Goal: Task Accomplishment & Management: Complete application form

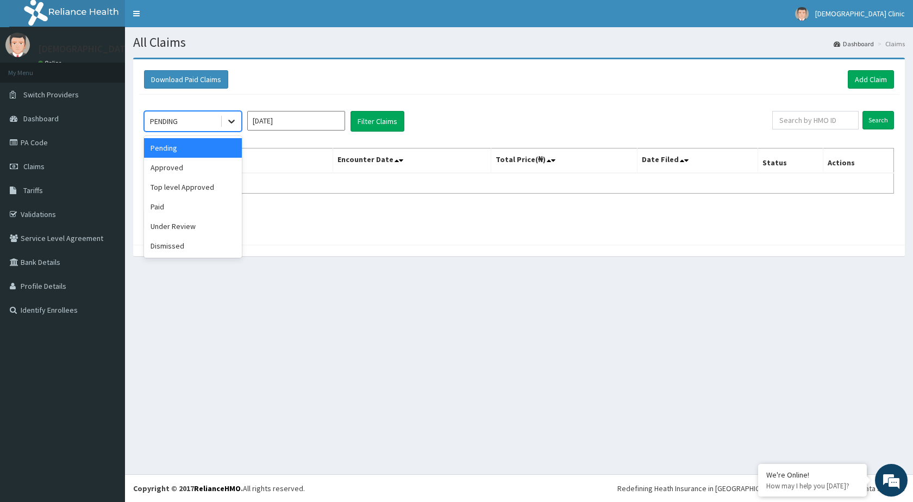
click at [231, 115] on div at bounding box center [232, 121] width 20 height 20
click at [197, 162] on div "Approved" at bounding box center [193, 168] width 98 height 20
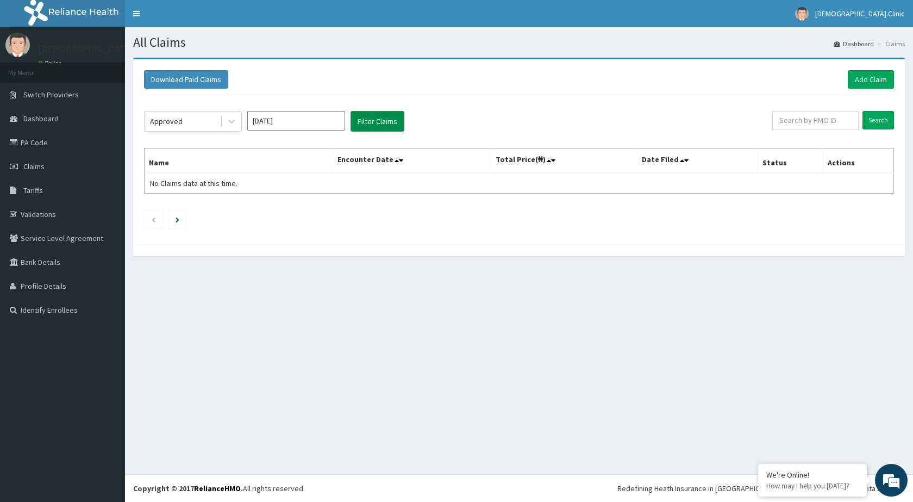
click at [368, 120] on button "Filter Claims" at bounding box center [377, 121] width 54 height 21
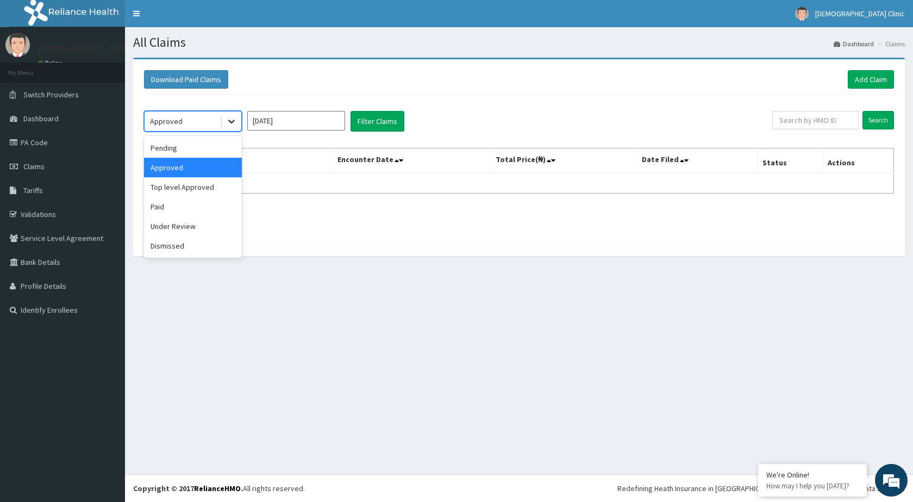
click at [237, 123] on div at bounding box center [232, 121] width 20 height 20
click at [216, 152] on div "Pending" at bounding box center [193, 148] width 98 height 20
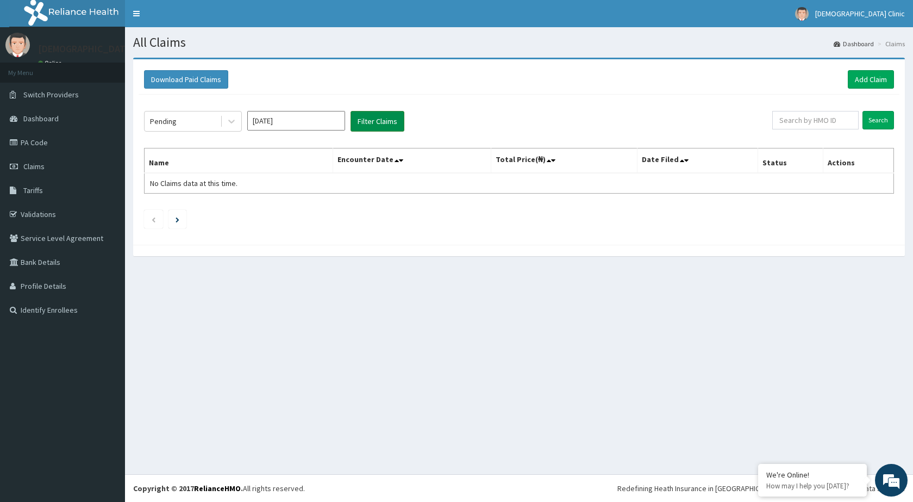
click at [367, 121] on button "Filter Claims" at bounding box center [377, 121] width 54 height 21
click at [234, 118] on icon at bounding box center [231, 121] width 11 height 11
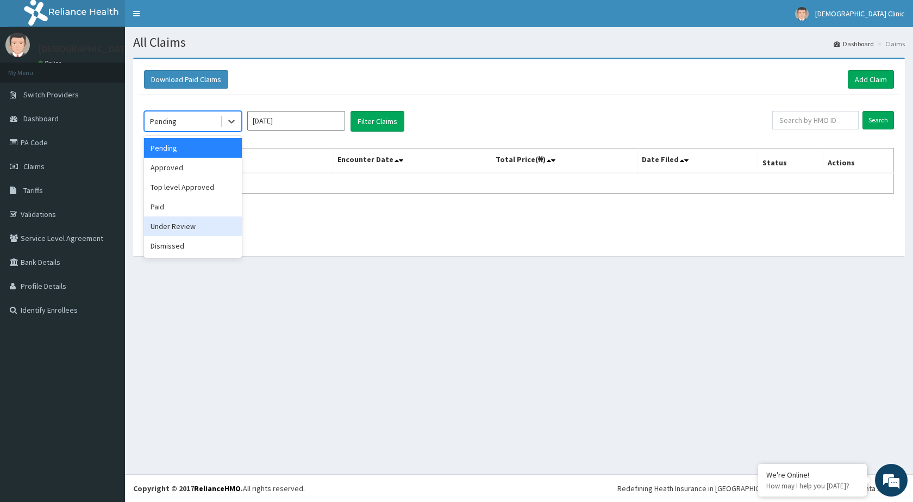
click at [194, 223] on div "Under Review" at bounding box center [193, 226] width 98 height 20
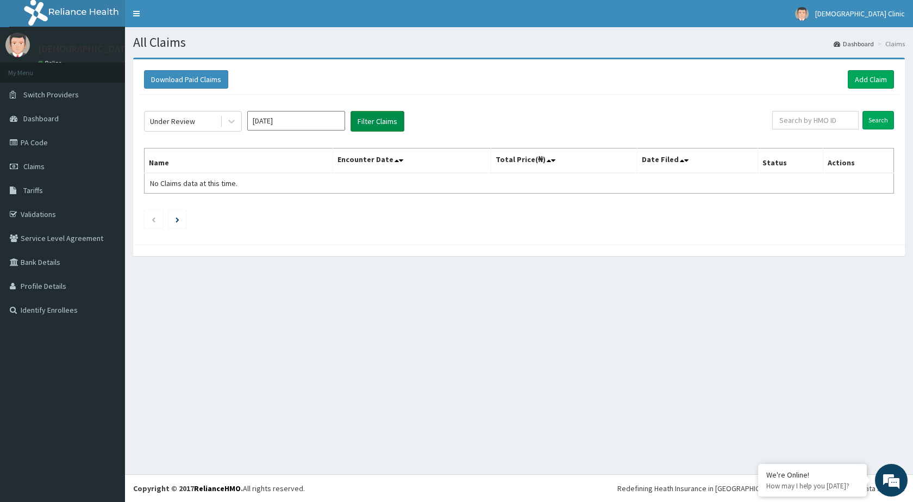
click at [392, 126] on button "Filter Claims" at bounding box center [377, 121] width 54 height 21
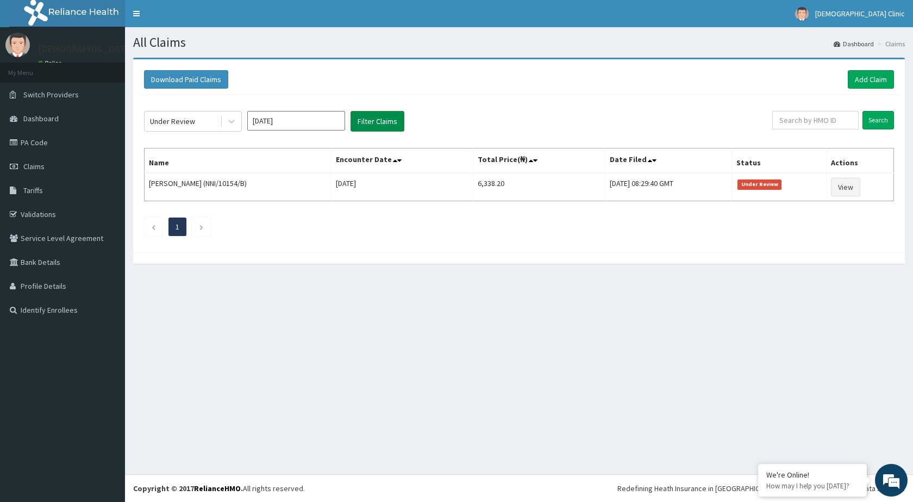
click at [377, 116] on button "Filter Claims" at bounding box center [377, 121] width 54 height 21
click at [865, 79] on link "Add Claim" at bounding box center [871, 79] width 46 height 18
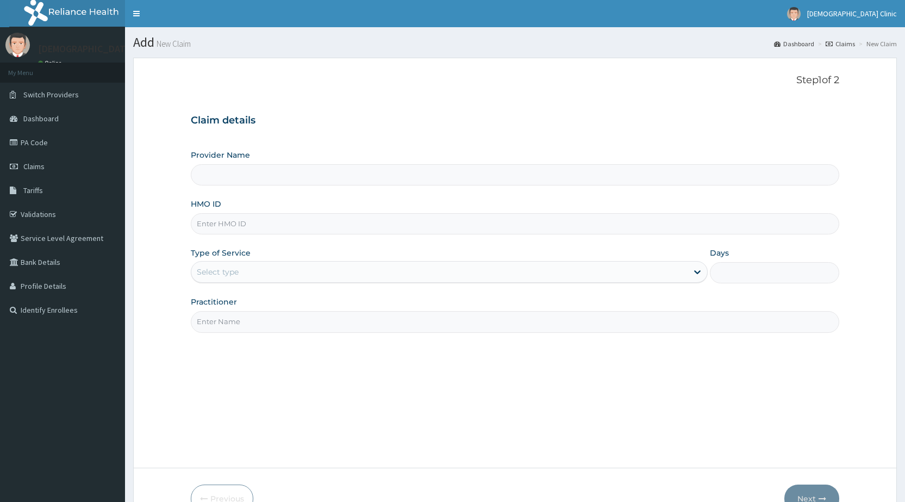
click at [232, 222] on input "HMO ID" at bounding box center [515, 223] width 648 height 21
type input "OQ"
type input "Kristus Clinic"
type input "OQI/10077/A"
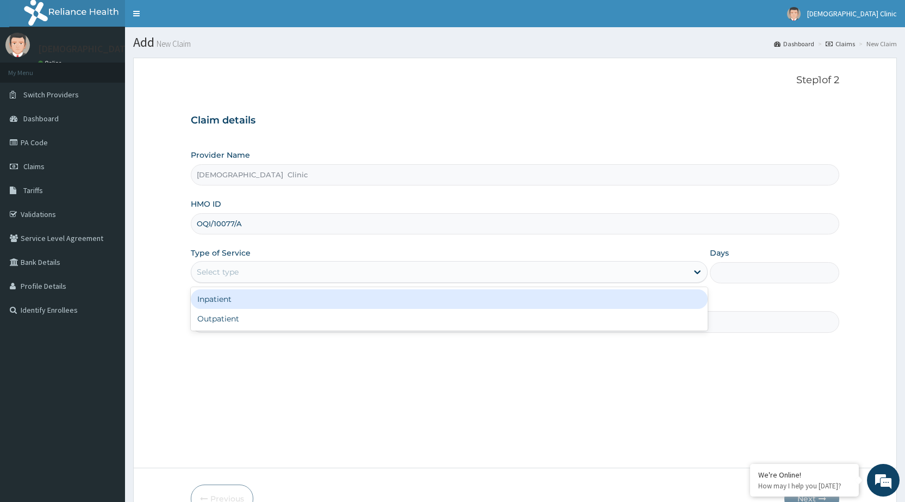
click at [279, 261] on div "Select type" at bounding box center [449, 272] width 517 height 22
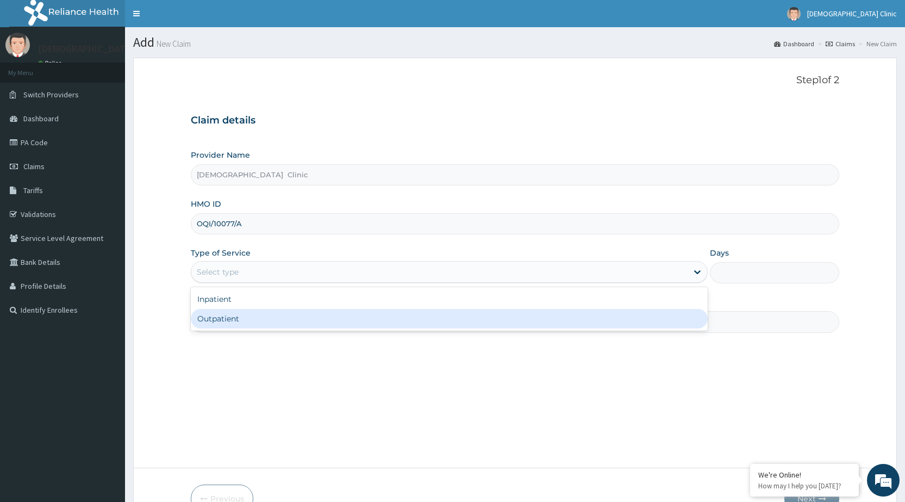
click at [293, 314] on div "Outpatient" at bounding box center [449, 319] width 517 height 20
type input "1"
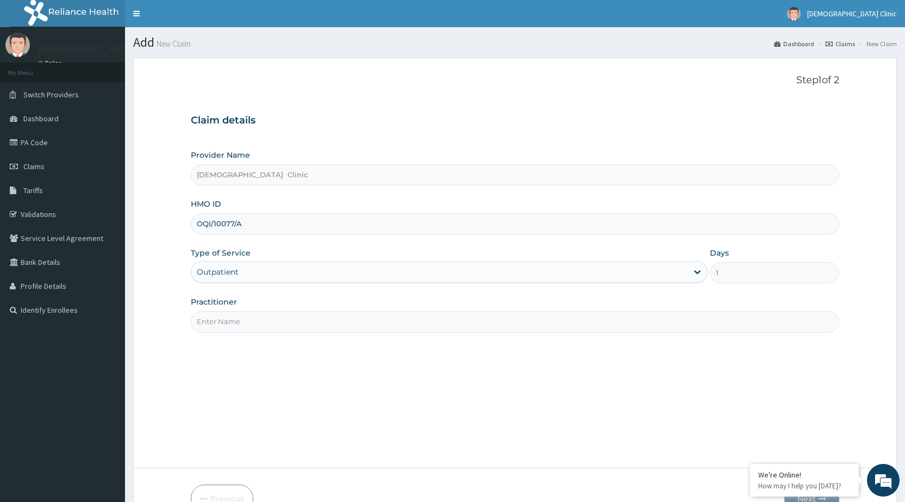
click at [293, 323] on input "Practitioner" at bounding box center [515, 321] width 648 height 21
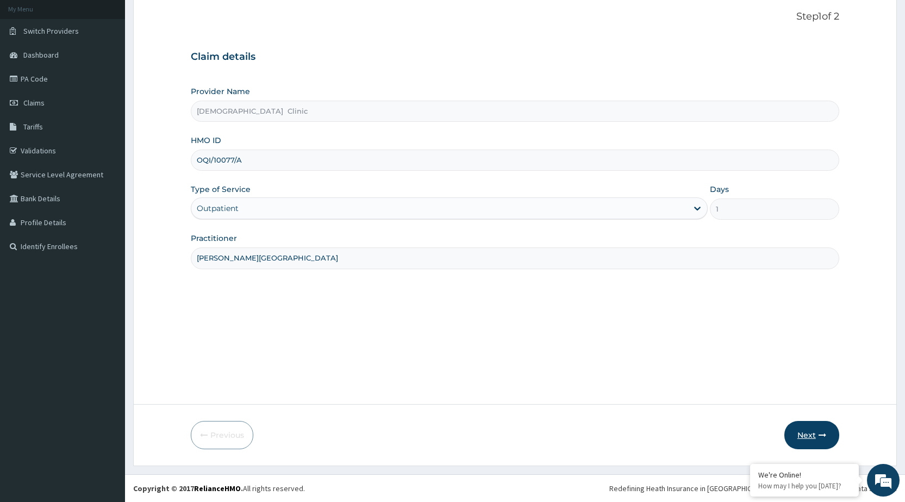
type input "DR. BASSEY"
click at [812, 435] on button "Next" at bounding box center [811, 435] width 55 height 28
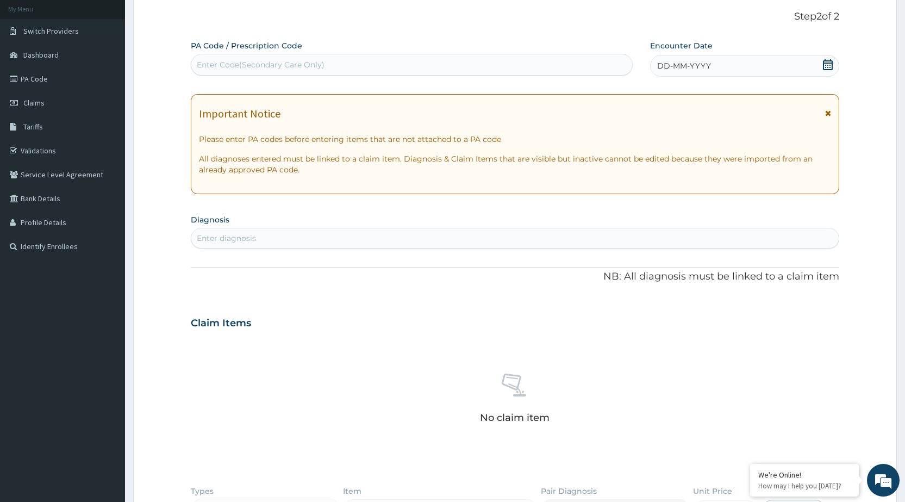
click at [247, 59] on div "Enter Code(Secondary Care Only)" at bounding box center [261, 64] width 128 height 11
type input "PA/5E7B5E"
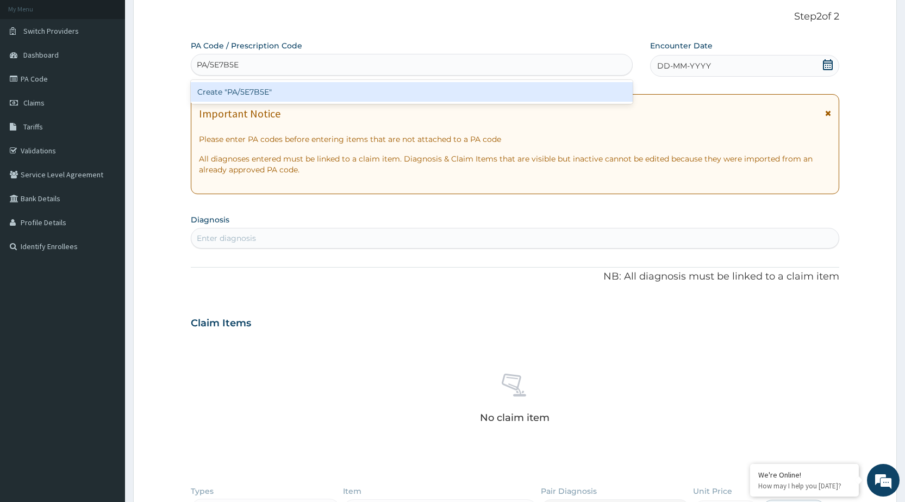
click at [264, 89] on div "Create "PA/5E7B5E"" at bounding box center [411, 92] width 441 height 20
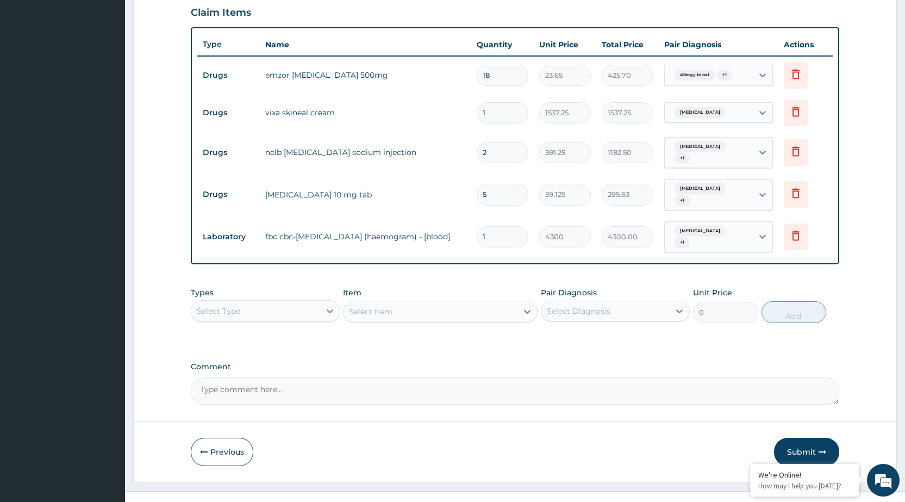
scroll to position [380, 0]
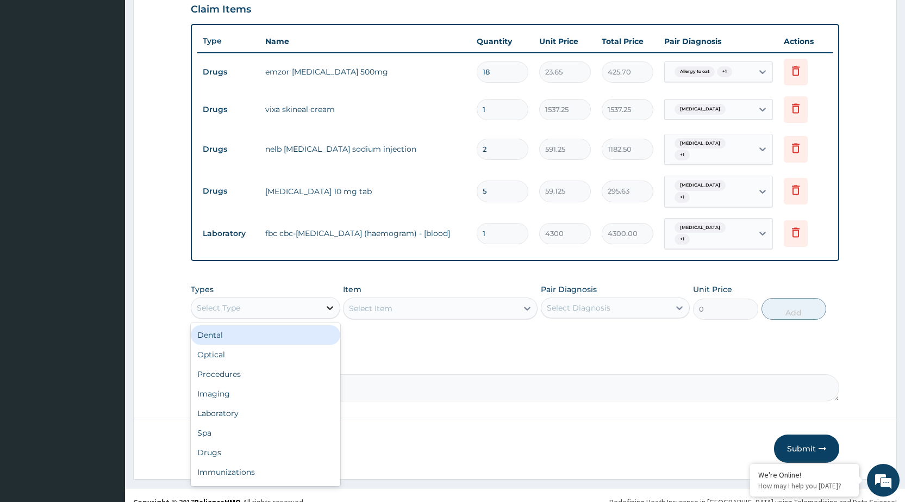
click at [332, 302] on icon at bounding box center [329, 307] width 11 height 11
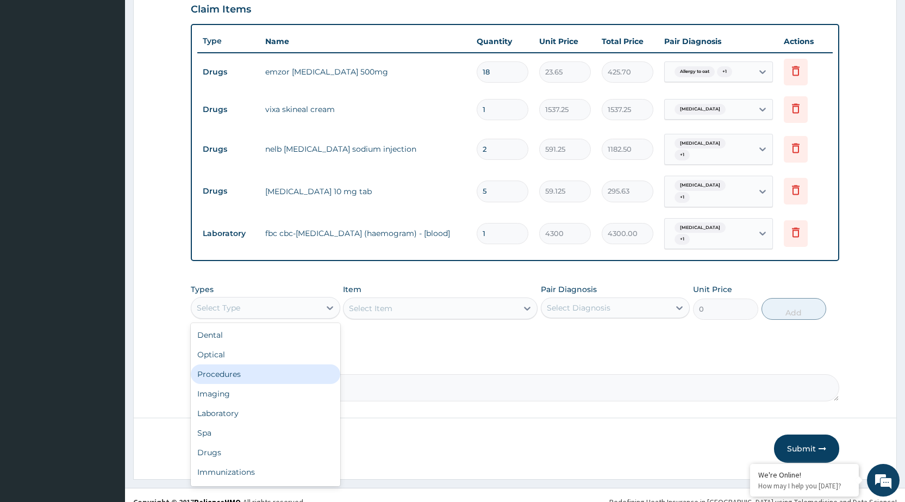
click at [268, 364] on div "Procedures" at bounding box center [265, 374] width 149 height 20
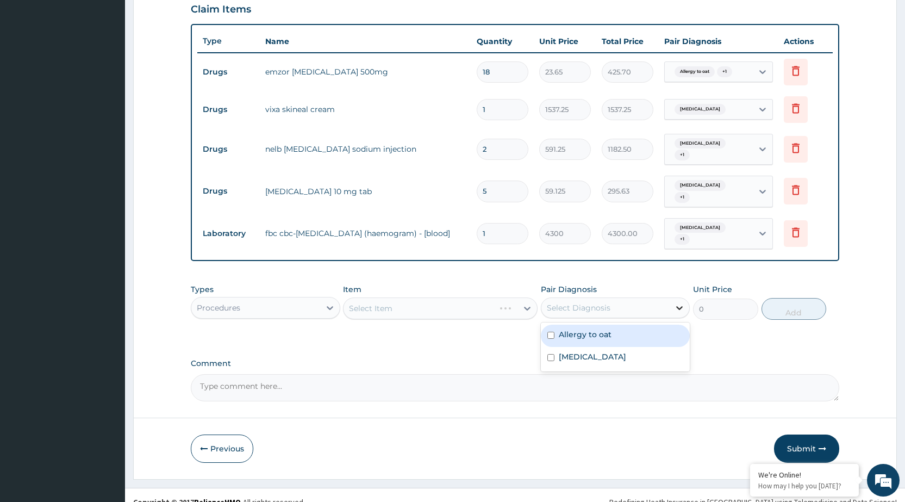
click at [686, 298] on div at bounding box center [679, 308] width 20 height 20
click at [658, 324] on div "Allergy to oat" at bounding box center [615, 335] width 149 height 22
checkbox input "true"
click at [680, 302] on icon at bounding box center [679, 307] width 11 height 11
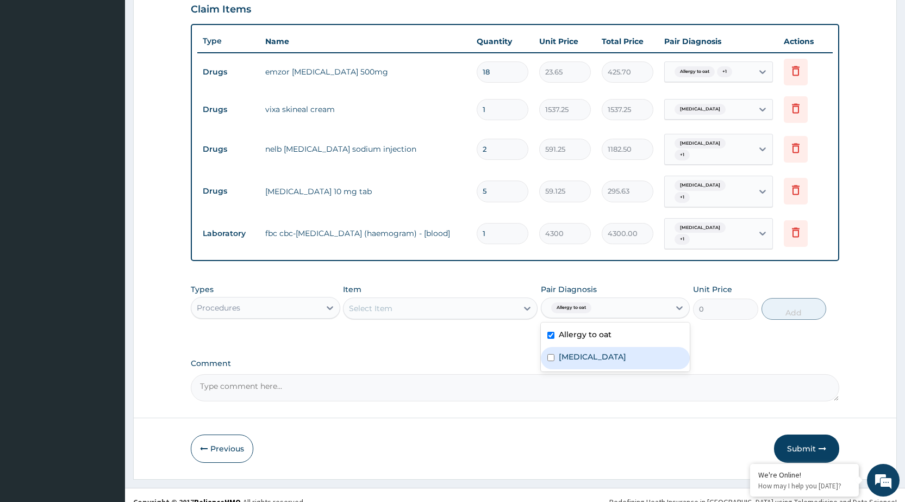
click at [623, 347] on div "Id reaction" at bounding box center [615, 358] width 149 height 22
checkbox input "true"
click at [530, 301] on div at bounding box center [527, 308] width 20 height 20
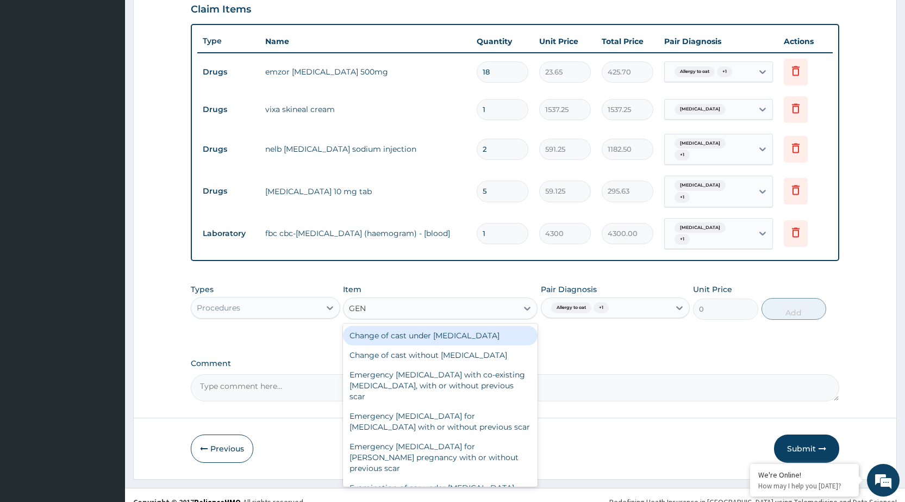
type input "GENE"
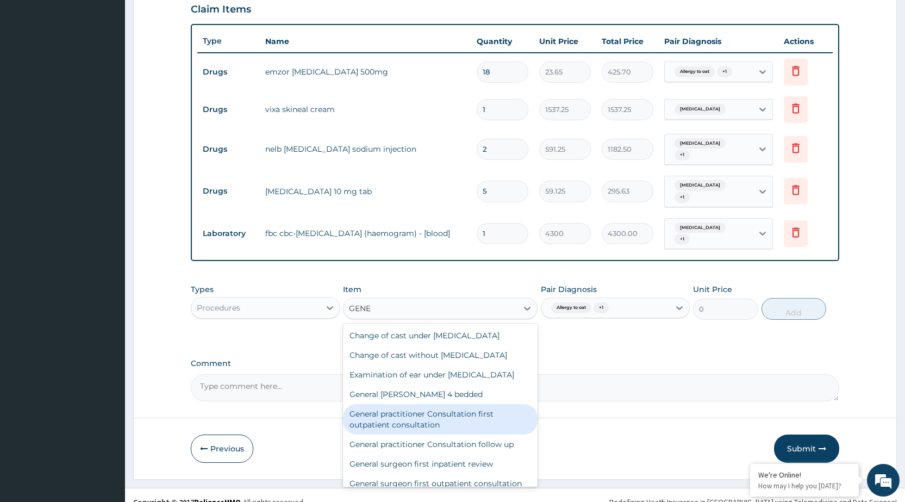
click at [451, 415] on div "General practitioner Consultation first outpatient consultation" at bounding box center [440, 419] width 195 height 30
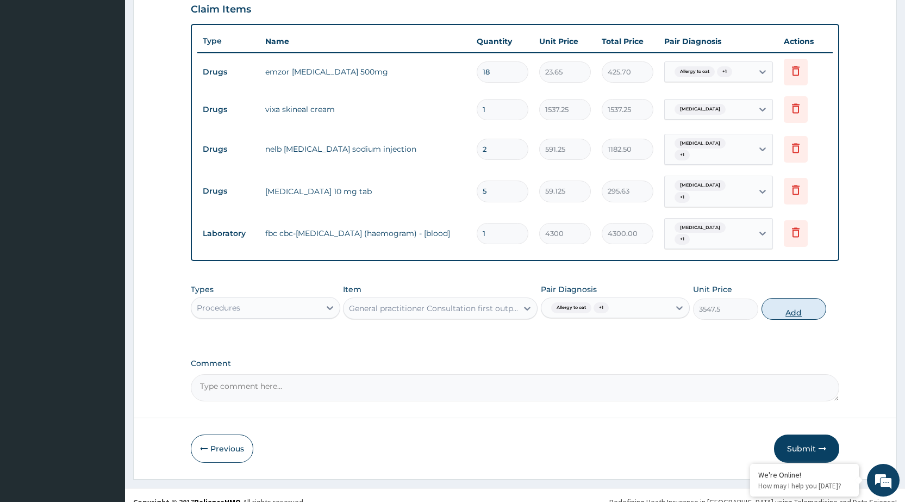
click at [785, 298] on button "Add" at bounding box center [793, 309] width 65 height 22
type input "0"
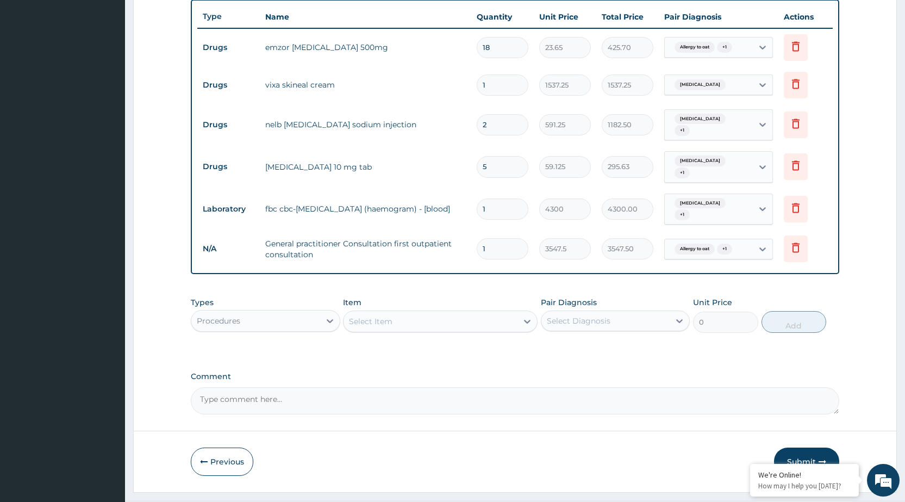
scroll to position [418, 0]
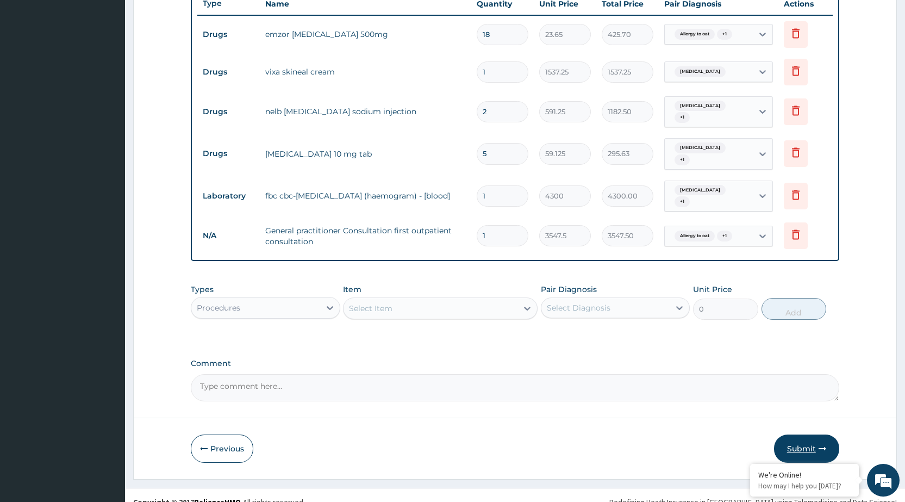
click at [798, 439] on button "Submit" at bounding box center [806, 448] width 65 height 28
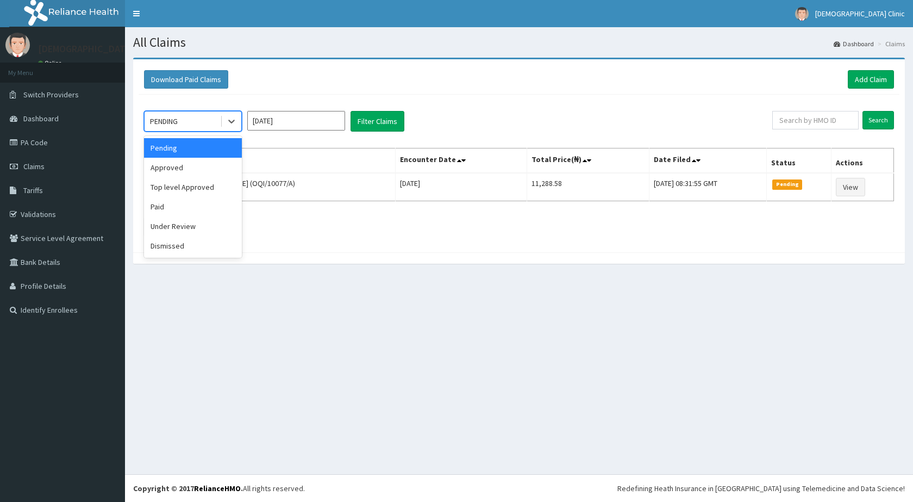
click at [234, 120] on icon at bounding box center [231, 121] width 11 height 11
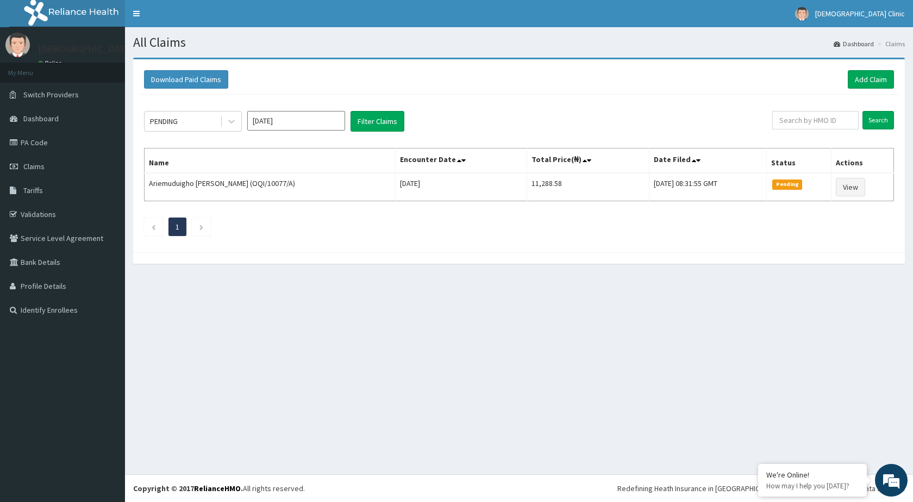
click at [237, 326] on div "All Claims Dashboard Claims Download Paid Claims Add Claim × Note you can only …" at bounding box center [519, 250] width 788 height 447
click at [872, 78] on link "Add Claim" at bounding box center [871, 79] width 46 height 18
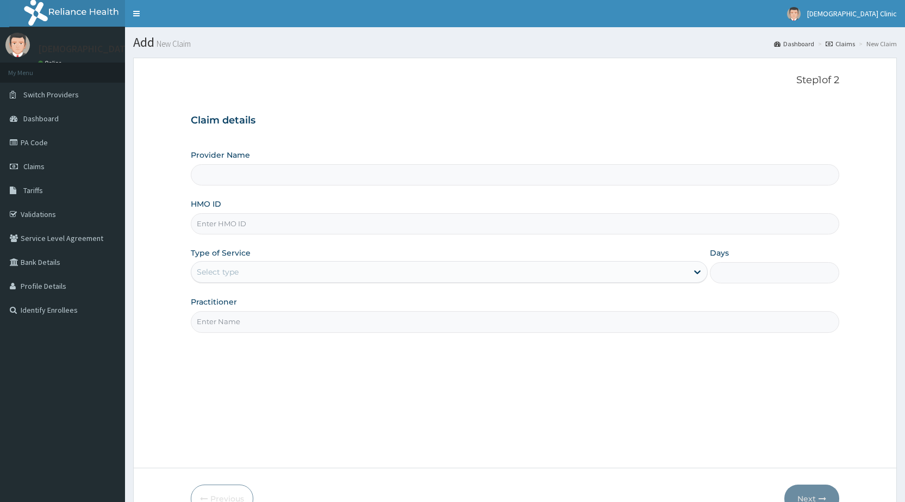
click at [297, 222] on input "HMO ID" at bounding box center [515, 223] width 648 height 21
type input "Kristus Clinic"
type input "OQI/10077/A"
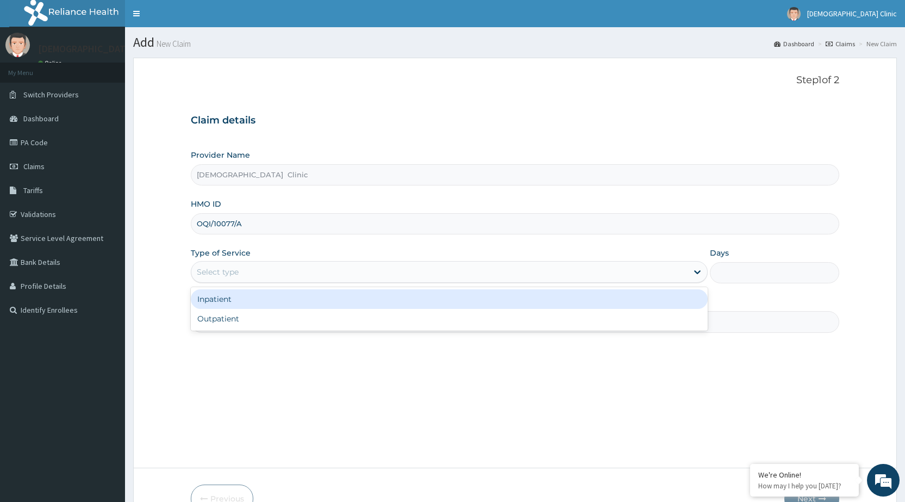
click at [288, 272] on div "Select type" at bounding box center [439, 271] width 496 height 17
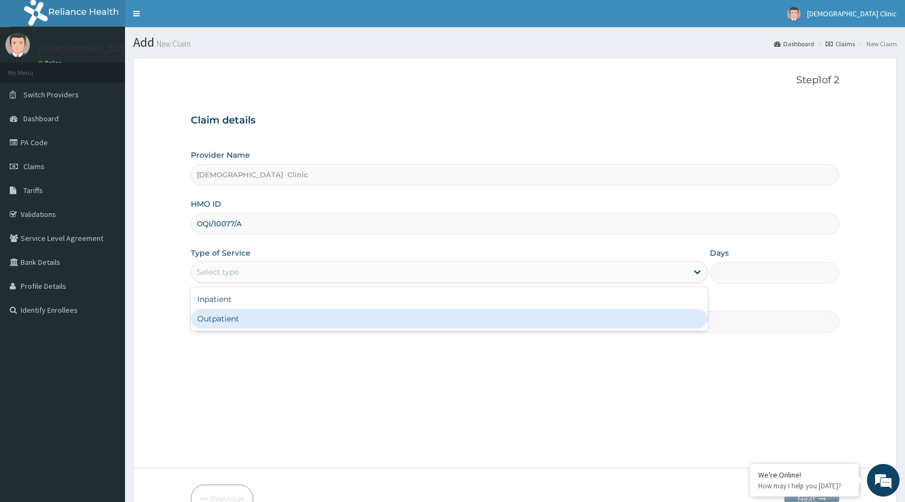
click at [284, 320] on div "Outpatient" at bounding box center [449, 319] width 517 height 20
type input "1"
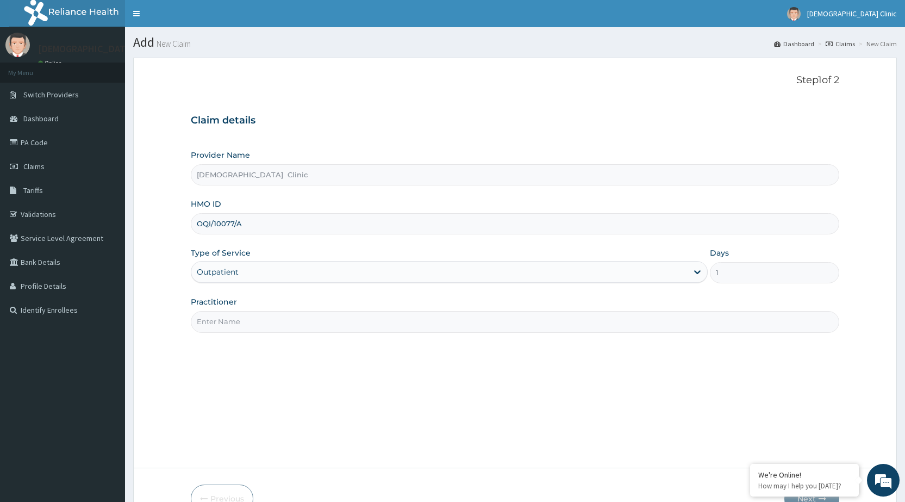
click at [284, 320] on input "Practitioner" at bounding box center [515, 321] width 648 height 21
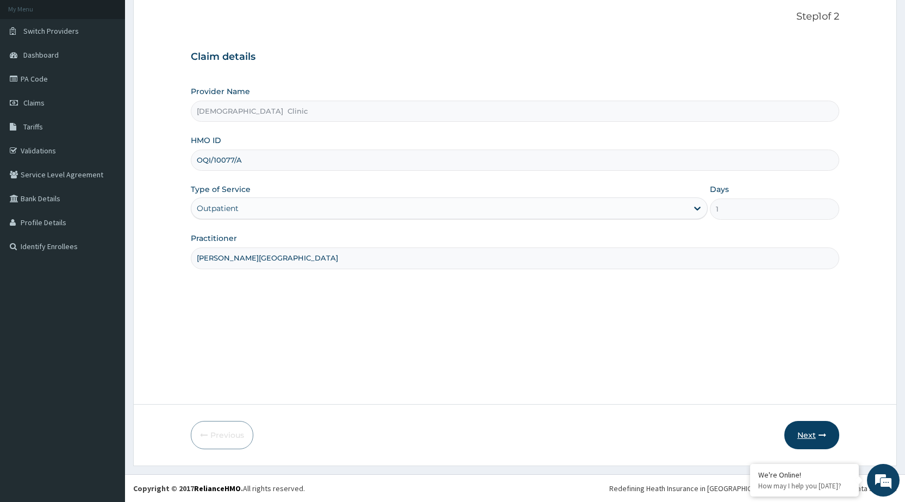
type input "[PERSON_NAME][GEOGRAPHIC_DATA]"
click at [816, 431] on button "Next" at bounding box center [811, 435] width 55 height 28
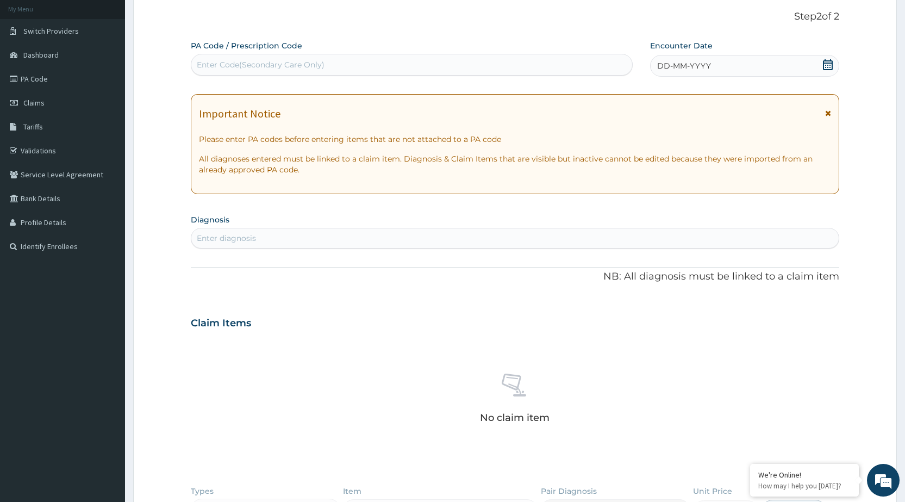
click at [224, 64] on div "Enter Code(Secondary Care Only)" at bounding box center [261, 64] width 128 height 11
type input "PA/620563"
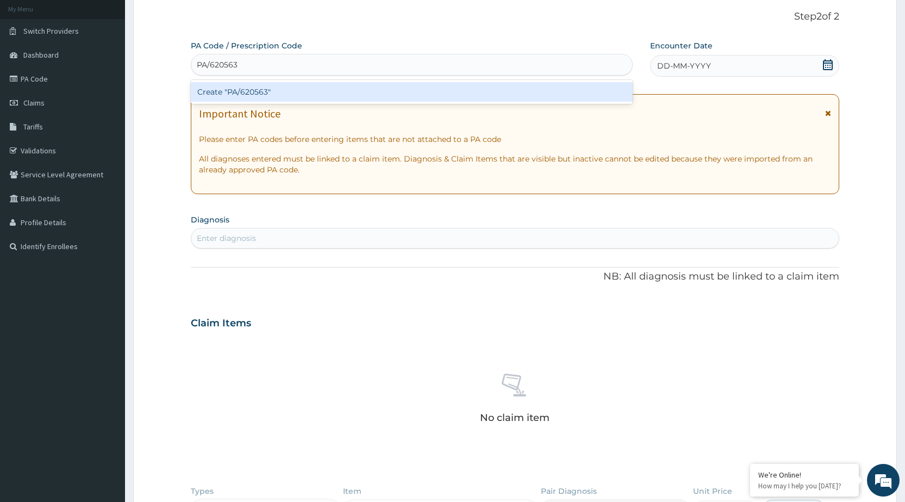
click at [217, 95] on div "Create "PA/620563"" at bounding box center [411, 92] width 441 height 20
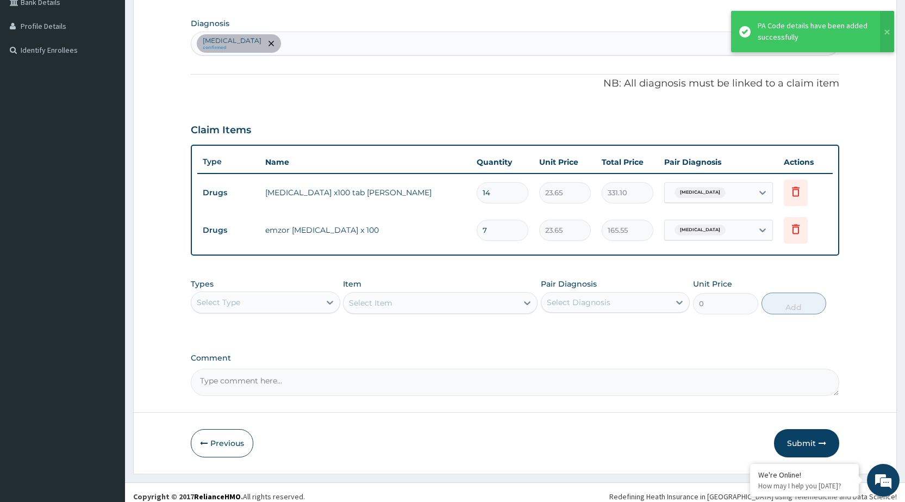
scroll to position [268, 0]
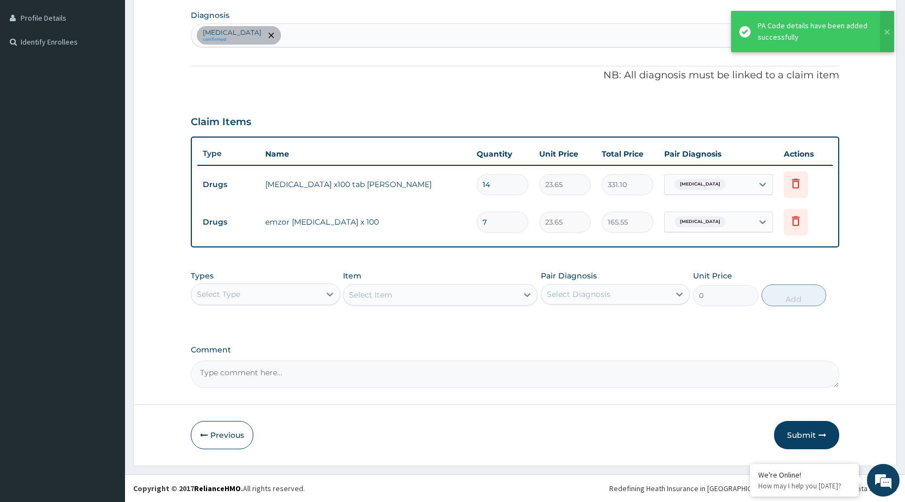
click at [318, 294] on div "Select Type" at bounding box center [255, 293] width 128 height 17
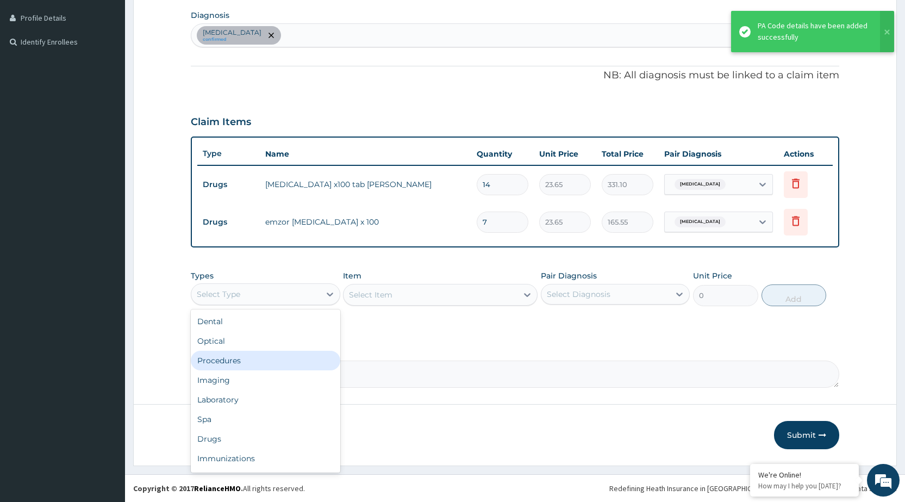
click at [296, 356] on div "Procedures" at bounding box center [265, 360] width 149 height 20
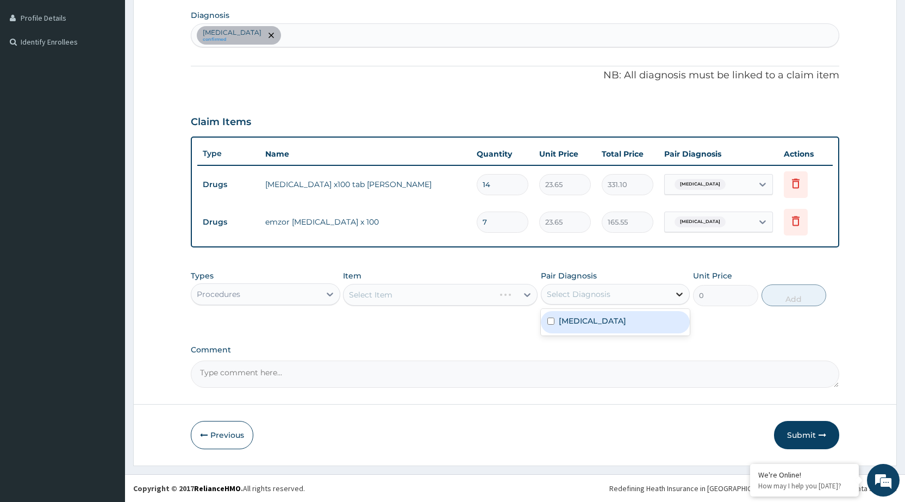
click at [677, 298] on icon at bounding box center [679, 294] width 11 height 11
click at [664, 315] on div "Megaloblastic anemia" at bounding box center [615, 322] width 149 height 22
checkbox input "true"
click at [517, 316] on div "Types Procedures Item Select Item Pair Diagnosis Megaloblastic anemia Unit Pric…" at bounding box center [515, 296] width 648 height 63
click at [530, 290] on div "Select Item" at bounding box center [440, 295] width 195 height 22
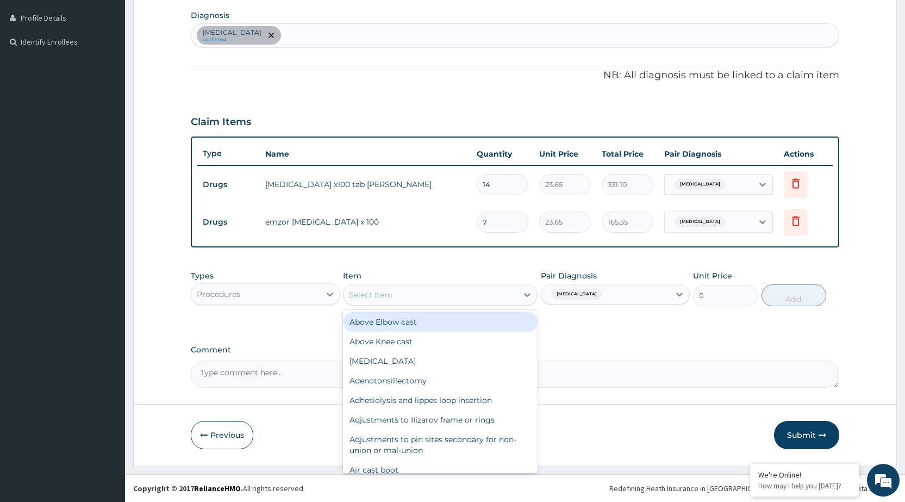
click at [525, 292] on icon at bounding box center [527, 294] width 11 height 11
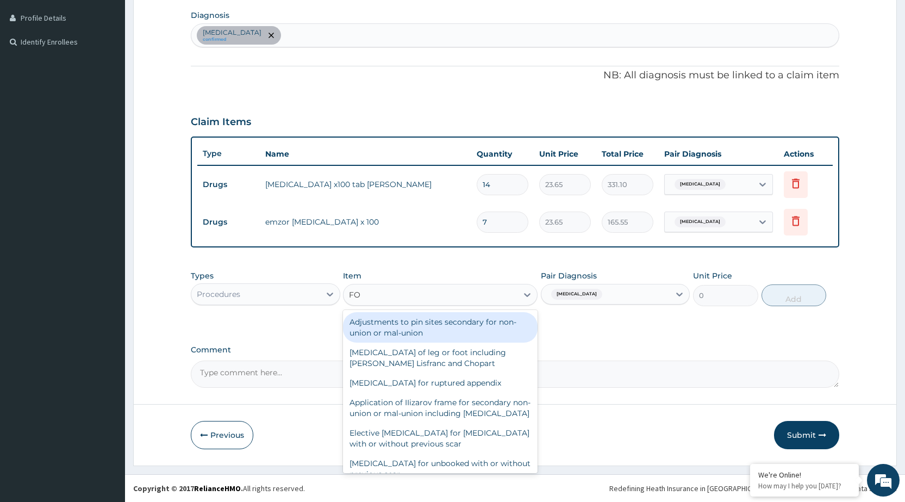
type input "F"
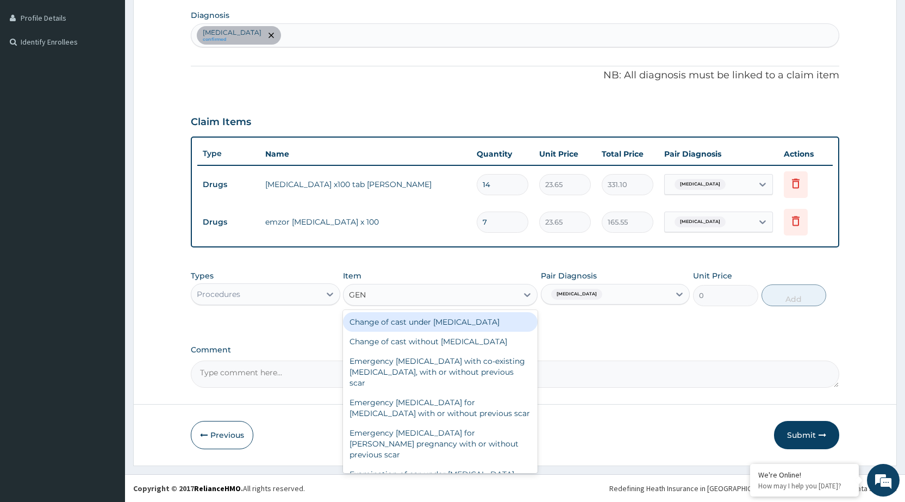
type input "GENE"
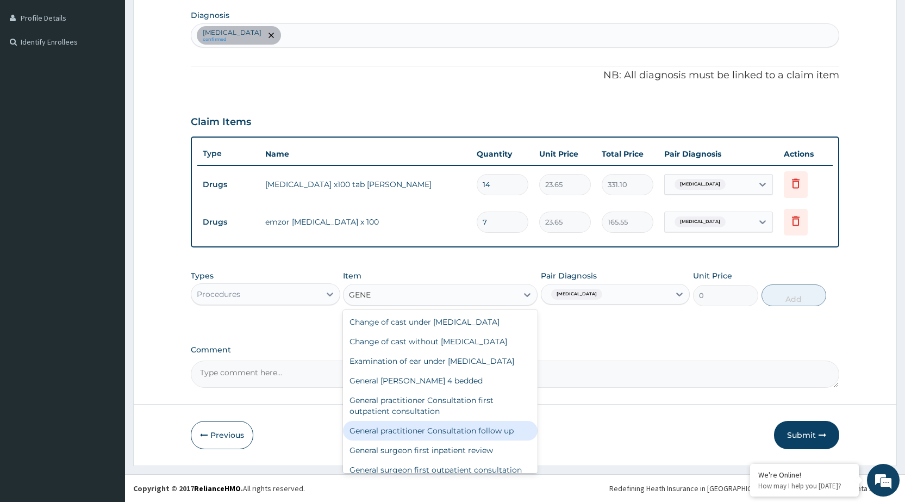
click at [491, 440] on div "General practitioner Consultation follow up" at bounding box center [440, 431] width 195 height 20
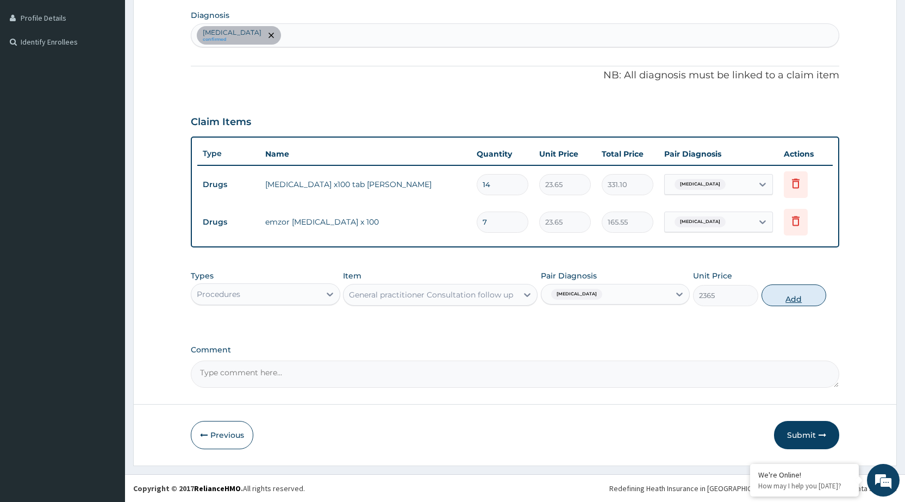
click at [791, 292] on button "Add" at bounding box center [793, 295] width 65 height 22
type input "0"
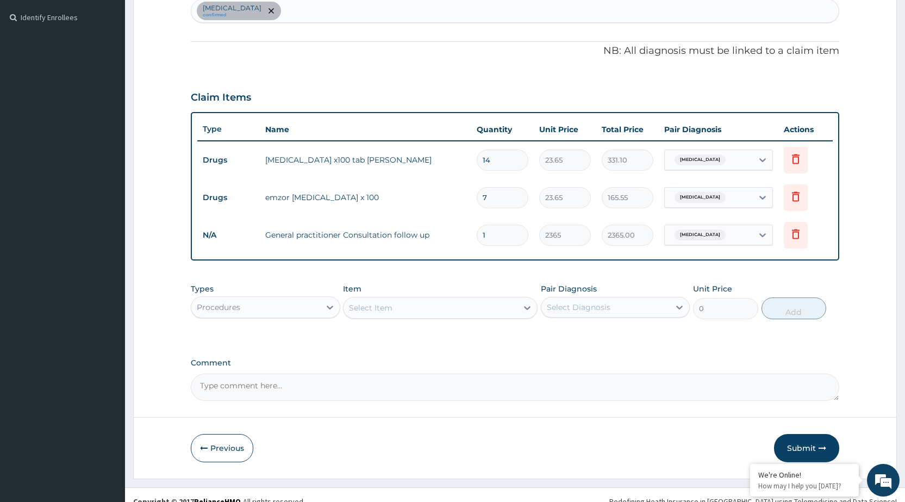
scroll to position [305, 0]
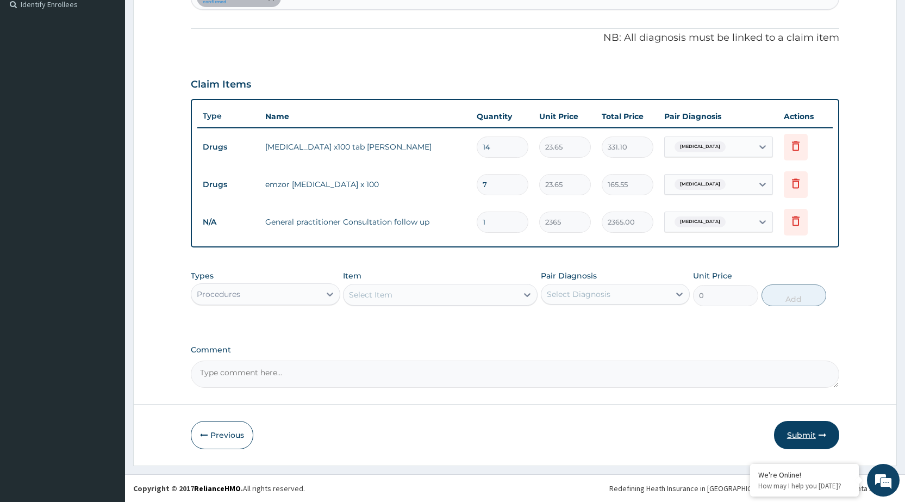
click at [815, 442] on button "Submit" at bounding box center [806, 435] width 65 height 28
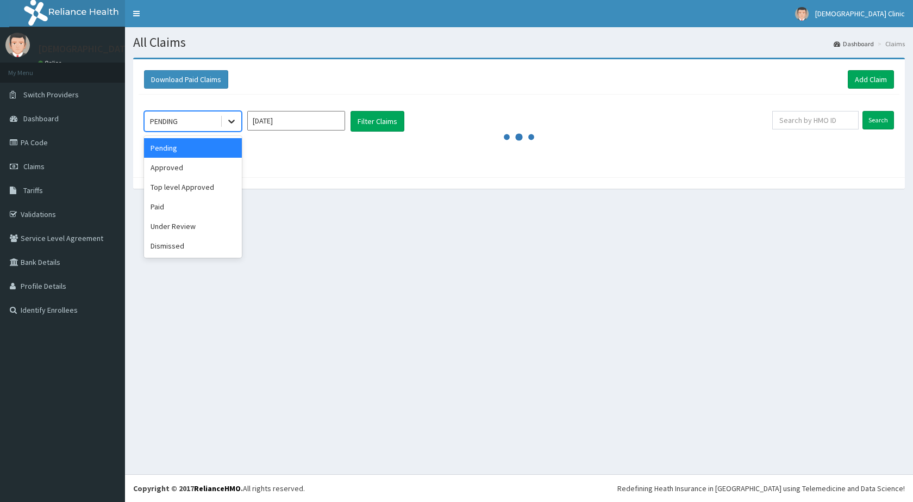
click at [239, 123] on div at bounding box center [232, 121] width 20 height 20
click at [213, 171] on div "Approved" at bounding box center [193, 168] width 98 height 20
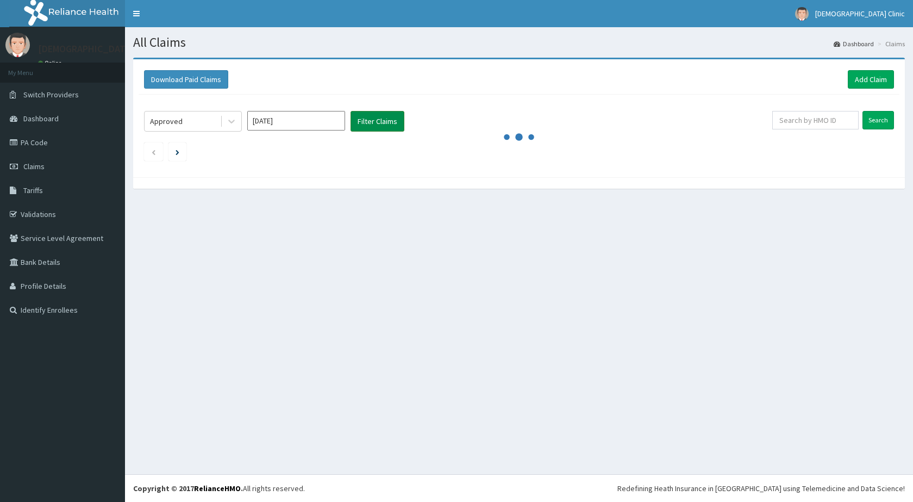
click at [366, 121] on button "Filter Claims" at bounding box center [377, 121] width 54 height 21
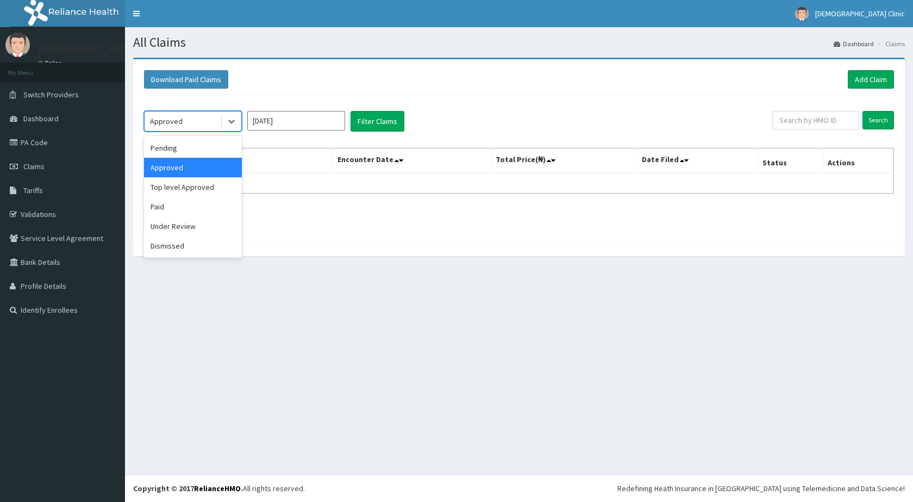
drag, startPoint x: 231, startPoint y: 115, endPoint x: 211, endPoint y: 154, distance: 44.0
click at [226, 122] on div at bounding box center [232, 121] width 20 height 20
click at [211, 156] on div "Pending" at bounding box center [193, 148] width 98 height 20
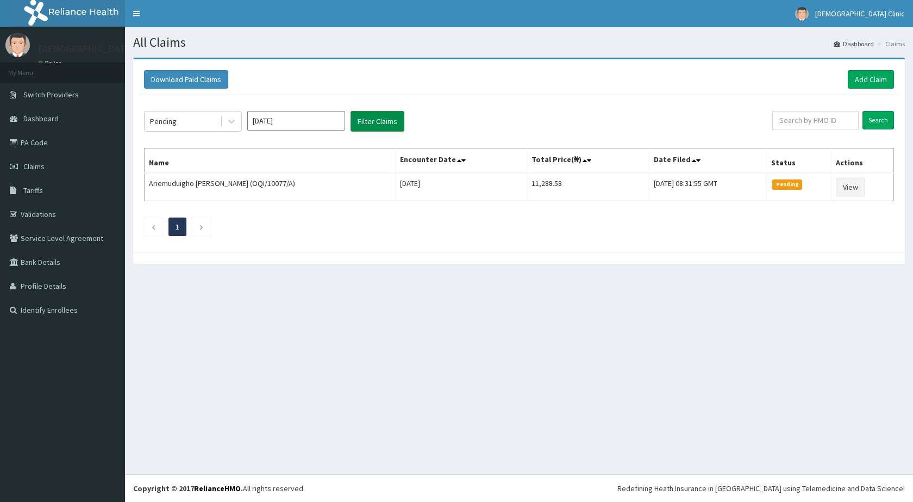
click at [362, 119] on button "Filter Claims" at bounding box center [377, 121] width 54 height 21
click at [231, 122] on icon at bounding box center [231, 122] width 7 height 4
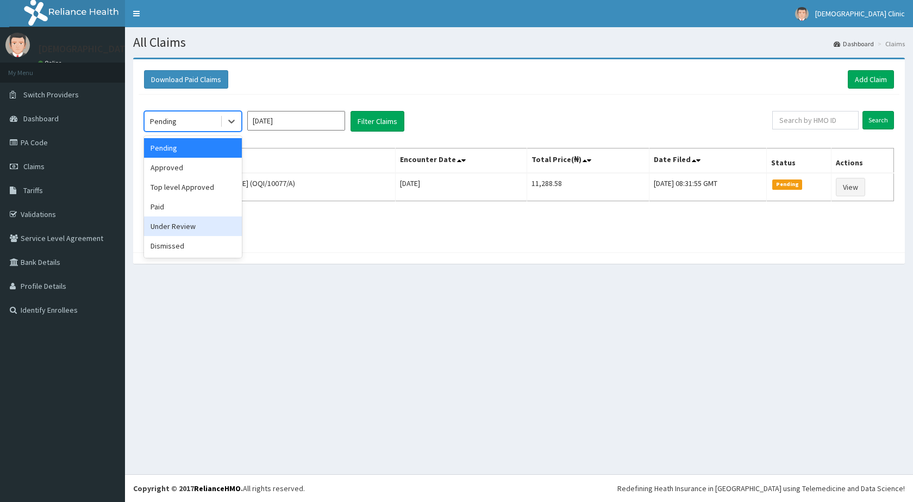
drag, startPoint x: 187, startPoint y: 224, endPoint x: 296, endPoint y: 154, distance: 129.8
click at [187, 223] on div "Under Review" at bounding box center [193, 226] width 98 height 20
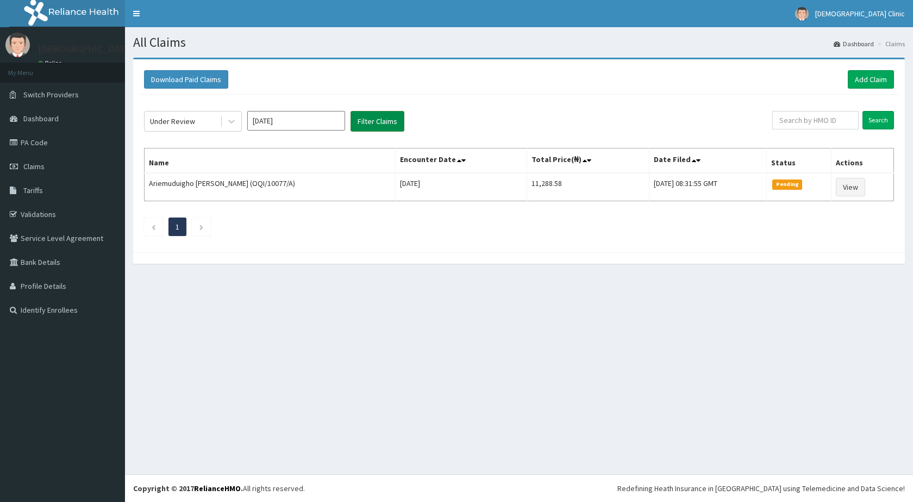
click at [366, 120] on button "Filter Claims" at bounding box center [377, 121] width 54 height 21
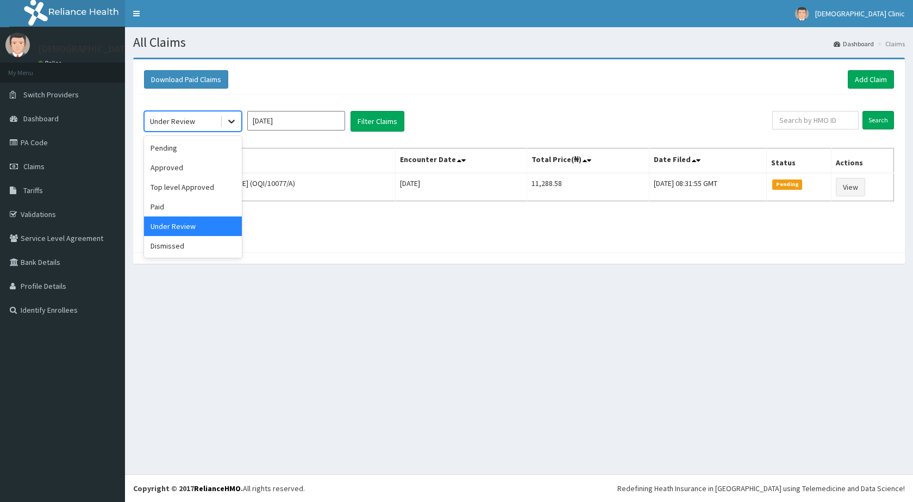
click at [234, 125] on icon at bounding box center [231, 121] width 11 height 11
click at [193, 169] on div "Approved" at bounding box center [193, 168] width 98 height 20
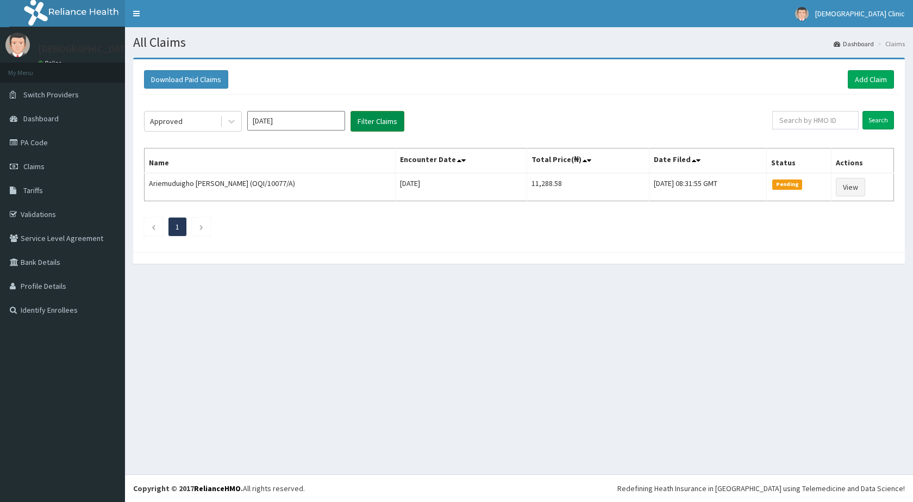
click at [362, 112] on button "Filter Claims" at bounding box center [377, 121] width 54 height 21
click at [375, 119] on button "Filter Claims" at bounding box center [377, 121] width 54 height 21
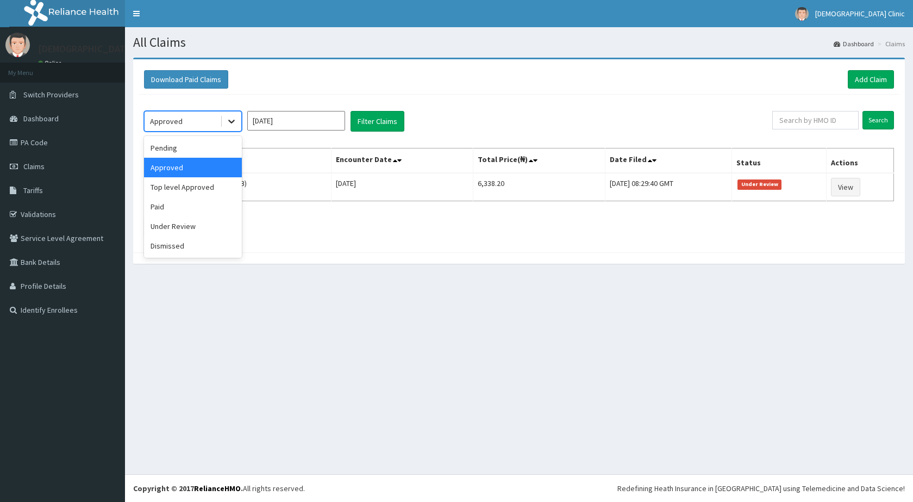
click at [231, 118] on icon at bounding box center [231, 121] width 11 height 11
click at [189, 160] on div "Approved" at bounding box center [193, 168] width 98 height 20
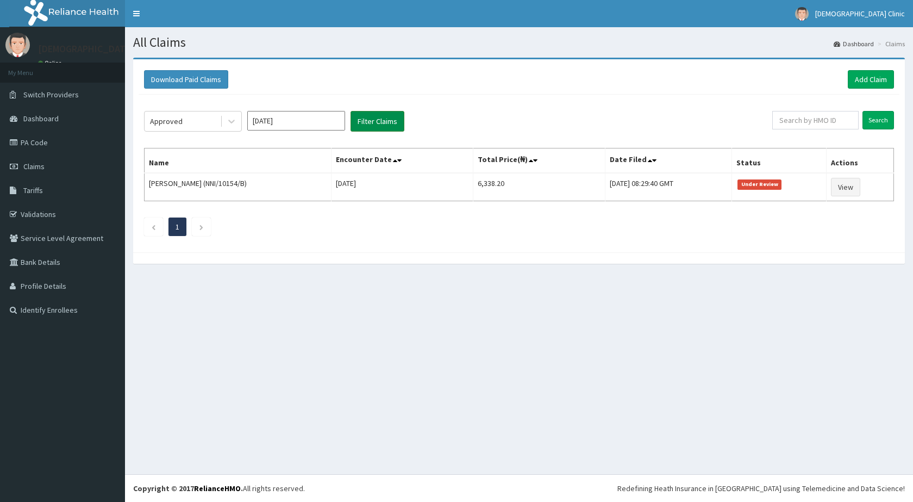
click at [370, 116] on button "Filter Claims" at bounding box center [377, 121] width 54 height 21
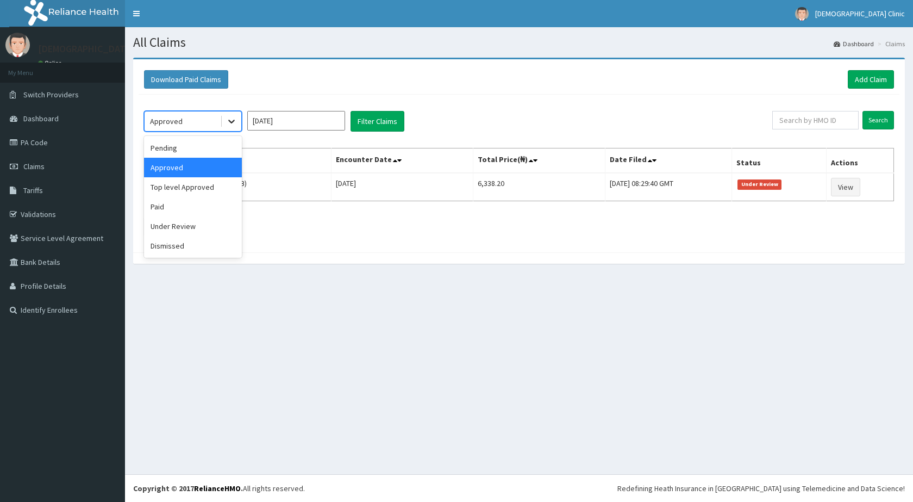
click at [231, 121] on icon at bounding box center [231, 121] width 11 height 11
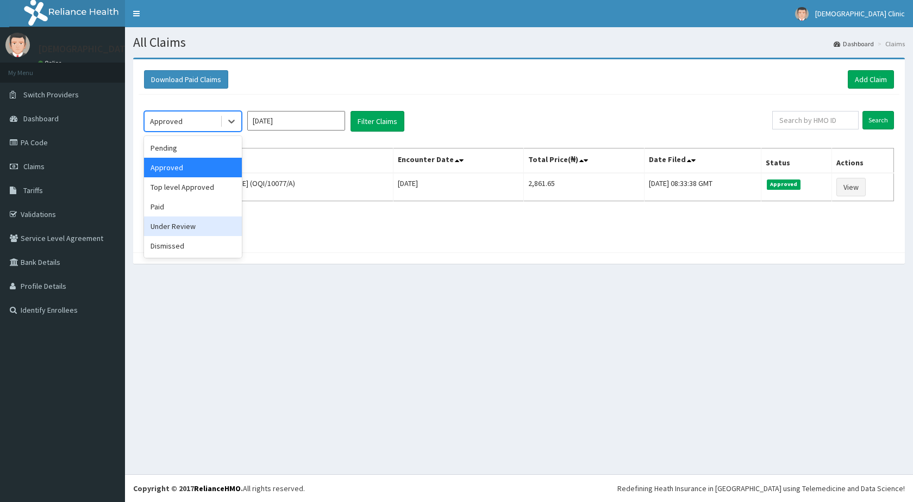
click at [442, 123] on div "option Approved, selected. option Under Review focused, 5 of 6. 6 results avail…" at bounding box center [458, 121] width 628 height 21
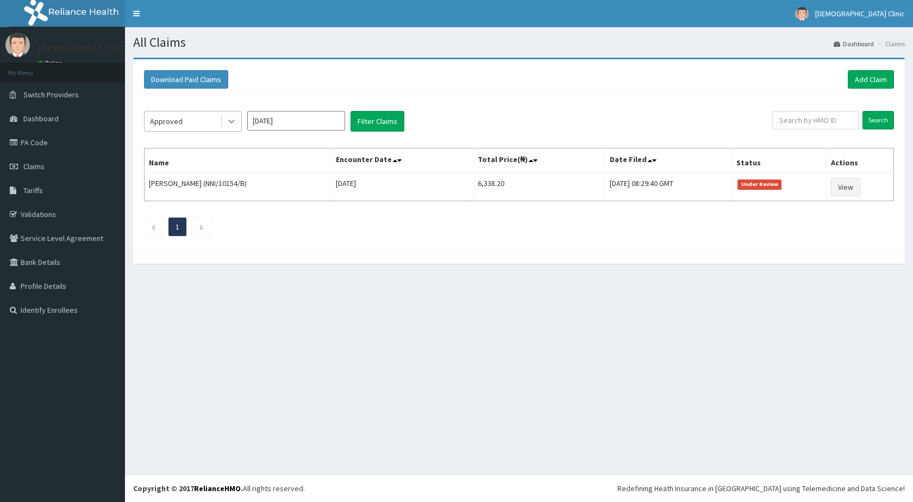
click at [235, 120] on icon at bounding box center [231, 121] width 11 height 11
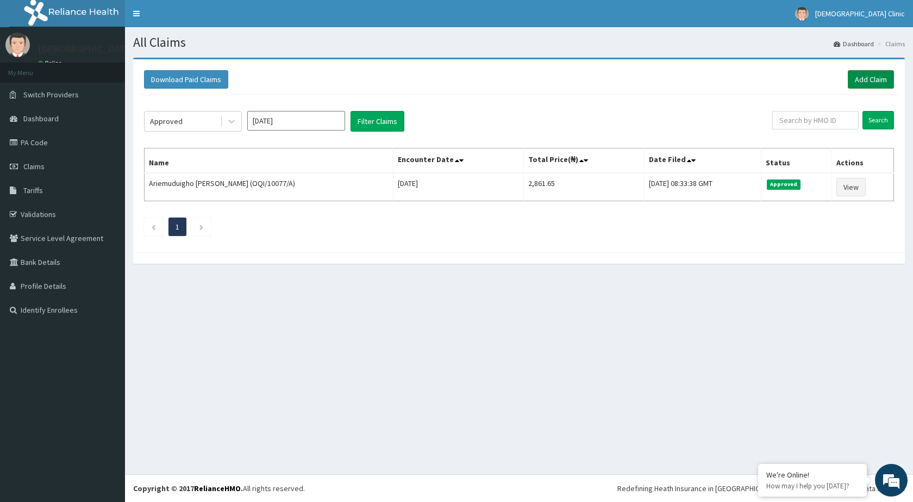
click at [853, 82] on link "Add Claim" at bounding box center [871, 79] width 46 height 18
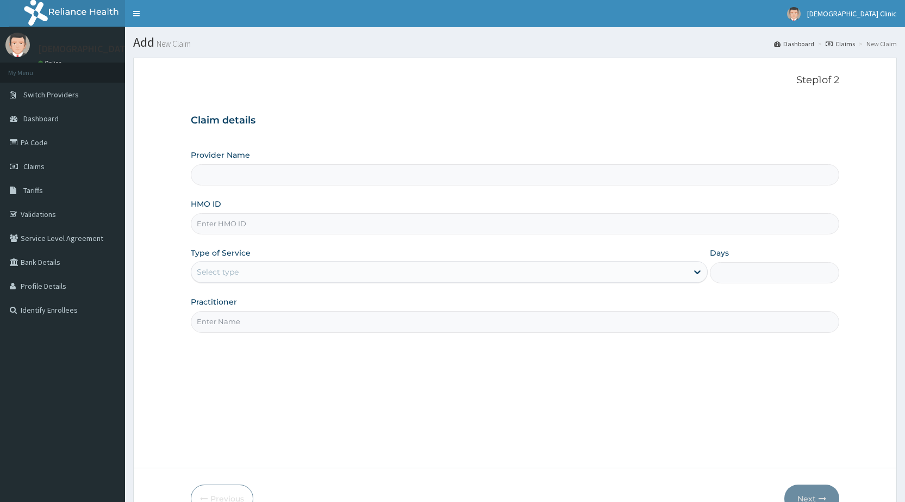
click at [307, 227] on input "HMO ID" at bounding box center [515, 223] width 648 height 21
type input "Kristus Clinic"
type input "ERM/10244/A"
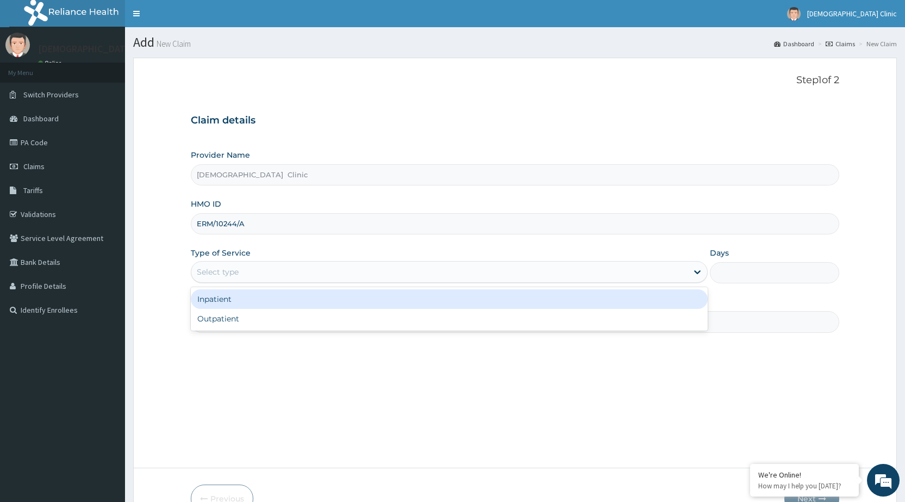
click at [285, 271] on div "Select type" at bounding box center [439, 271] width 496 height 17
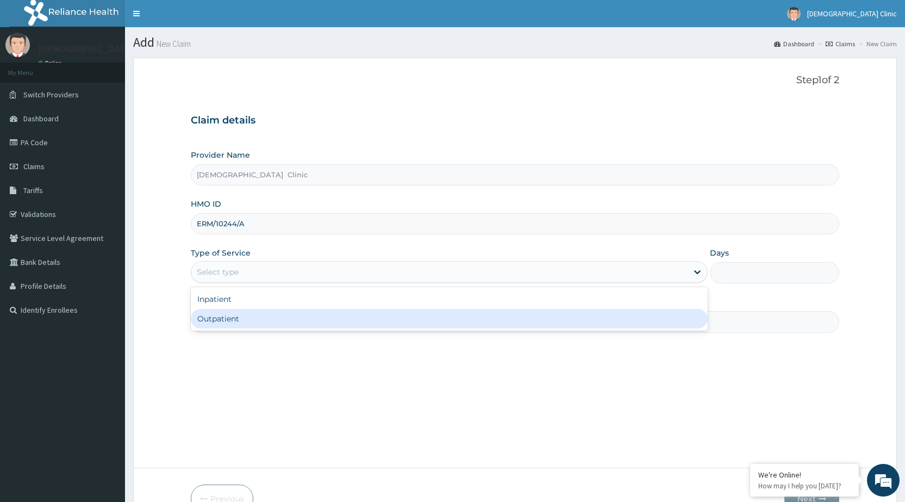
click at [272, 311] on div "Outpatient" at bounding box center [449, 319] width 517 height 20
type input "1"
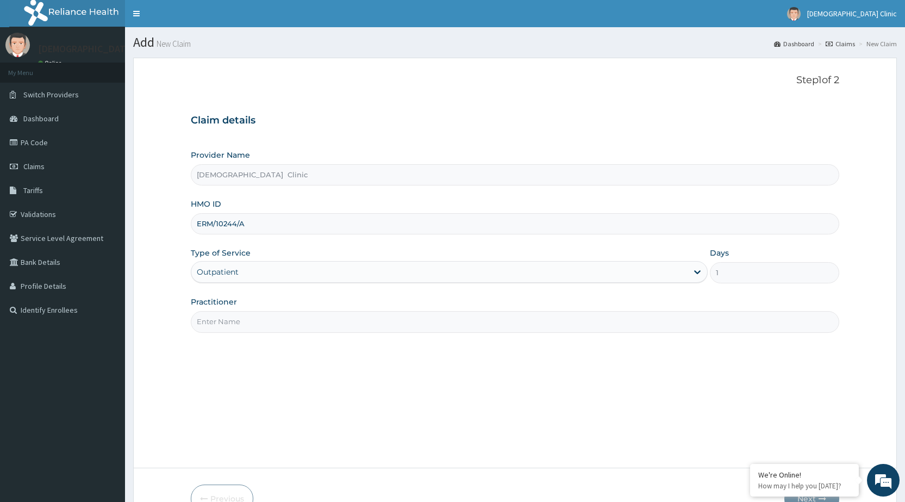
click at [271, 311] on input "Practitioner" at bounding box center [515, 321] width 648 height 21
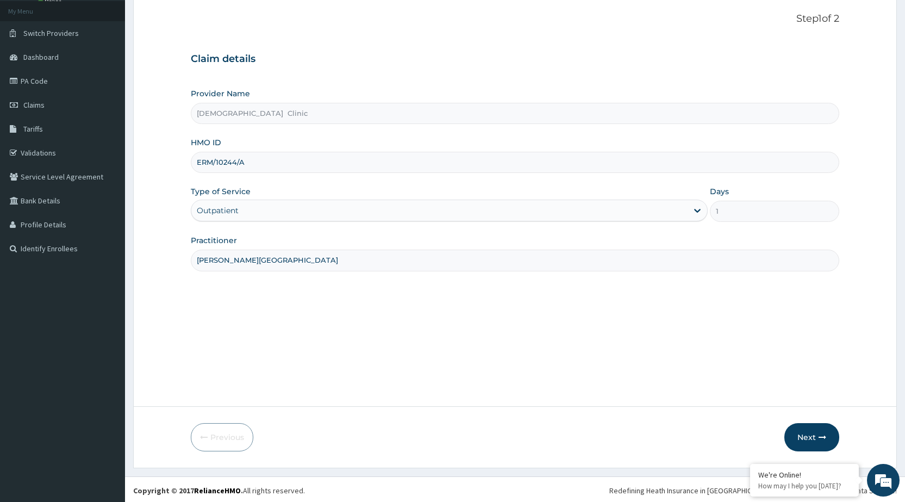
scroll to position [64, 0]
type input "DR. NWACHUKWU"
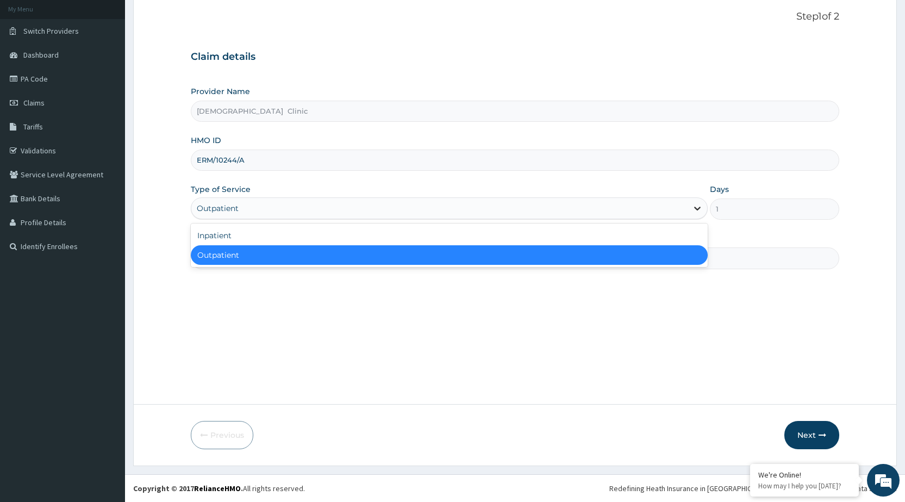
click at [696, 209] on icon at bounding box center [697, 209] width 7 height 4
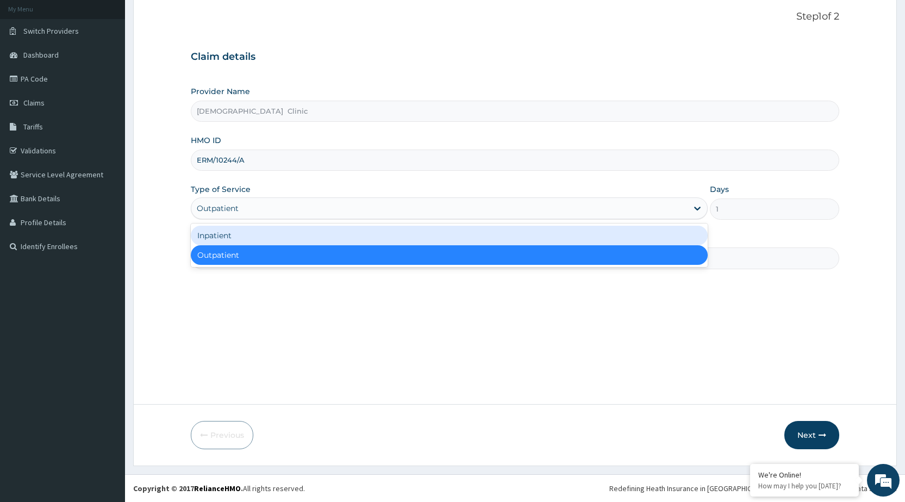
click at [629, 234] on div "Inpatient" at bounding box center [449, 236] width 517 height 20
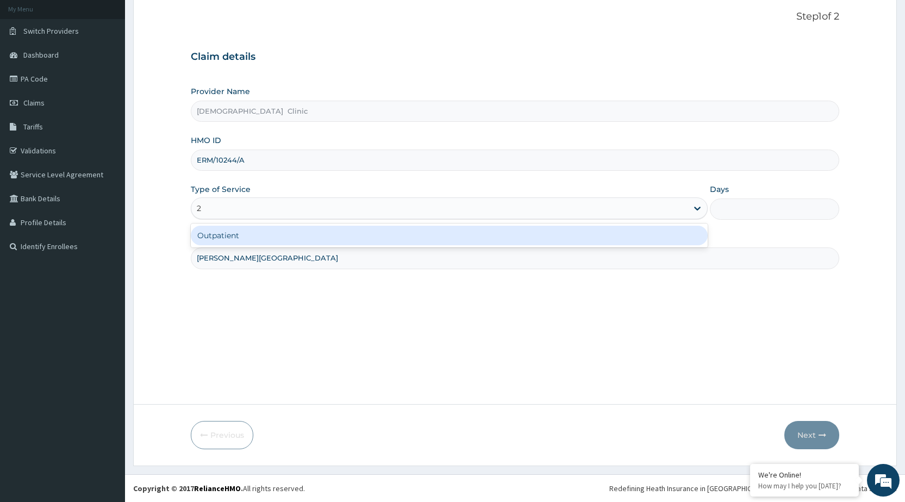
type input "2"
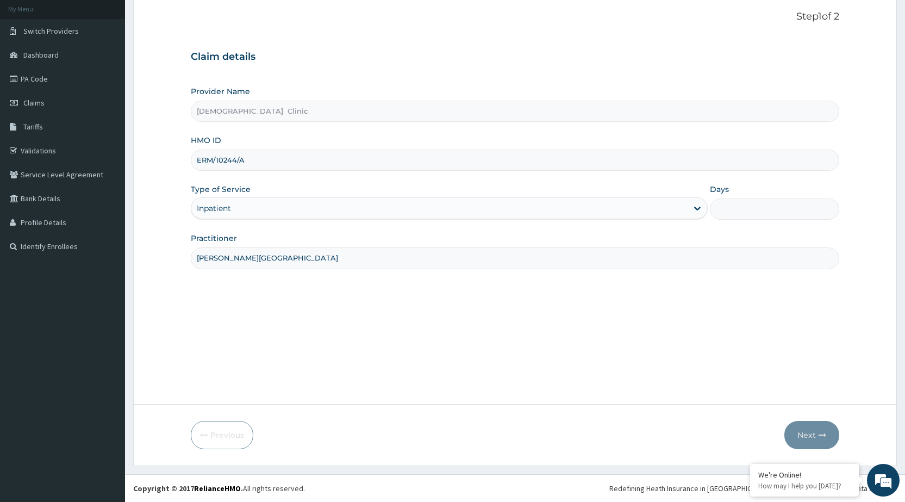
click at [726, 232] on div "Provider Name Kristus Clinic HMO ID ERM/10244/A Type of Service Inpatient Days …" at bounding box center [515, 177] width 648 height 183
click at [728, 208] on input "Days" at bounding box center [774, 208] width 129 height 21
type input "2"
click at [805, 436] on button "Next" at bounding box center [811, 435] width 55 height 28
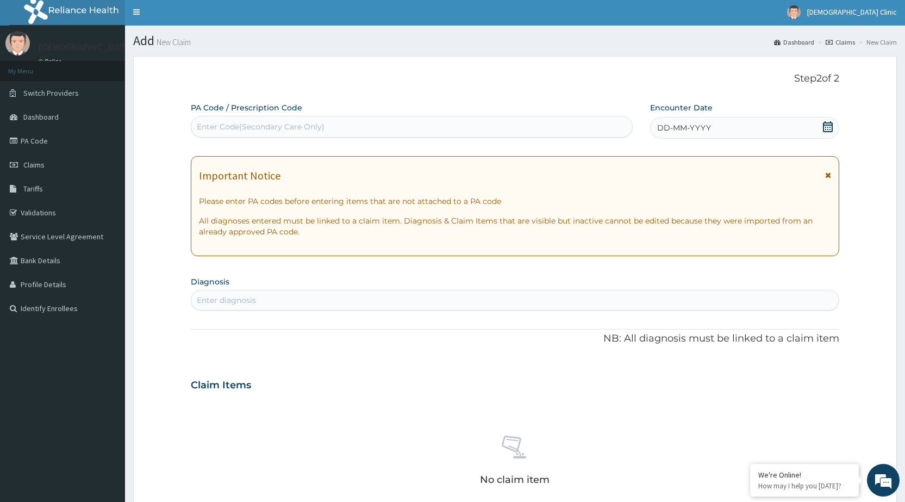
scroll to position [0, 0]
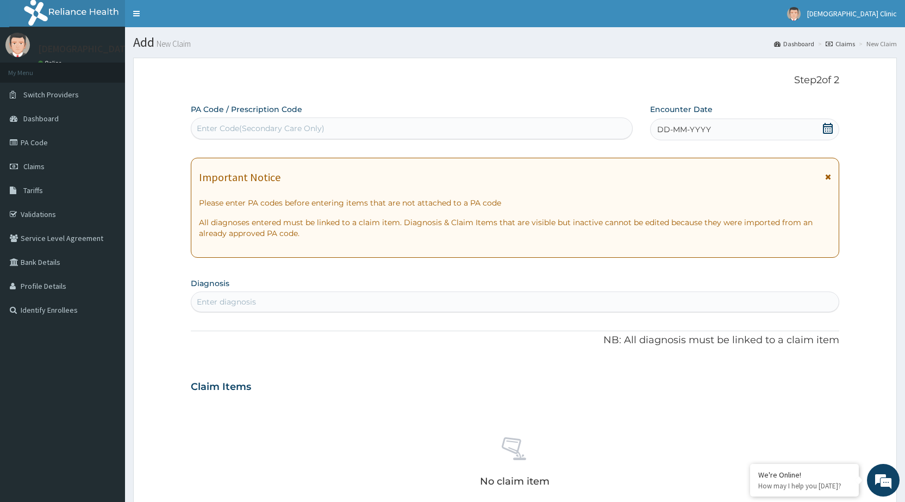
click at [259, 126] on div "Enter Code(Secondary Care Only)" at bounding box center [261, 128] width 128 height 11
type input "PA/731278"
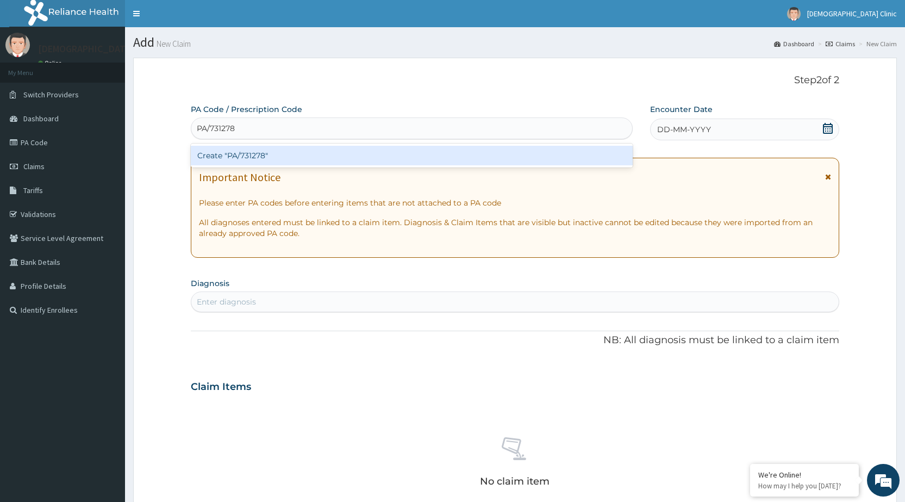
click at [268, 155] on div "Create "PA/731278"" at bounding box center [411, 156] width 441 height 20
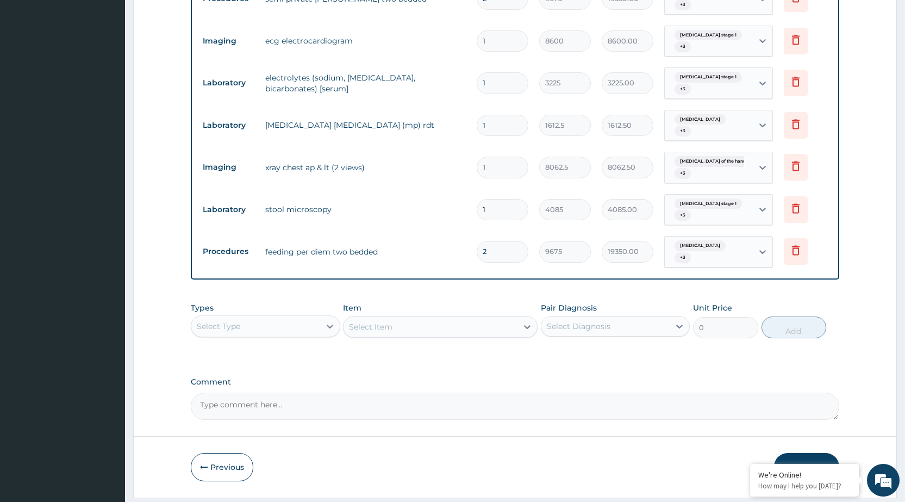
scroll to position [764, 0]
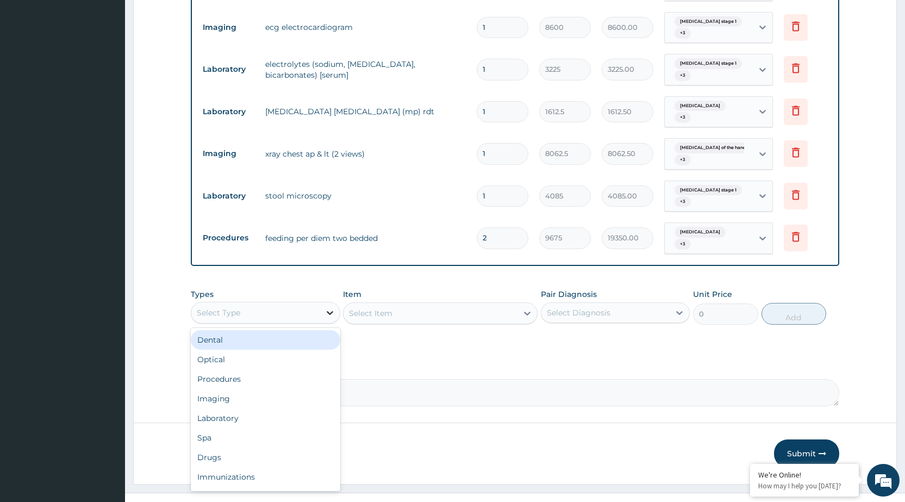
click at [329, 307] on icon at bounding box center [329, 312] width 11 height 11
click at [282, 369] on div "Procedures" at bounding box center [265, 379] width 149 height 20
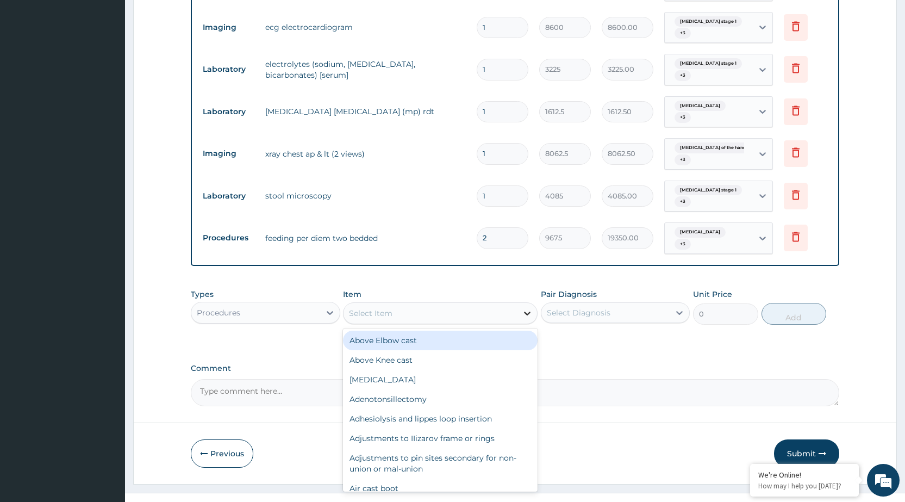
click at [530, 308] on icon at bounding box center [527, 313] width 11 height 11
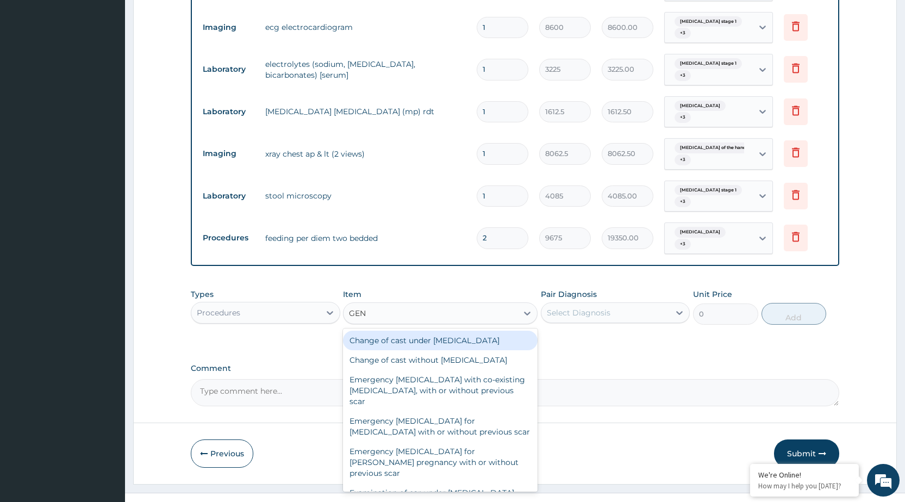
type input "GENE"
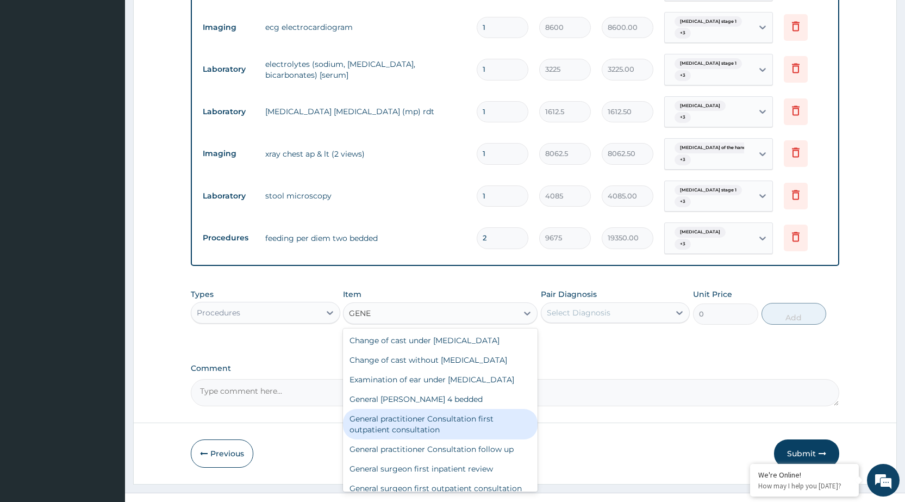
click at [494, 422] on div "General practitioner Consultation first outpatient consultation" at bounding box center [440, 424] width 195 height 30
type input "3547.5"
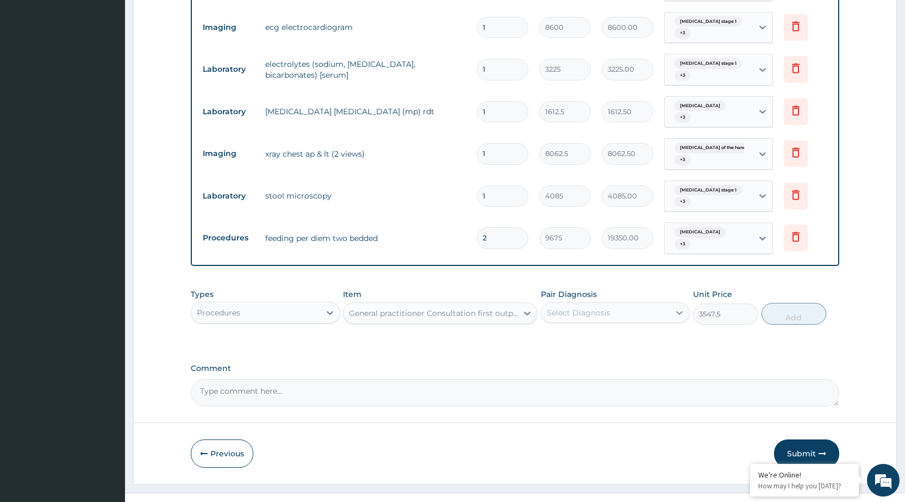
click at [678, 307] on icon at bounding box center [679, 312] width 11 height 11
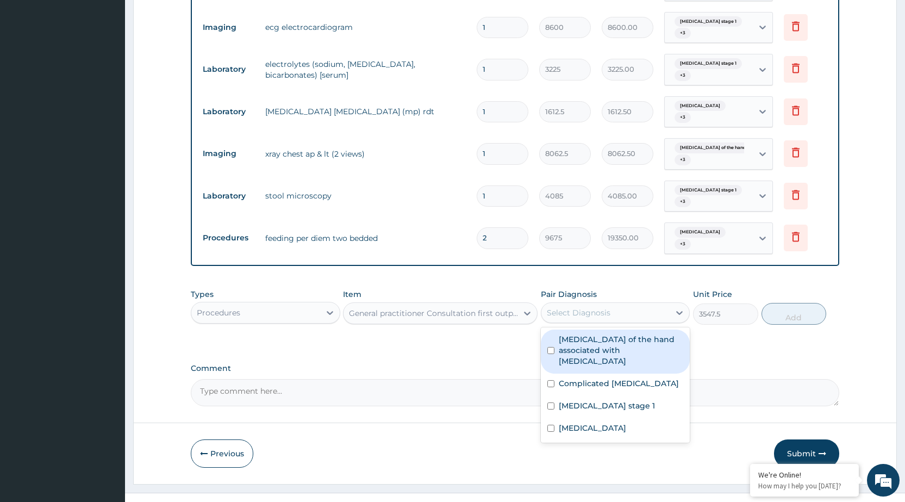
click at [665, 334] on label "Arthropathy of the hand associated with helminthiasis" at bounding box center [621, 350] width 124 height 33
checkbox input "true"
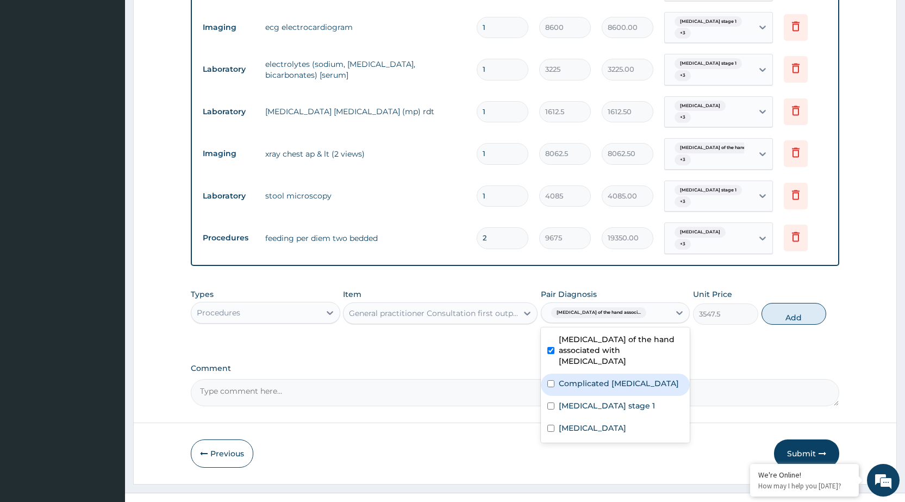
click at [647, 373] on div "Complicated malaria" at bounding box center [615, 384] width 149 height 22
checkbox input "true"
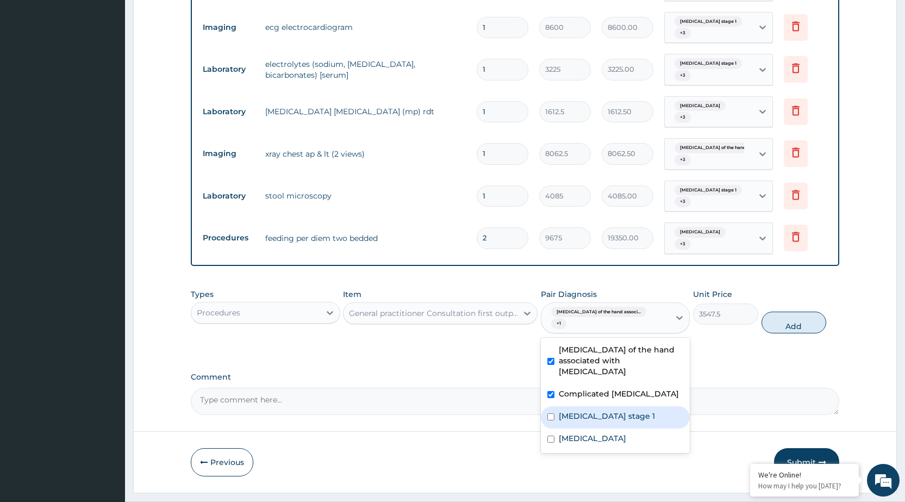
click at [641, 406] on div "Hypertension stage 1" at bounding box center [615, 417] width 149 height 22
checkbox input "true"
click at [624, 428] on div "Typhoid fever" at bounding box center [615, 439] width 149 height 22
checkbox input "true"
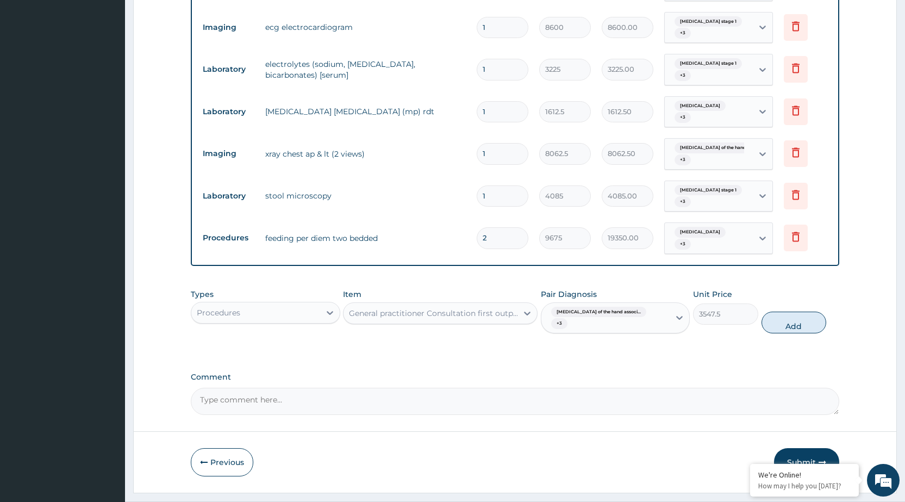
click at [728, 372] on label "Comment" at bounding box center [515, 376] width 648 height 9
click at [728, 387] on textarea "Comment" at bounding box center [515, 400] width 648 height 27
click at [789, 311] on button "Add" at bounding box center [793, 322] width 65 height 22
type input "0"
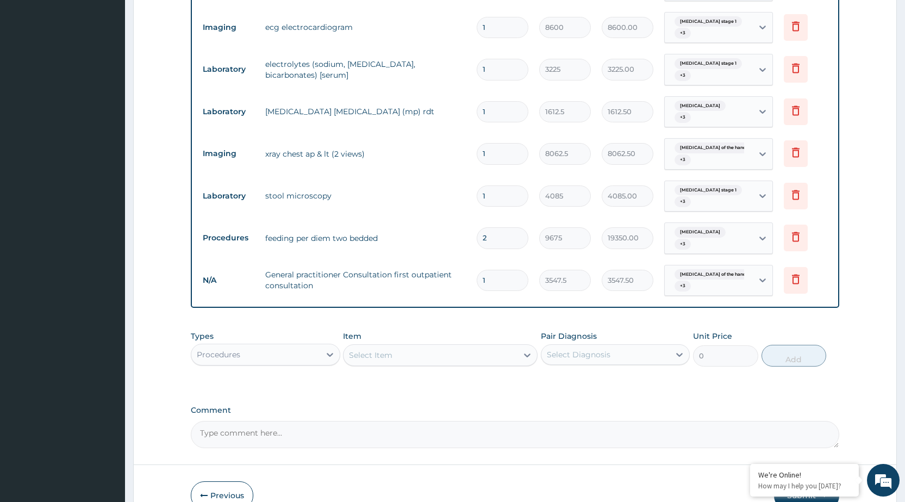
click at [514, 346] on div "Select Item" at bounding box center [430, 354] width 174 height 17
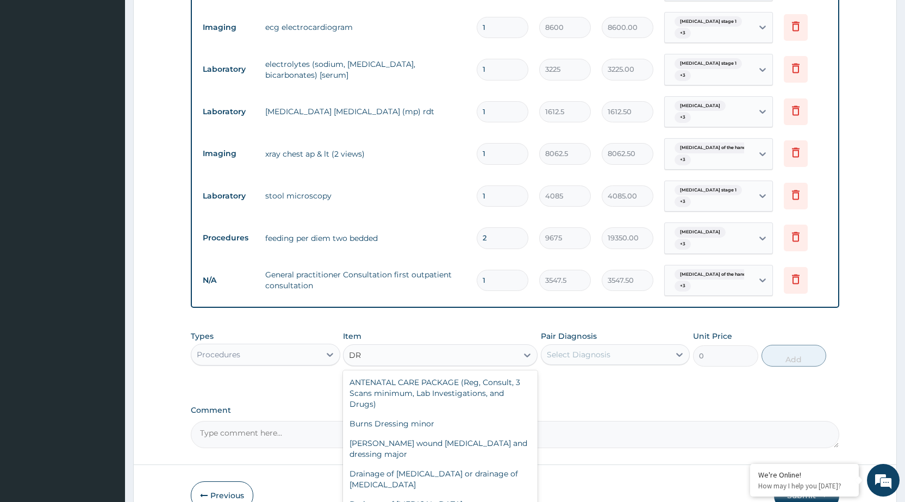
type input "D"
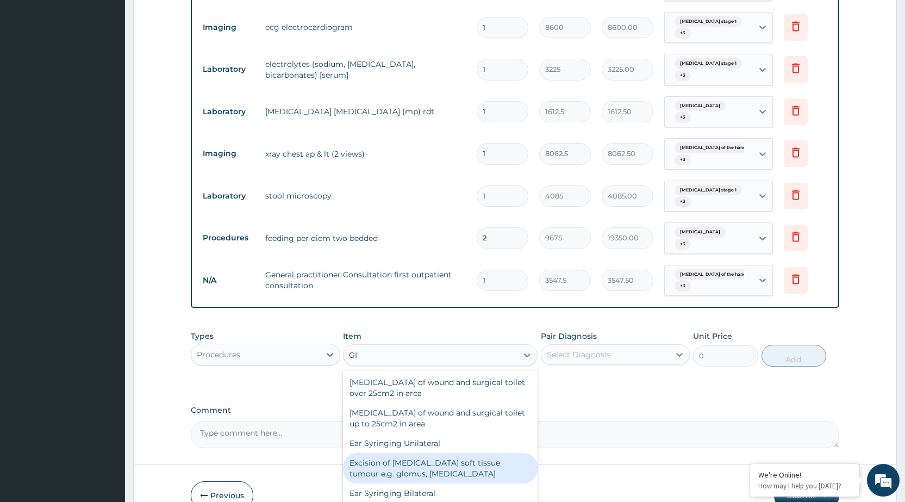
type input "G"
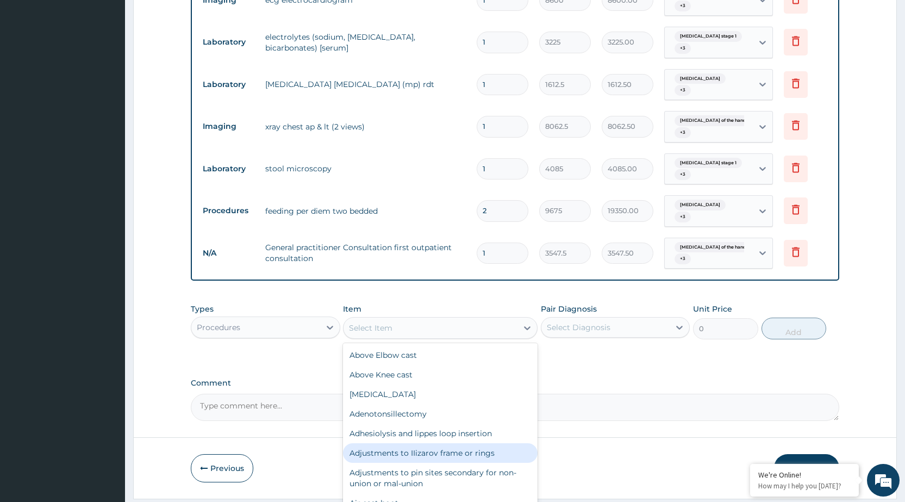
scroll to position [806, 0]
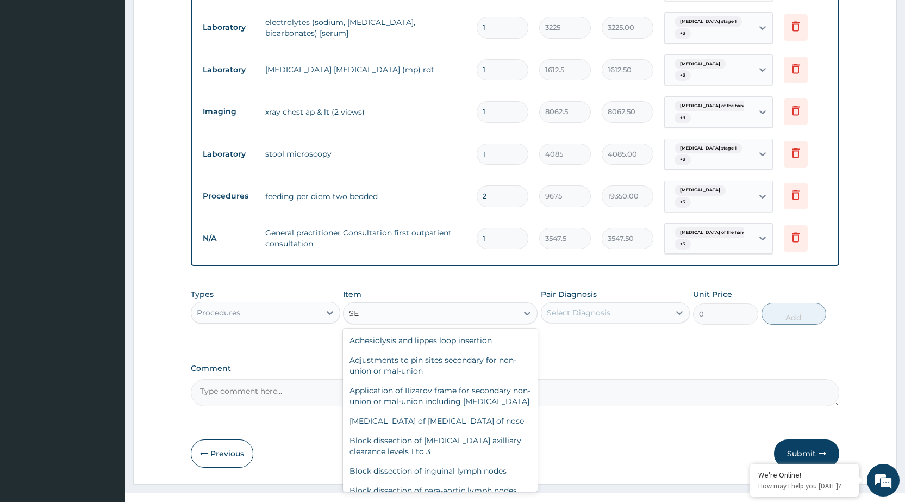
type input "S"
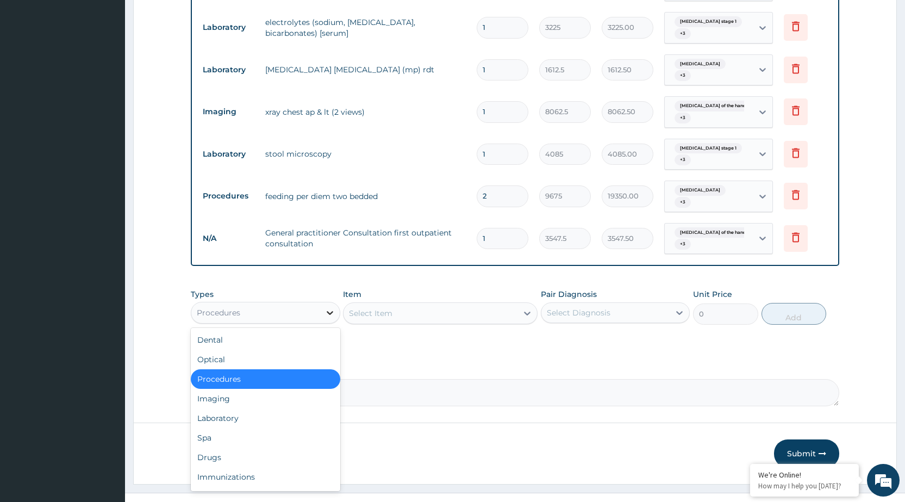
click at [328, 307] on icon at bounding box center [329, 312] width 11 height 11
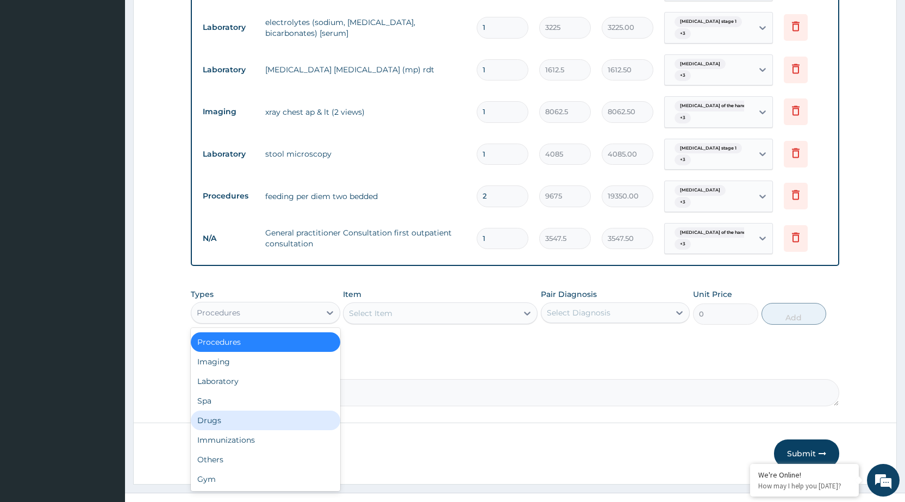
click at [267, 410] on div "Drugs" at bounding box center [265, 420] width 149 height 20
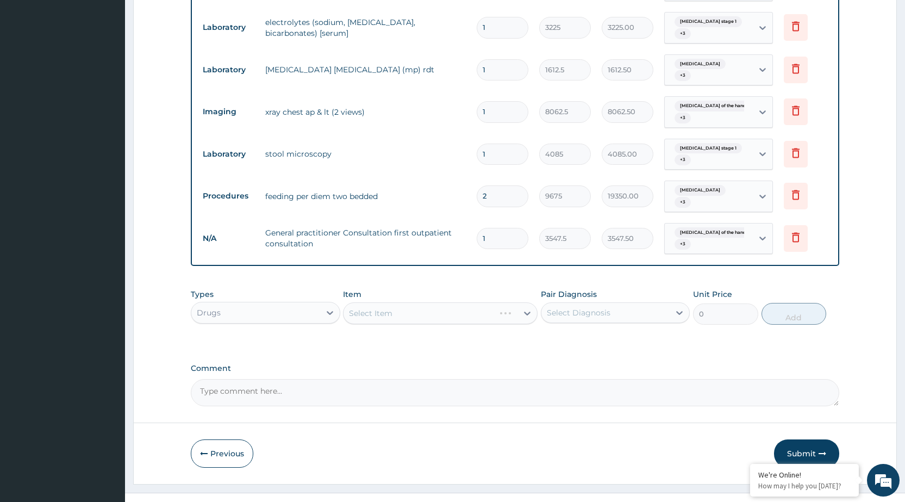
click at [523, 302] on div "Select Item" at bounding box center [440, 313] width 195 height 22
click at [673, 303] on div at bounding box center [679, 313] width 20 height 20
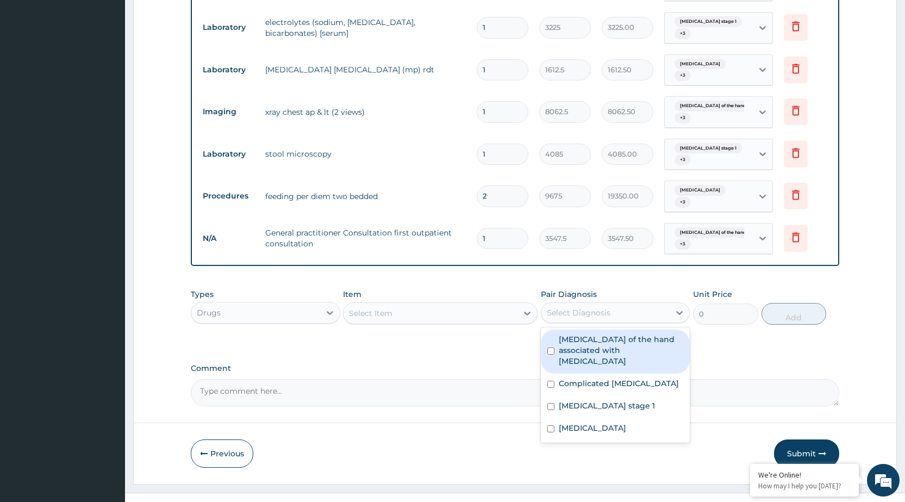
click at [658, 334] on label "Arthropathy of the hand associated with helminthiasis" at bounding box center [621, 350] width 124 height 33
checkbox input "true"
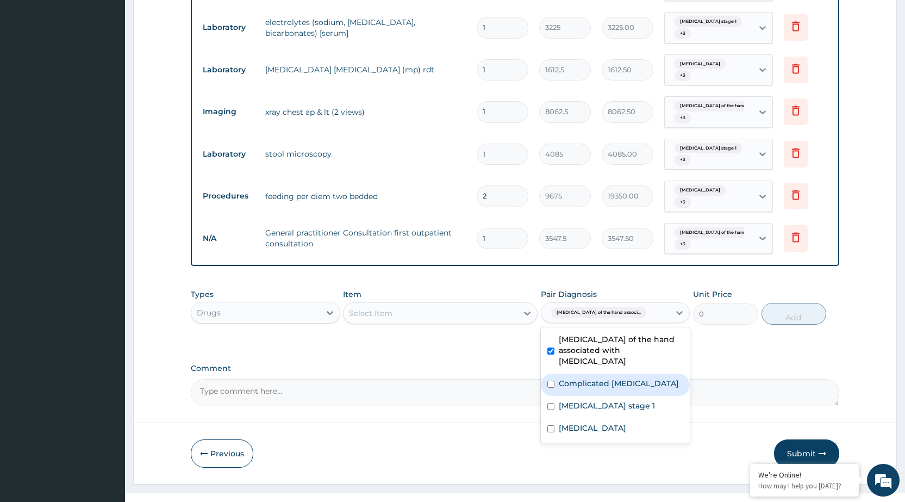
click at [642, 373] on div "Complicated malaria" at bounding box center [615, 384] width 149 height 22
checkbox input "true"
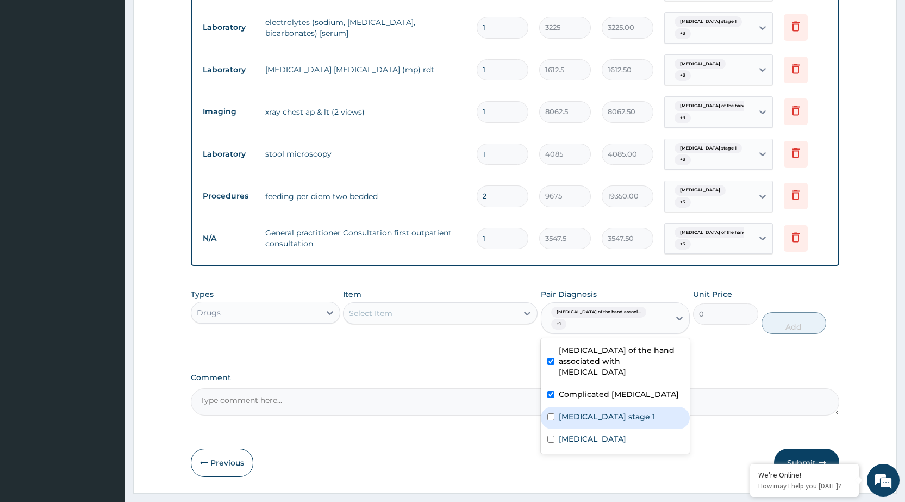
click at [635, 406] on div "Hypertension stage 1" at bounding box center [615, 417] width 149 height 22
checkbox input "true"
click at [619, 429] on div "Typhoid fever" at bounding box center [615, 440] width 149 height 22
checkbox input "true"
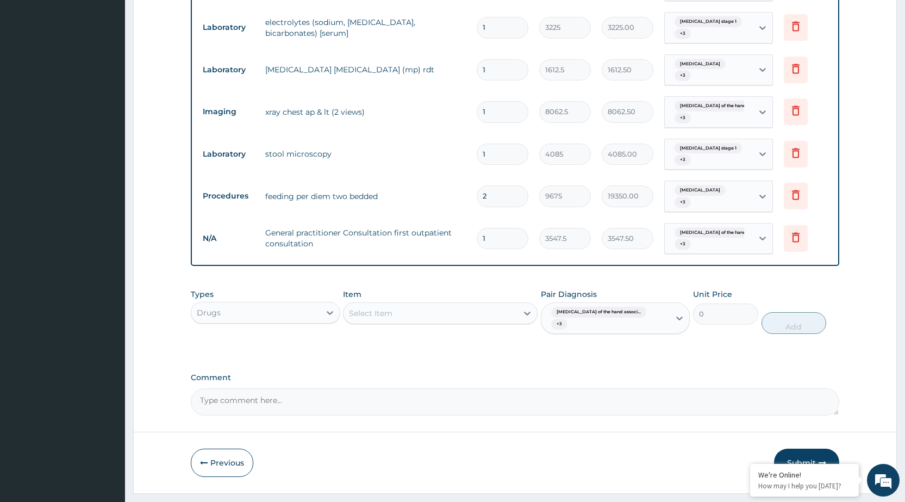
click at [699, 373] on label "Comment" at bounding box center [515, 377] width 648 height 9
click at [699, 388] on textarea "Comment" at bounding box center [515, 401] width 648 height 27
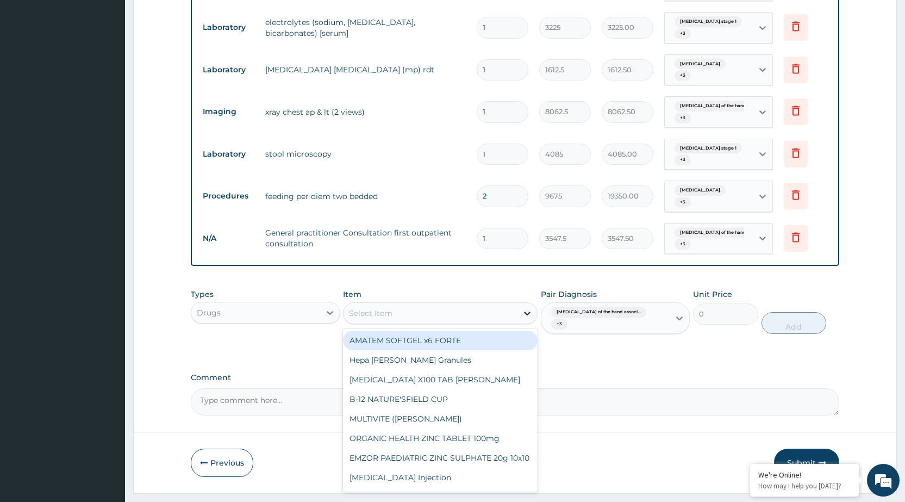
click at [529, 308] on icon at bounding box center [527, 313] width 11 height 11
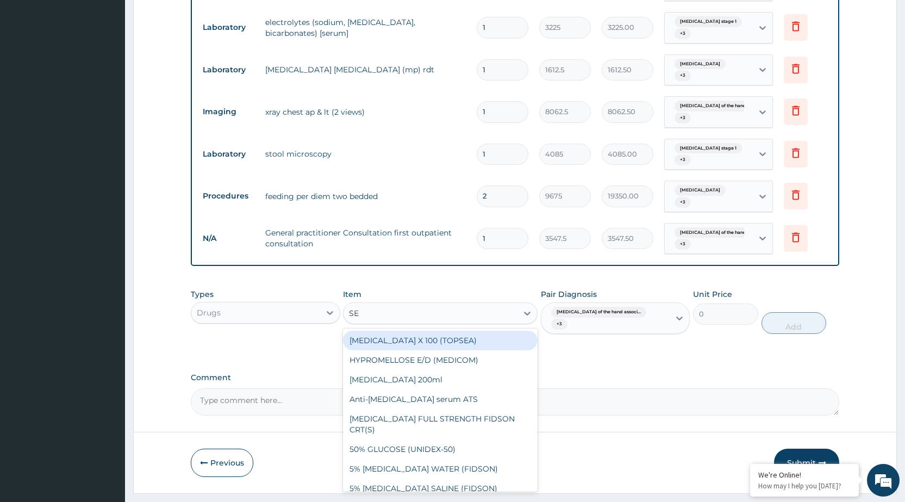
type input "SET"
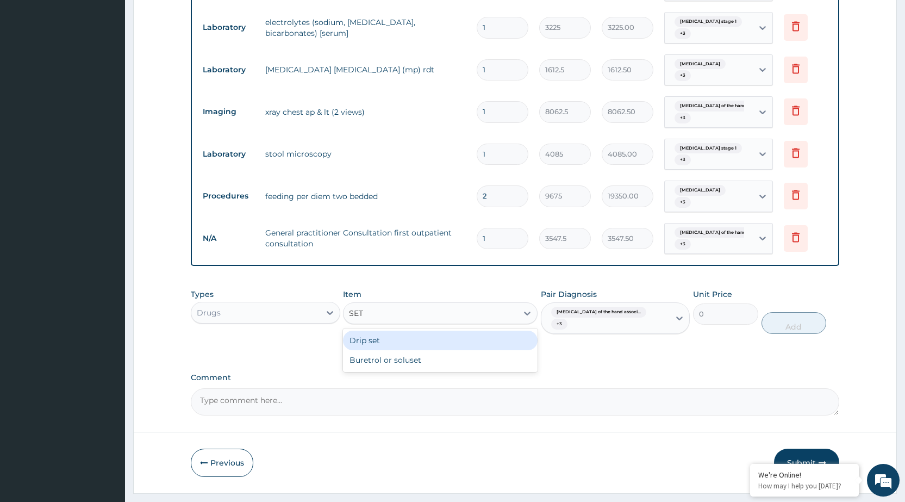
click at [498, 330] on div "Drip set" at bounding box center [440, 340] width 195 height 20
type input "236.5"
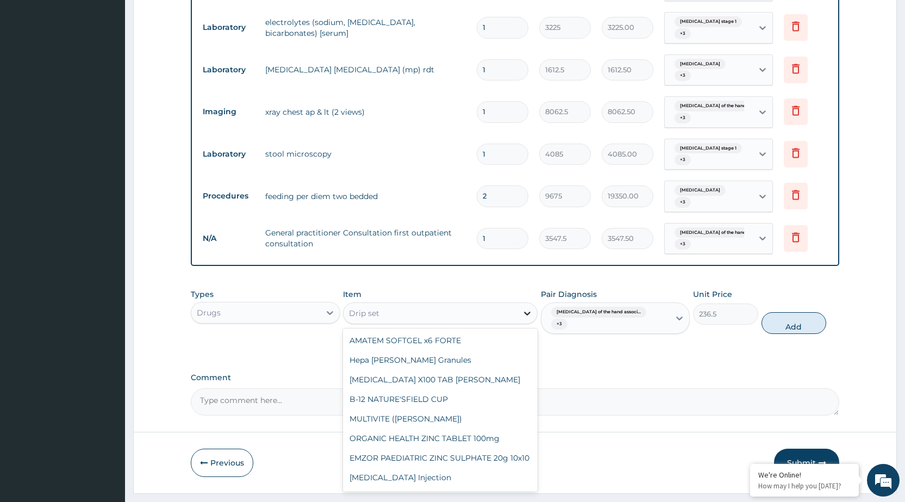
click at [527, 308] on icon at bounding box center [527, 313] width 11 height 11
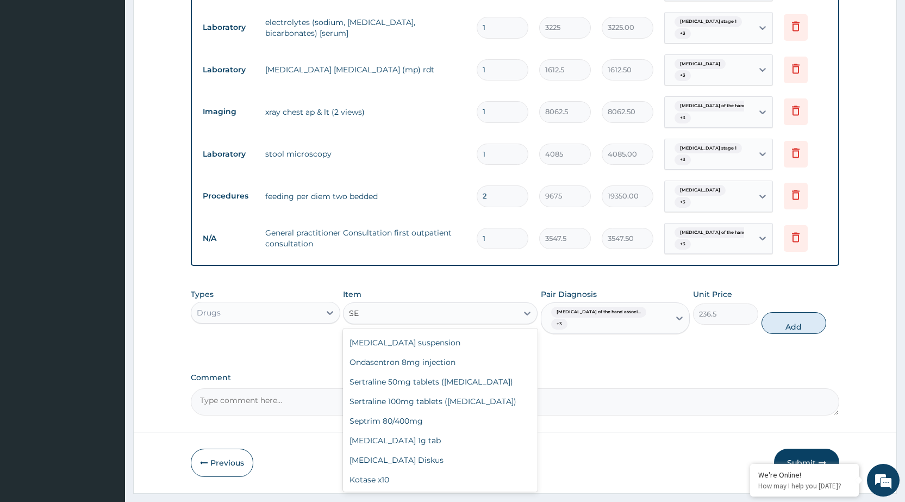
scroll to position [139, 0]
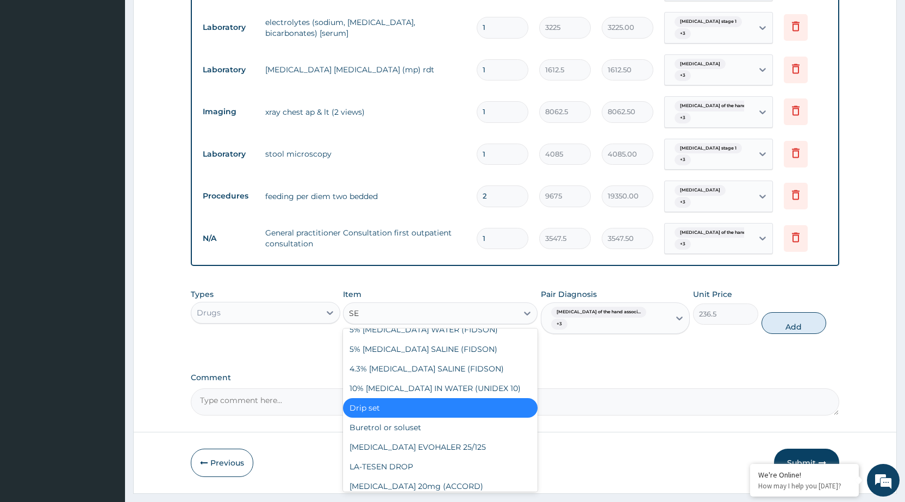
type input "SET"
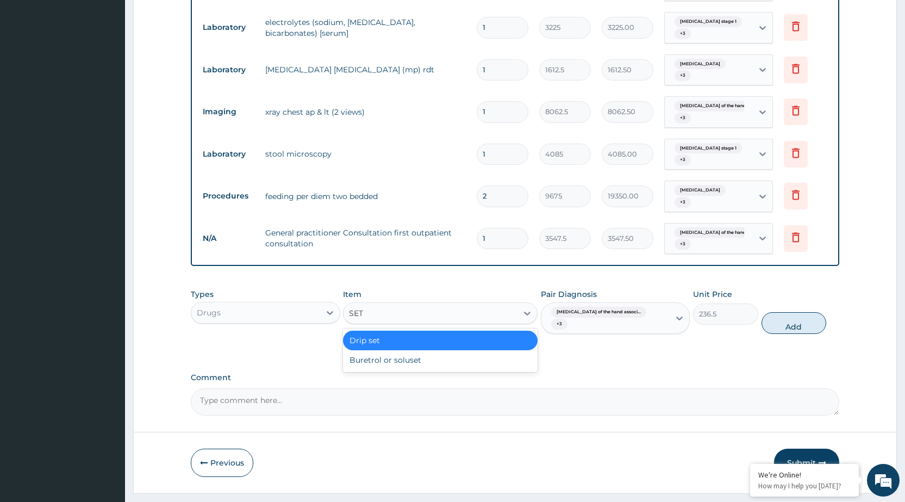
click at [415, 330] on div "Drip set" at bounding box center [440, 340] width 195 height 20
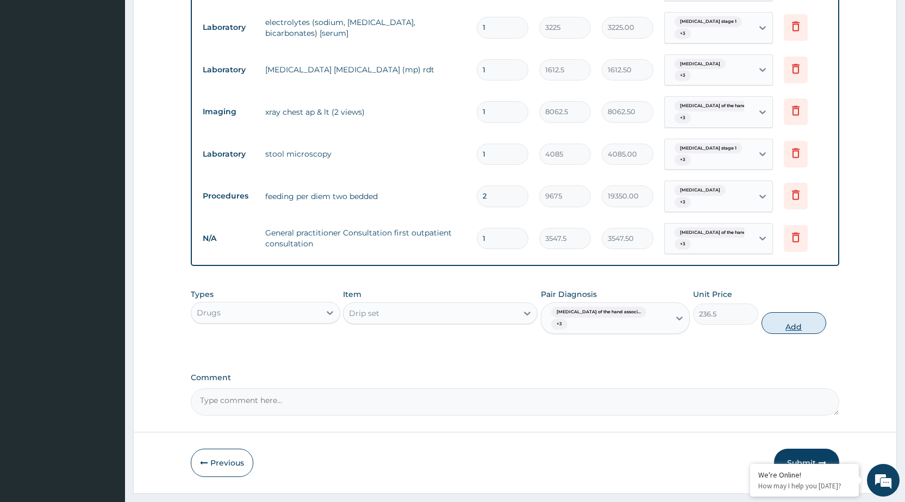
click at [778, 312] on button "Add" at bounding box center [793, 323] width 65 height 22
type input "0"
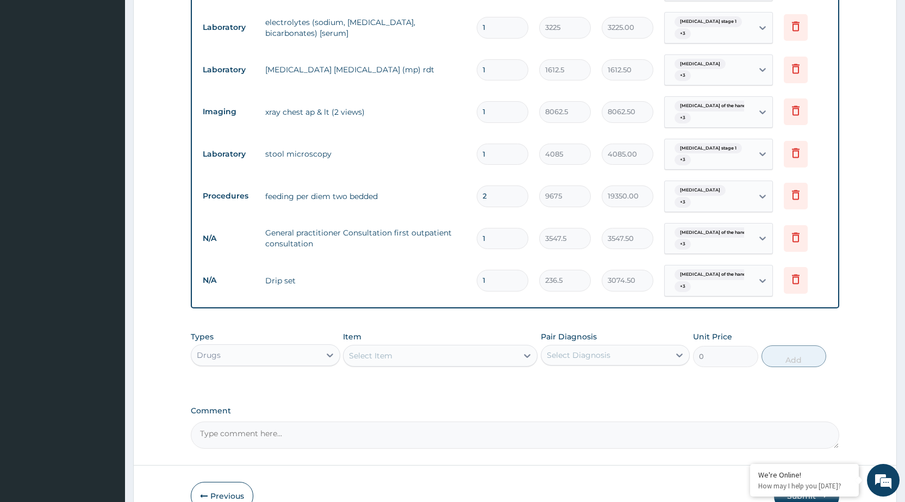
type input "13"
type input "3074.50"
type input "1"
type input "236.50"
type input "0.00"
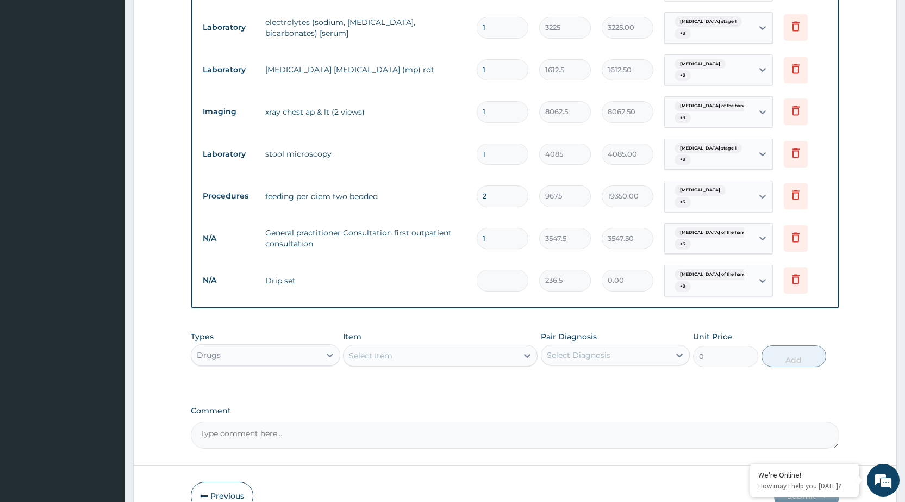
type input "3"
type input "709.50"
type input "0.00"
type input "2"
type input "473.00"
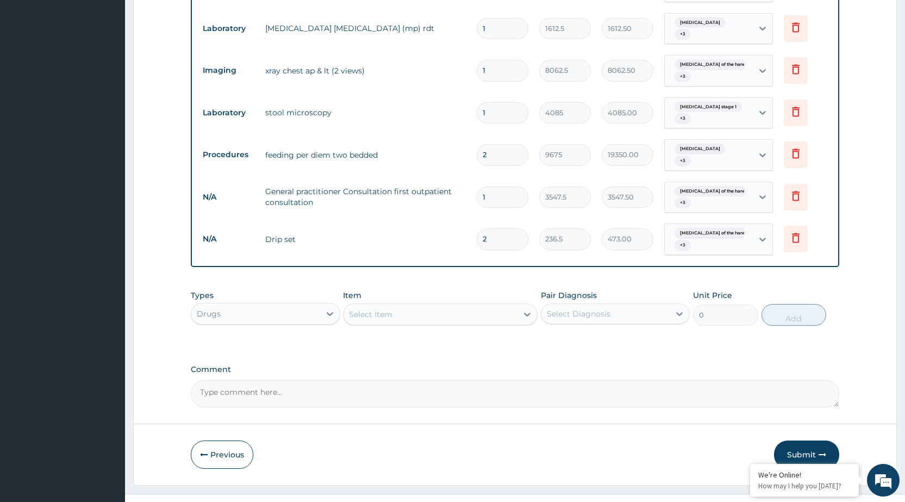
scroll to position [848, 0]
type input "0.00"
type input "3"
type input "709.50"
type input "3"
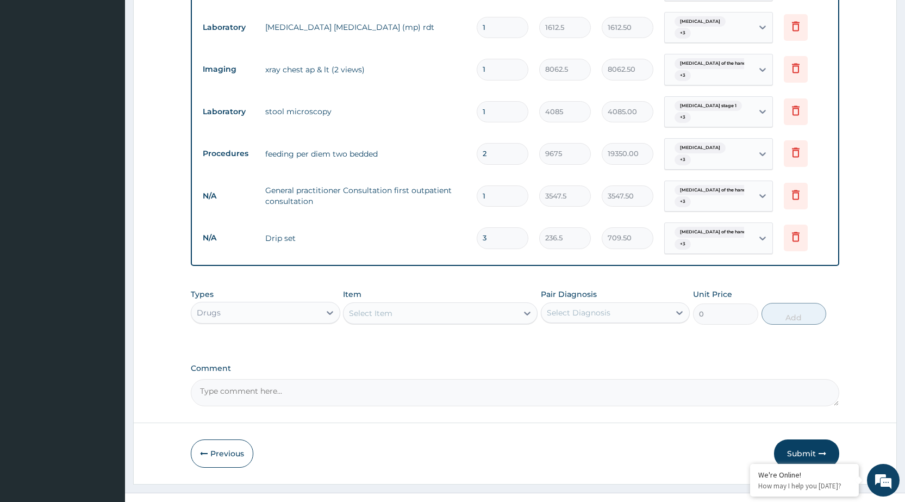
click at [516, 304] on div "Select Item" at bounding box center [430, 312] width 174 height 17
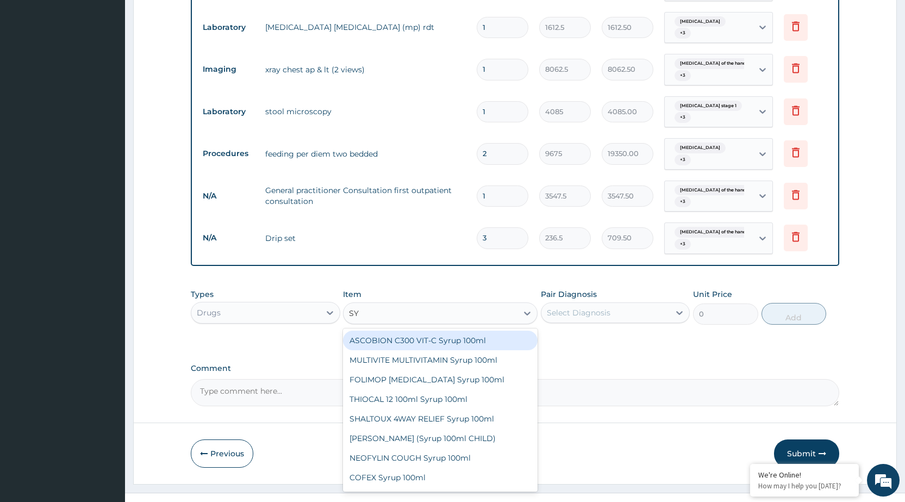
type input "S"
type input "NEE"
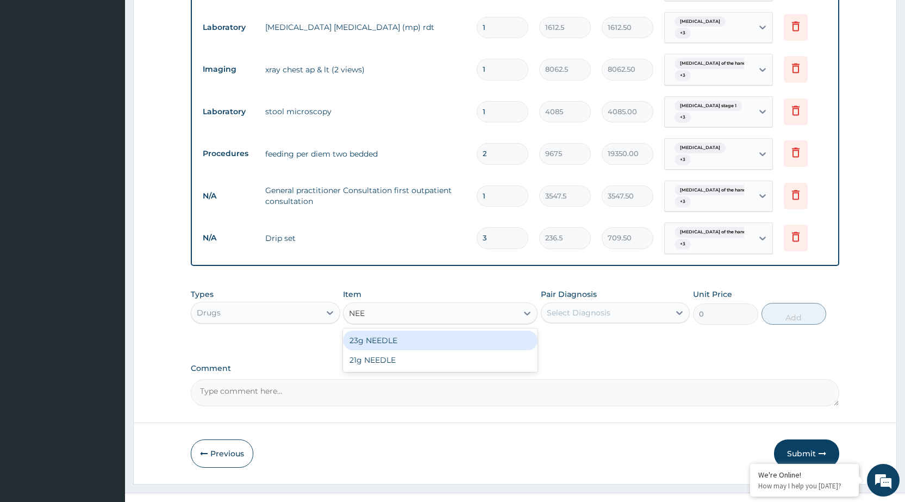
click at [470, 330] on div "23g NEEDLE" at bounding box center [440, 340] width 195 height 20
type input "59.125"
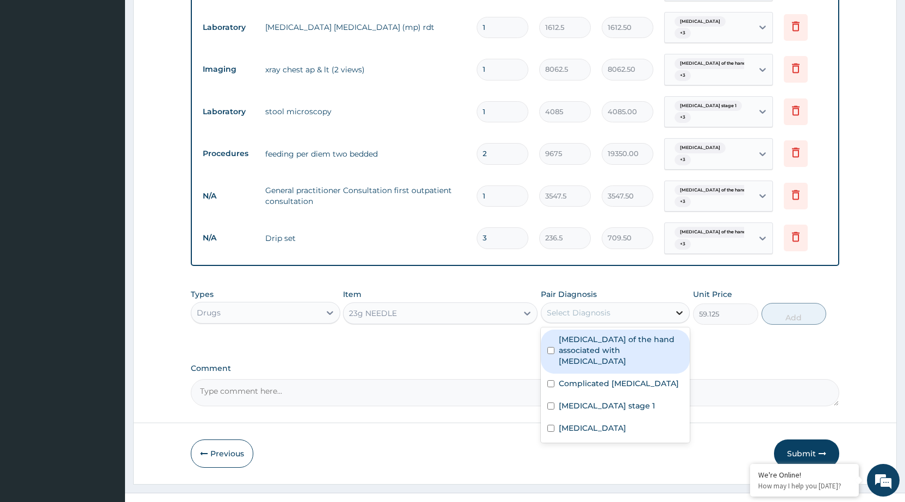
click at [680, 311] on icon at bounding box center [680, 313] width 7 height 4
drag, startPoint x: 664, startPoint y: 320, endPoint x: 665, endPoint y: 330, distance: 10.3
click at [664, 334] on label "Arthropathy of the hand associated with helminthiasis" at bounding box center [621, 350] width 124 height 33
checkbox input "true"
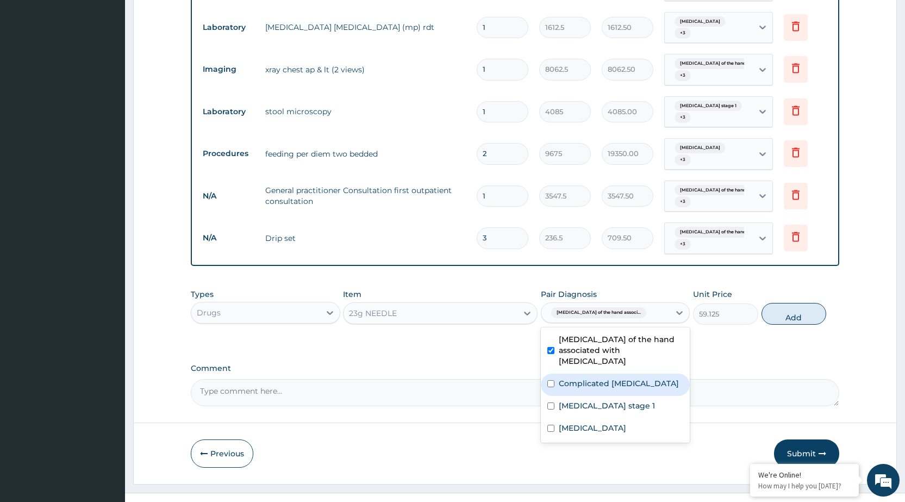
click at [666, 373] on div "Complicated malaria" at bounding box center [615, 384] width 149 height 22
checkbox input "true"
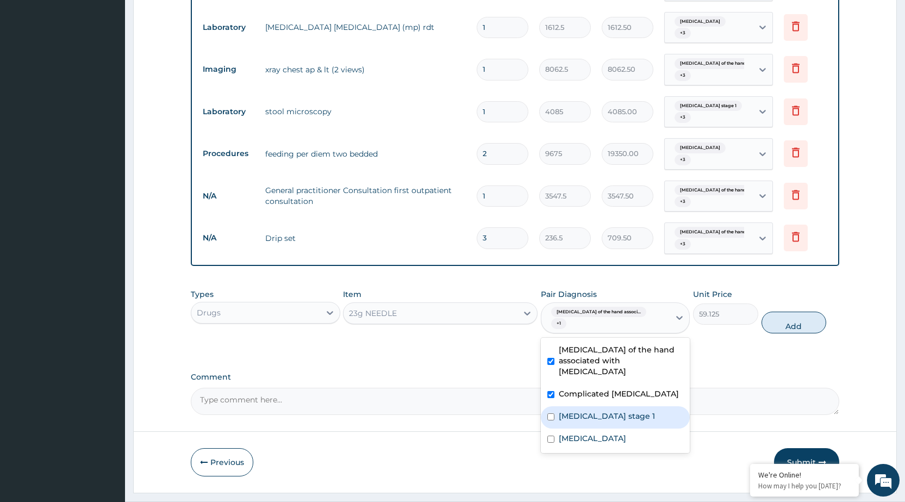
click at [654, 406] on div "Hypertension stage 1" at bounding box center [615, 417] width 149 height 22
checkbox input "true"
click at [646, 428] on div "Typhoid fever" at bounding box center [615, 439] width 149 height 22
checkbox input "true"
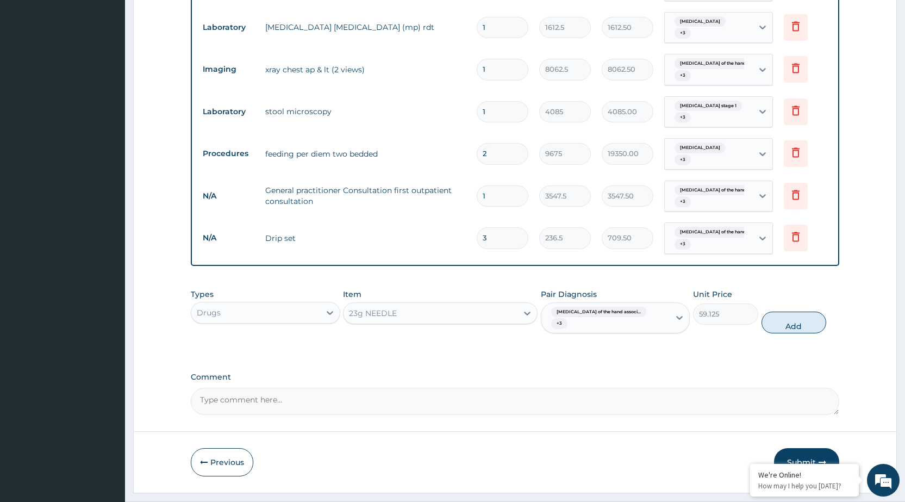
click at [711, 372] on label "Comment" at bounding box center [515, 376] width 648 height 9
click at [711, 387] on textarea "Comment" at bounding box center [515, 400] width 648 height 27
click at [784, 311] on button "Add" at bounding box center [793, 322] width 65 height 22
type input "0"
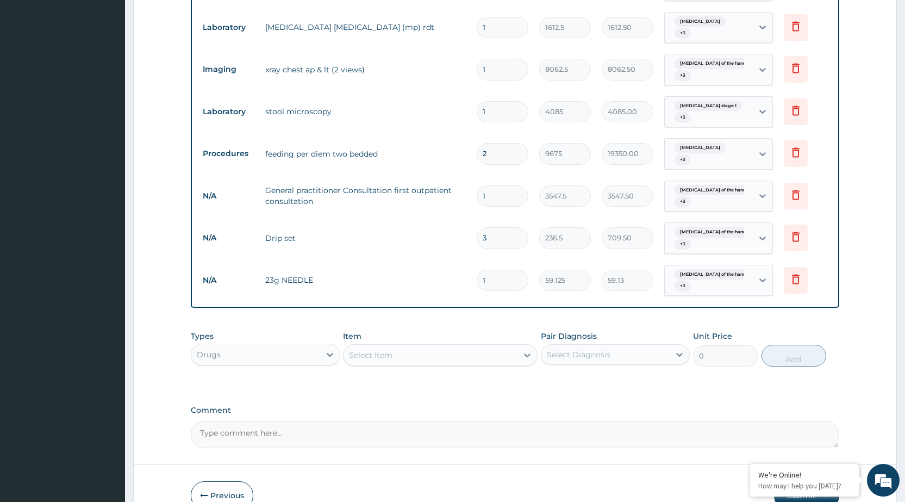
type input "0.00"
type input "7"
type input "413.88"
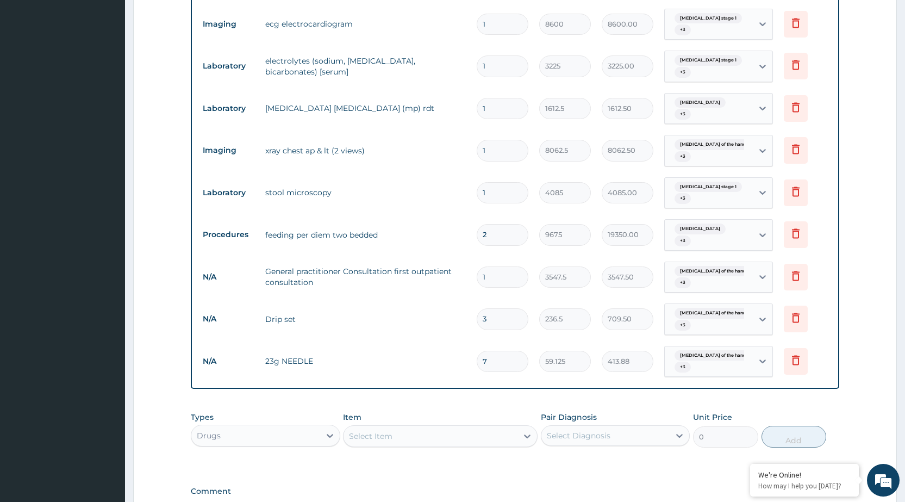
scroll to position [890, 0]
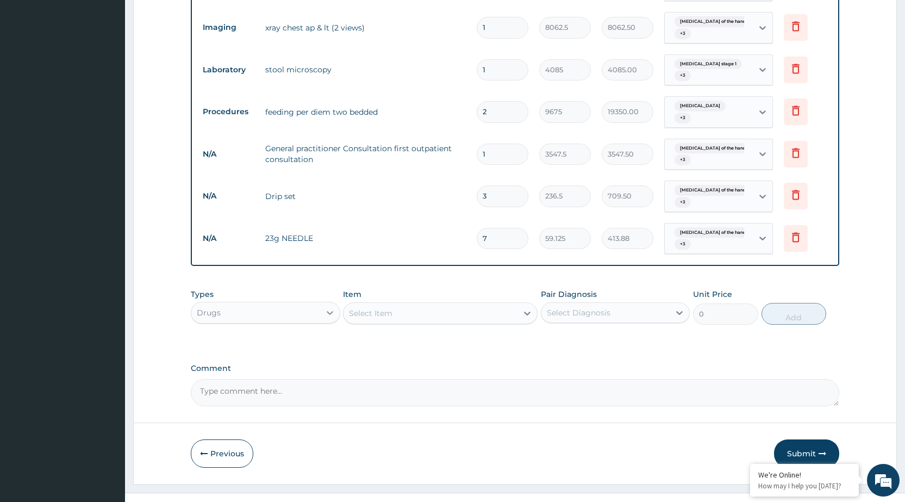
type input "7"
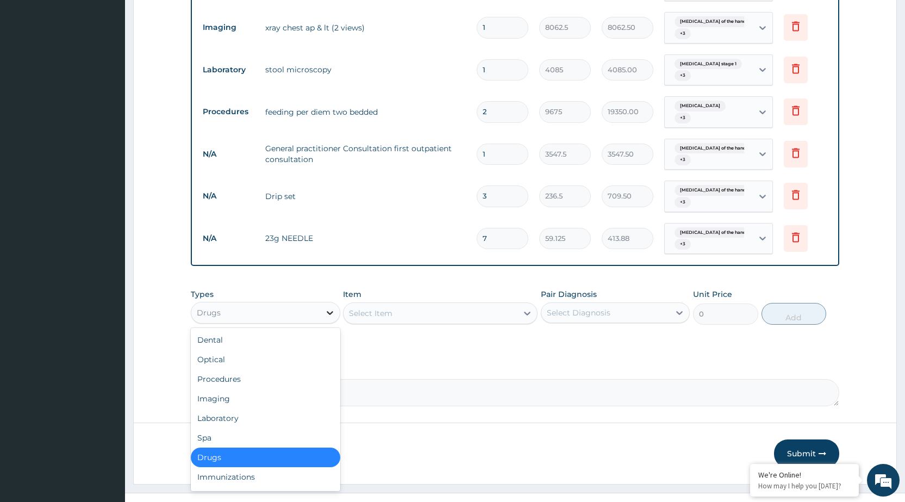
click at [333, 303] on div at bounding box center [330, 313] width 20 height 20
click at [296, 369] on div "Procedures" at bounding box center [265, 379] width 149 height 20
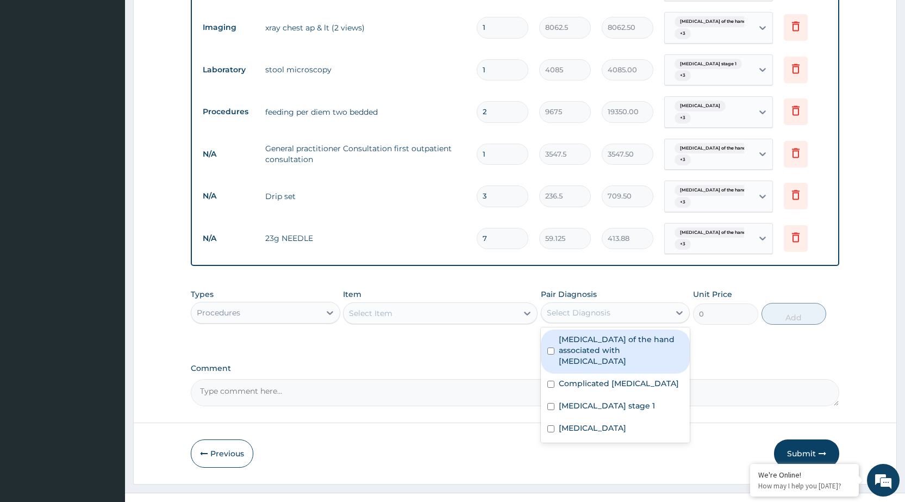
click at [668, 304] on div "Select Diagnosis" at bounding box center [605, 312] width 128 height 17
click at [656, 334] on label "Arthropathy of the hand associated with helminthiasis" at bounding box center [621, 350] width 124 height 33
checkbox input "true"
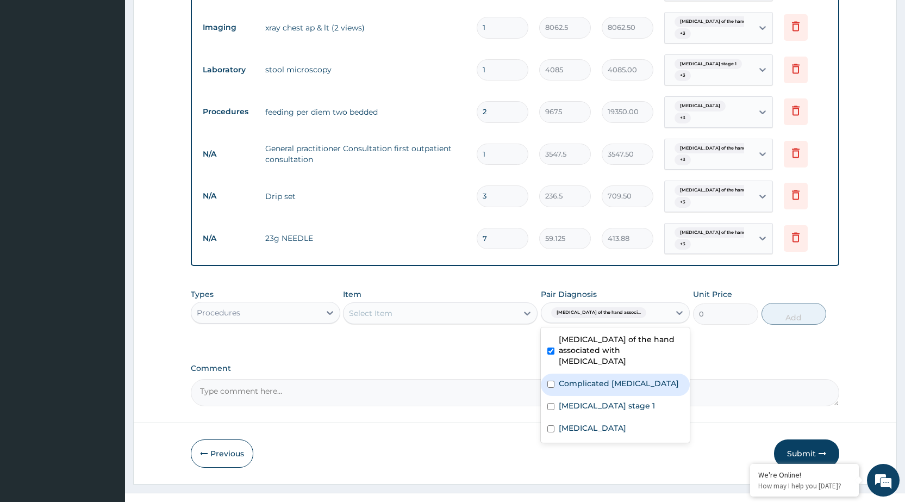
click at [643, 373] on div "Complicated malaria" at bounding box center [615, 384] width 149 height 22
checkbox input "true"
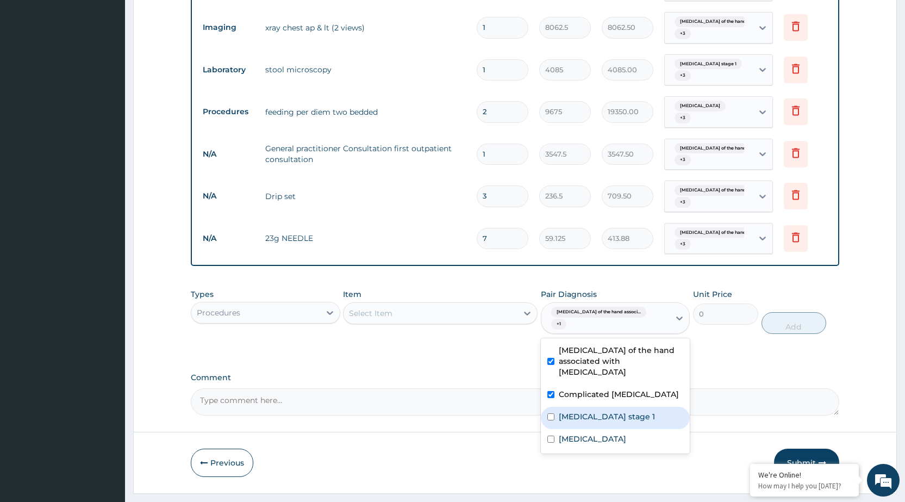
click at [633, 411] on label "Hypertension stage 1" at bounding box center [607, 416] width 96 height 11
checkbox input "true"
click at [617, 429] on div "Typhoid fever" at bounding box center [615, 440] width 149 height 22
checkbox input "true"
click at [526, 373] on div "Comment" at bounding box center [515, 394] width 648 height 42
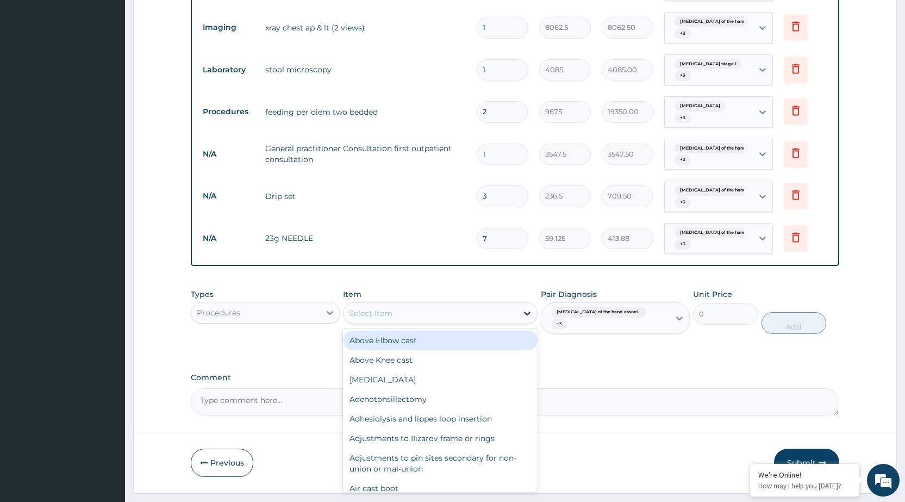
click at [524, 308] on icon at bounding box center [527, 313] width 11 height 11
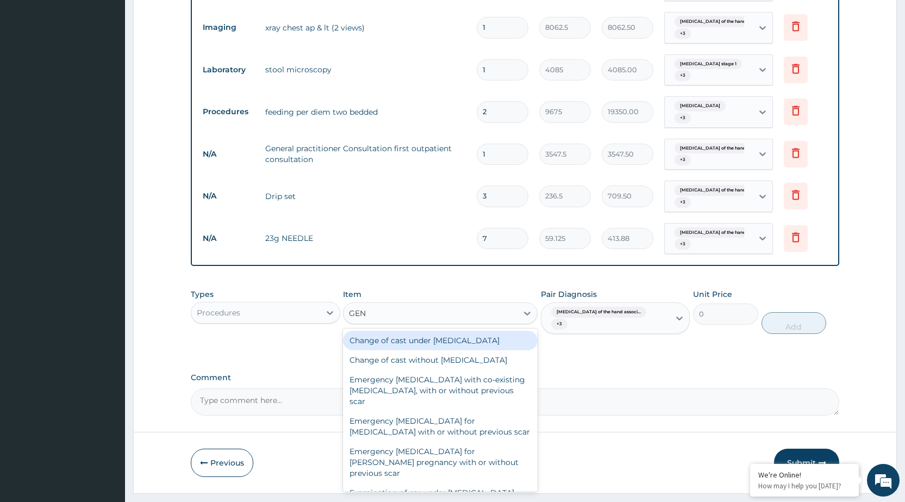
type input "GENE"
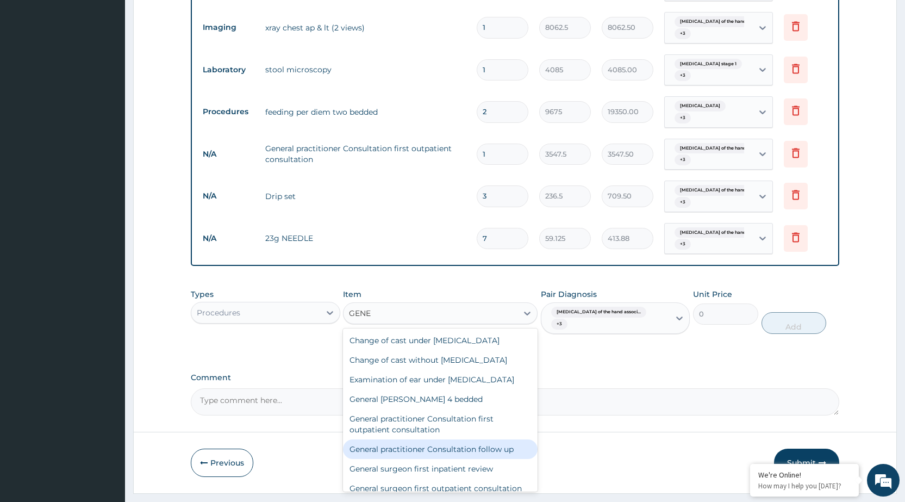
click at [469, 439] on div "General practitioner Consultation follow up" at bounding box center [440, 449] width 195 height 20
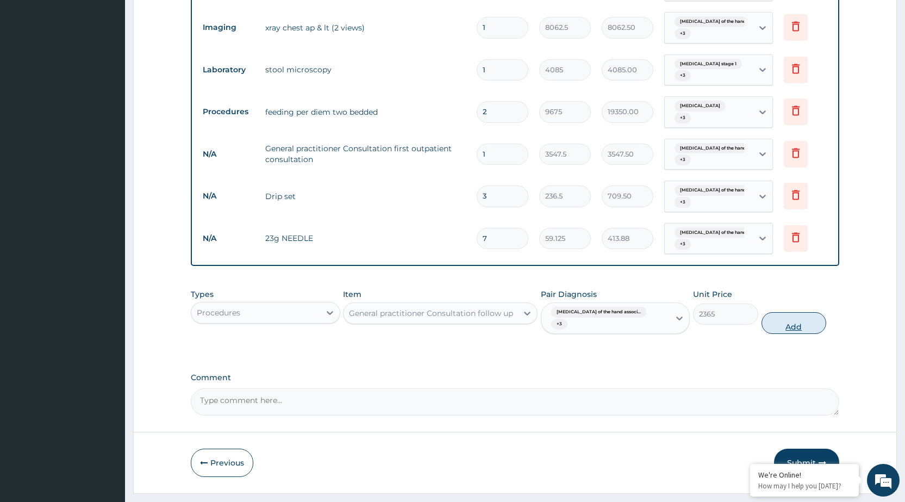
click at [804, 312] on button "Add" at bounding box center [793, 323] width 65 height 22
type input "0"
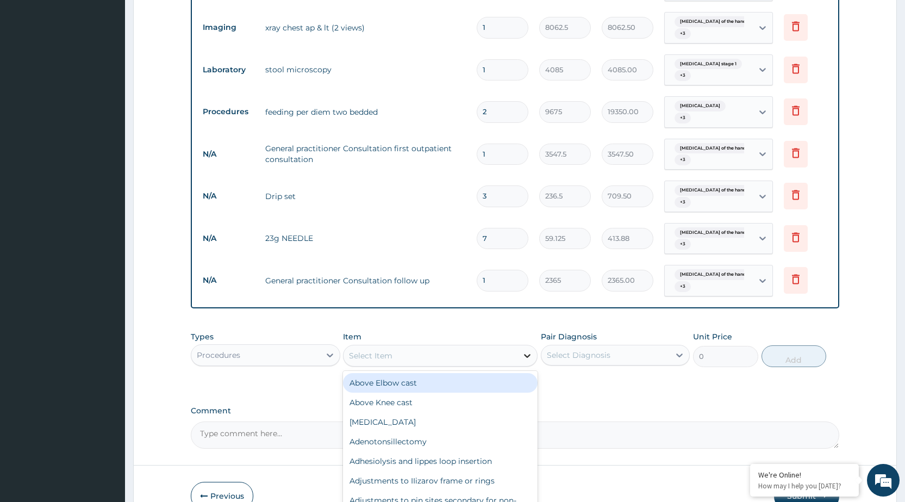
click at [525, 350] on icon at bounding box center [527, 355] width 11 height 11
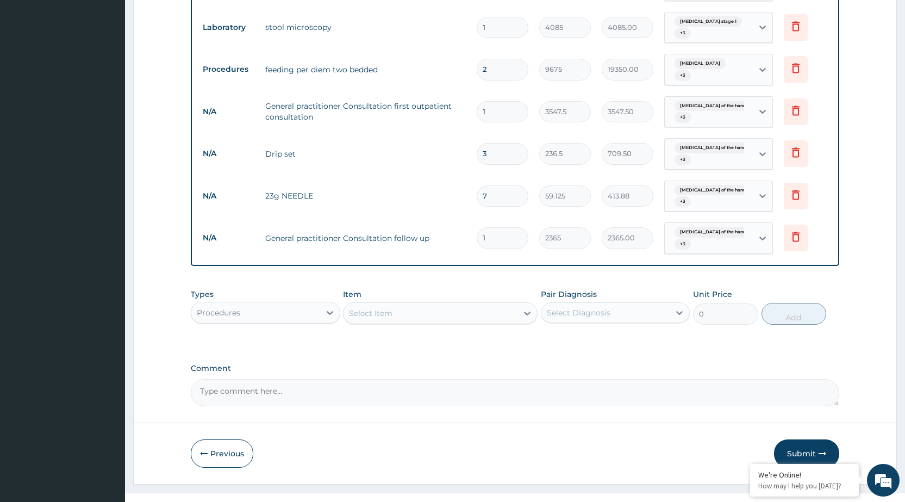
click at [488, 227] on input "1" at bounding box center [503, 237] width 52 height 21
type input "0.00"
type input "3"
type input "7095.00"
type input "2"
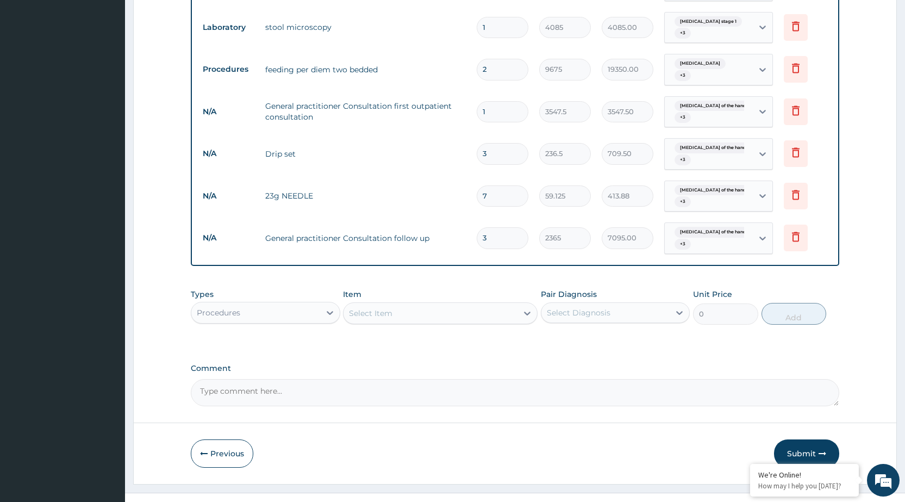
type input "4730.00"
type input "1"
type input "2365.00"
type input "0"
type input "0.00"
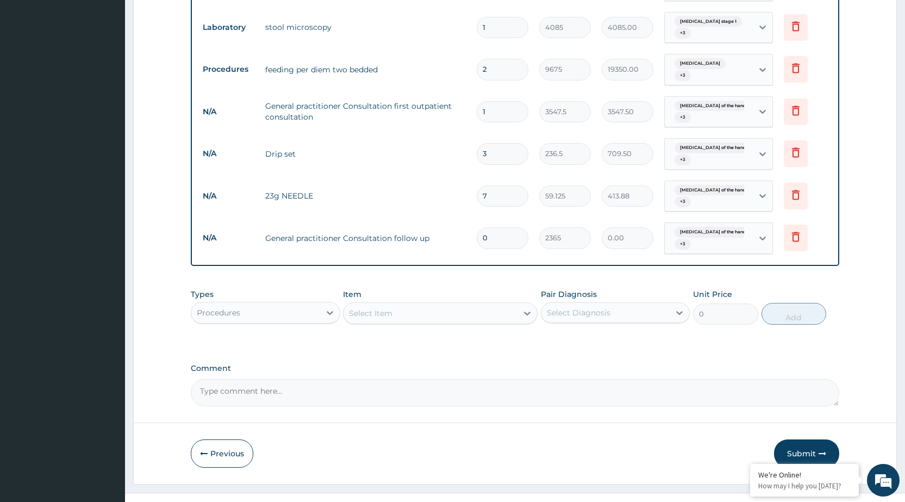
type input "1"
type input "2365.00"
click at [526, 308] on icon at bounding box center [527, 313] width 11 height 11
click at [492, 227] on input "1" at bounding box center [503, 237] width 52 height 21
type input "0.00"
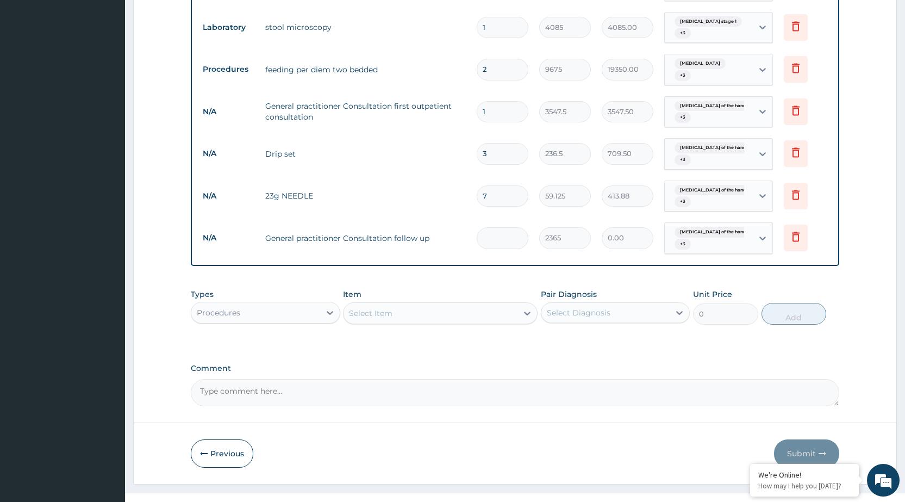
type input "3"
type input "7095.00"
type input "0.00"
type input "2"
type input "4730.00"
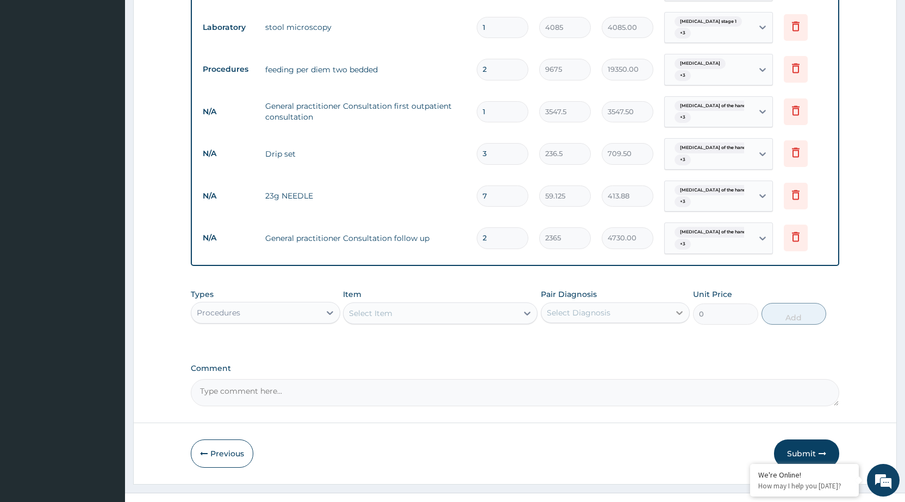
type input "2"
click at [671, 303] on div at bounding box center [679, 313] width 20 height 20
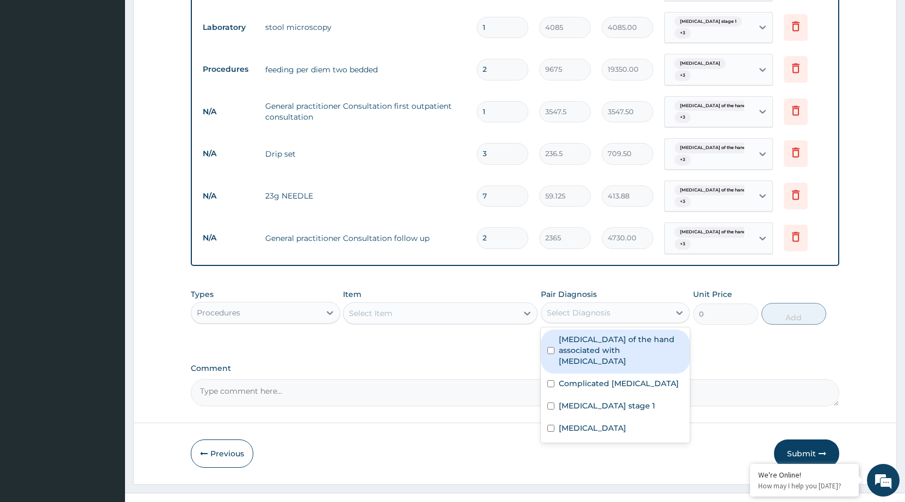
drag, startPoint x: 668, startPoint y: 311, endPoint x: 657, endPoint y: 325, distance: 17.4
click at [668, 329] on div "Arthropathy of the hand associated with helminthiasis" at bounding box center [615, 351] width 149 height 44
checkbox input "true"
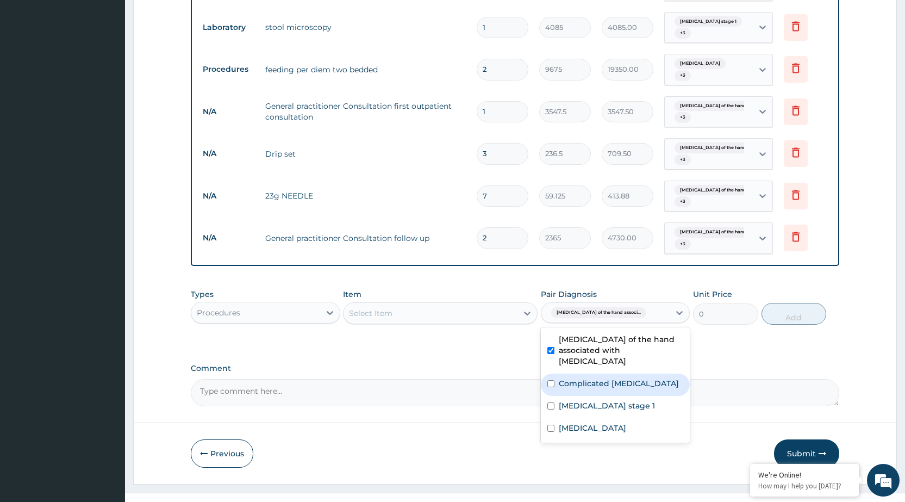
click at [635, 378] on label "Complicated malaria" at bounding box center [619, 383] width 120 height 11
checkbox input "true"
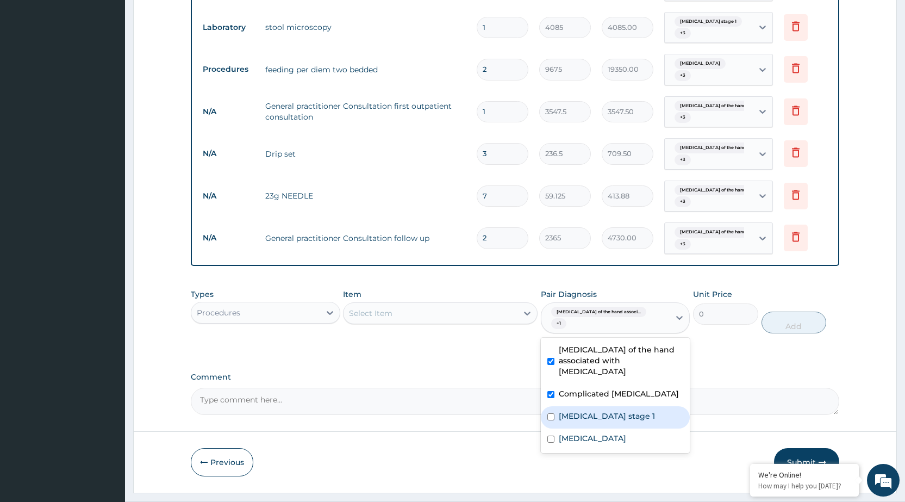
drag, startPoint x: 624, startPoint y: 378, endPoint x: 609, endPoint y: 390, distance: 19.4
click at [622, 410] on label "Hypertension stage 1" at bounding box center [607, 415] width 96 height 11
checkbox input "true"
drag, startPoint x: 604, startPoint y: 394, endPoint x: 528, endPoint y: 367, distance: 80.8
click at [601, 433] on label "Typhoid fever" at bounding box center [592, 438] width 67 height 11
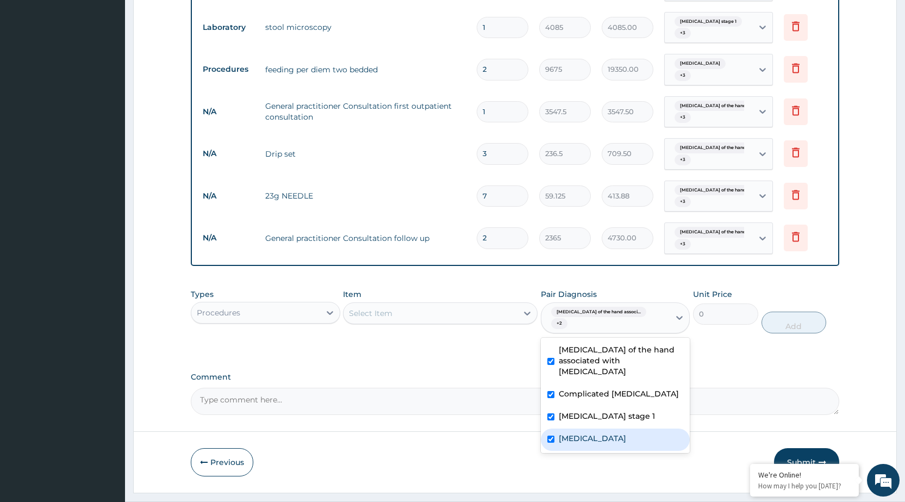
checkbox input "true"
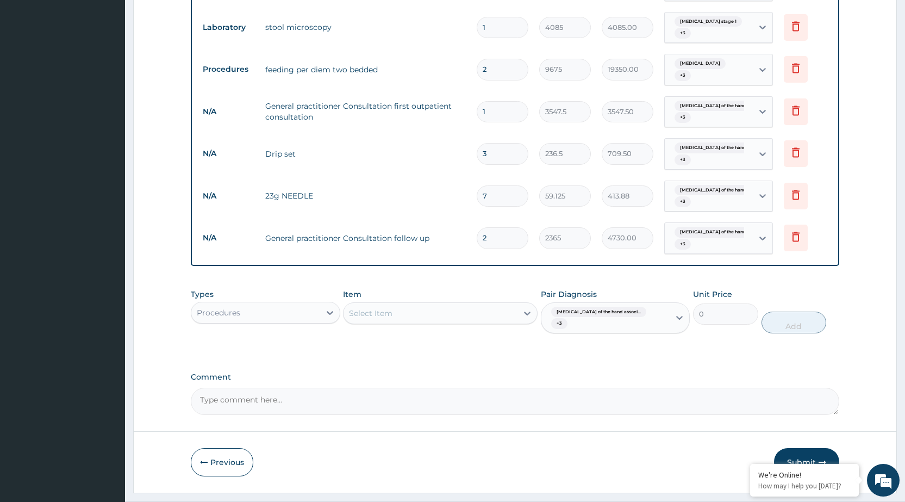
click at [509, 372] on label "Comment" at bounding box center [515, 376] width 648 height 9
click at [509, 387] on textarea "Comment" at bounding box center [515, 400] width 648 height 27
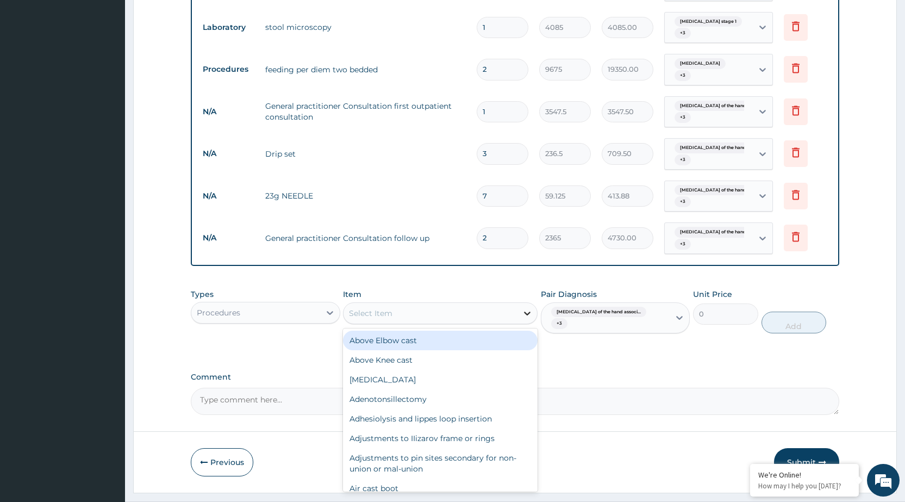
click at [525, 303] on div at bounding box center [527, 313] width 20 height 20
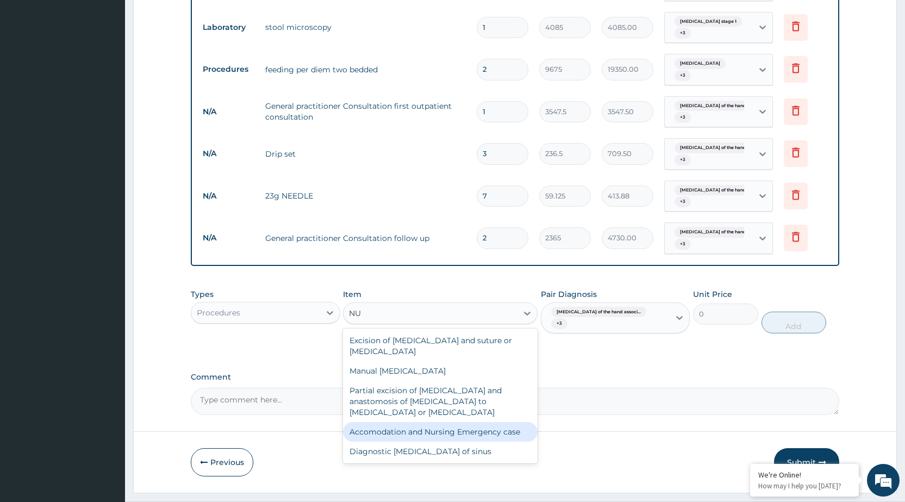
type input "N"
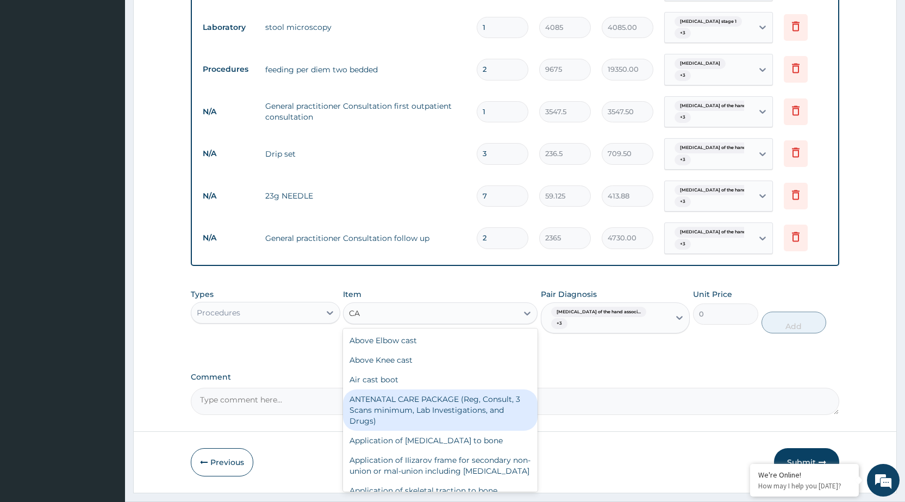
type input "C"
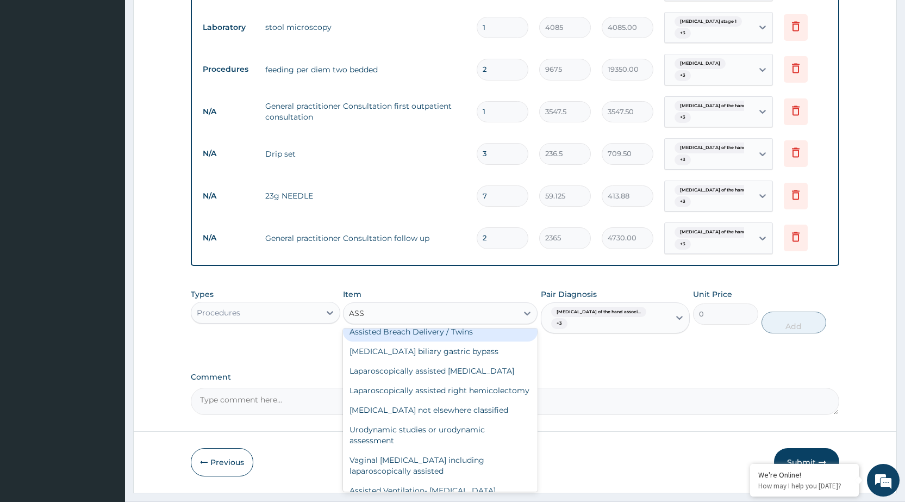
scroll to position [0, 0]
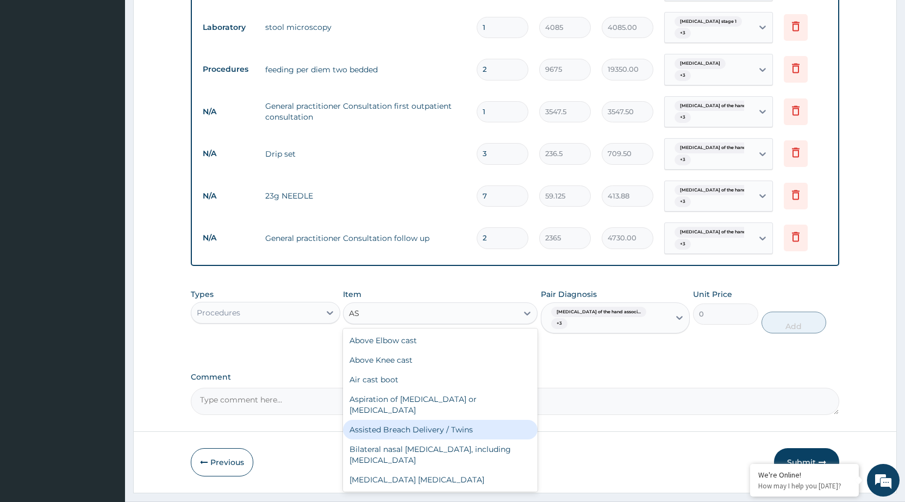
type input "A"
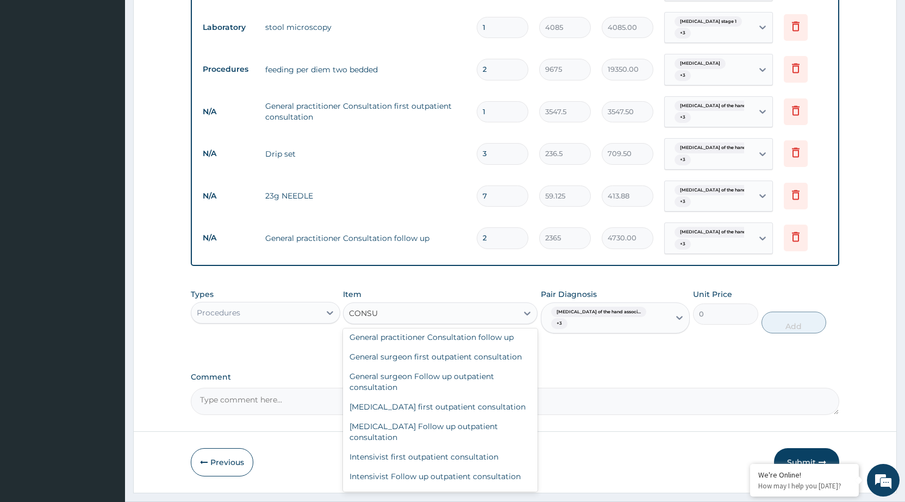
scroll to position [598, 0]
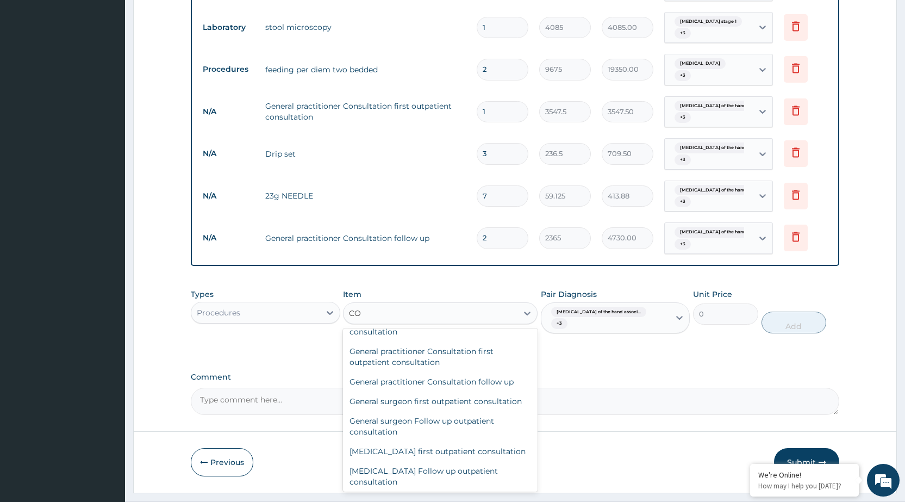
type input "C"
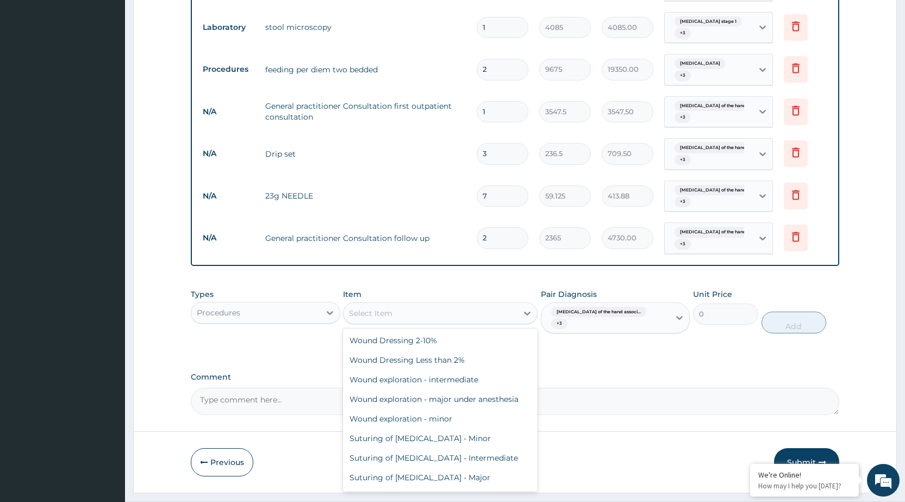
scroll to position [11805, 0]
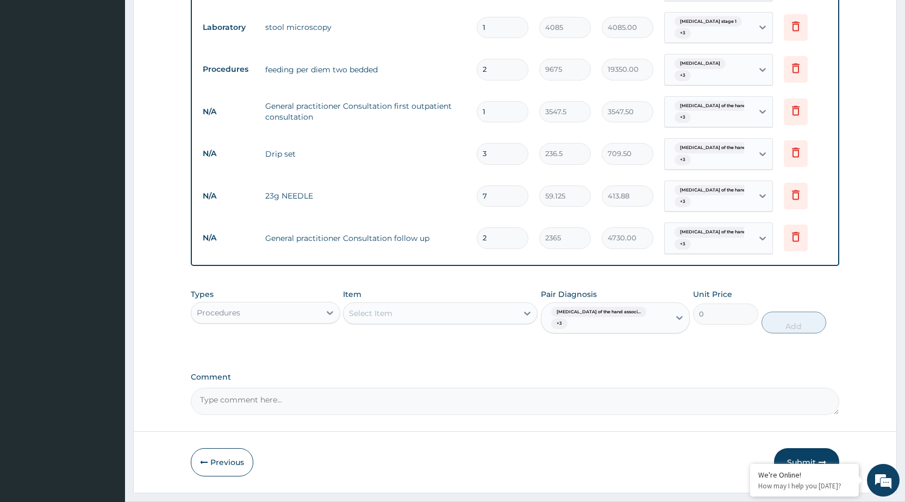
click at [791, 448] on button "Submit" at bounding box center [806, 462] width 65 height 28
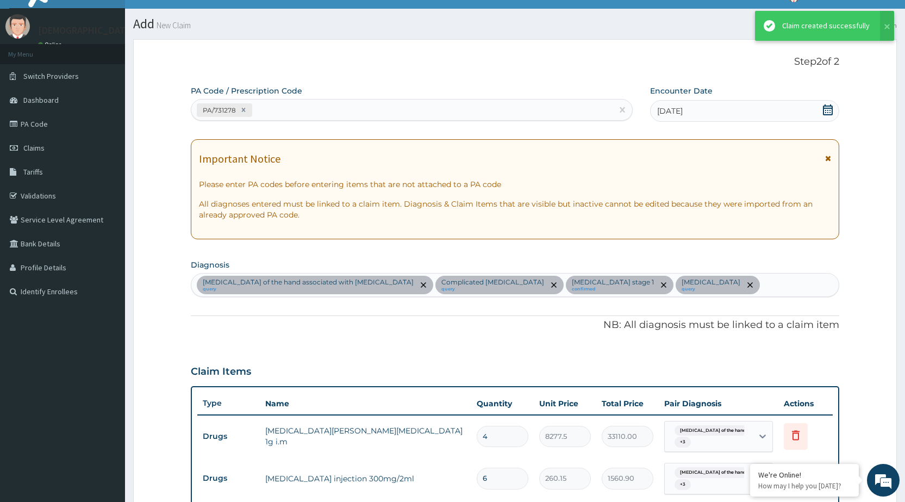
scroll to position [932, 0]
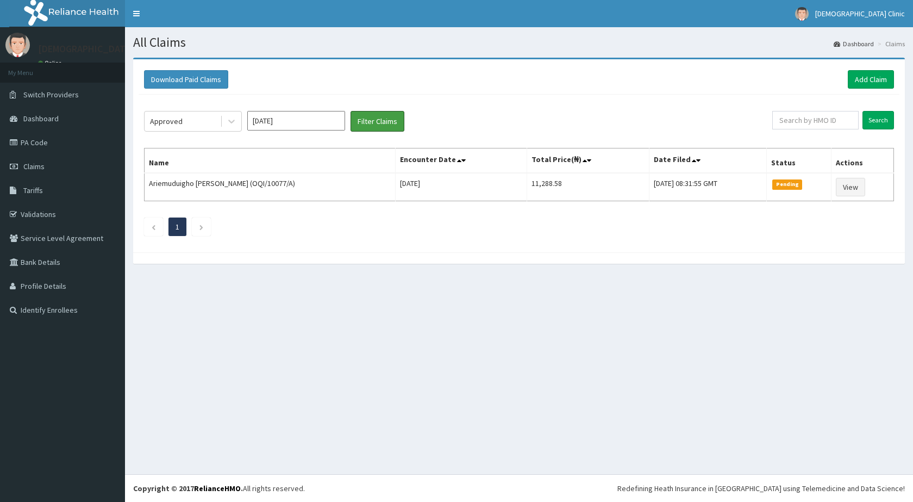
click at [381, 118] on button "Filter Claims" at bounding box center [377, 121] width 54 height 21
click at [234, 120] on icon at bounding box center [231, 121] width 11 height 11
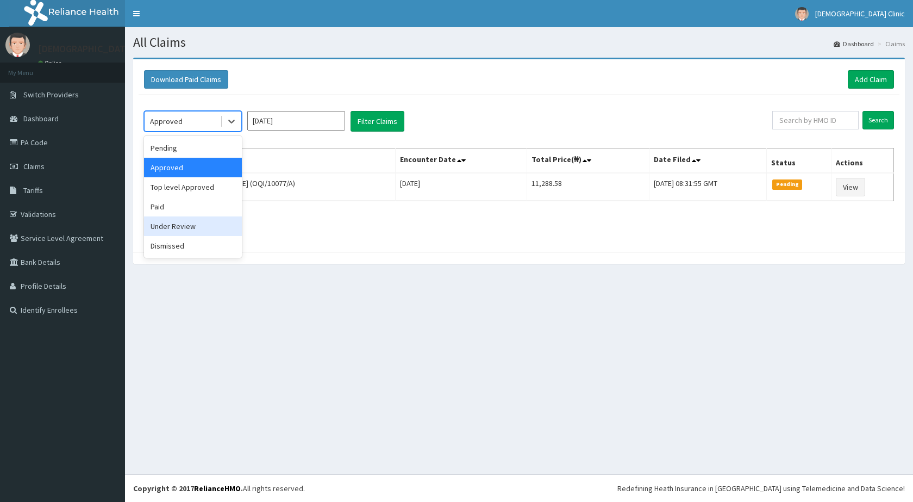
click at [178, 226] on div "Under Review" at bounding box center [193, 226] width 98 height 20
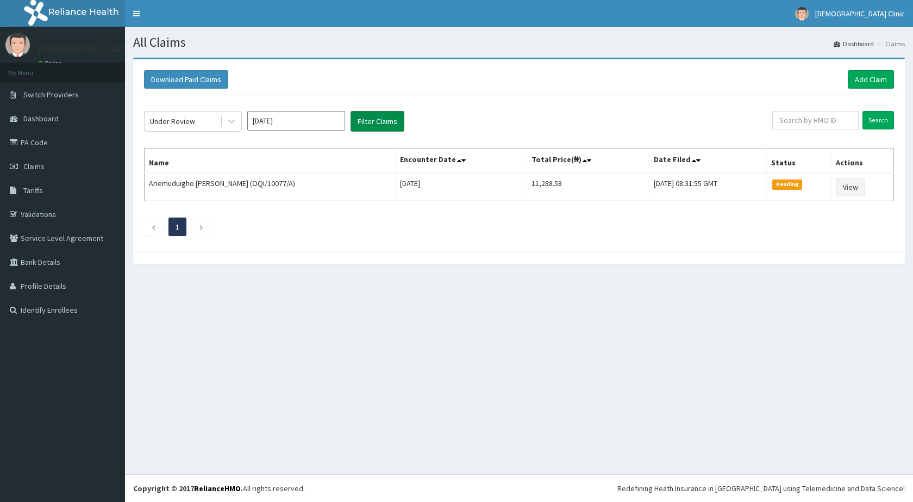
click at [364, 124] on button "Filter Claims" at bounding box center [377, 121] width 54 height 21
click at [371, 121] on button "Filter Claims" at bounding box center [377, 121] width 54 height 21
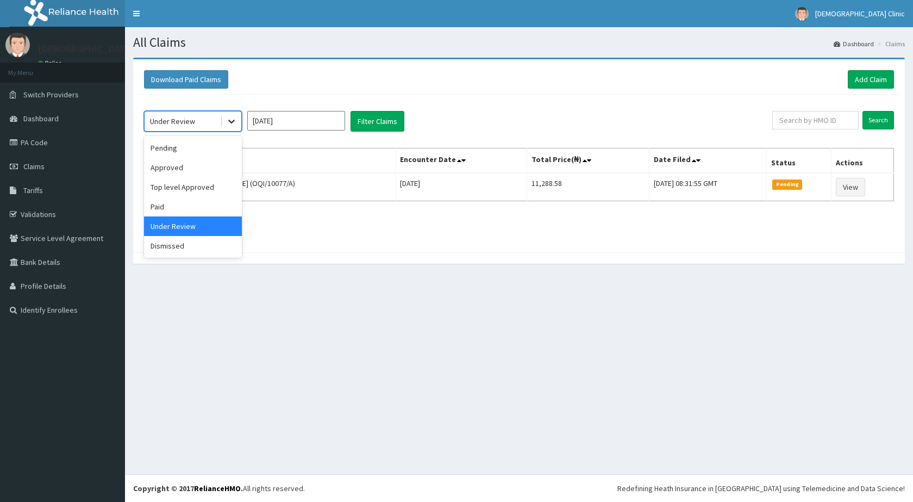
click at [234, 123] on icon at bounding box center [231, 121] width 11 height 11
click at [212, 171] on div "Approved" at bounding box center [193, 168] width 98 height 20
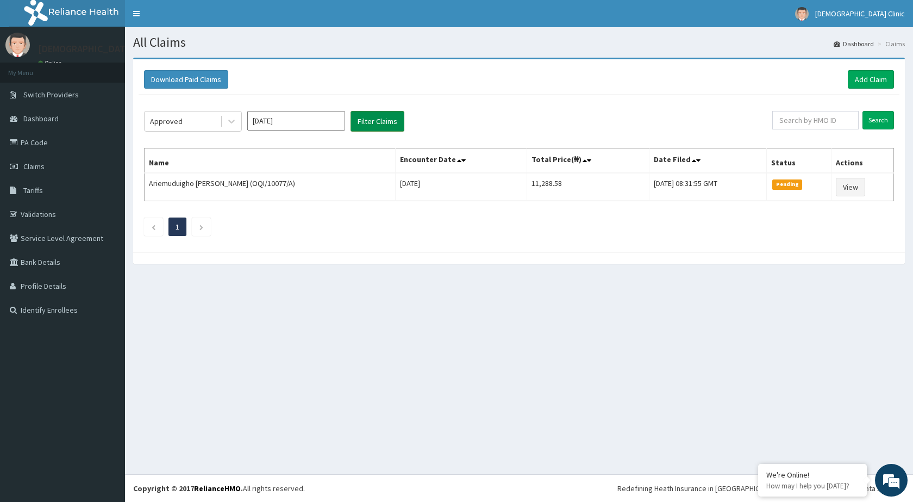
click at [387, 118] on button "Filter Claims" at bounding box center [377, 121] width 54 height 21
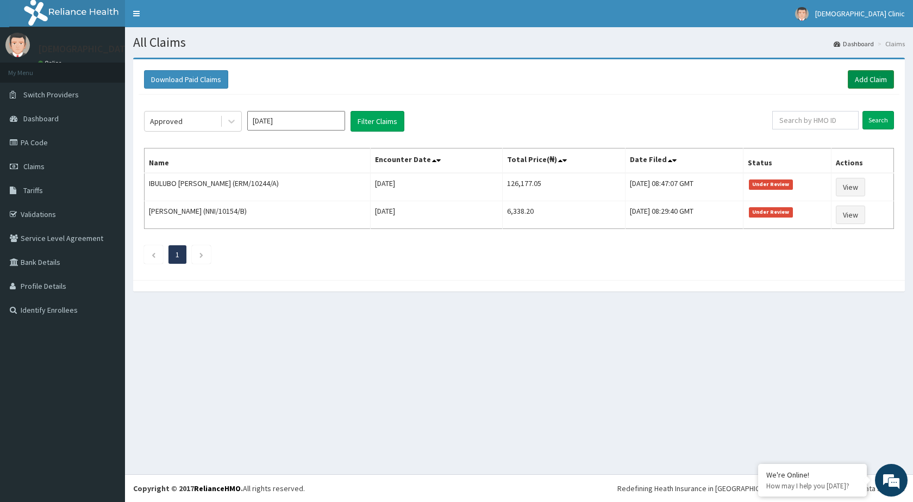
click at [865, 72] on link "Add Claim" at bounding box center [871, 79] width 46 height 18
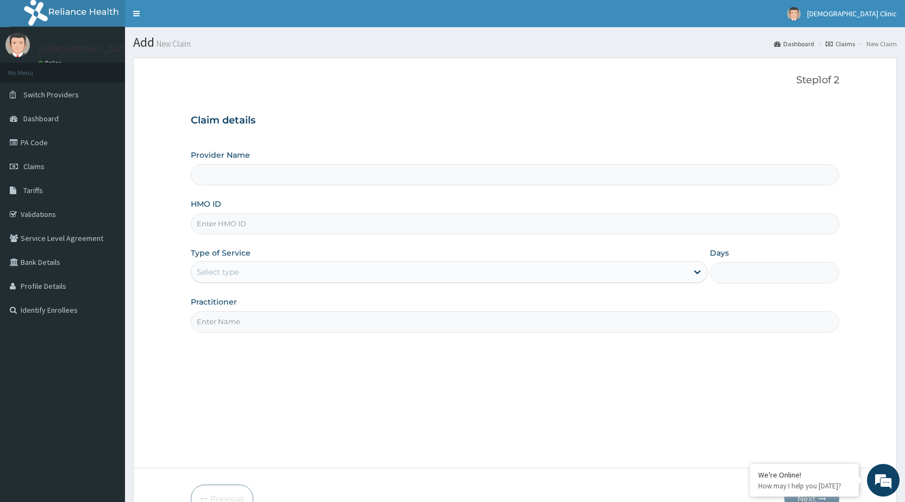
click at [286, 219] on input "HMO ID" at bounding box center [515, 223] width 648 height 21
type input "[DEMOGRAPHIC_DATA] Clinic"
type input "SKN/10334/A"
click at [667, 260] on div "Type of Service Select type" at bounding box center [449, 265] width 517 height 36
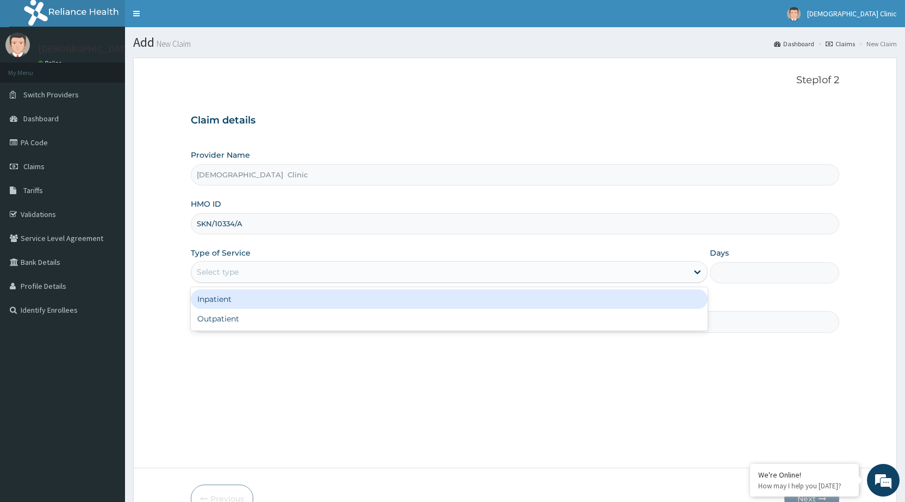
click at [652, 277] on div "Select type" at bounding box center [439, 271] width 496 height 17
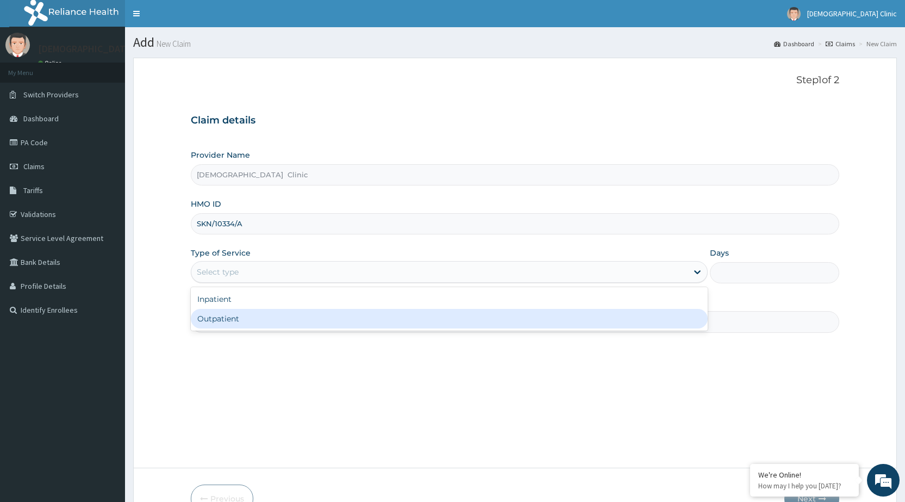
click at [619, 315] on div "Outpatient" at bounding box center [449, 319] width 517 height 20
type input "1"
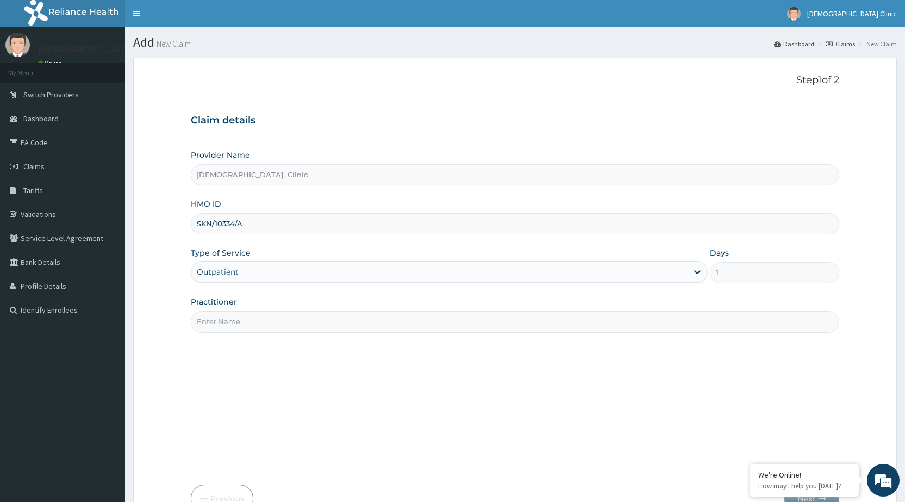
click at [614, 322] on input "Practitioner" at bounding box center [515, 321] width 648 height 21
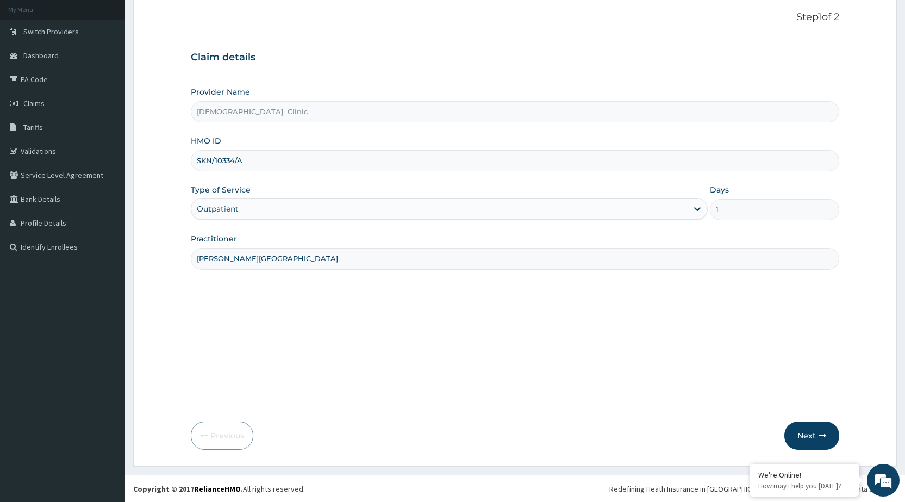
scroll to position [64, 0]
type input "[PERSON_NAME][GEOGRAPHIC_DATA]"
click at [819, 432] on icon "button" at bounding box center [822, 435] width 8 height 8
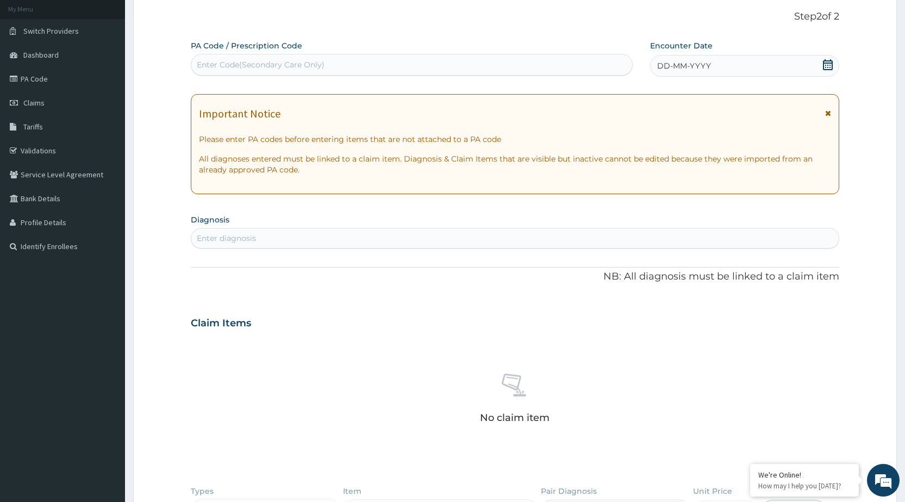
click at [295, 66] on div "Enter Code(Secondary Care Only)" at bounding box center [261, 64] width 128 height 11
type input "PA/5B9375"
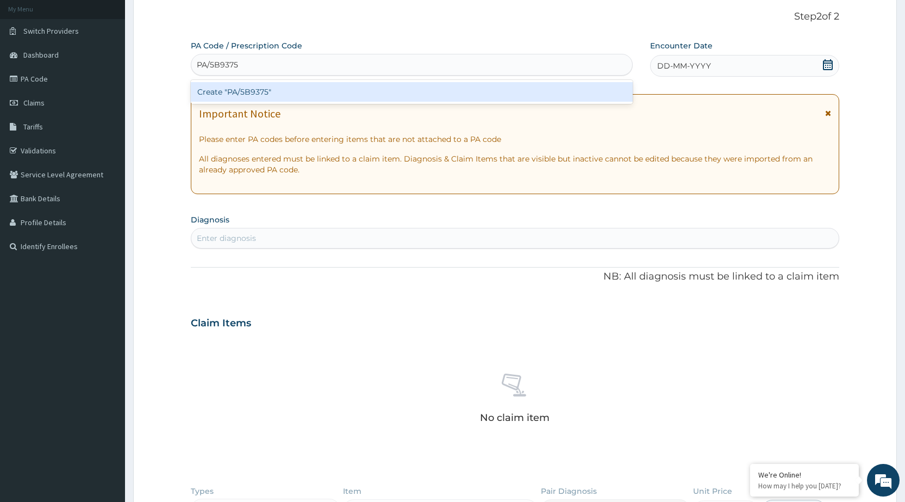
click at [318, 93] on div "Create "PA/5B9375"" at bounding box center [411, 92] width 441 height 20
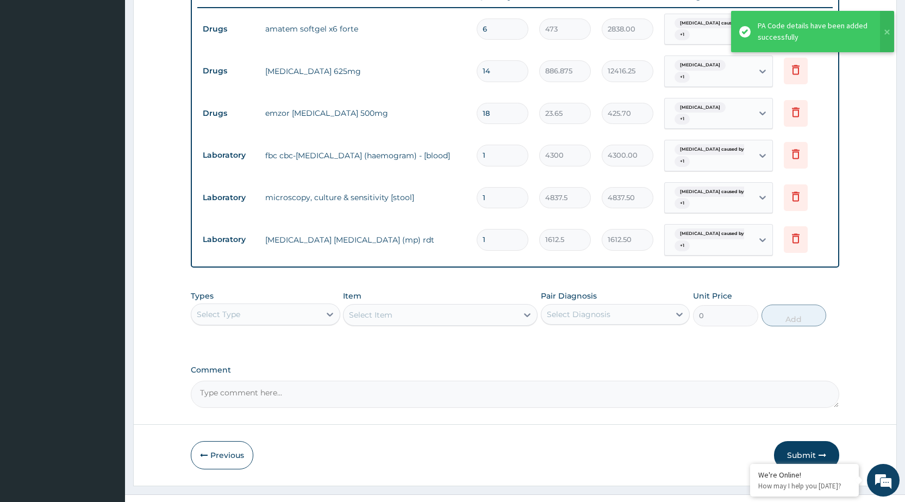
scroll to position [436, 0]
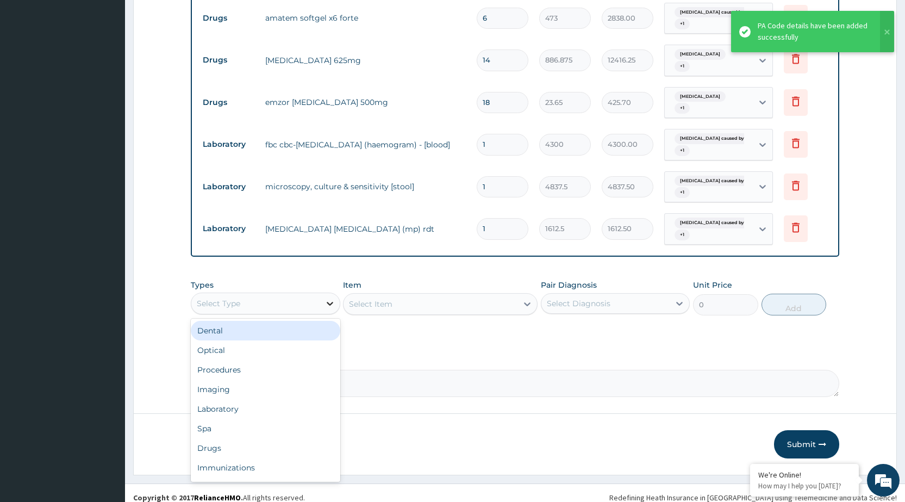
click at [321, 293] on div at bounding box center [330, 303] width 20 height 20
click at [264, 362] on div "Procedures" at bounding box center [265, 370] width 149 height 20
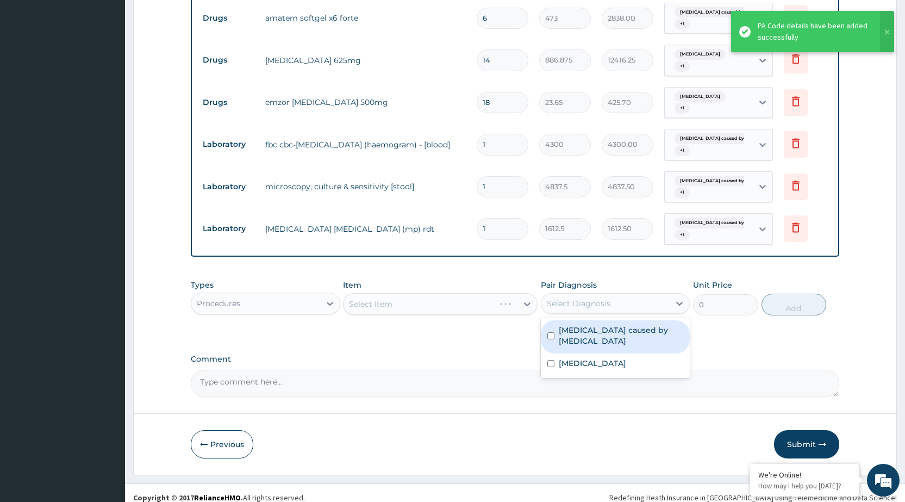
drag, startPoint x: 671, startPoint y: 297, endPoint x: 660, endPoint y: 317, distance: 23.3
click at [664, 310] on div "option Sepsis caused by Bacteroides focused, 1 of 2. 2 results available. Use U…" at bounding box center [615, 303] width 149 height 21
click at [658, 324] on label "Sepsis caused by Bacteroides" at bounding box center [621, 335] width 124 height 22
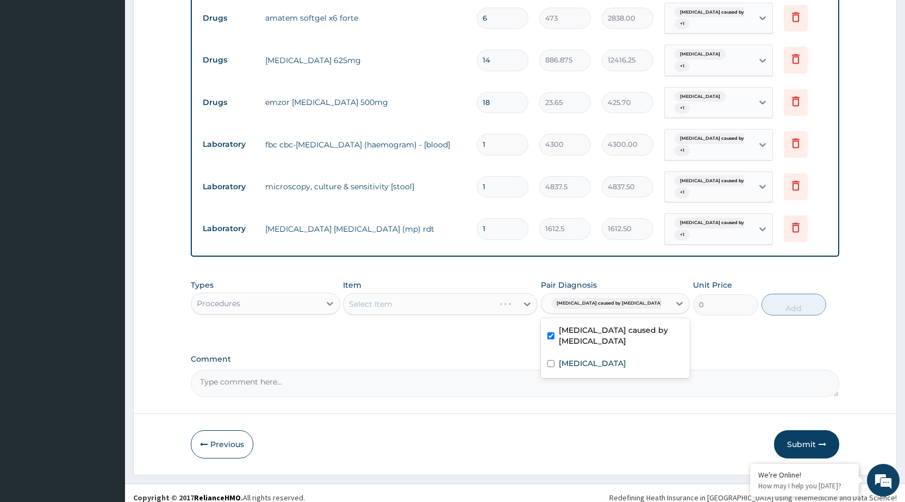
click at [656, 329] on div "Sepsis caused by Bacteroides" at bounding box center [615, 336] width 149 height 33
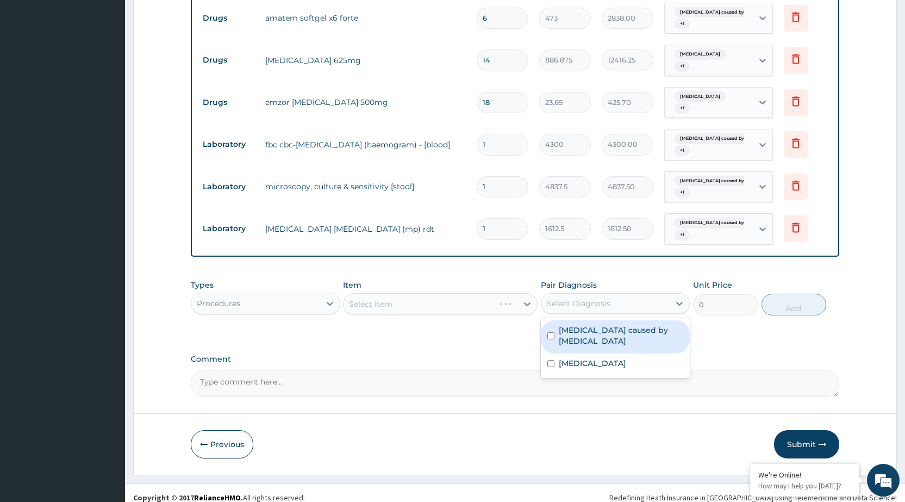
click at [659, 325] on label "Sepsis caused by Bacteroides" at bounding box center [621, 335] width 124 height 22
checkbox input "true"
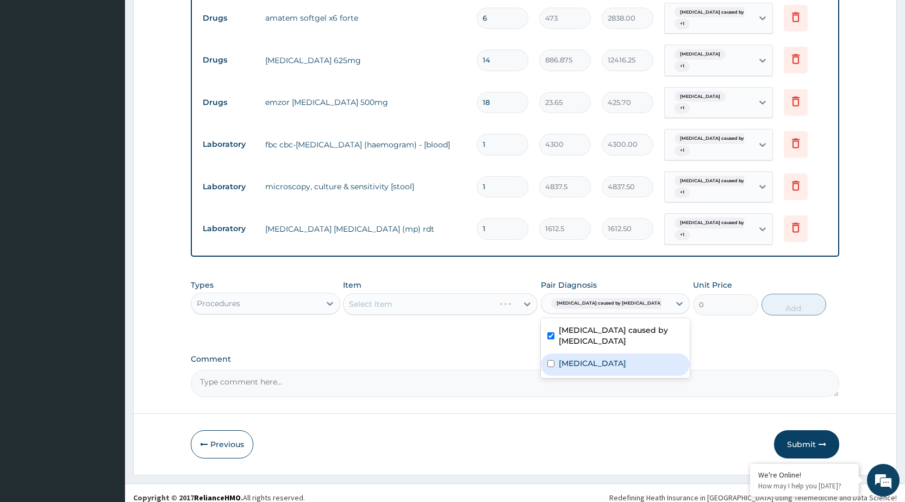
click at [657, 353] on div "Mixed malaria" at bounding box center [615, 364] width 149 height 22
checkbox input "true"
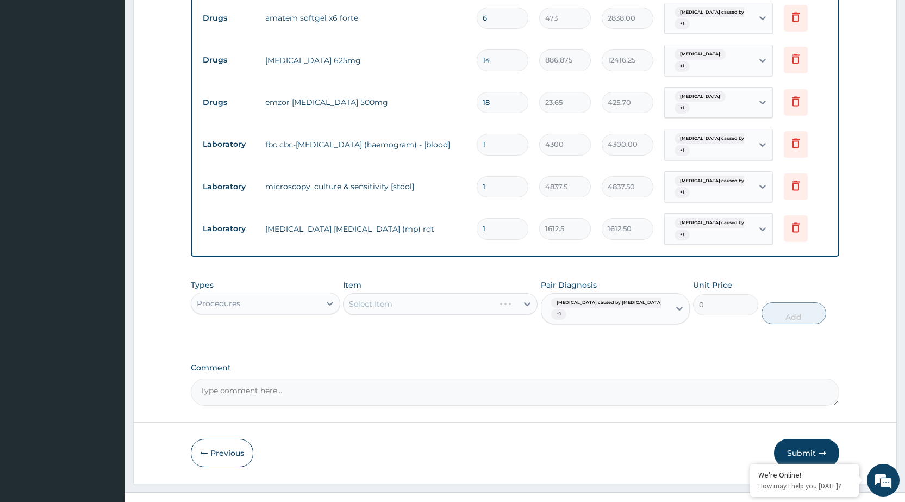
click at [497, 315] on div "Types Procedures Item Select Item Pair Diagnosis Sepsis caused by Bacteroides +…" at bounding box center [515, 310] width 648 height 72
click at [528, 298] on icon at bounding box center [527, 303] width 11 height 11
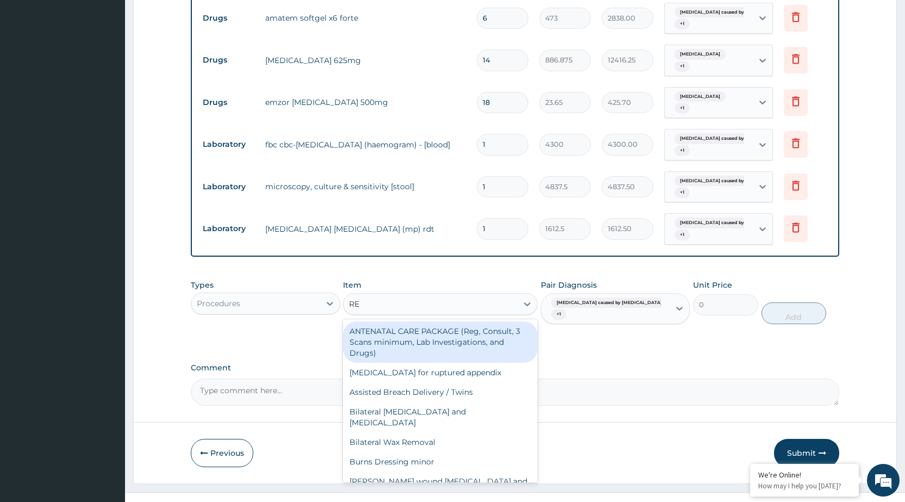
type input "REG"
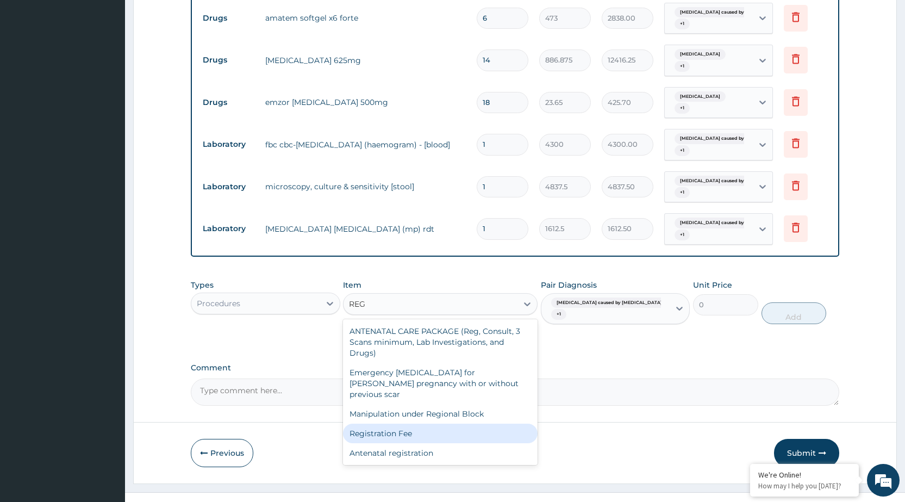
click at [419, 423] on div "Registration Fee" at bounding box center [440, 433] width 195 height 20
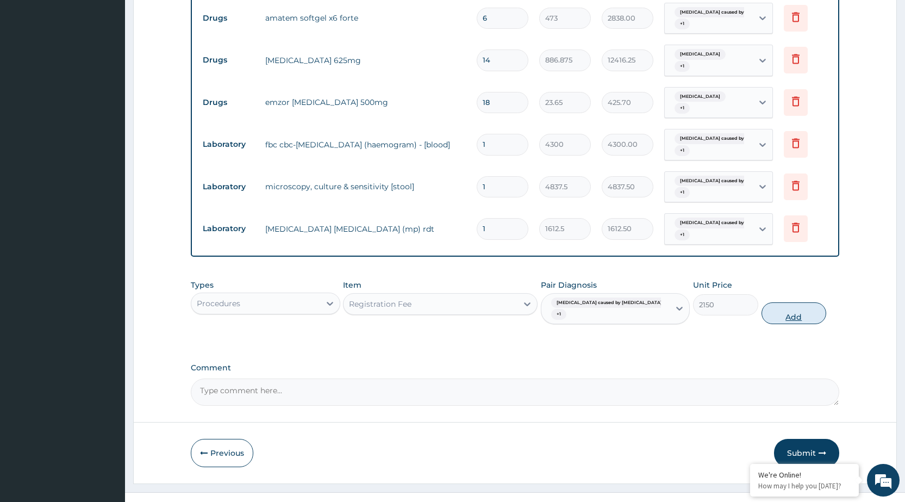
click at [783, 302] on button "Add" at bounding box center [793, 313] width 65 height 22
type input "0"
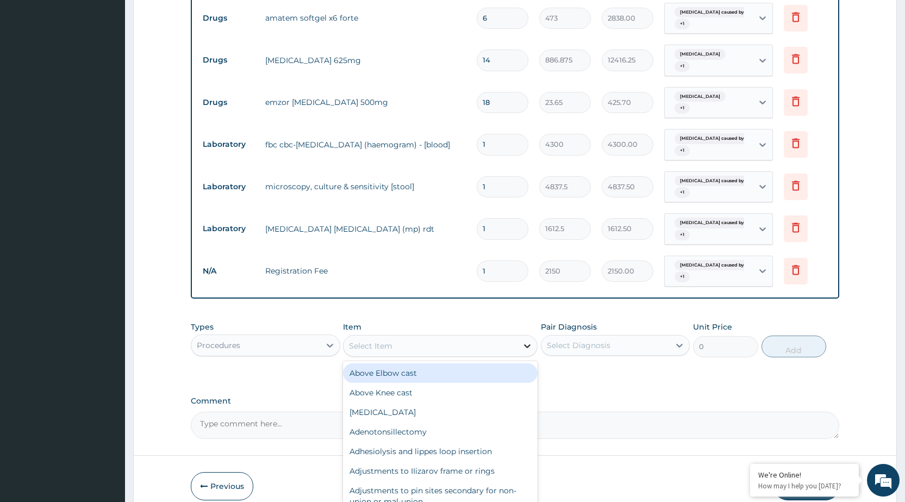
click at [527, 340] on icon at bounding box center [527, 345] width 11 height 11
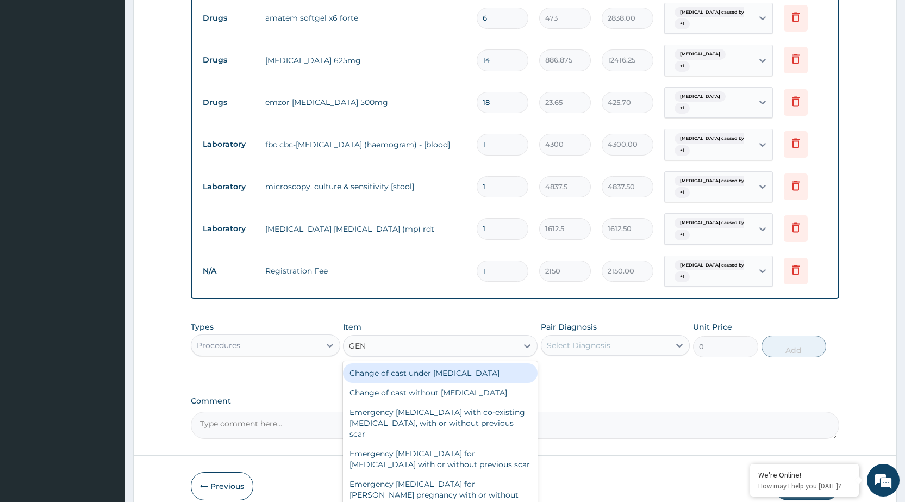
type input "GENE"
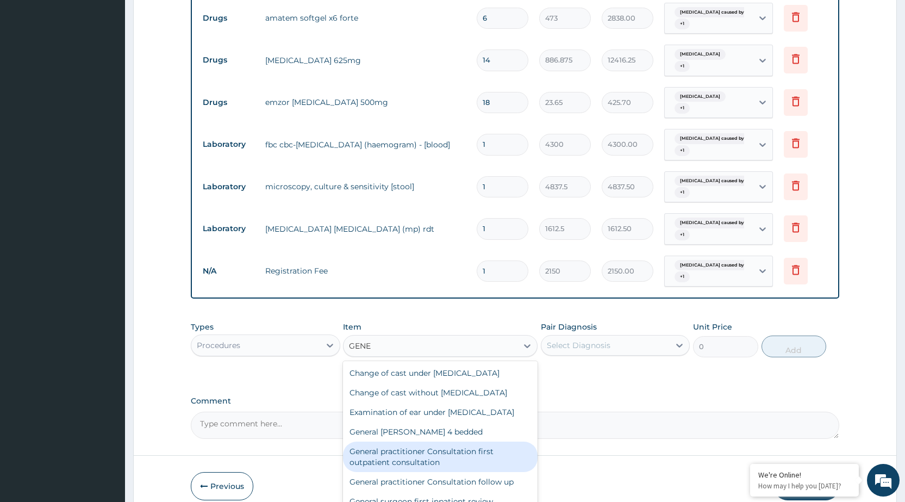
click at [501, 460] on div "General practitioner Consultation first outpatient consultation" at bounding box center [440, 456] width 195 height 30
type input "3547.5"
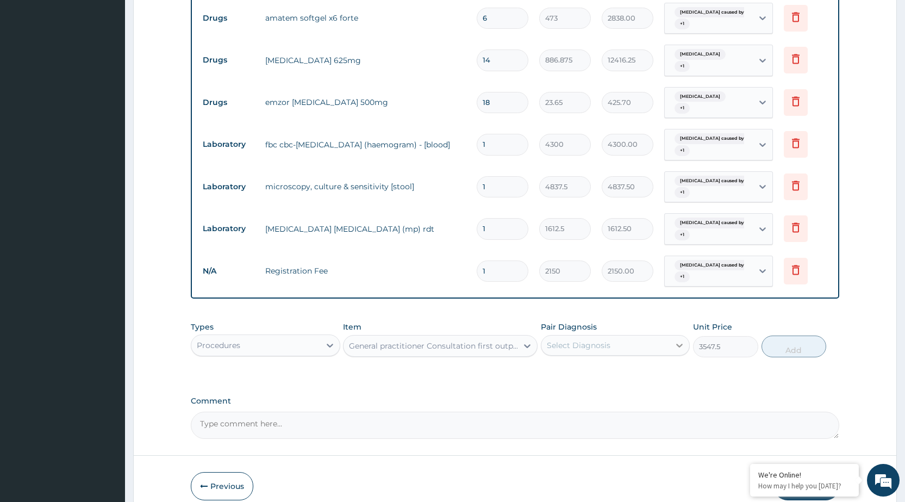
click at [686, 337] on div at bounding box center [679, 345] width 20 height 20
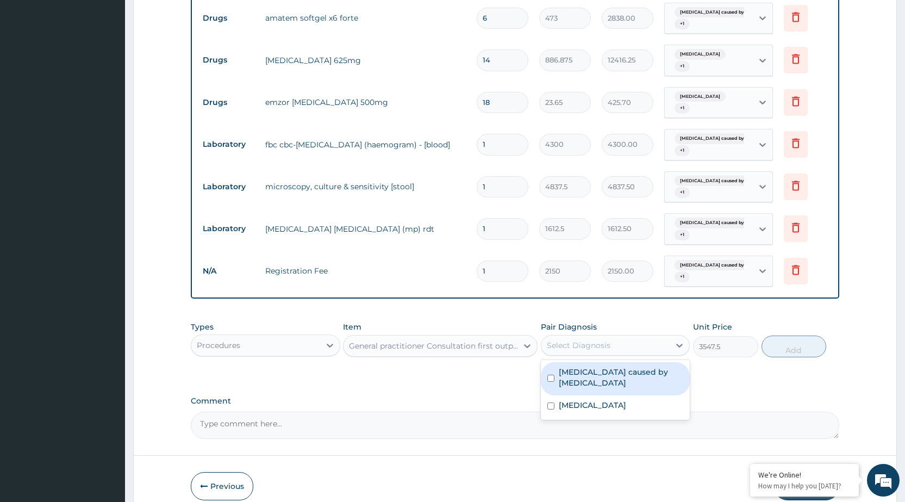
click at [679, 362] on div "Sepsis caused by Bacteroides" at bounding box center [615, 378] width 149 height 33
checkbox input "true"
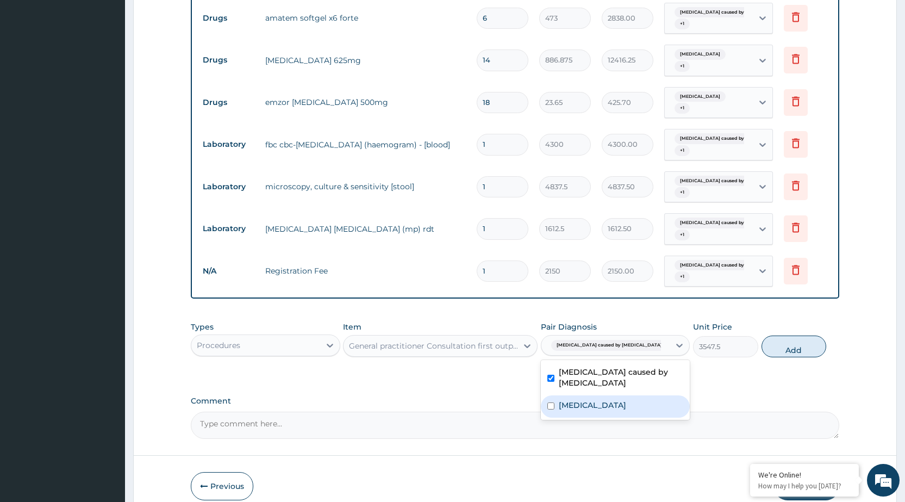
click at [665, 395] on div "Mixed malaria" at bounding box center [615, 406] width 149 height 22
checkbox input "true"
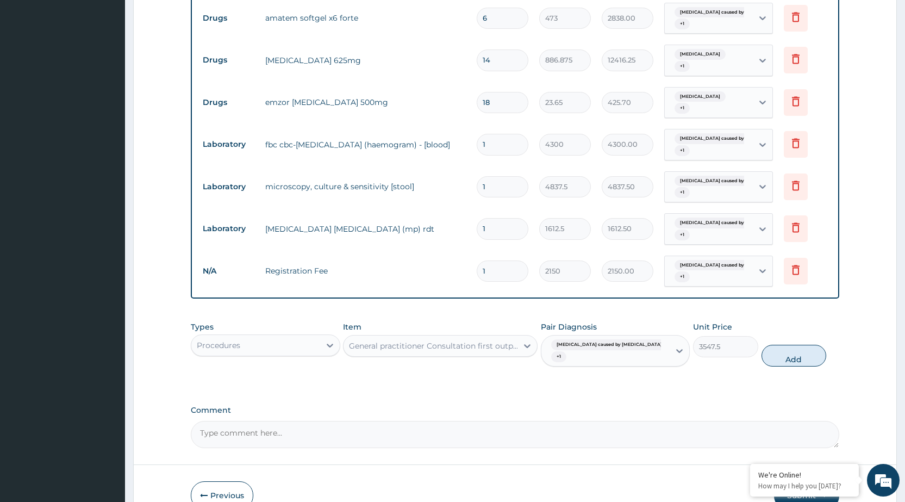
click at [707, 371] on div "PA Code / Prescription Code PA/5B9375 Encounter Date 09-09-2025 Important Notic…" at bounding box center [515, 57] width 648 height 780
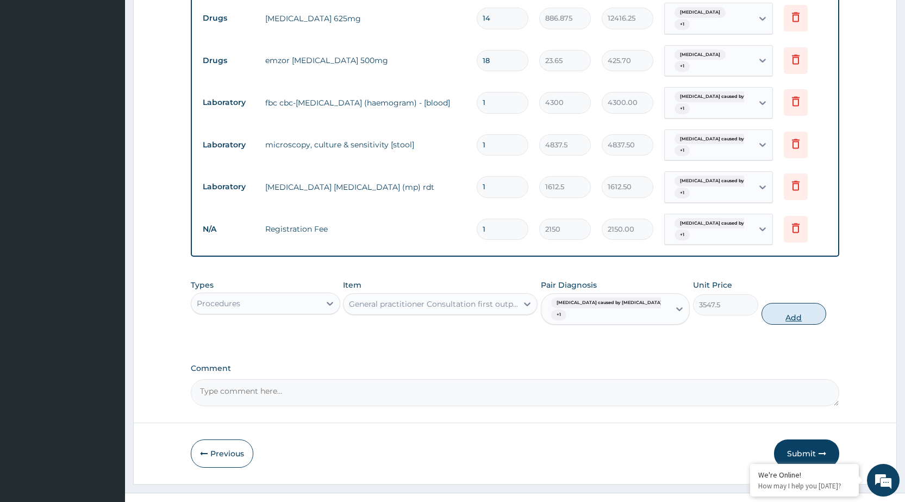
click at [794, 303] on button "Add" at bounding box center [793, 314] width 65 height 22
type input "0"
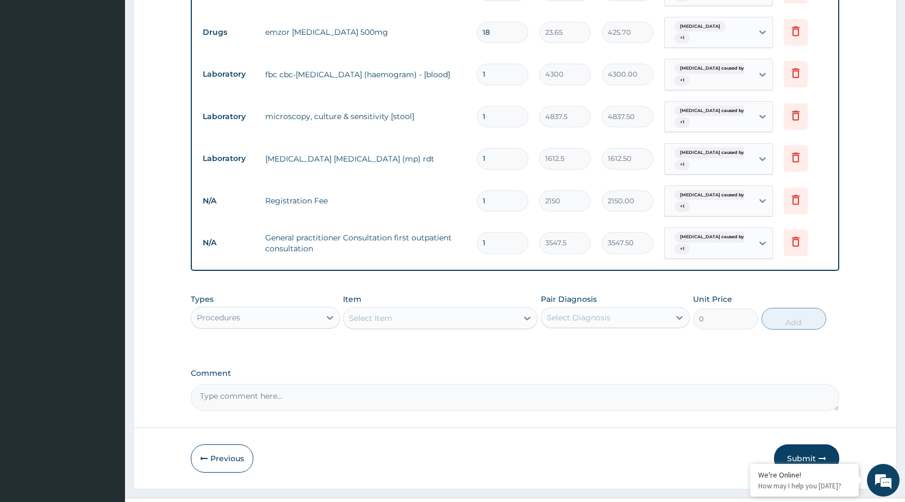
scroll to position [521, 0]
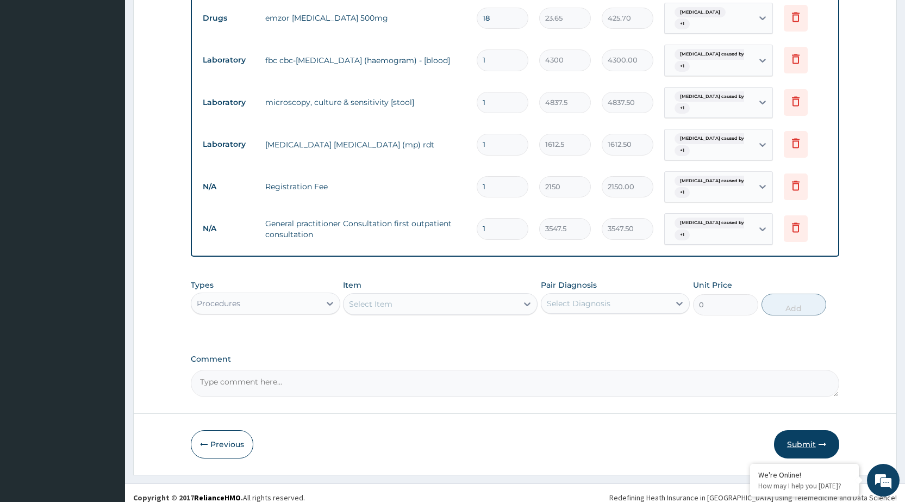
click at [799, 436] on button "Submit" at bounding box center [806, 444] width 65 height 28
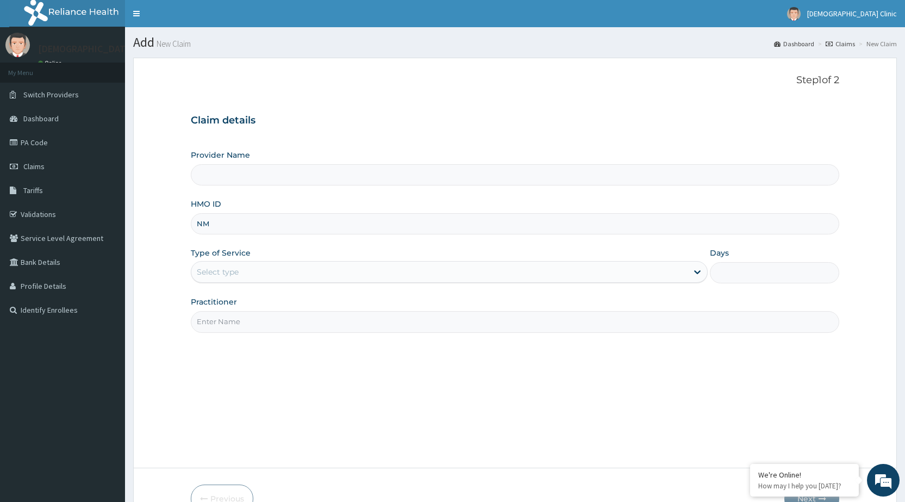
type input "NMS"
type input "[DEMOGRAPHIC_DATA] Clinic"
type input "NMS/10007/A"
click at [604, 271] on div "Select type" at bounding box center [439, 271] width 496 height 17
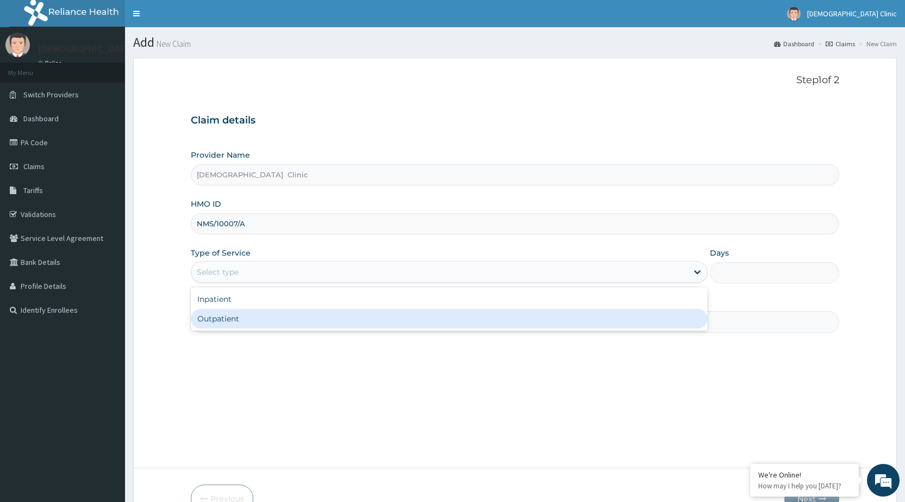
click at [583, 318] on div "Outpatient" at bounding box center [449, 319] width 517 height 20
type input "1"
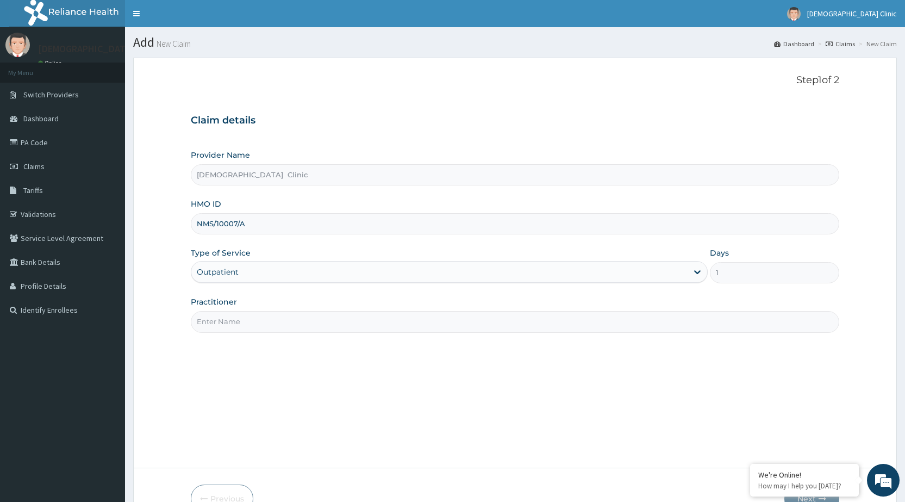
click at [574, 321] on input "Practitioner" at bounding box center [515, 321] width 648 height 21
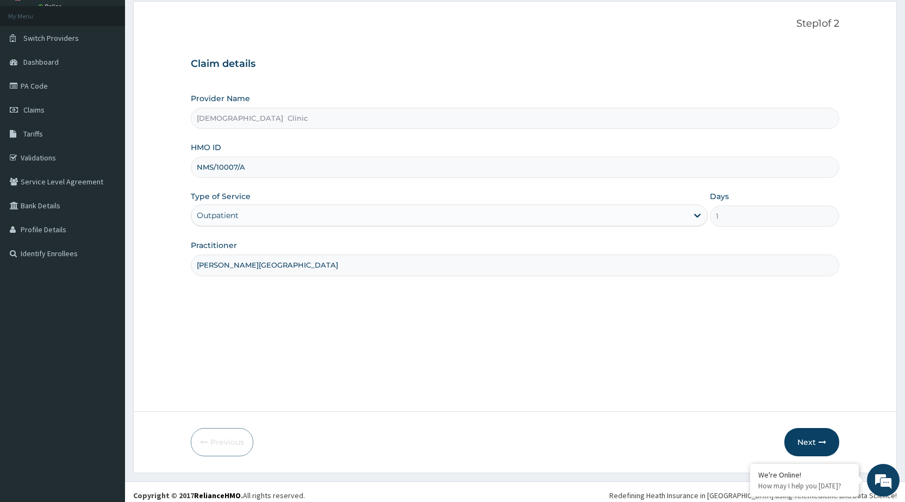
scroll to position [64, 0]
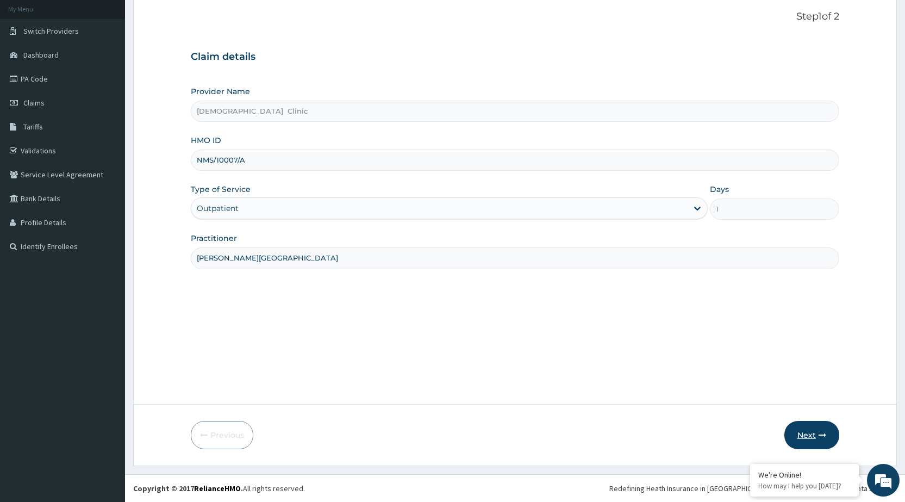
type input "[PERSON_NAME][GEOGRAPHIC_DATA]"
click at [810, 437] on button "Next" at bounding box center [811, 435] width 55 height 28
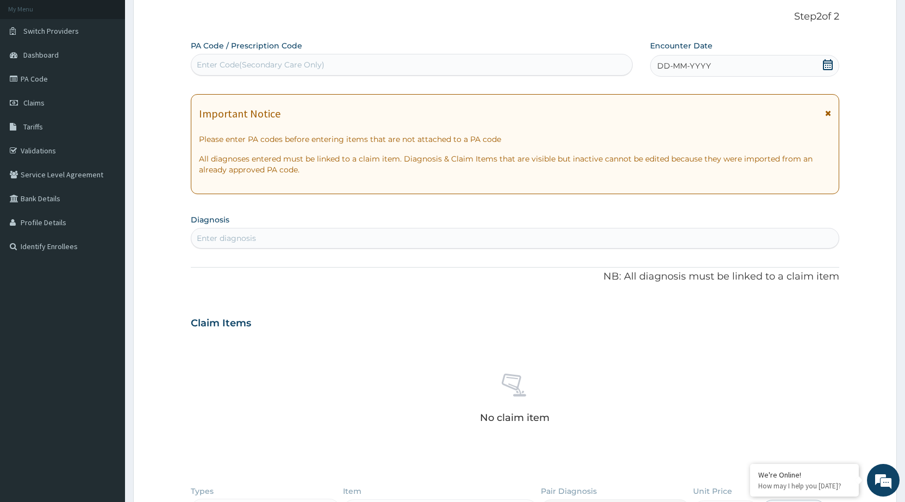
click at [281, 66] on div "Enter Code(Secondary Care Only)" at bounding box center [261, 64] width 128 height 11
type input "PA/DF3CDA"
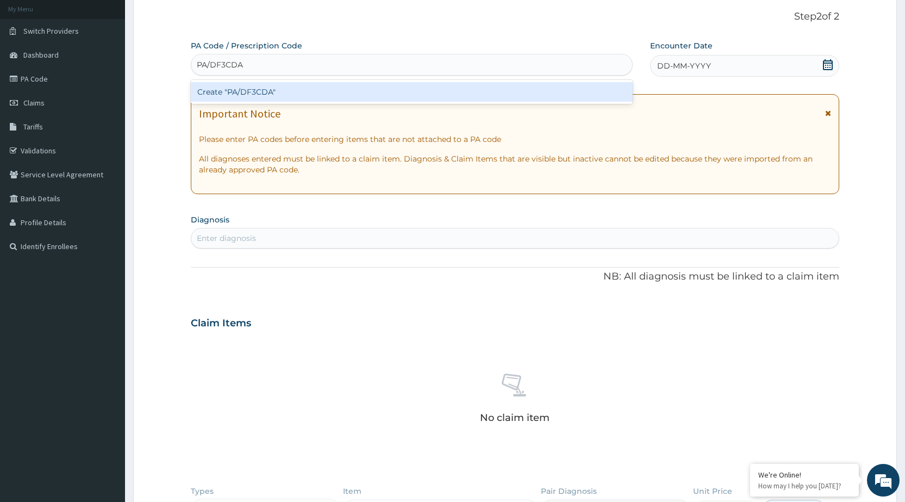
click at [317, 90] on div "Create "PA/DF3CDA"" at bounding box center [411, 92] width 441 height 20
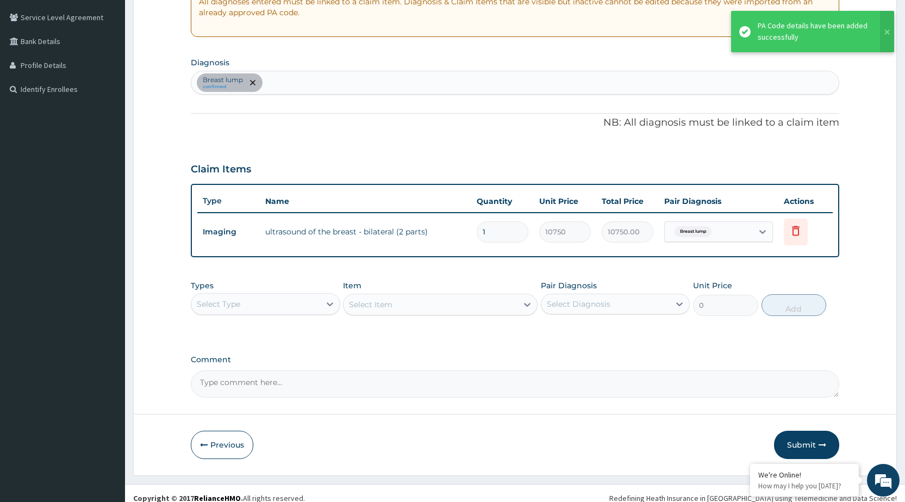
scroll to position [230, 0]
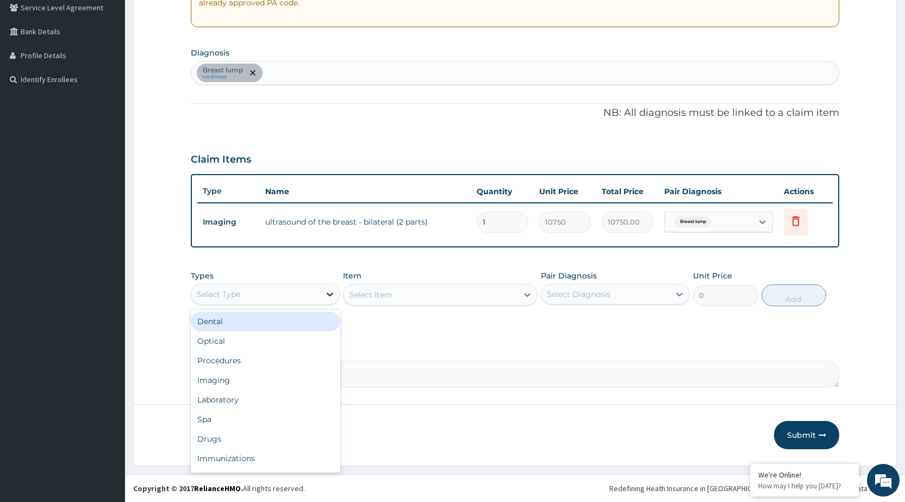
click at [329, 294] on icon at bounding box center [330, 294] width 7 height 4
click at [312, 355] on div "Procedures" at bounding box center [265, 360] width 149 height 20
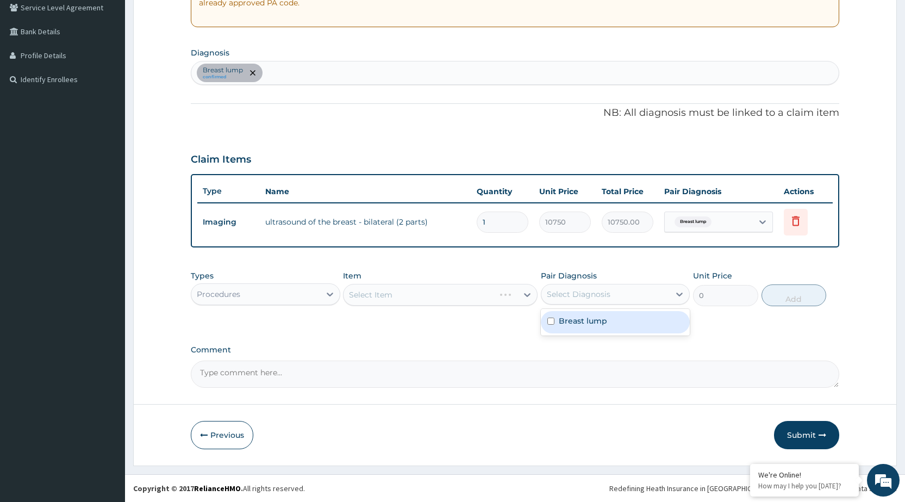
click at [648, 297] on div "Select Diagnosis" at bounding box center [605, 293] width 128 height 17
click at [640, 323] on div "Breast lump" at bounding box center [615, 322] width 149 height 22
checkbox input "true"
click at [545, 337] on div "PA Code / Prescription Code PA/DF3CDA Encounter Date 10-09-2025 Important Notic…" at bounding box center [515, 130] width 648 height 514
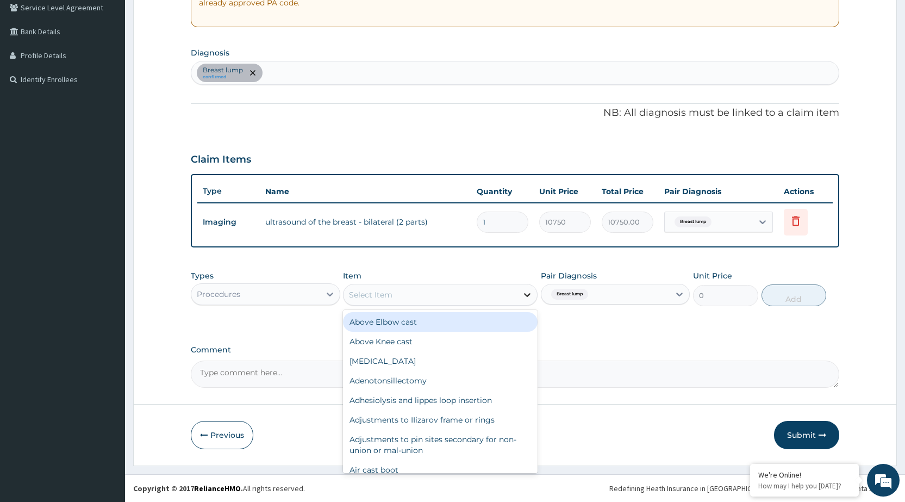
click at [524, 295] on icon at bounding box center [527, 294] width 11 height 11
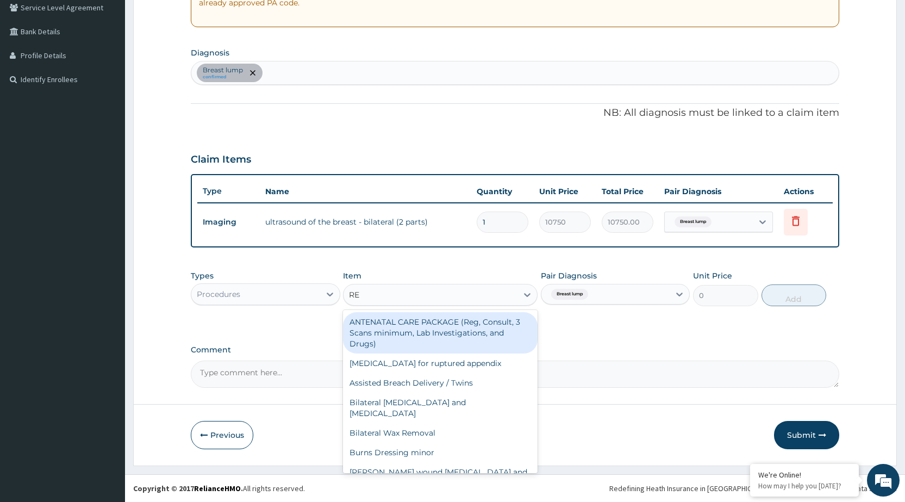
type input "REG"
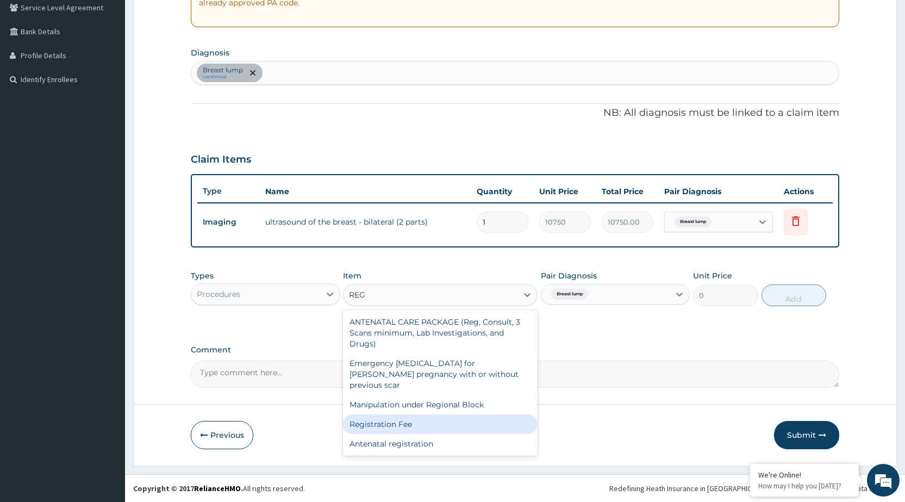
click at [441, 414] on div "Registration Fee" at bounding box center [440, 424] width 195 height 20
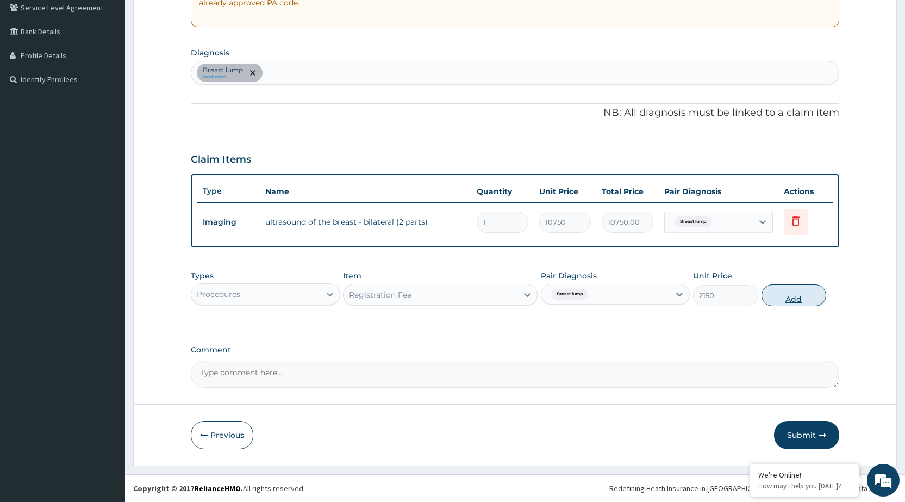
click at [788, 297] on button "Add" at bounding box center [793, 295] width 65 height 22
type input "0"
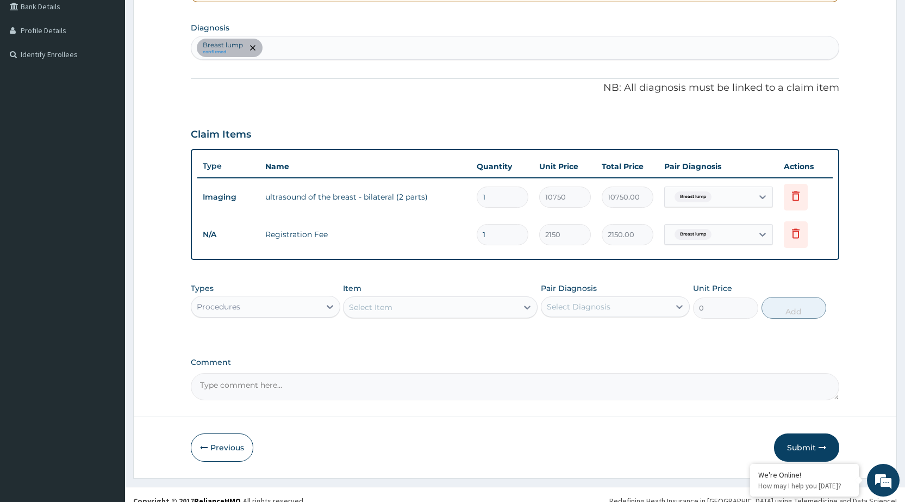
scroll to position [268, 0]
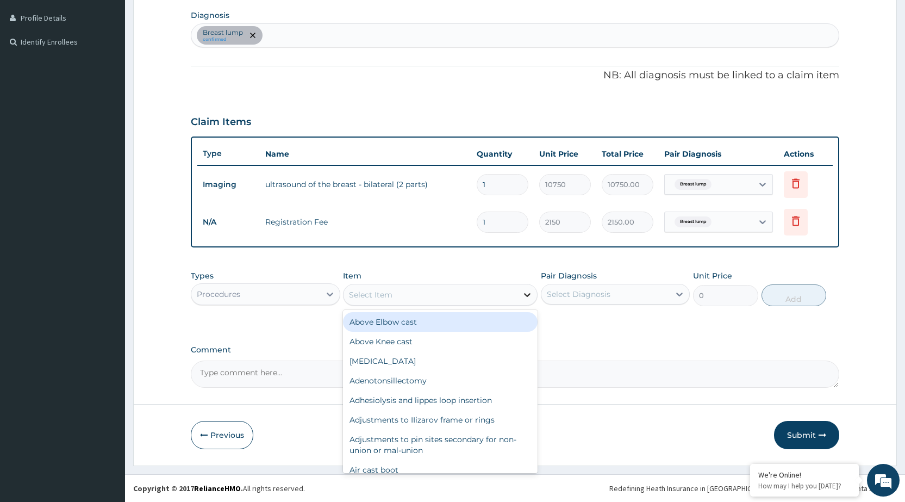
click at [529, 292] on icon at bounding box center [527, 294] width 11 height 11
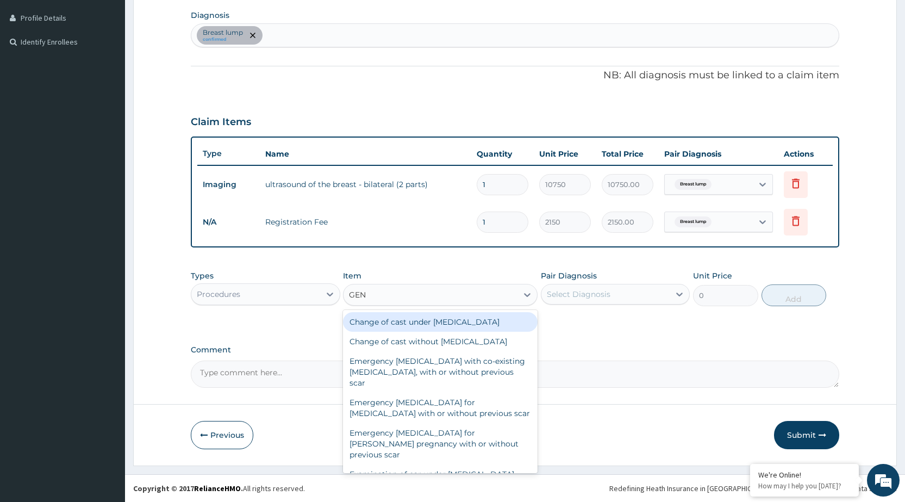
type input "GENE"
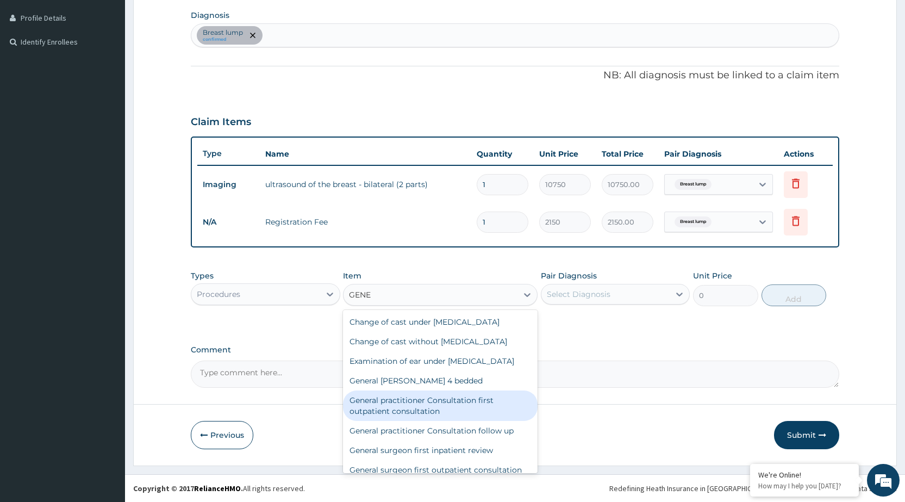
click at [432, 414] on div "General practitioner Consultation first outpatient consultation" at bounding box center [440, 405] width 195 height 30
type input "3547.5"
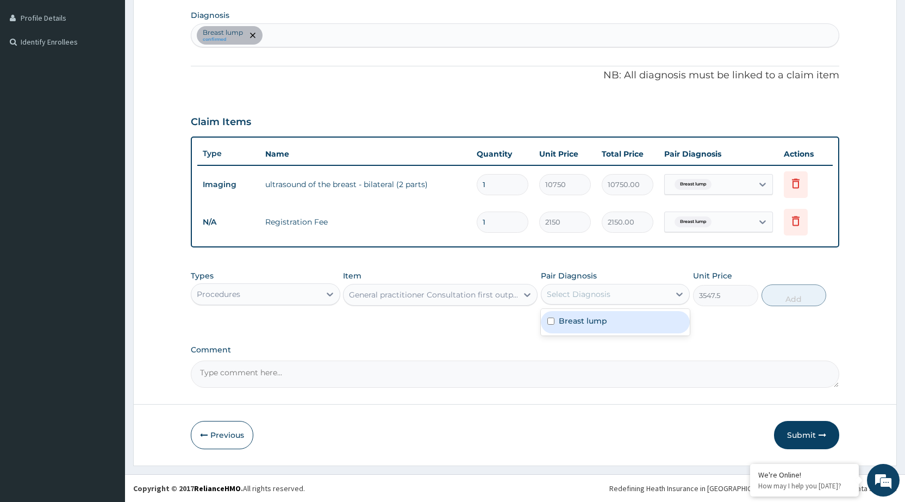
click at [660, 293] on div "Select Diagnosis" at bounding box center [605, 293] width 128 height 17
click at [646, 315] on div "Breast lump" at bounding box center [615, 322] width 149 height 22
checkbox input "true"
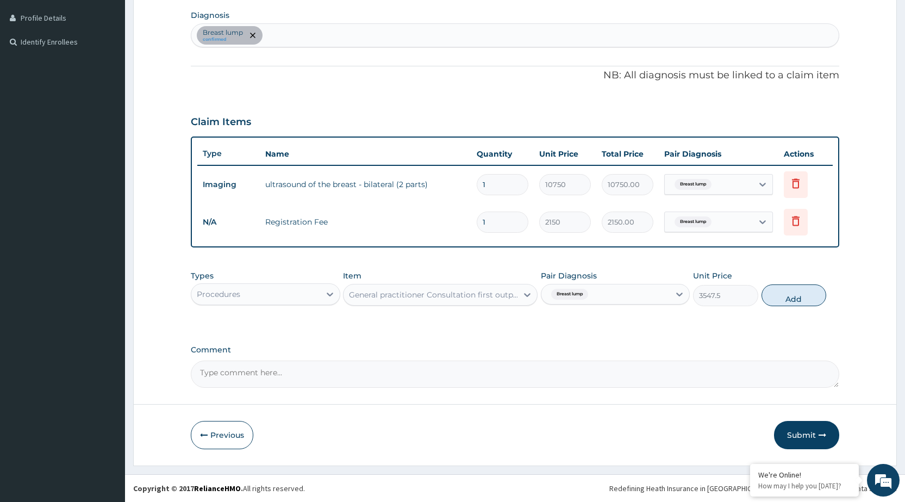
click at [669, 354] on label "Comment" at bounding box center [515, 349] width 648 height 9
click at [669, 360] on textarea "Comment" at bounding box center [515, 373] width 648 height 27
click at [790, 300] on button "Add" at bounding box center [793, 295] width 65 height 22
type input "0"
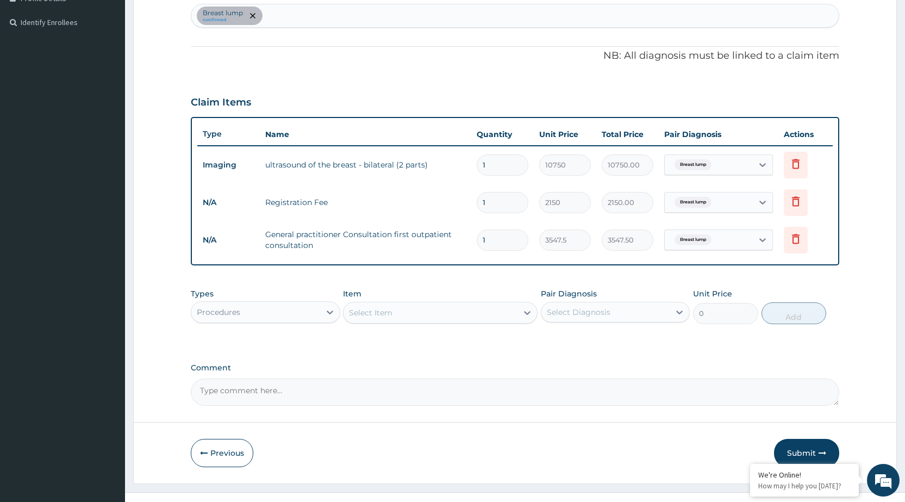
scroll to position [305, 0]
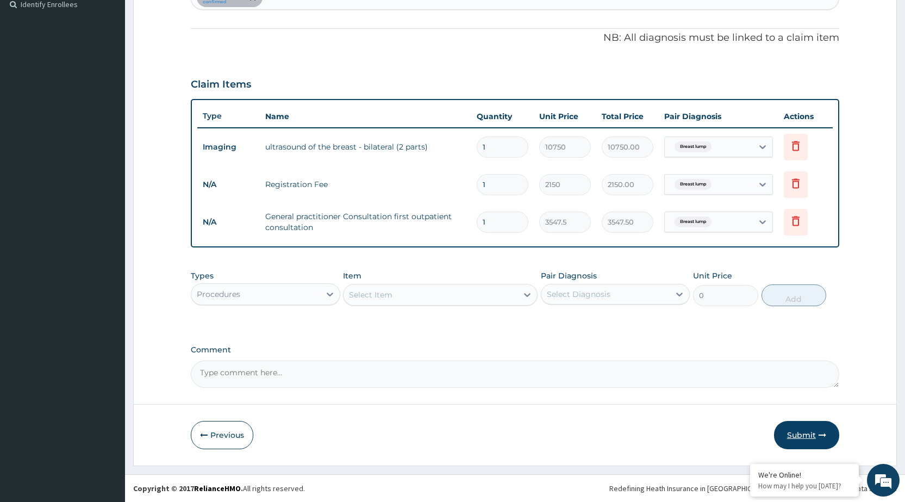
click at [813, 435] on button "Submit" at bounding box center [806, 435] width 65 height 28
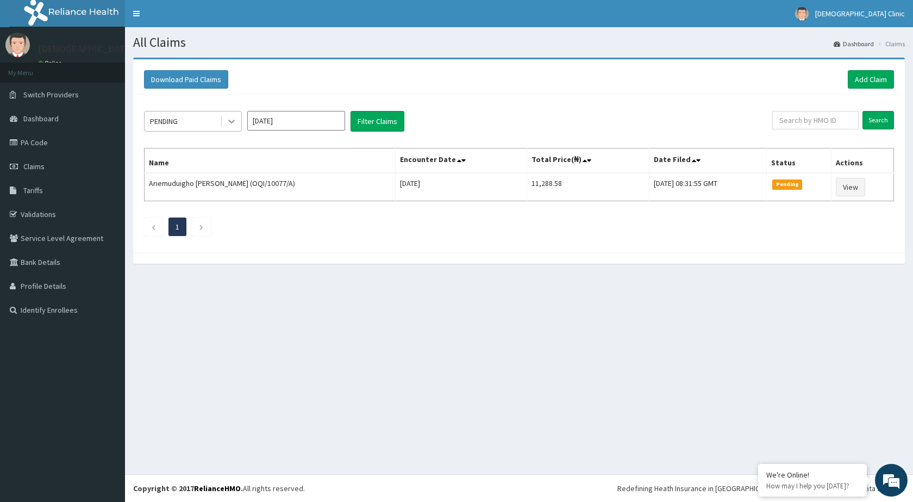
click at [228, 118] on icon at bounding box center [231, 121] width 11 height 11
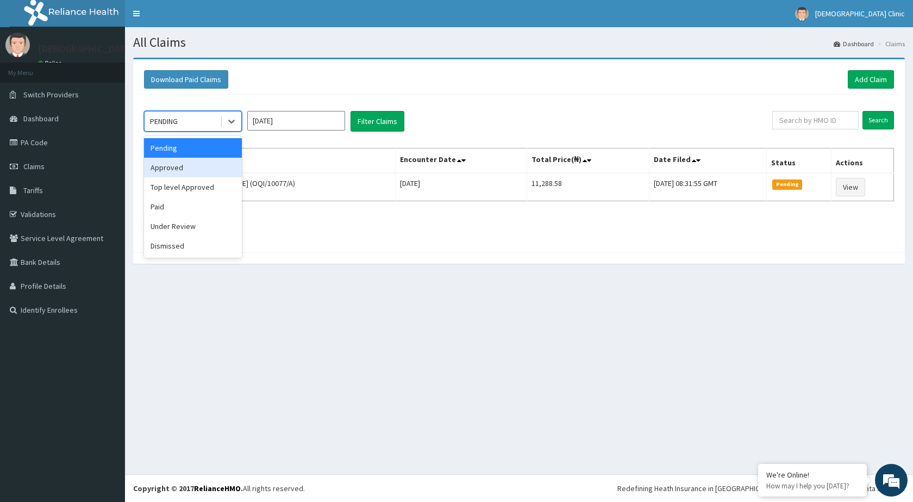
click at [197, 173] on div "Approved" at bounding box center [193, 168] width 98 height 20
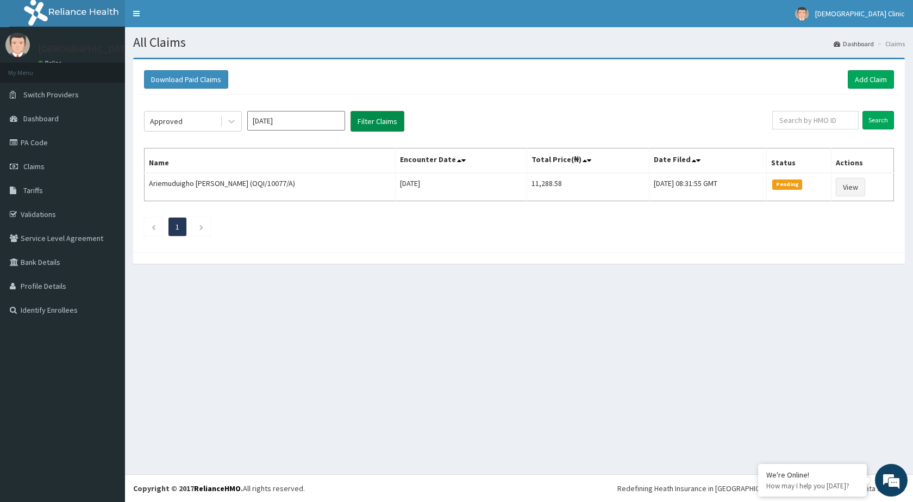
click at [375, 117] on button "Filter Claims" at bounding box center [377, 121] width 54 height 21
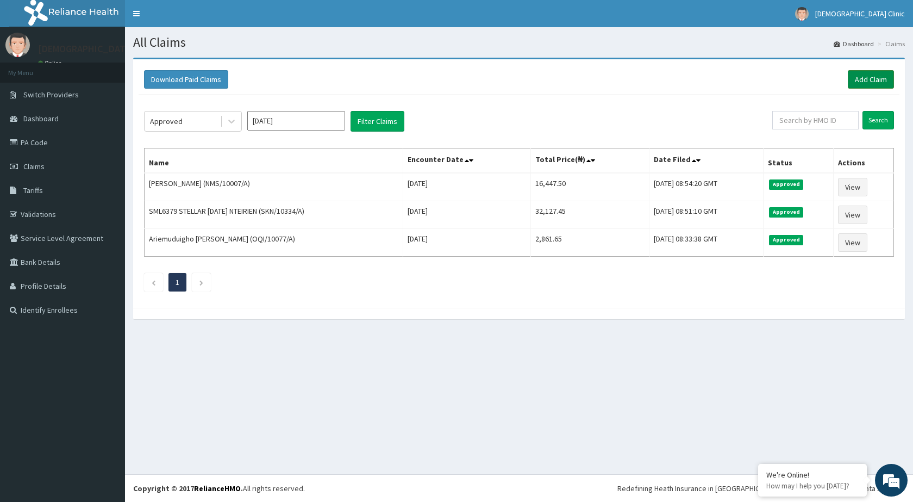
click at [875, 79] on link "Add Claim" at bounding box center [871, 79] width 46 height 18
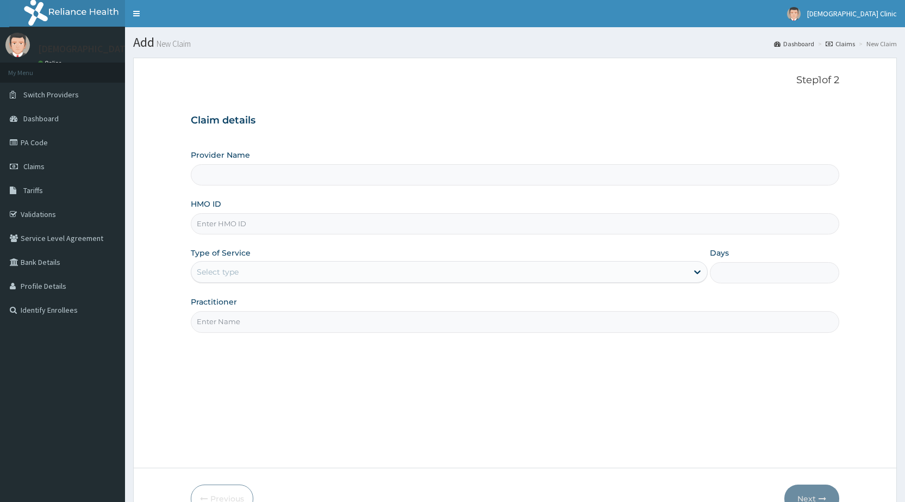
click at [253, 226] on input "HMO ID" at bounding box center [515, 223] width 648 height 21
type input "[DEMOGRAPHIC_DATA] Clinic"
type input "SFL/10265/D"
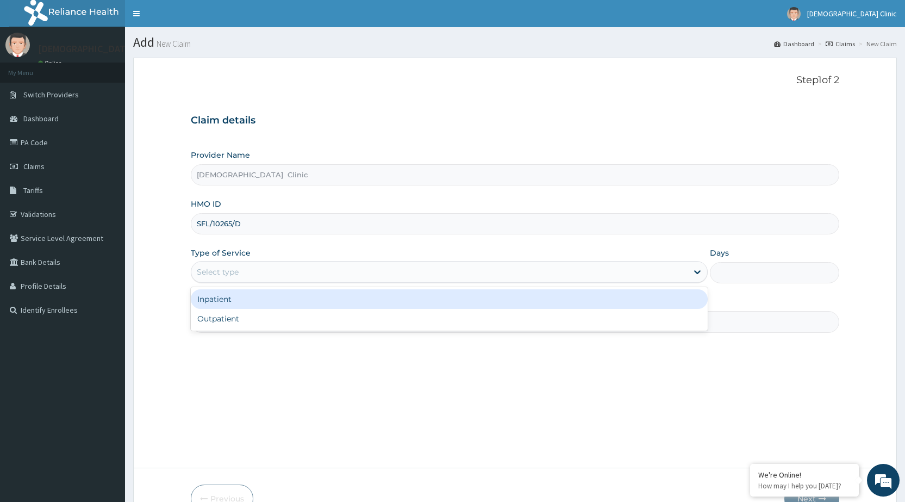
drag, startPoint x: 264, startPoint y: 264, endPoint x: 256, endPoint y: 287, distance: 24.6
click at [263, 267] on div "Select type" at bounding box center [439, 271] width 496 height 17
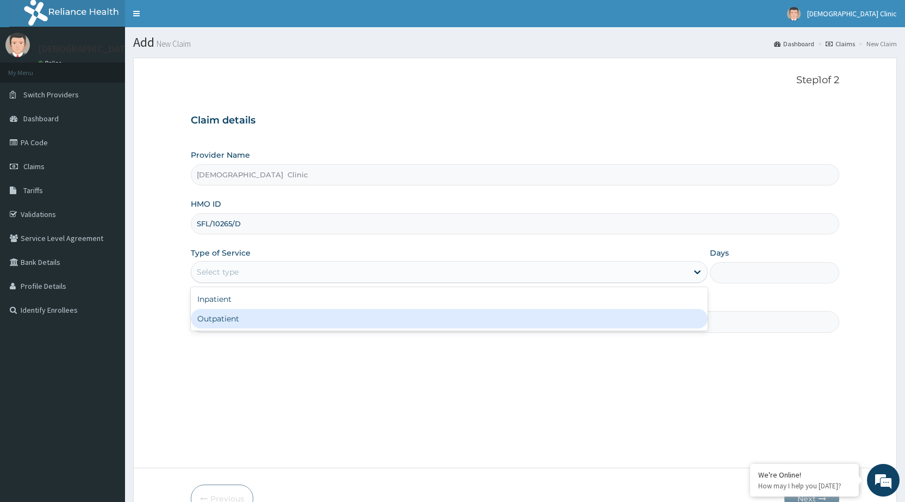
click at [246, 317] on div "Outpatient" at bounding box center [449, 319] width 517 height 20
type input "1"
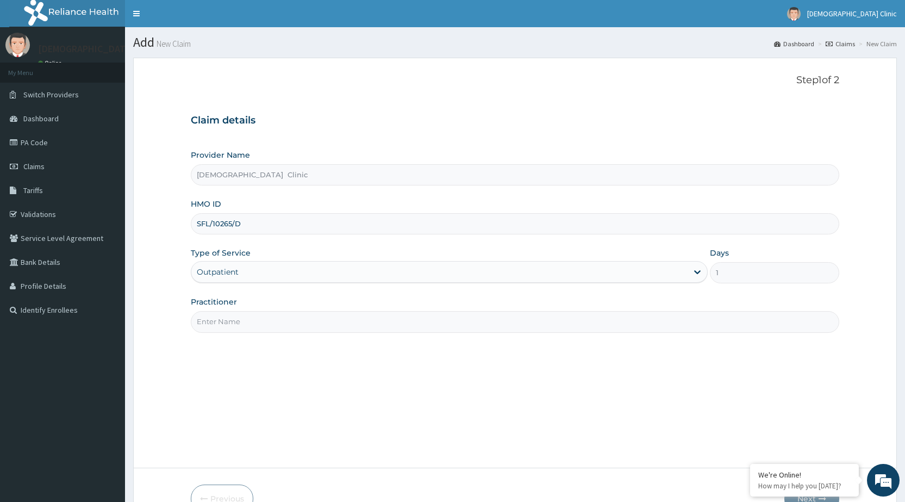
click at [245, 320] on input "Practitioner" at bounding box center [515, 321] width 648 height 21
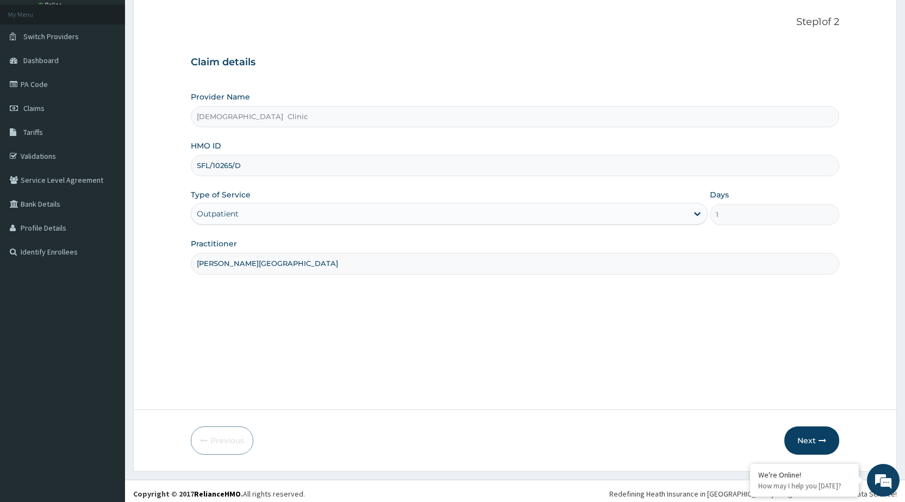
scroll to position [64, 0]
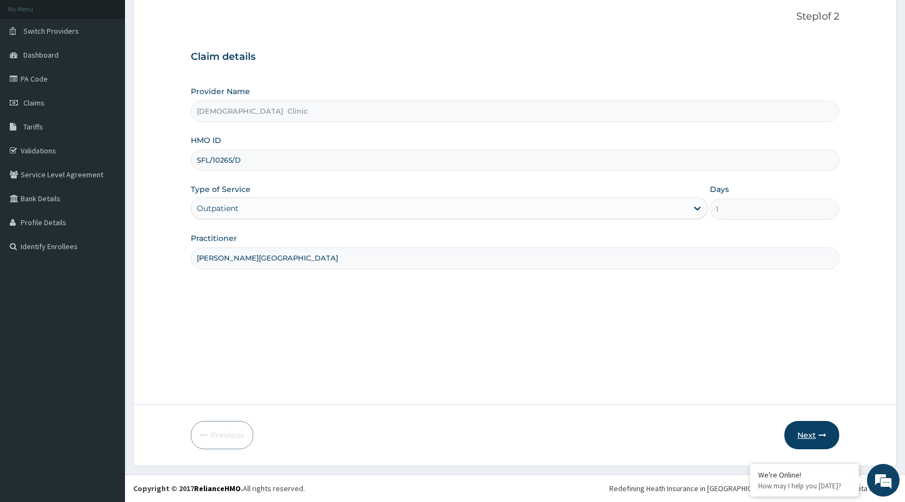
type input "[PERSON_NAME][GEOGRAPHIC_DATA]"
click at [832, 431] on button "Next" at bounding box center [811, 435] width 55 height 28
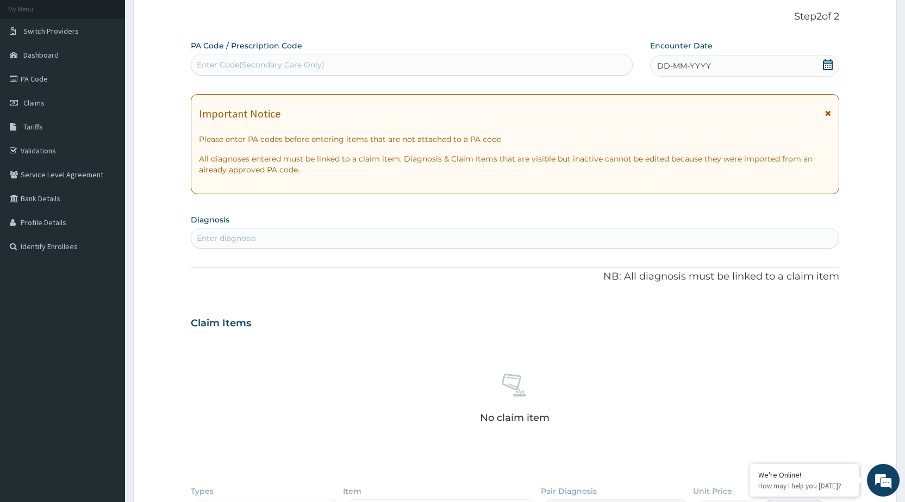
click at [241, 63] on div "Enter Code(Secondary Care Only)" at bounding box center [261, 64] width 128 height 11
type input "PA/3CE7F3"
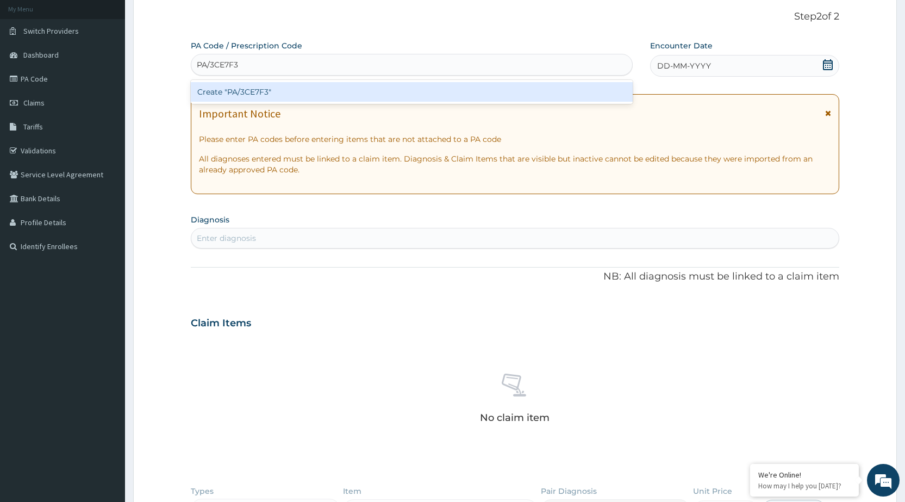
click at [261, 89] on div "Create "PA/3CE7F3"" at bounding box center [411, 92] width 441 height 20
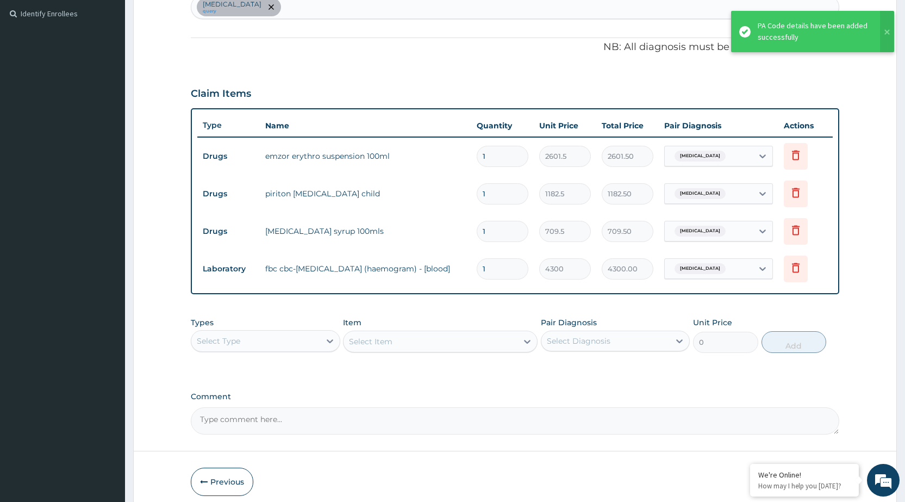
scroll to position [343, 0]
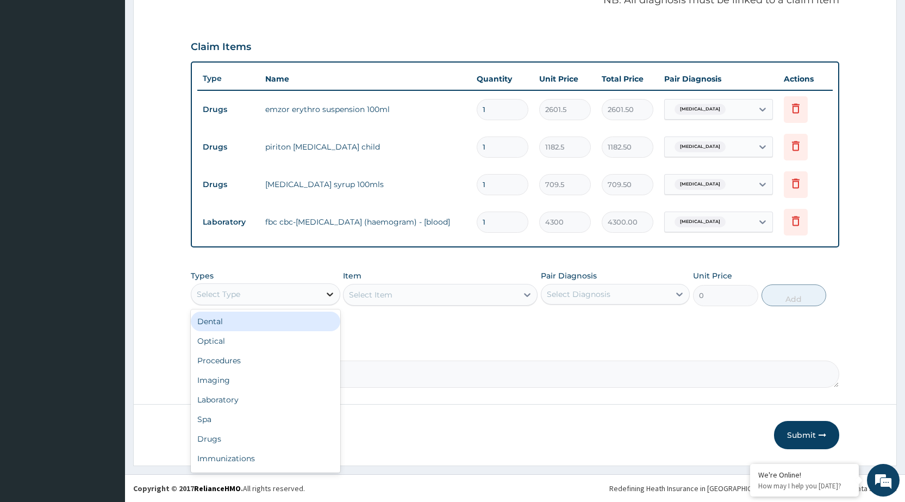
click at [326, 296] on icon at bounding box center [329, 294] width 11 height 11
click at [308, 358] on div "Procedures" at bounding box center [265, 360] width 149 height 20
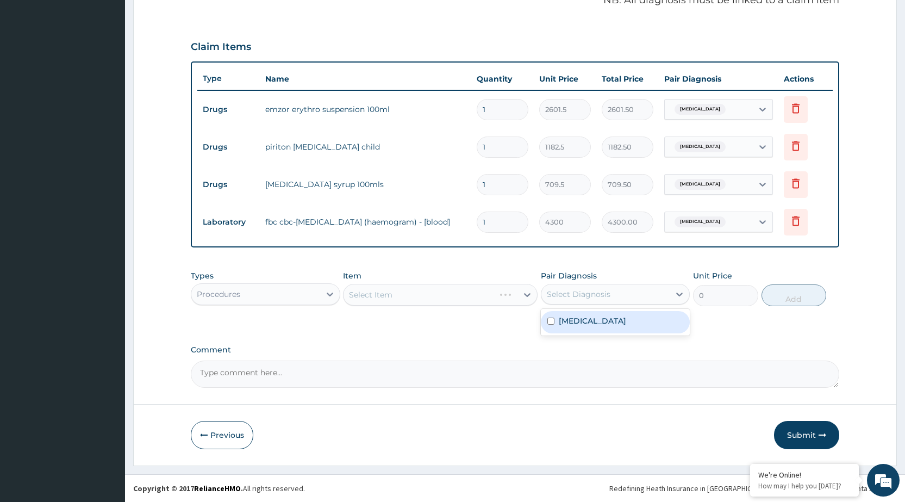
click at [661, 293] on div "Select Diagnosis" at bounding box center [605, 293] width 128 height 17
click at [626, 321] on label "[MEDICAL_DATA]" at bounding box center [592, 320] width 67 height 11
checkbox input "true"
click at [577, 348] on label "Comment" at bounding box center [515, 349] width 648 height 9
click at [577, 360] on textarea "Comment" at bounding box center [515, 373] width 648 height 27
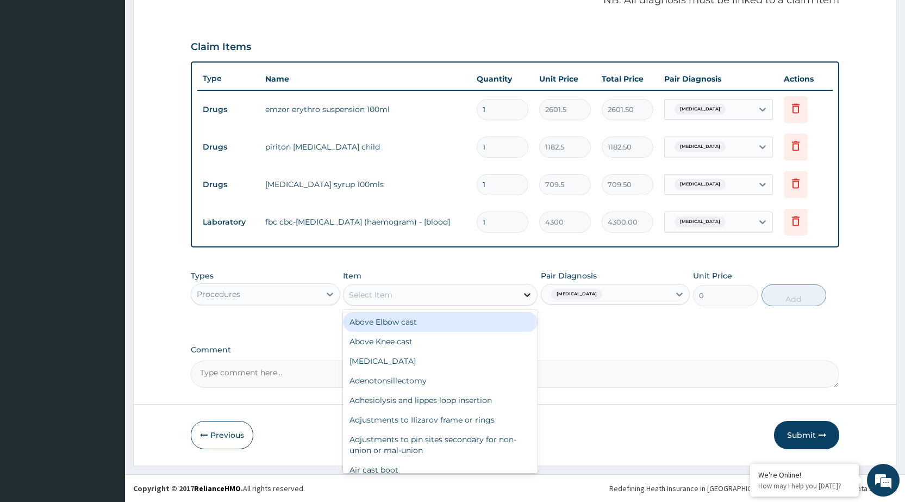
click at [522, 290] on icon at bounding box center [527, 294] width 11 height 11
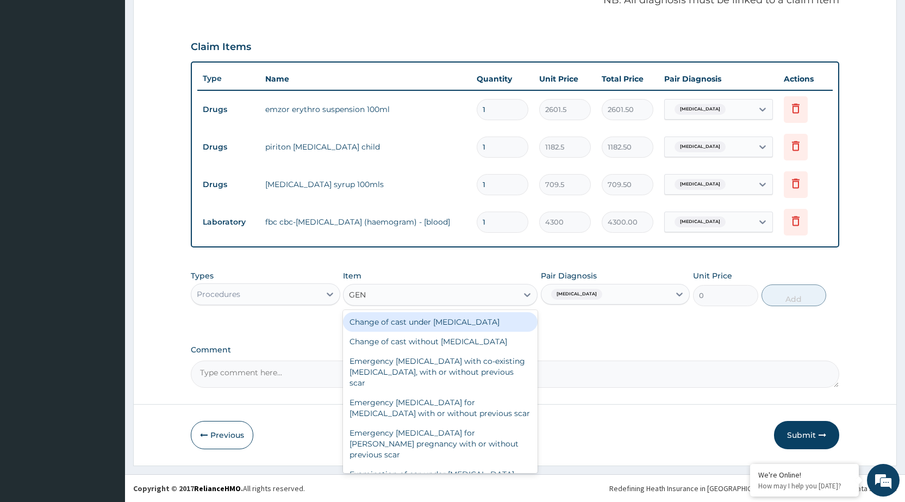
type input "GENE"
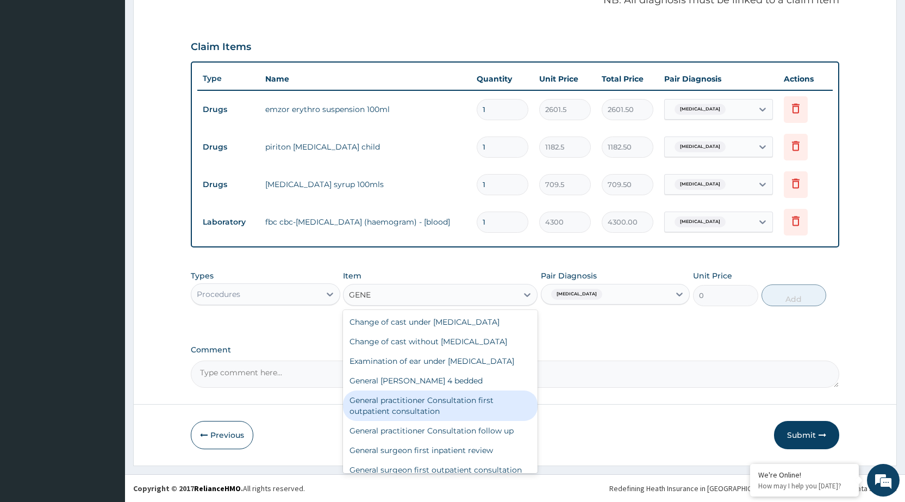
click at [480, 410] on div "General practitioner Consultation first outpatient consultation" at bounding box center [440, 405] width 195 height 30
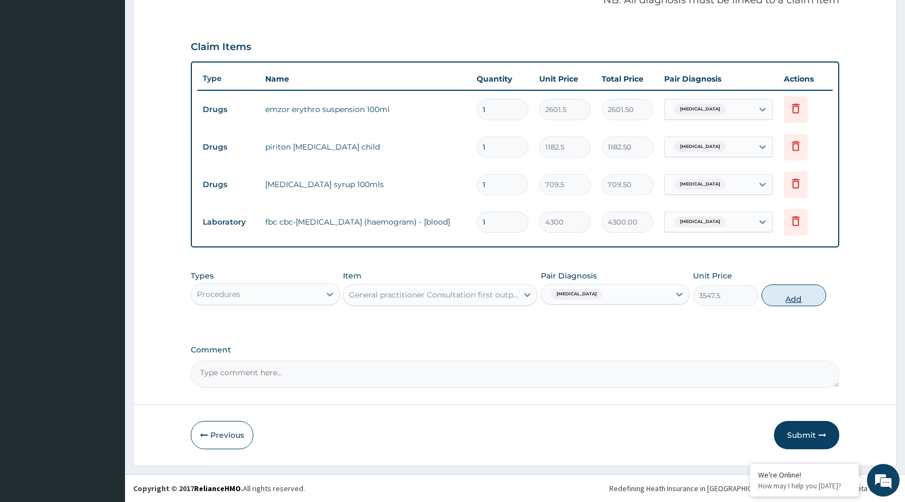
click at [781, 298] on button "Add" at bounding box center [793, 295] width 65 height 22
type input "0"
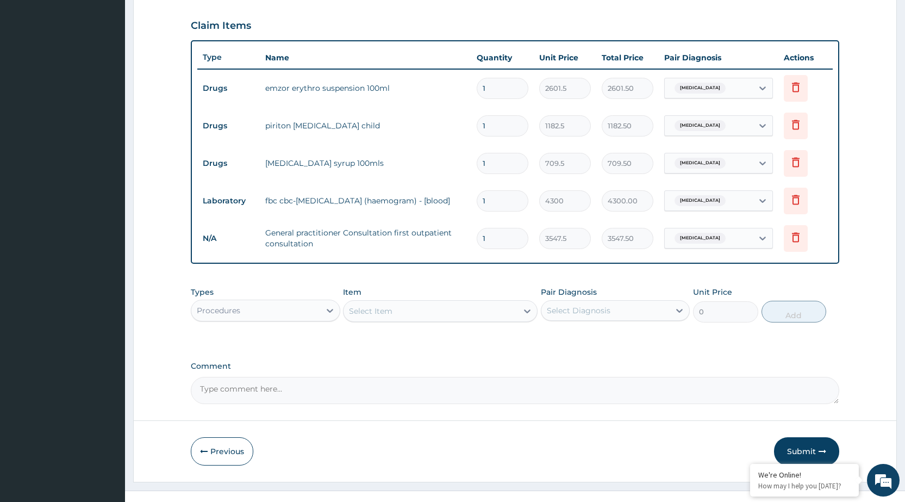
scroll to position [380, 0]
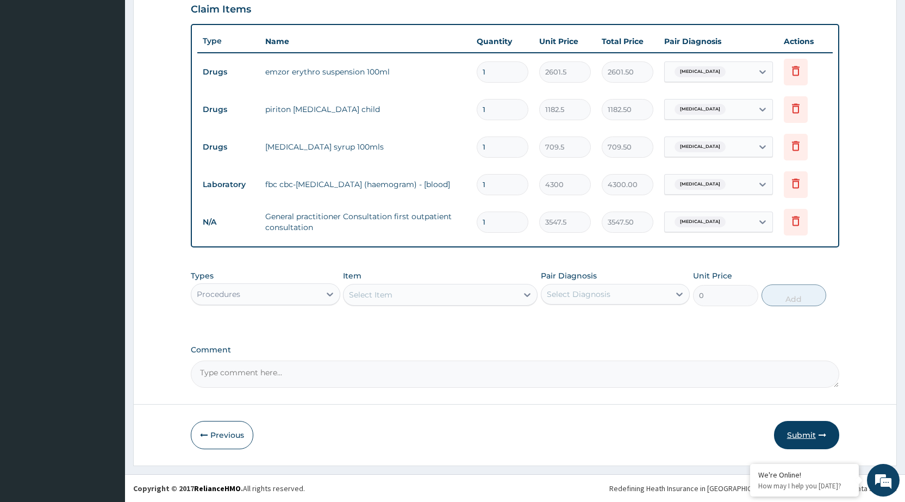
click at [808, 438] on button "Submit" at bounding box center [806, 435] width 65 height 28
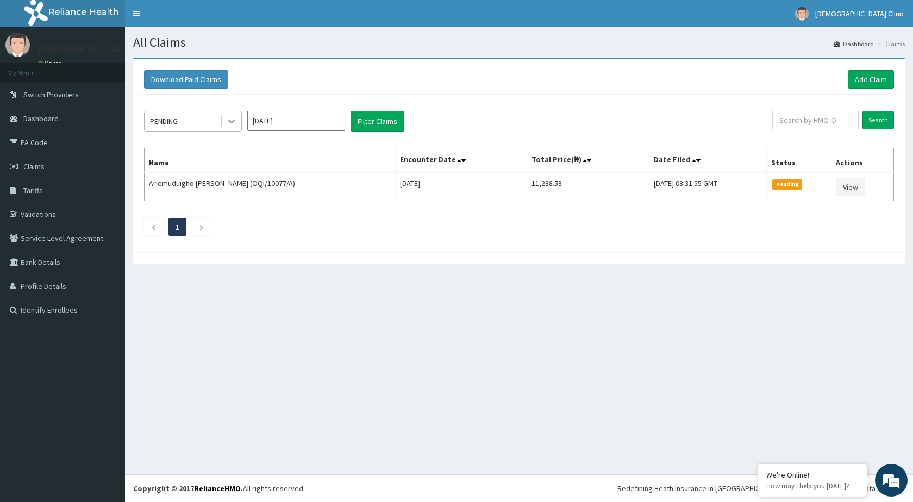
click at [233, 121] on icon at bounding box center [231, 122] width 7 height 4
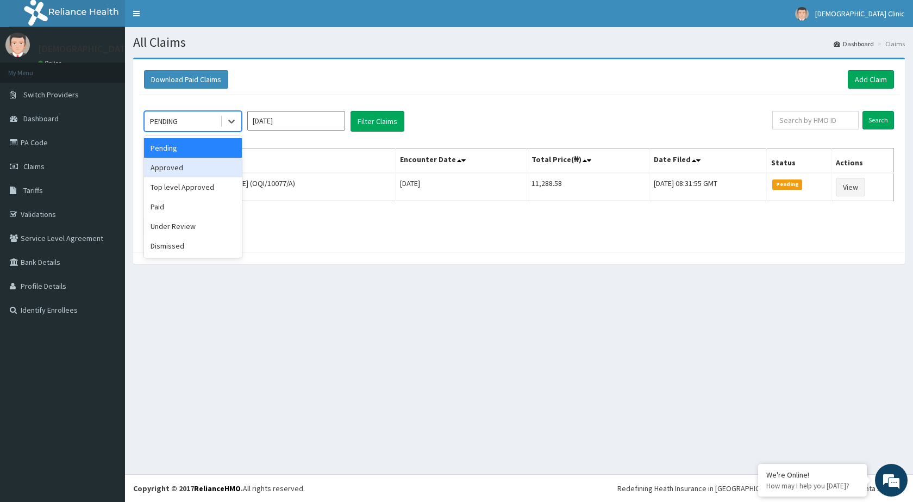
click at [216, 162] on div "Approved" at bounding box center [193, 168] width 98 height 20
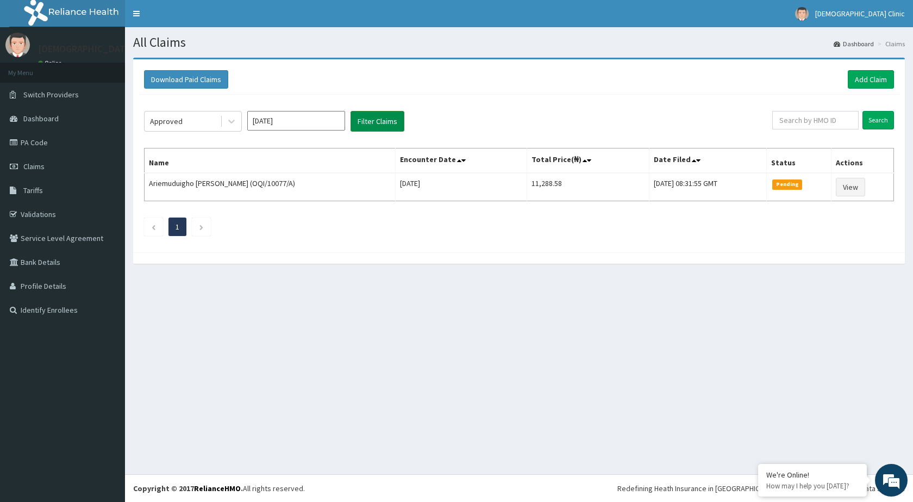
click at [391, 116] on button "Filter Claims" at bounding box center [377, 121] width 54 height 21
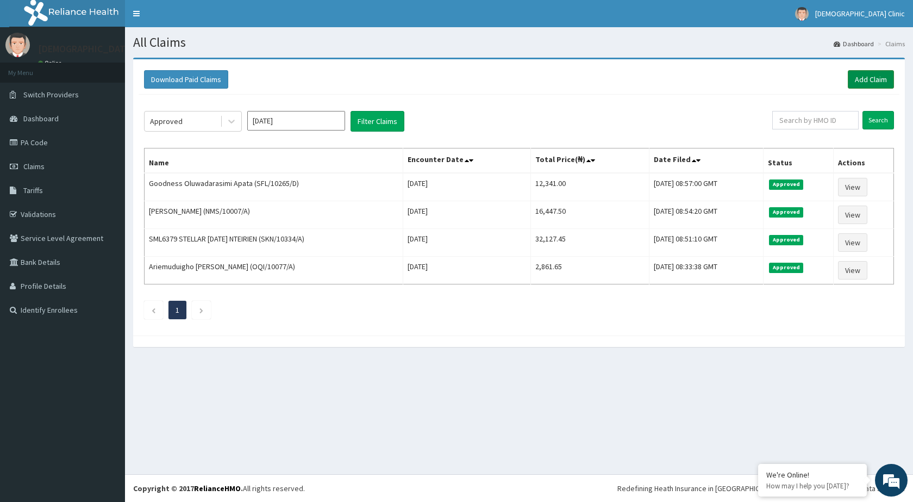
click at [869, 78] on link "Add Claim" at bounding box center [871, 79] width 46 height 18
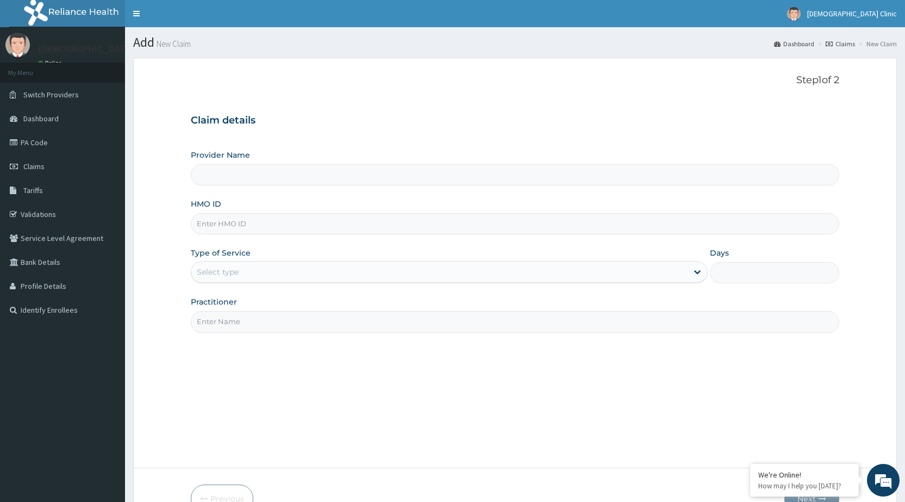
type input "[DEMOGRAPHIC_DATA] Clinic"
click at [245, 226] on input "HMO ID" at bounding box center [515, 223] width 648 height 21
type input "ERM/10040/A"
click at [547, 269] on div "Select type" at bounding box center [439, 271] width 496 height 17
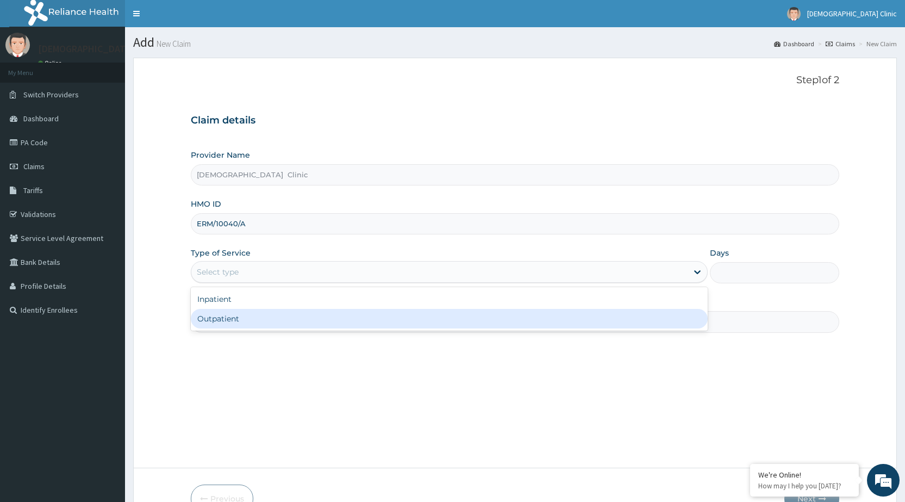
click at [527, 312] on div "Outpatient" at bounding box center [449, 319] width 517 height 20
type input "1"
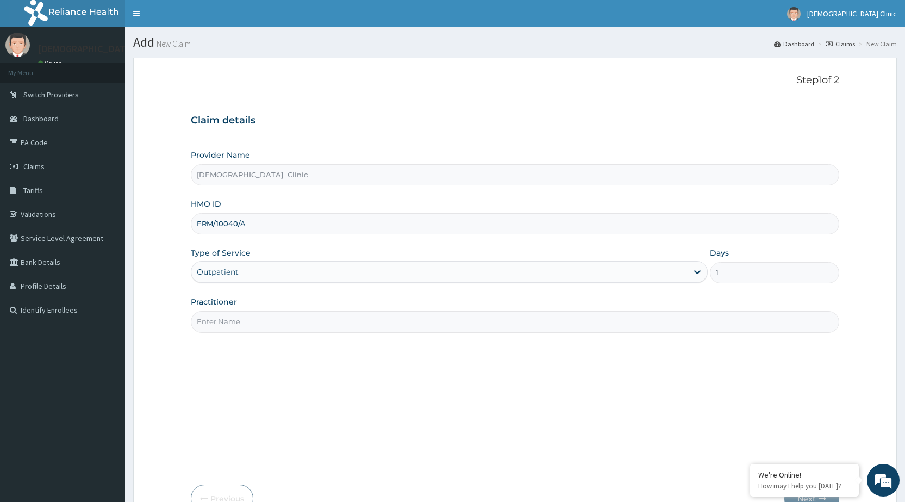
click at [524, 315] on input "Practitioner" at bounding box center [515, 321] width 648 height 21
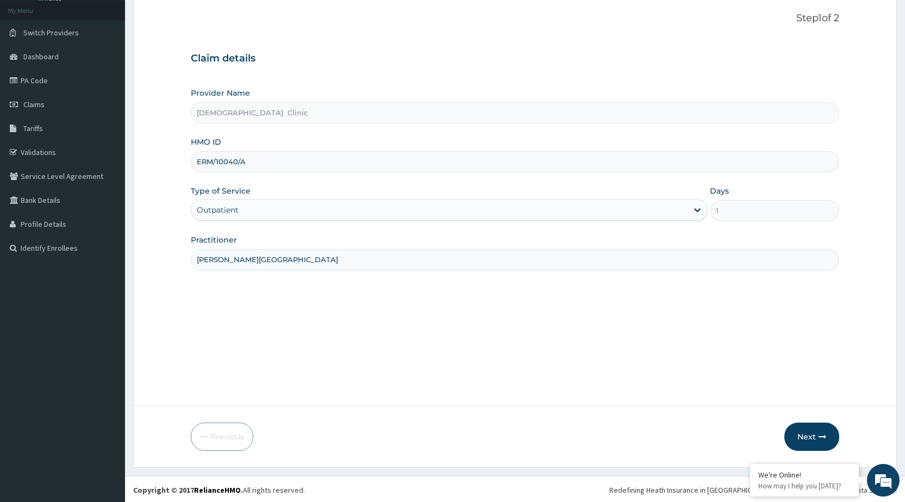
scroll to position [64, 0]
type input "[PERSON_NAME][GEOGRAPHIC_DATA]"
click at [691, 208] on div at bounding box center [697, 208] width 20 height 20
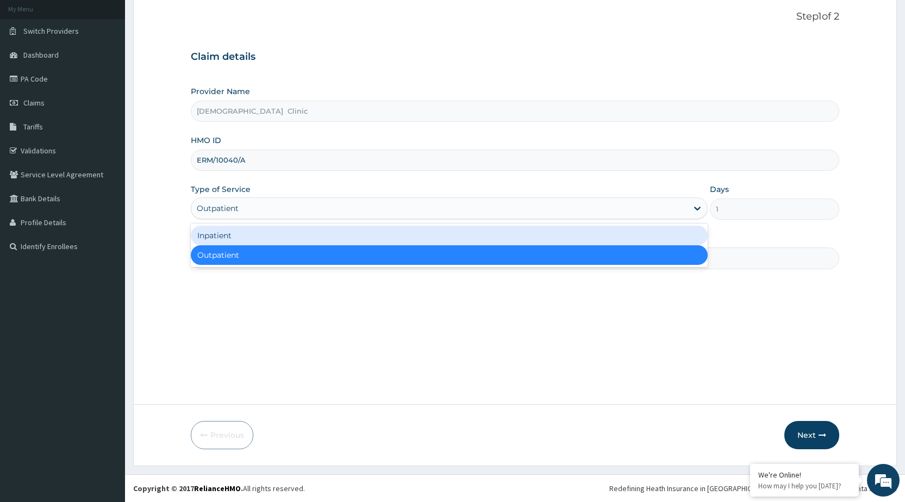
click at [654, 234] on div "Inpatient" at bounding box center [449, 236] width 517 height 20
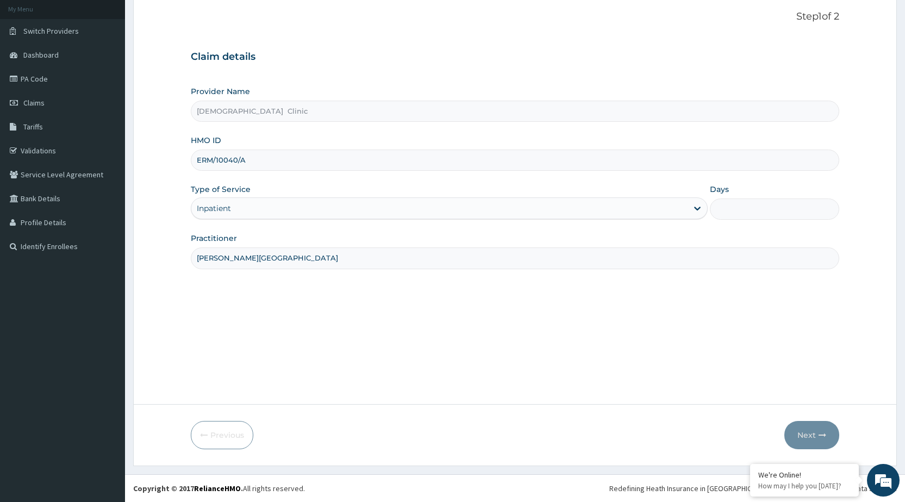
click at [727, 210] on input "Days" at bounding box center [774, 208] width 129 height 21
type input "2"
click at [806, 431] on button "Next" at bounding box center [811, 435] width 55 height 28
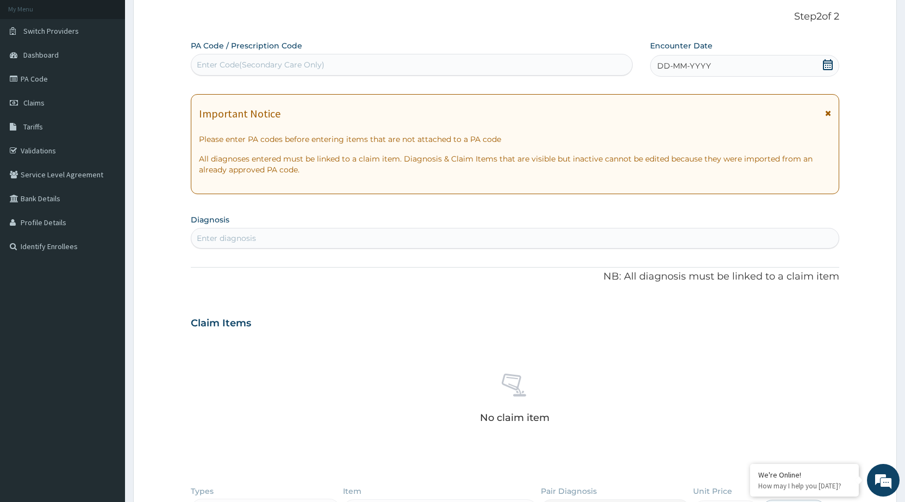
click at [268, 65] on div "Enter Code(Secondary Care Only)" at bounding box center [261, 64] width 128 height 11
type input "PA/3919E9"
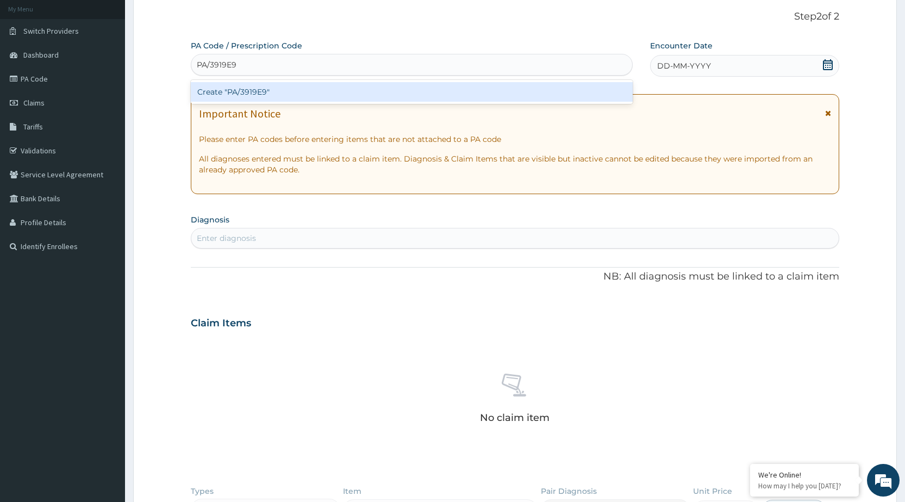
click at [273, 88] on div "Create "PA/3919E9"" at bounding box center [411, 92] width 441 height 20
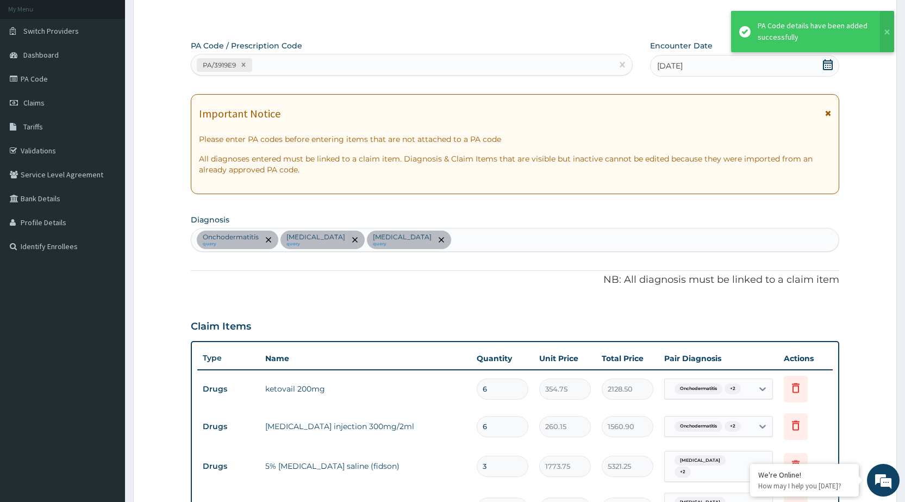
scroll to position [577, 0]
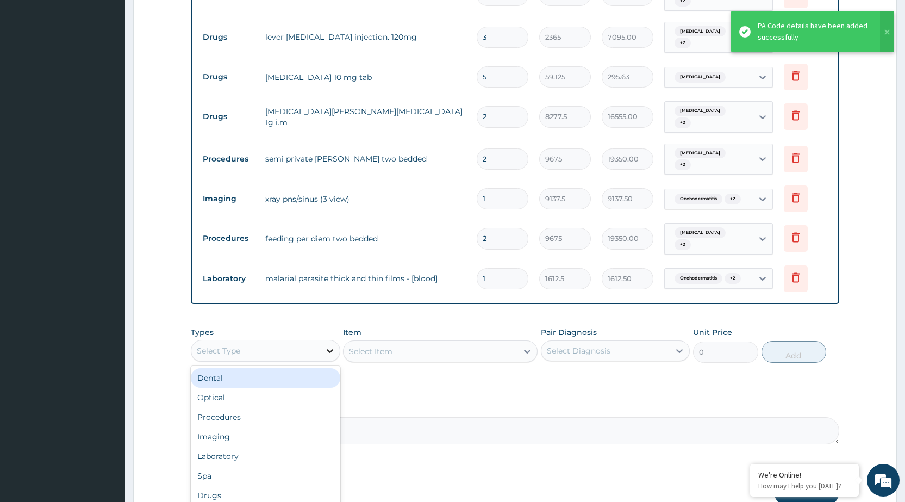
click at [328, 341] on div at bounding box center [330, 351] width 20 height 20
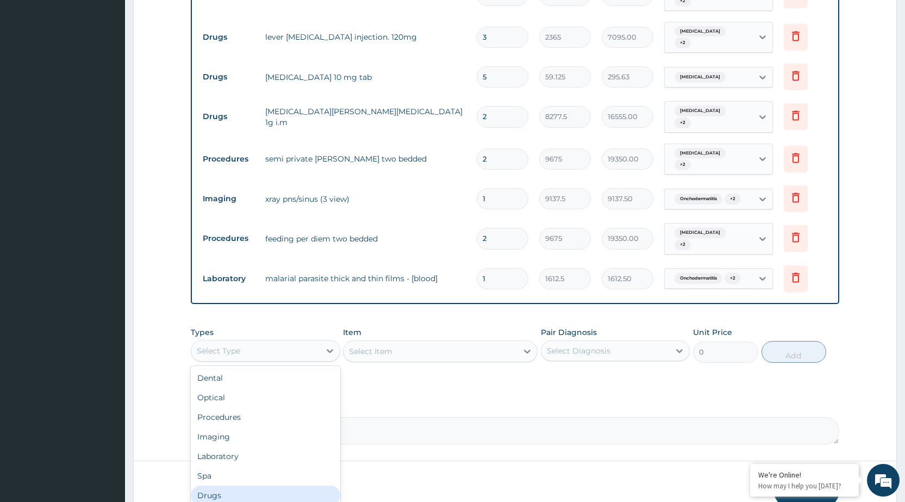
click at [226, 485] on div "Drugs" at bounding box center [265, 495] width 149 height 20
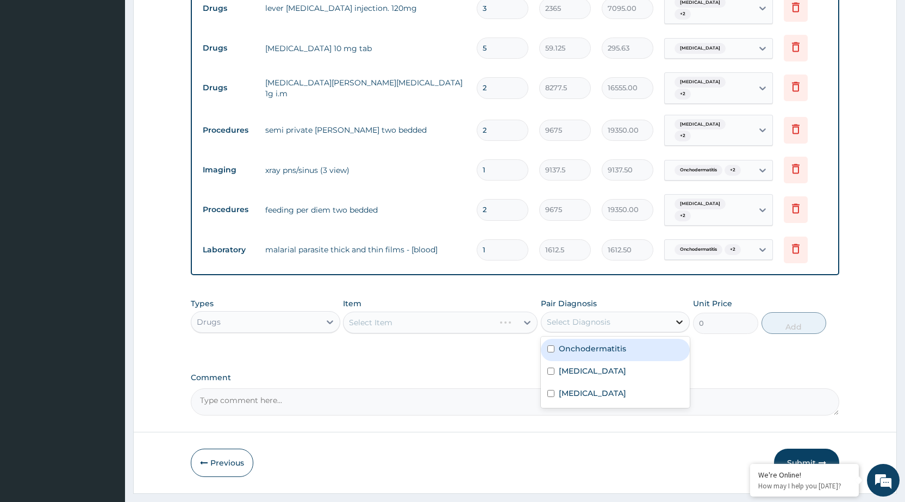
click at [677, 316] on icon at bounding box center [679, 321] width 11 height 11
click at [654, 339] on div "Onchodermatitis" at bounding box center [615, 350] width 149 height 22
checkbox input "true"
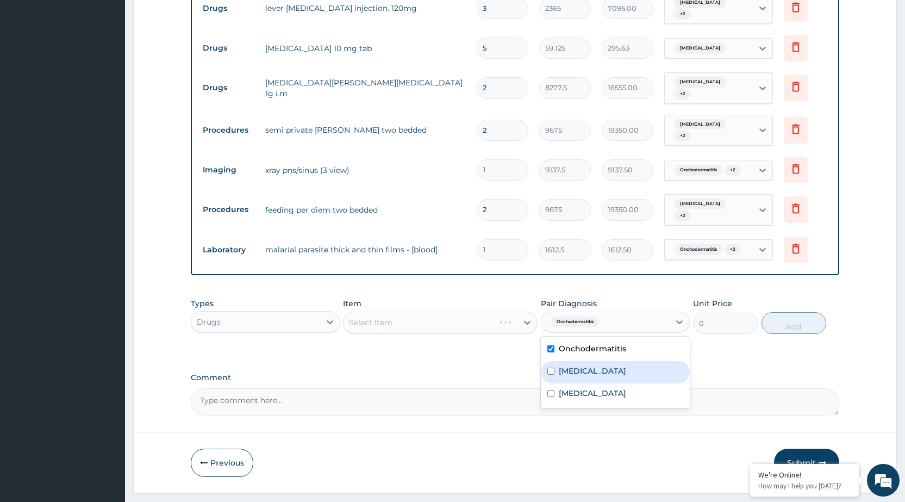
click at [643, 361] on div "Sinusitis" at bounding box center [615, 372] width 149 height 22
checkbox input "true"
drag, startPoint x: 620, startPoint y: 368, endPoint x: 564, endPoint y: 343, distance: 61.6
click at [618, 383] on div "Malaria" at bounding box center [615, 394] width 149 height 22
checkbox input "true"
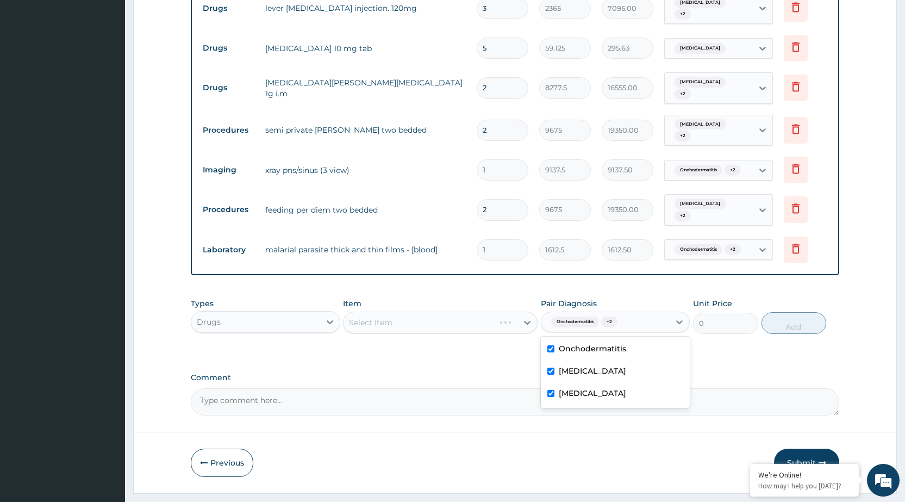
click at [525, 311] on div "Select Item" at bounding box center [440, 322] width 195 height 22
click at [524, 311] on div "Select Item" at bounding box center [440, 322] width 195 height 22
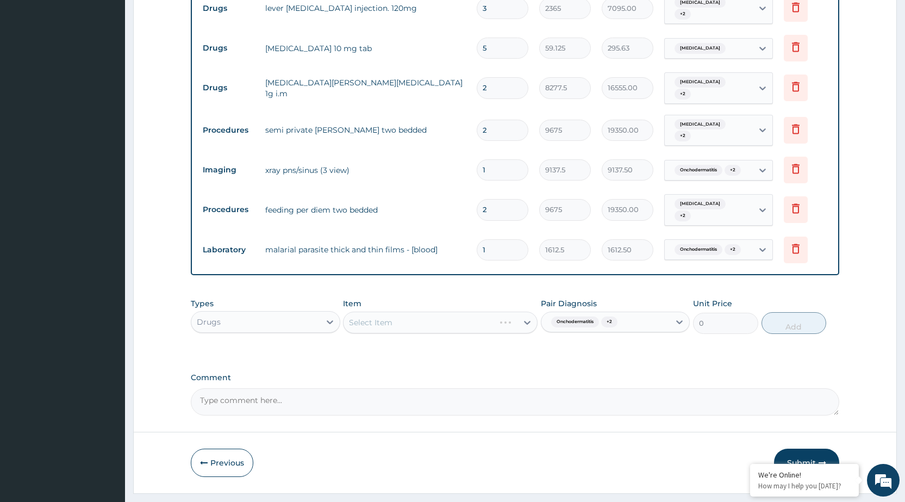
click at [524, 311] on div "Select Item" at bounding box center [440, 322] width 195 height 22
click at [525, 310] on div "Types Drugs Item Select Item Pair Diagnosis Onchodermatitis + 2 Unit Price 0 Add" at bounding box center [515, 315] width 648 height 47
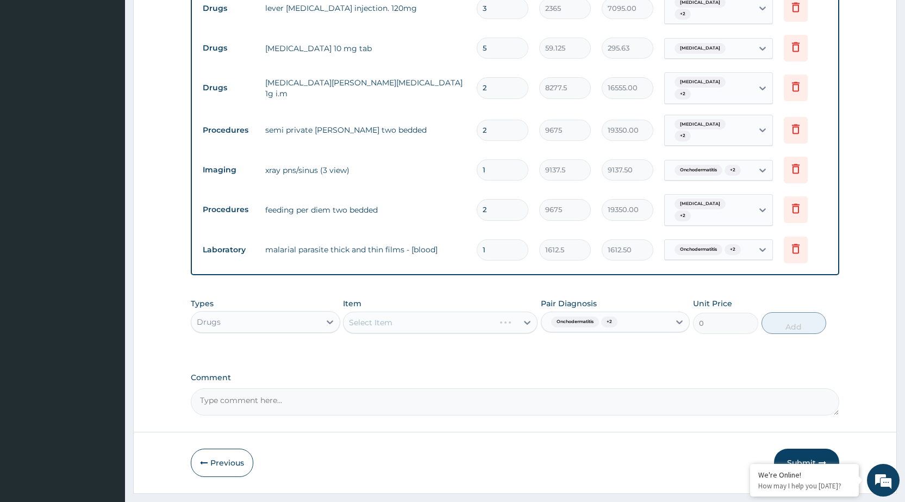
click at [528, 311] on div "Select Item" at bounding box center [440, 322] width 195 height 22
click at [529, 311] on div "Select Item" at bounding box center [440, 322] width 195 height 22
click at [531, 311] on div "Select Item" at bounding box center [440, 322] width 195 height 22
click at [524, 311] on div "Select Item" at bounding box center [440, 322] width 195 height 22
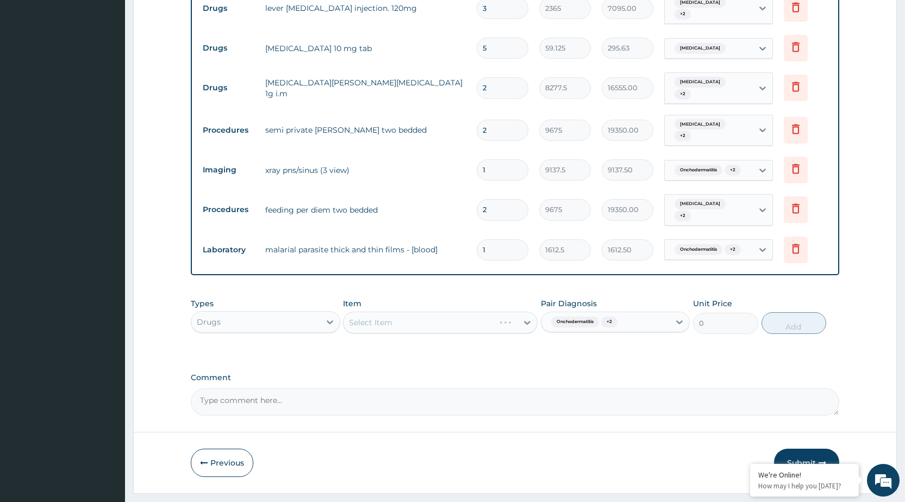
click at [523, 311] on div "Select Item" at bounding box center [440, 322] width 195 height 22
click at [526, 311] on div "Select Item" at bounding box center [440, 322] width 195 height 22
click at [529, 311] on div "Select Item" at bounding box center [440, 322] width 195 height 22
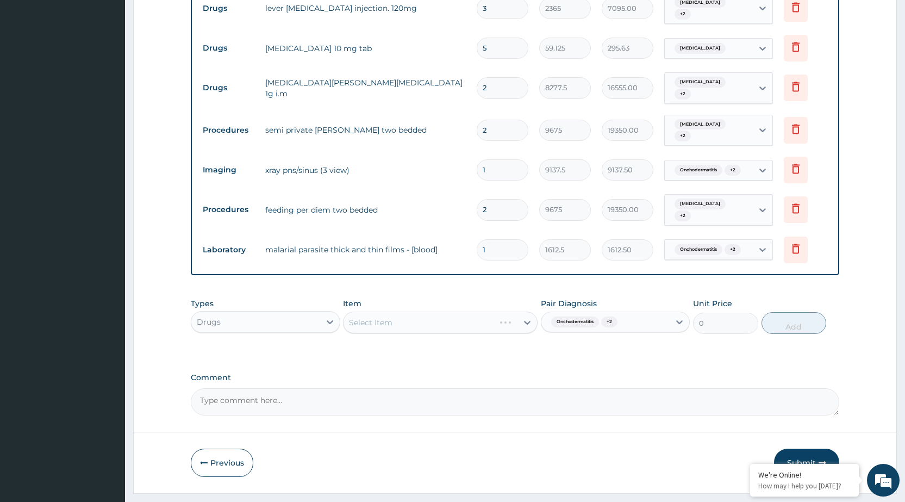
click at [526, 311] on div "Select Item" at bounding box center [440, 322] width 195 height 22
click at [679, 316] on icon at bounding box center [679, 321] width 11 height 11
click at [517, 388] on textarea "Comment" at bounding box center [515, 401] width 648 height 27
click at [518, 311] on div "Select Item" at bounding box center [440, 322] width 195 height 22
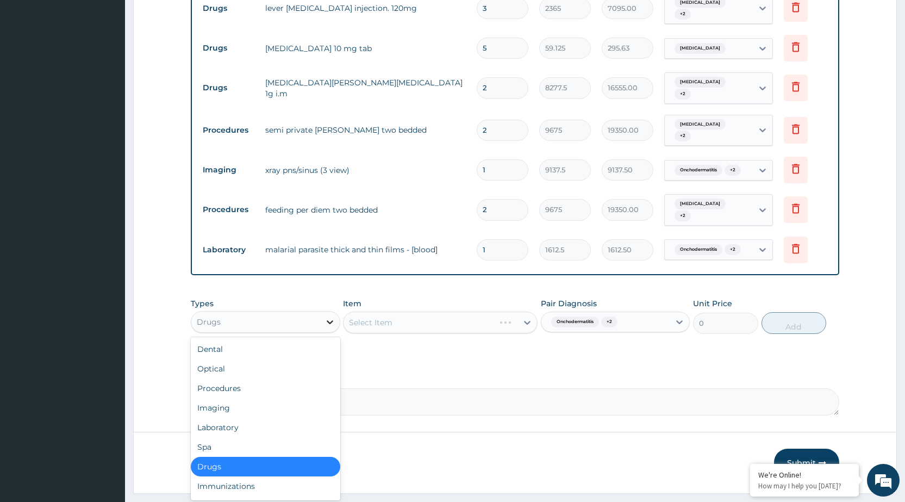
click at [327, 316] on icon at bounding box center [329, 321] width 11 height 11
click at [289, 378] on div "Procedures" at bounding box center [265, 388] width 149 height 20
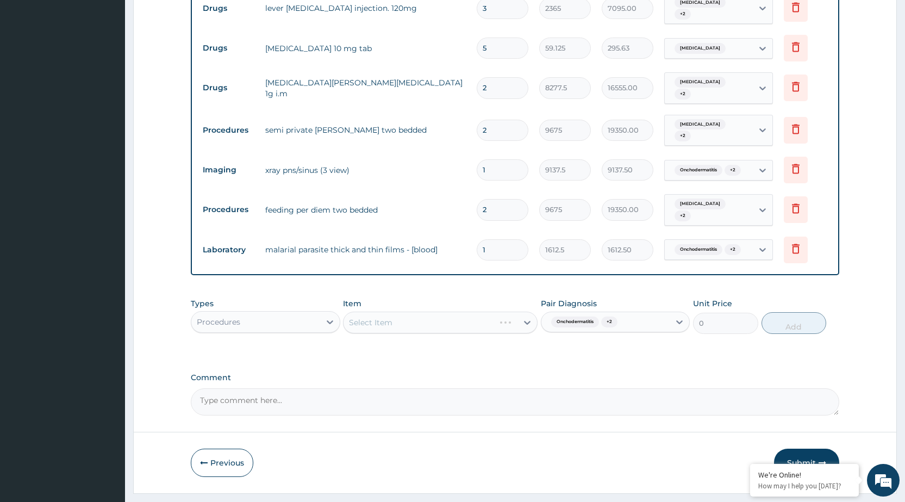
click at [524, 311] on div "Select Item" at bounding box center [440, 322] width 195 height 22
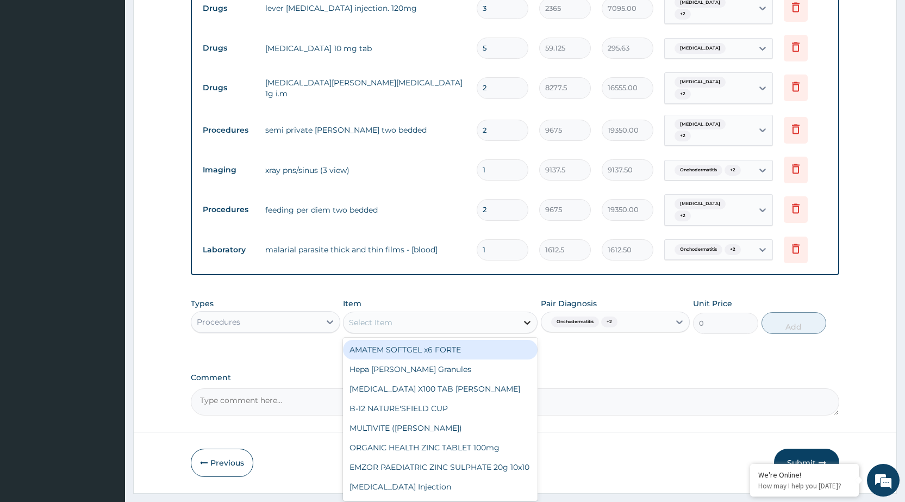
click at [524, 317] on icon at bounding box center [527, 322] width 11 height 11
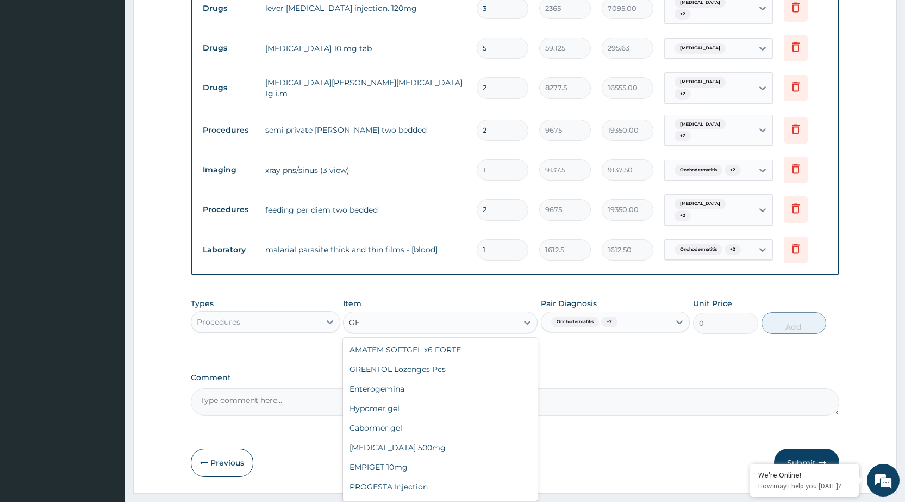
type input "G"
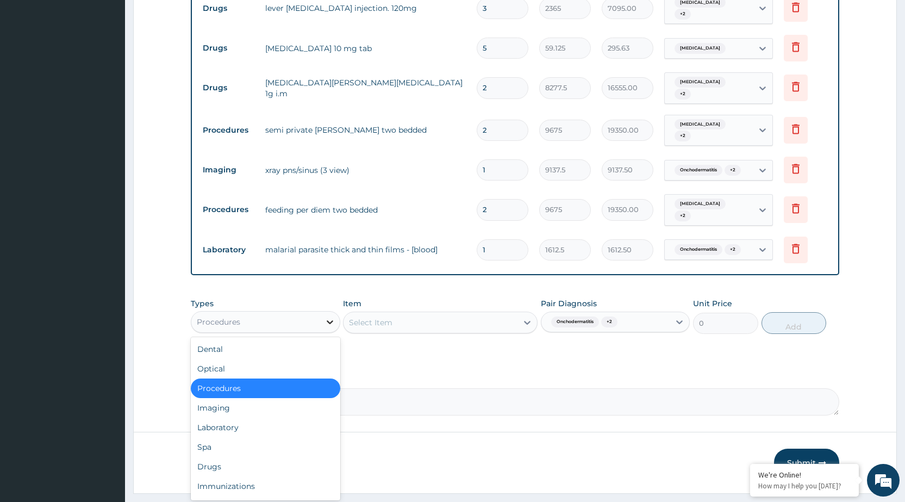
click at [333, 316] on icon at bounding box center [329, 321] width 11 height 11
click at [241, 456] on div "Drugs" at bounding box center [265, 466] width 149 height 20
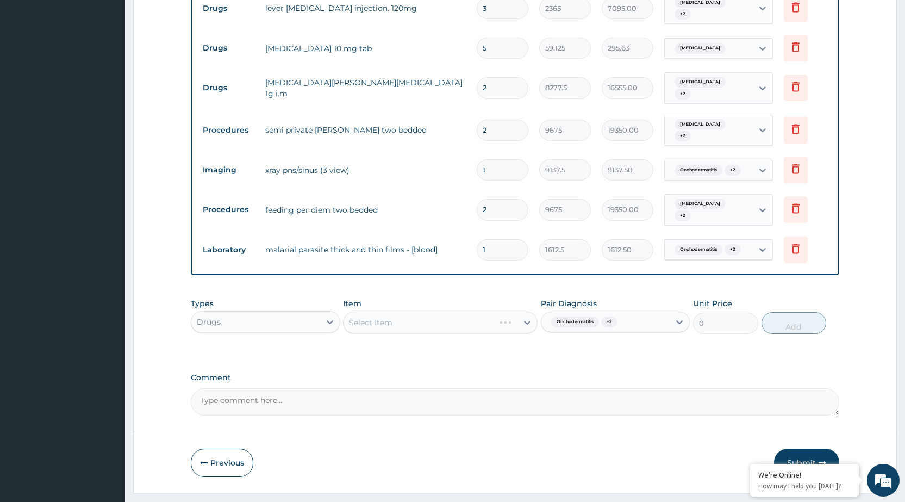
click at [521, 311] on div "Select Item" at bounding box center [440, 322] width 195 height 22
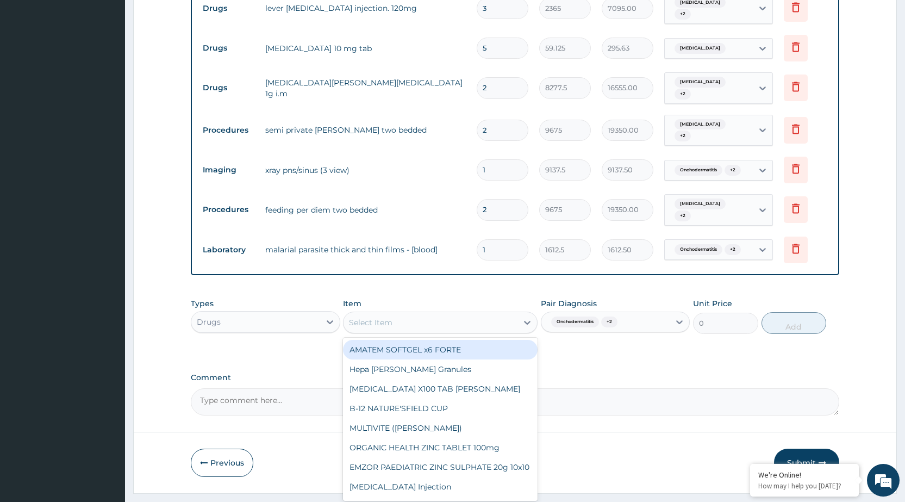
click at [528, 317] on icon at bounding box center [527, 322] width 11 height 11
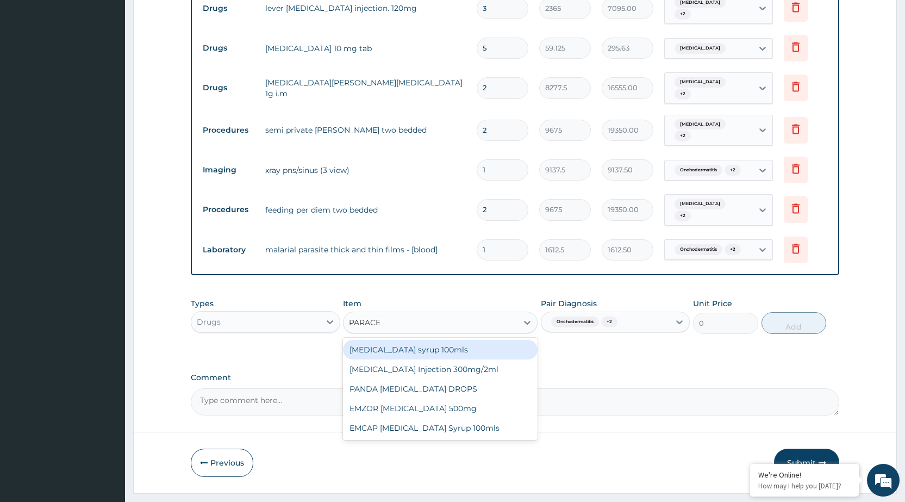
type input "PARACET"
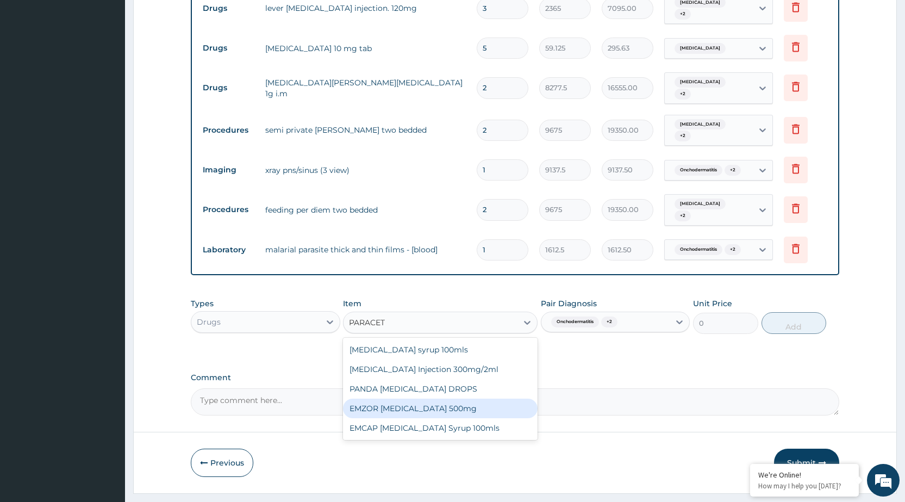
click at [482, 398] on div "EMZOR [MEDICAL_DATA] 500mg" at bounding box center [440, 408] width 195 height 20
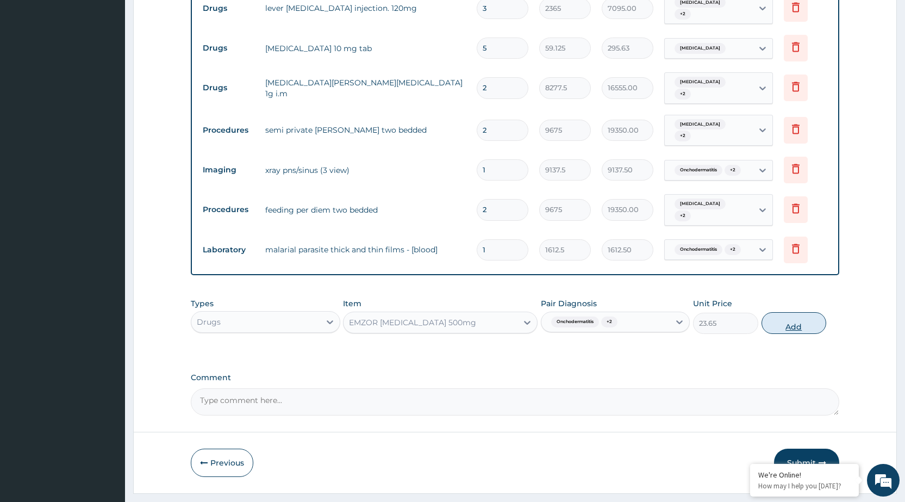
click at [786, 312] on button "Add" at bounding box center [793, 323] width 65 height 22
type input "0"
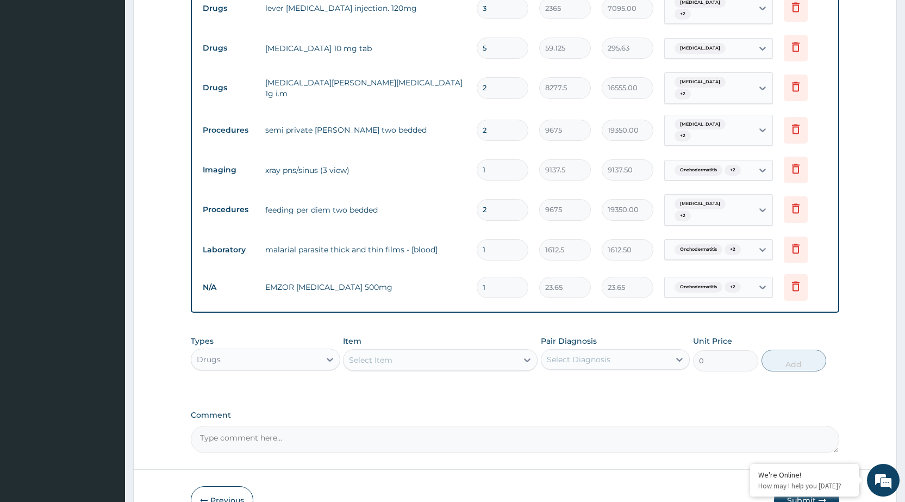
type input "0.00"
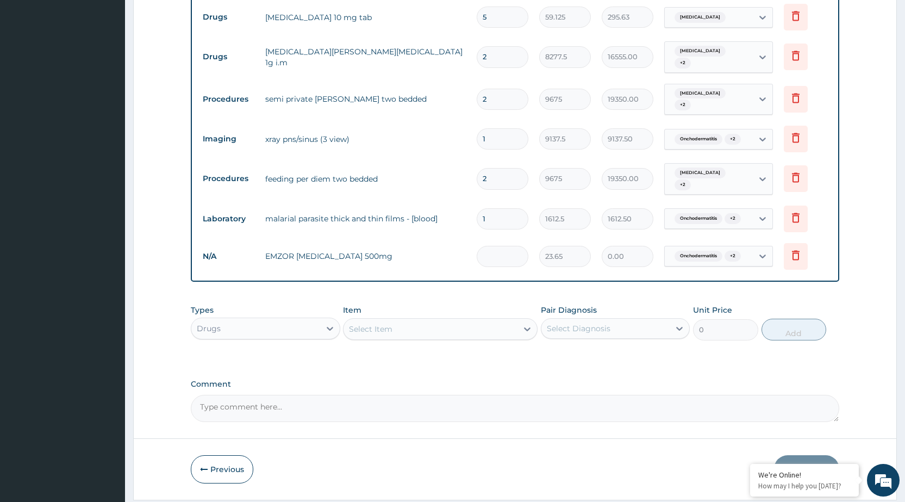
scroll to position [643, 0]
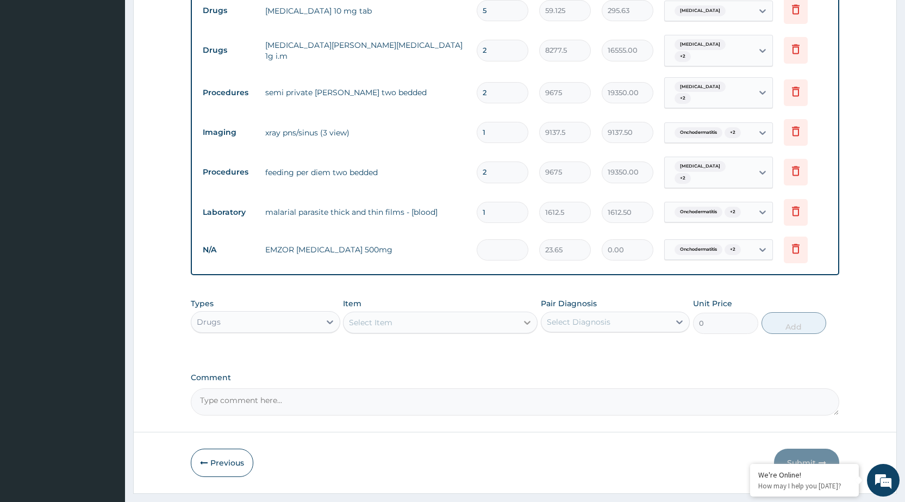
type input "1"
type input "23.65"
type input "18"
type input "425.70"
type input "18"
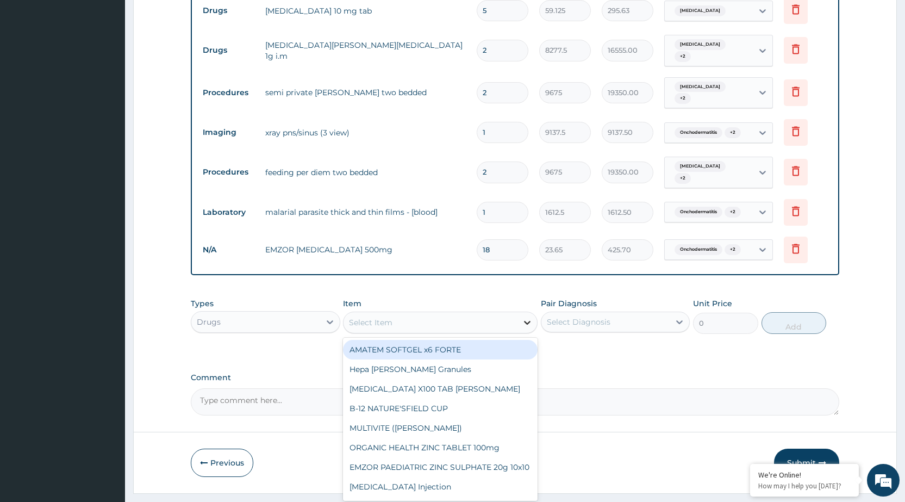
click at [529, 317] on icon at bounding box center [527, 322] width 11 height 11
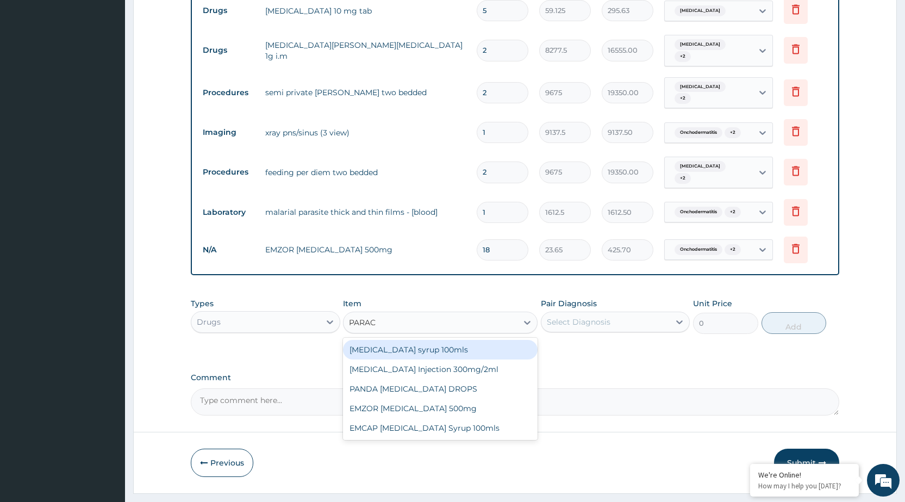
type input "PARACE"
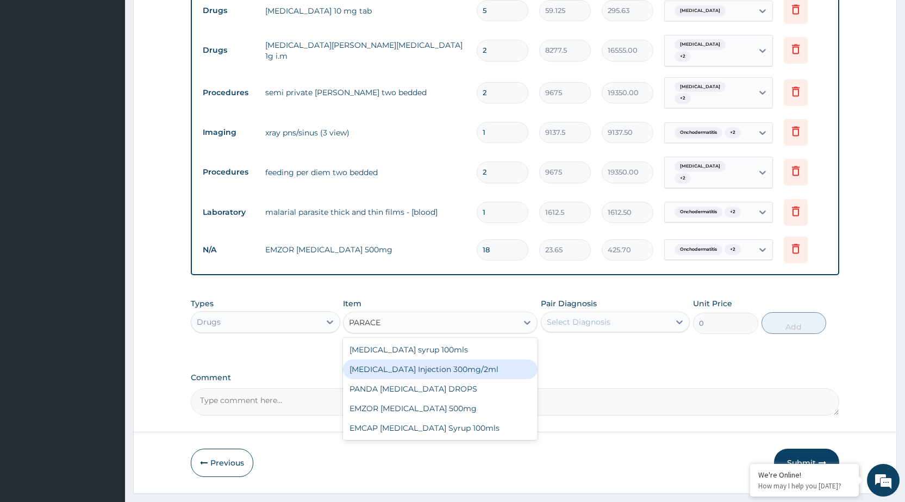
click at [441, 359] on div "[MEDICAL_DATA] Injection 300mg/2ml" at bounding box center [440, 369] width 195 height 20
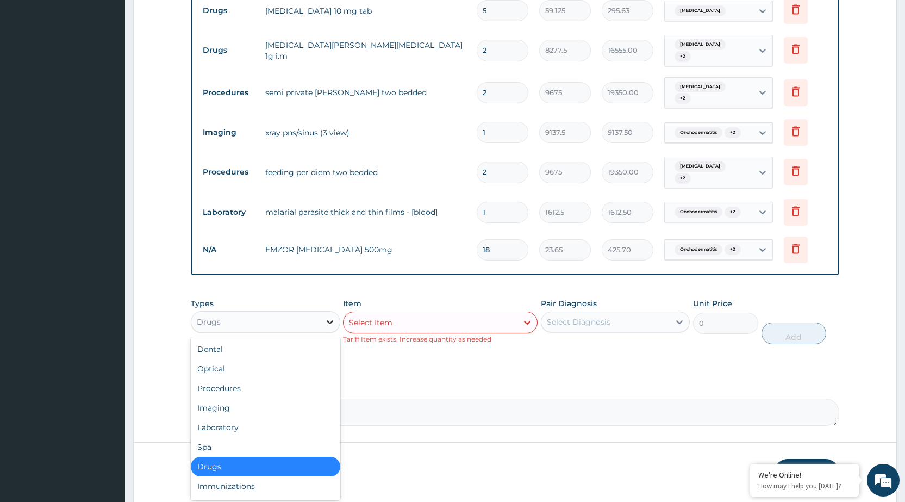
click at [335, 312] on div at bounding box center [330, 322] width 20 height 20
click at [277, 378] on div "Procedures" at bounding box center [265, 388] width 149 height 20
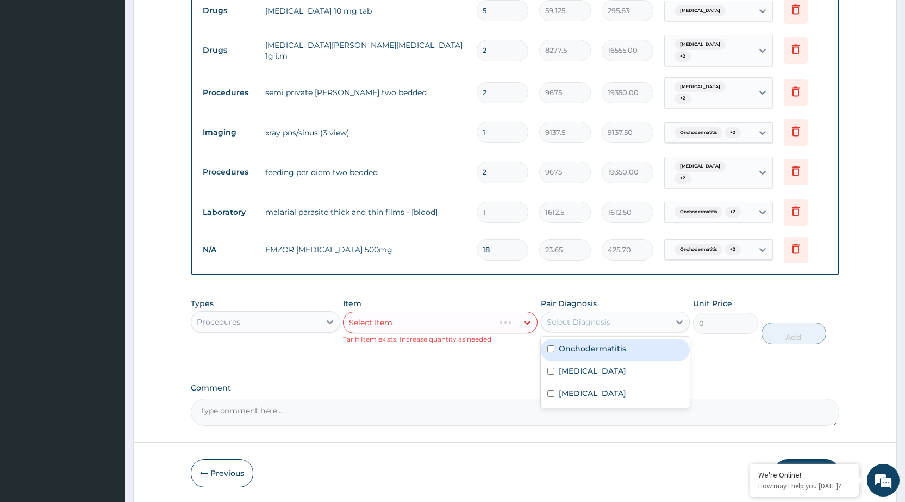
click at [658, 313] on div "Select Diagnosis" at bounding box center [605, 321] width 128 height 17
click at [650, 339] on div "Onchodermatitis" at bounding box center [615, 350] width 149 height 22
checkbox input "true"
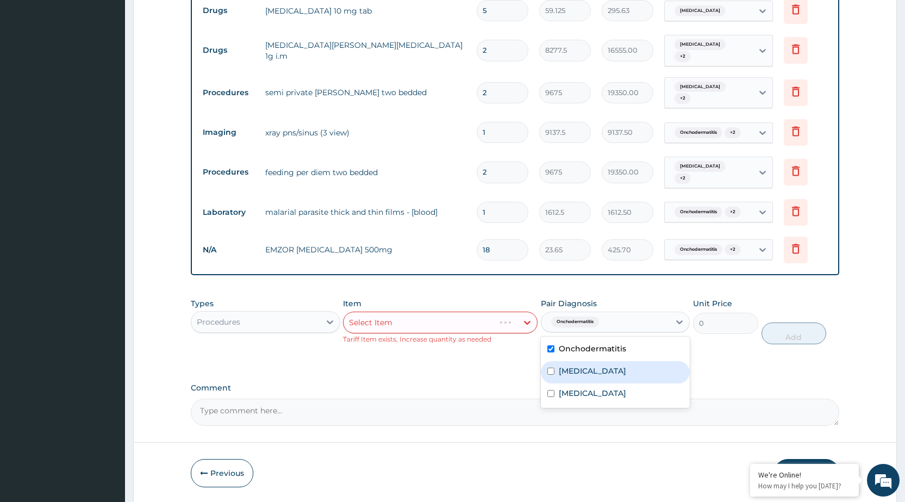
click at [639, 361] on div "Sinusitis" at bounding box center [615, 372] width 149 height 22
checkbox input "true"
click at [618, 383] on div "Malaria" at bounding box center [615, 394] width 149 height 22
checkbox input "true"
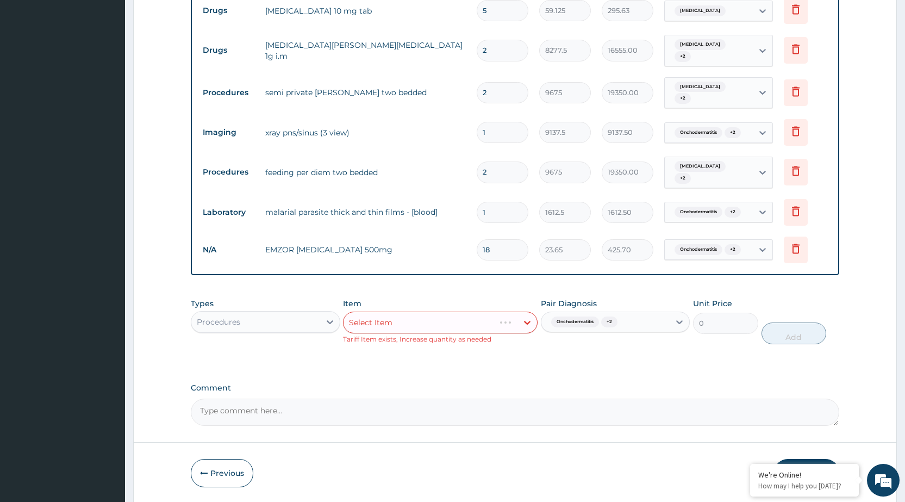
click at [531, 311] on div "Select Item" at bounding box center [440, 322] width 195 height 22
click at [518, 312] on div at bounding box center [527, 322] width 20 height 20
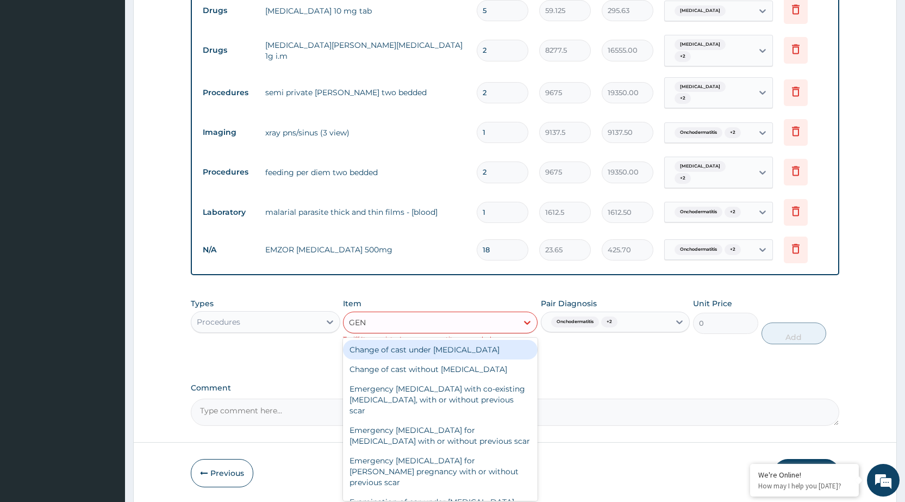
type input "GENE"
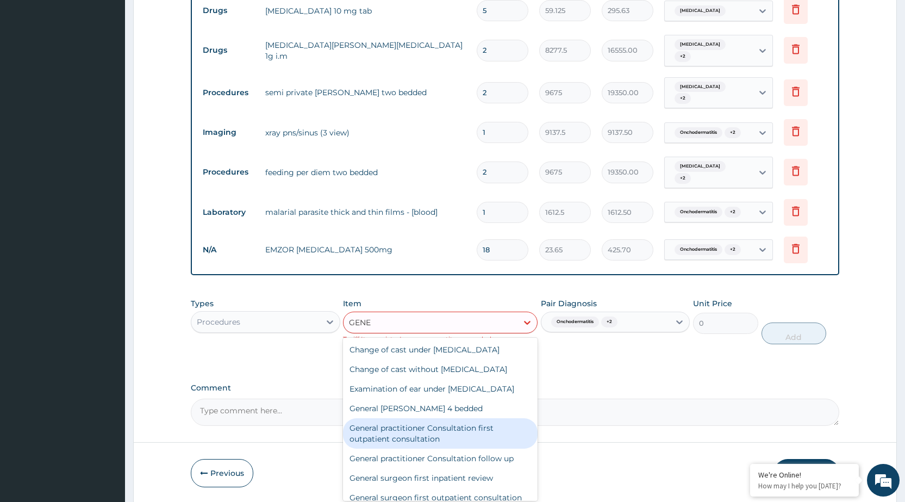
click at [464, 422] on div "General practitioner Consultation first outpatient consultation" at bounding box center [440, 433] width 195 height 30
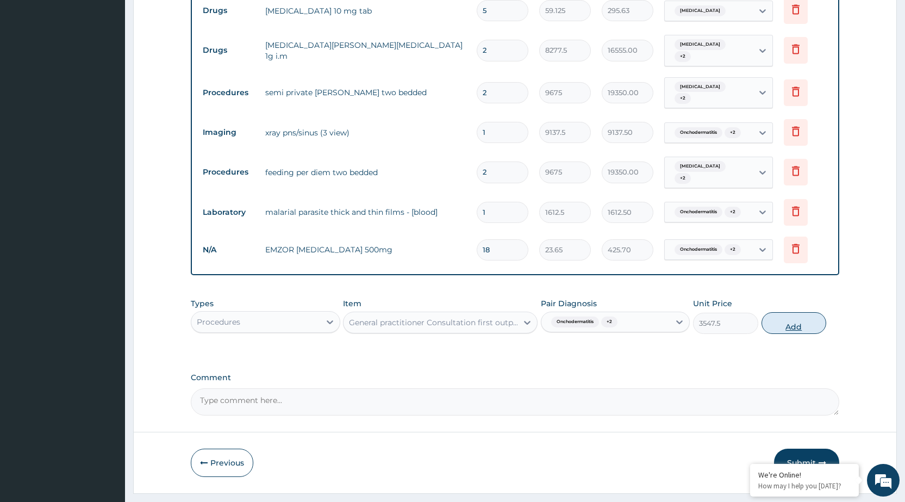
click at [787, 312] on button "Add" at bounding box center [793, 323] width 65 height 22
type input "0"
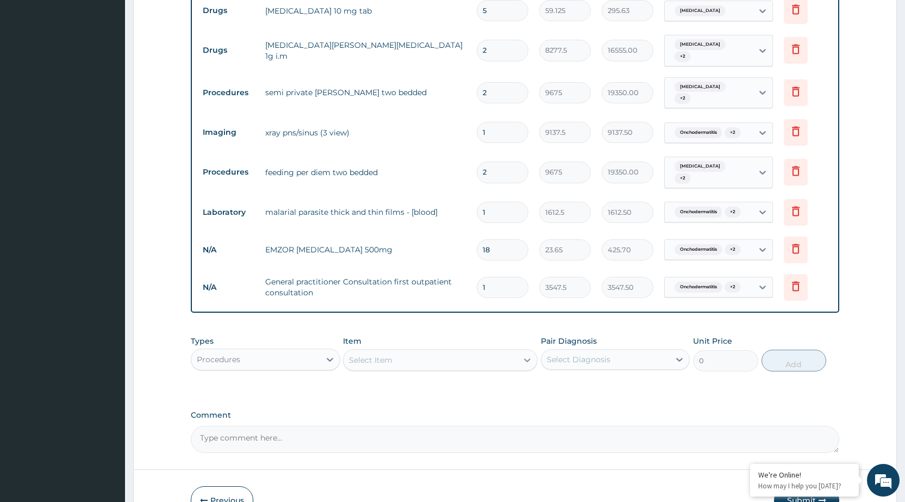
click at [529, 354] on icon at bounding box center [527, 359] width 11 height 11
type input "S"
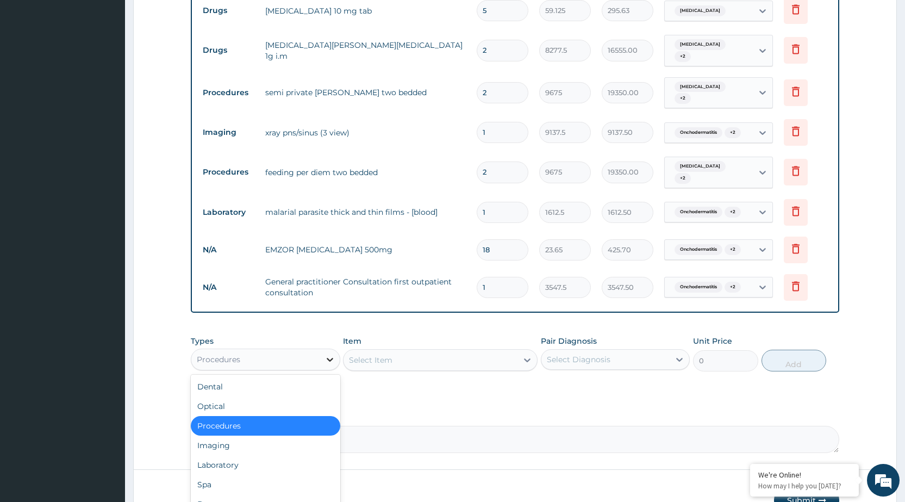
click at [328, 358] on icon at bounding box center [330, 360] width 7 height 4
click at [248, 494] on div "Drugs" at bounding box center [265, 504] width 149 height 20
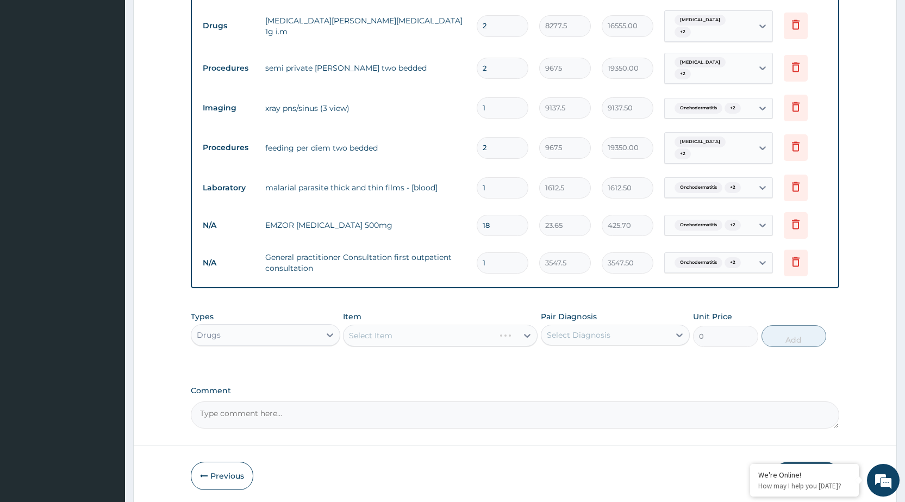
scroll to position [680, 0]
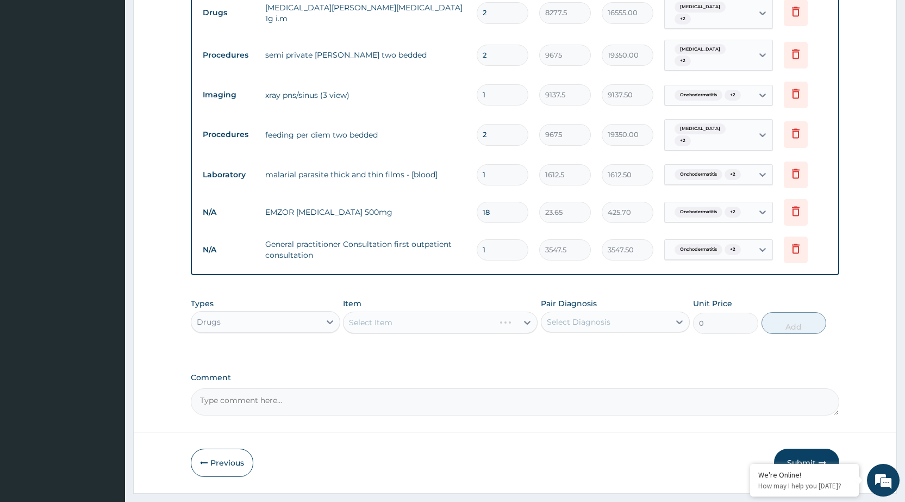
click at [528, 311] on div "Select Item" at bounding box center [440, 322] width 195 height 22
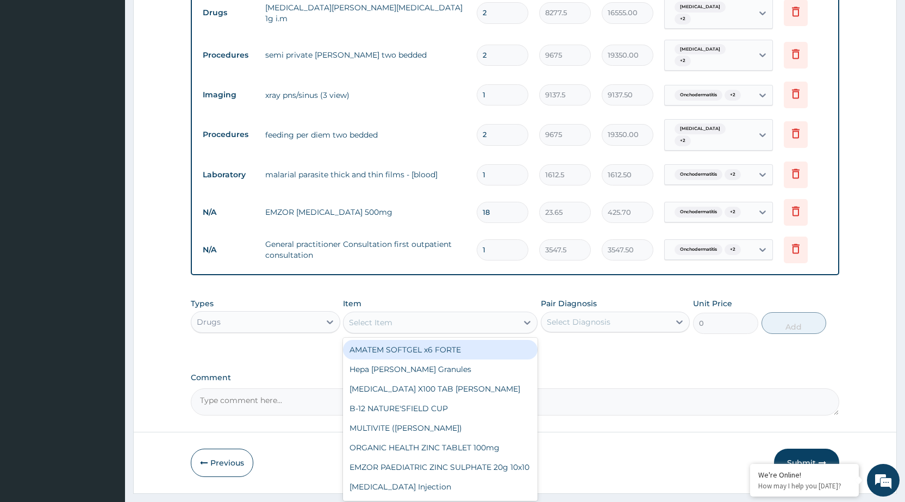
click at [528, 317] on icon at bounding box center [527, 322] width 11 height 11
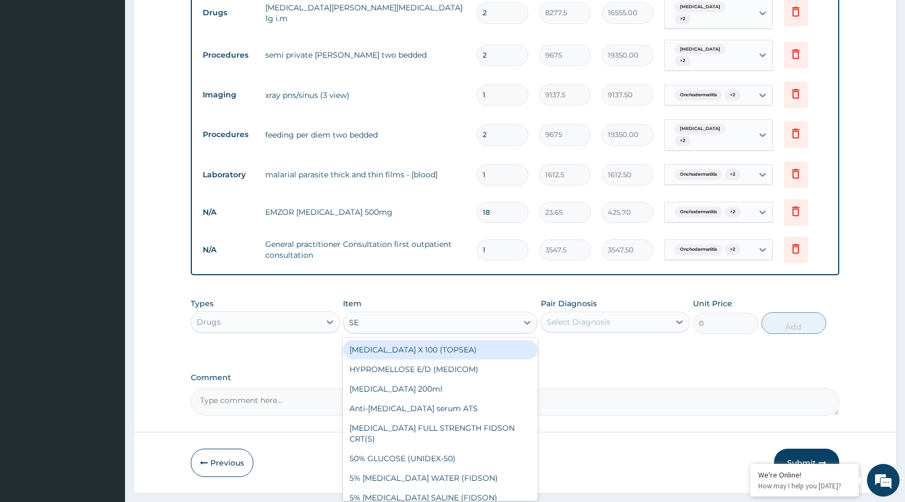
type input "SET"
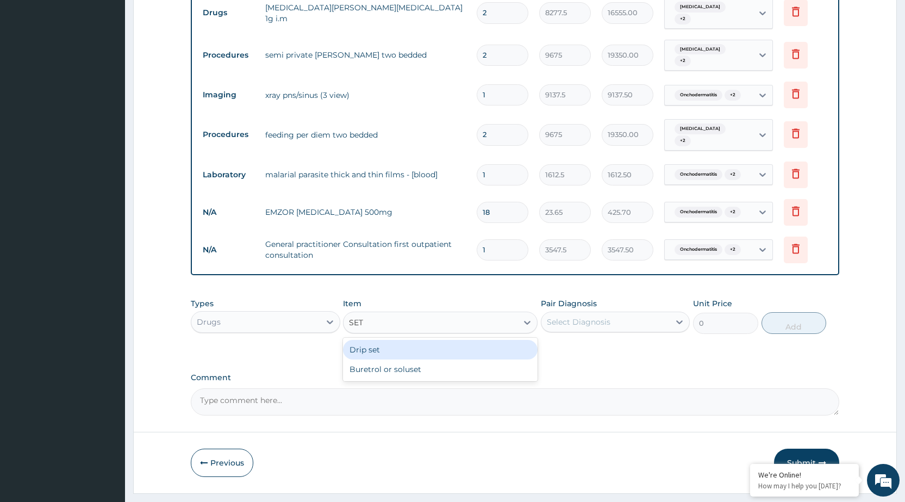
click at [498, 340] on div "Drip set" at bounding box center [440, 350] width 195 height 20
type input "236.5"
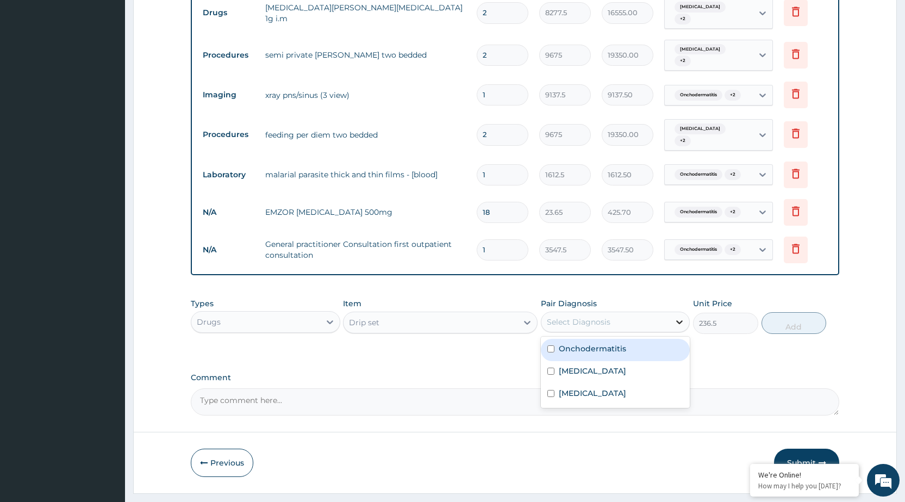
click at [674, 316] on icon at bounding box center [679, 321] width 11 height 11
click at [657, 339] on div "Onchodermatitis" at bounding box center [615, 350] width 149 height 22
checkbox input "true"
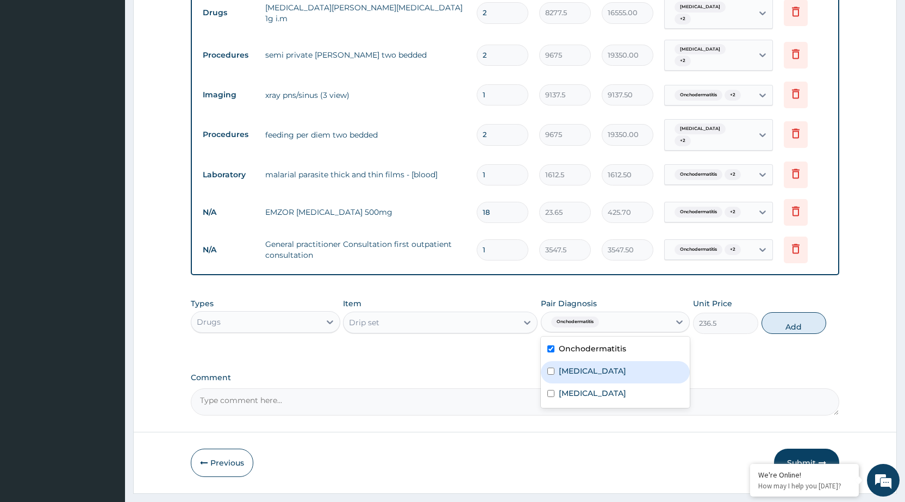
drag, startPoint x: 646, startPoint y: 346, endPoint x: 640, endPoint y: 359, distance: 14.1
click at [646, 361] on div "Sinusitis" at bounding box center [615, 372] width 149 height 22
checkbox input "true"
click at [638, 383] on div "[MEDICAL_DATA]" at bounding box center [615, 394] width 149 height 22
checkbox input "true"
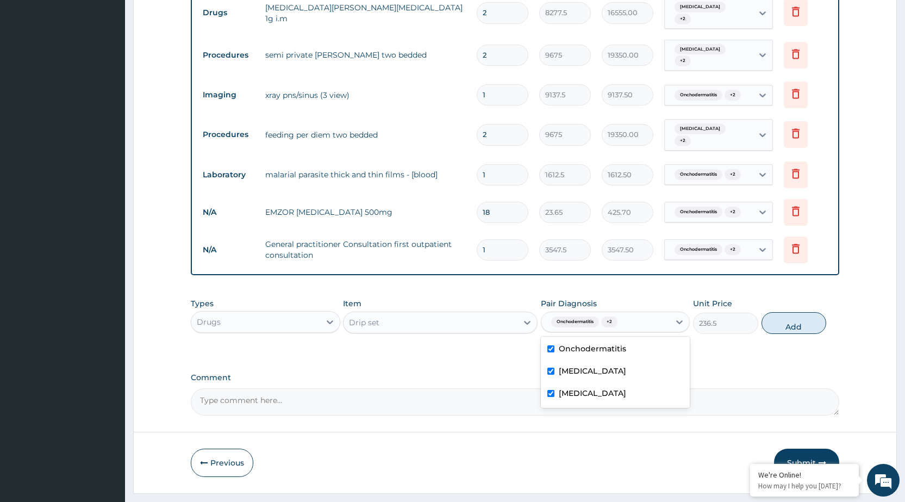
click at [785, 312] on button "Add" at bounding box center [793, 323] width 65 height 22
type input "0"
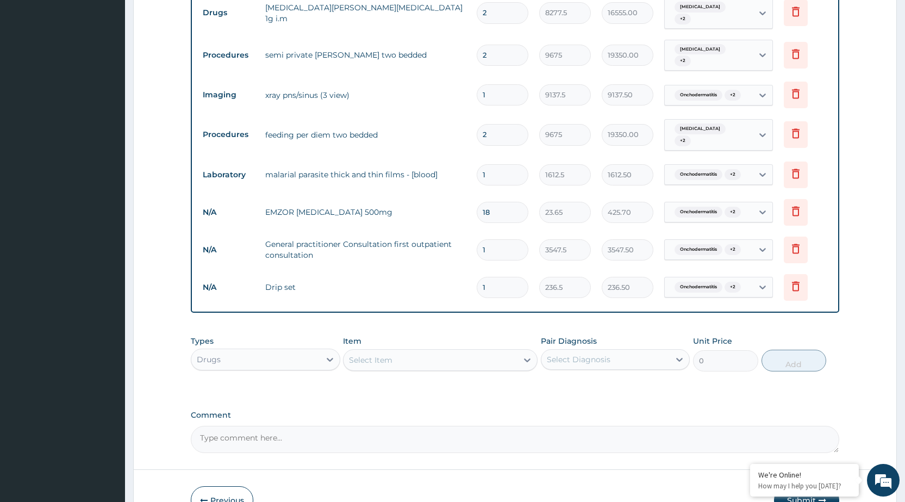
type input "0.00"
type input "3"
type input "709.50"
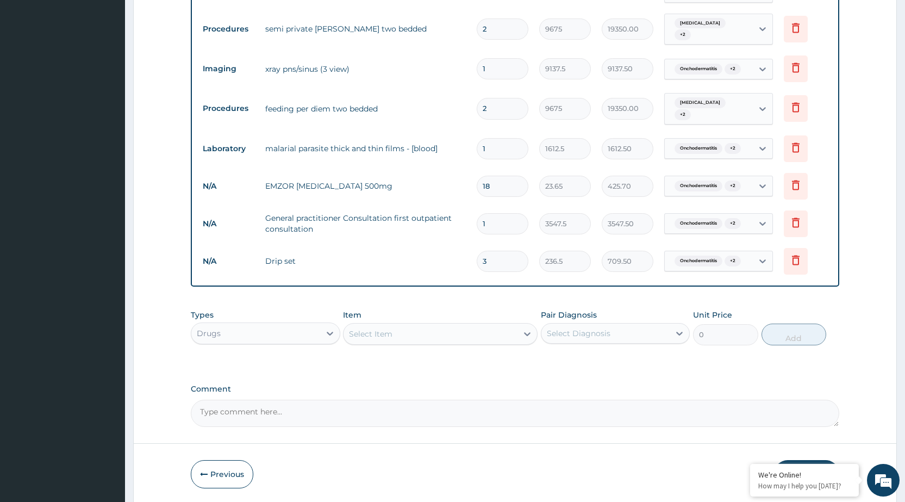
scroll to position [718, 0]
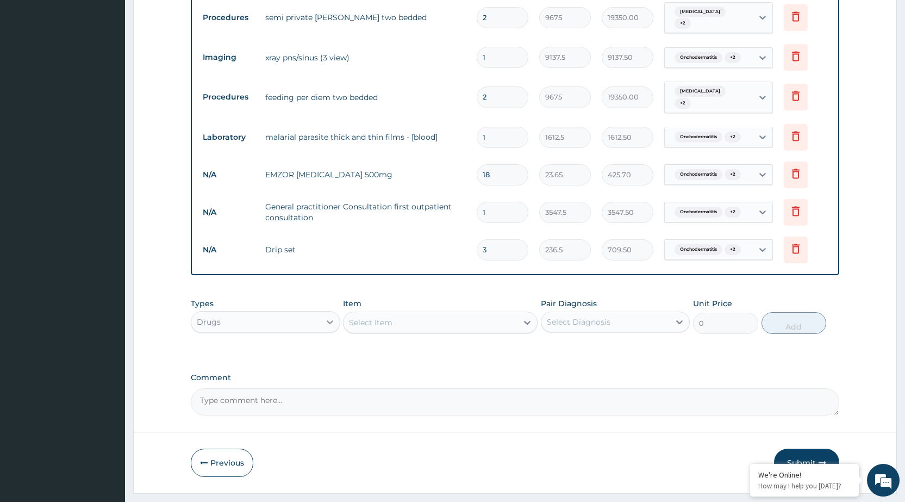
type input "3"
click at [331, 316] on icon at bounding box center [329, 321] width 11 height 11
click at [529, 321] on icon at bounding box center [527, 323] width 7 height 4
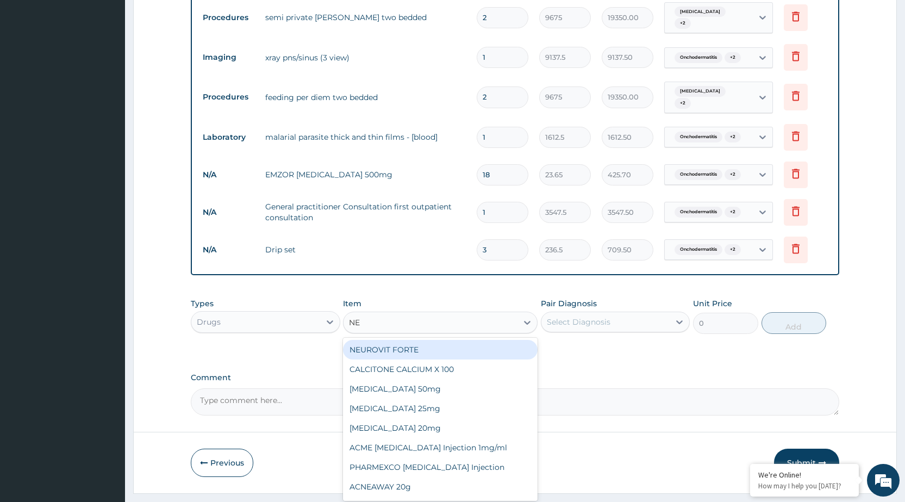
type input "NEE"
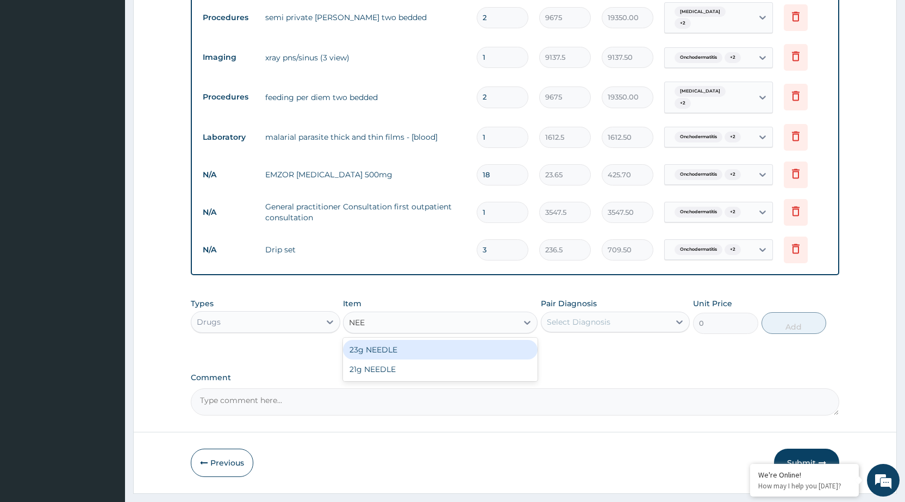
click at [519, 340] on div "23g NEEDLE" at bounding box center [440, 350] width 195 height 20
type input "59.125"
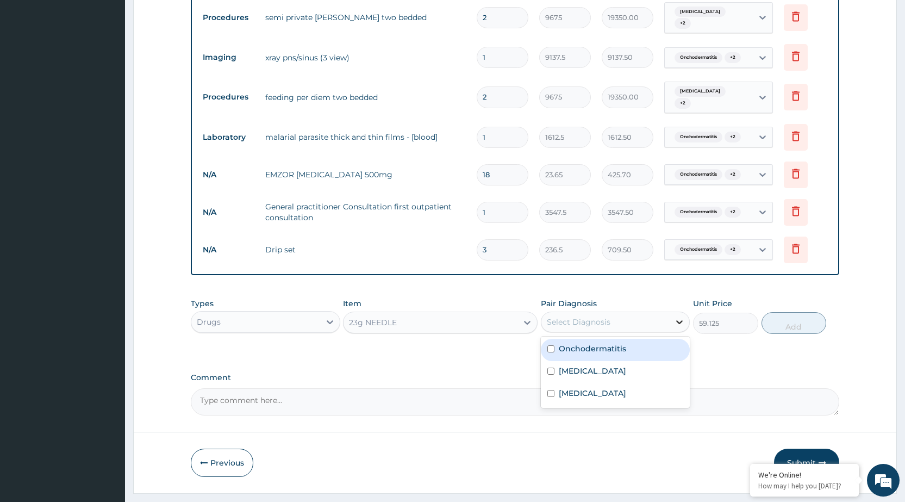
click at [672, 312] on div at bounding box center [679, 322] width 20 height 20
click at [653, 339] on div "Onchodermatitis" at bounding box center [615, 350] width 149 height 22
checkbox input "true"
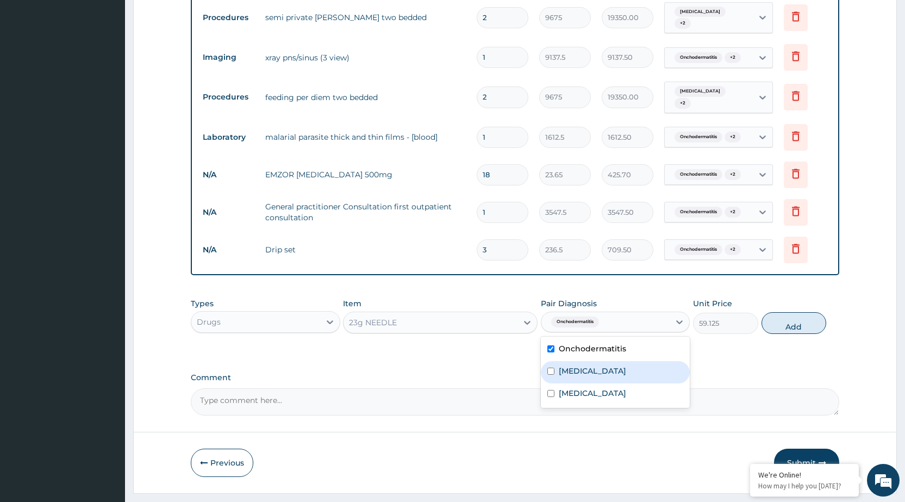
drag, startPoint x: 646, startPoint y: 334, endPoint x: 637, endPoint y: 347, distance: 15.8
click at [642, 361] on div "Sinusitis" at bounding box center [615, 372] width 149 height 22
checkbox input "true"
click at [629, 383] on div "Malaria" at bounding box center [615, 394] width 149 height 22
checkbox input "true"
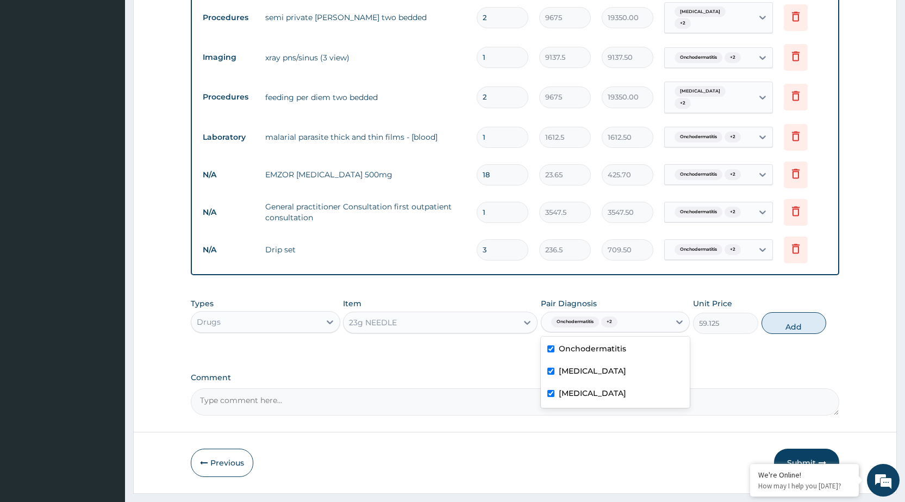
click at [744, 373] on label "Comment" at bounding box center [515, 377] width 648 height 9
click at [744, 388] on textarea "Comment" at bounding box center [515, 401] width 648 height 27
click at [788, 312] on button "Add" at bounding box center [793, 323] width 65 height 22
type input "0"
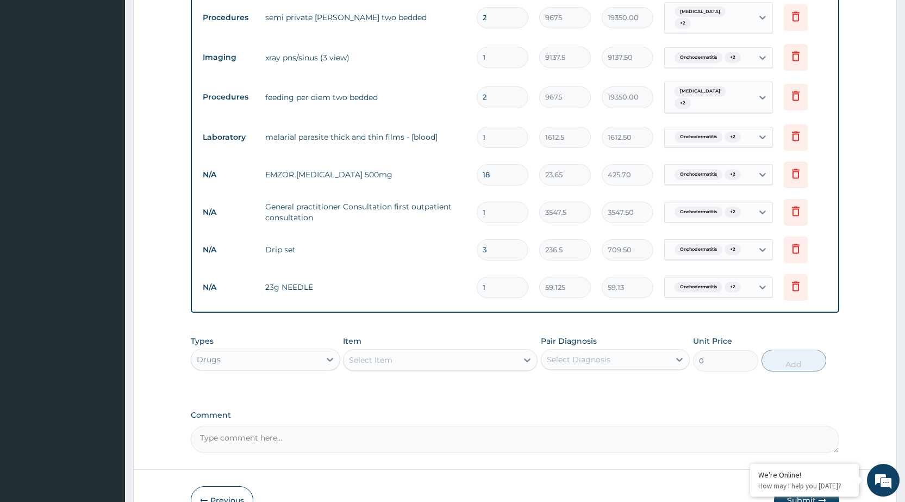
type input "0.00"
type input "8"
type input "473.00"
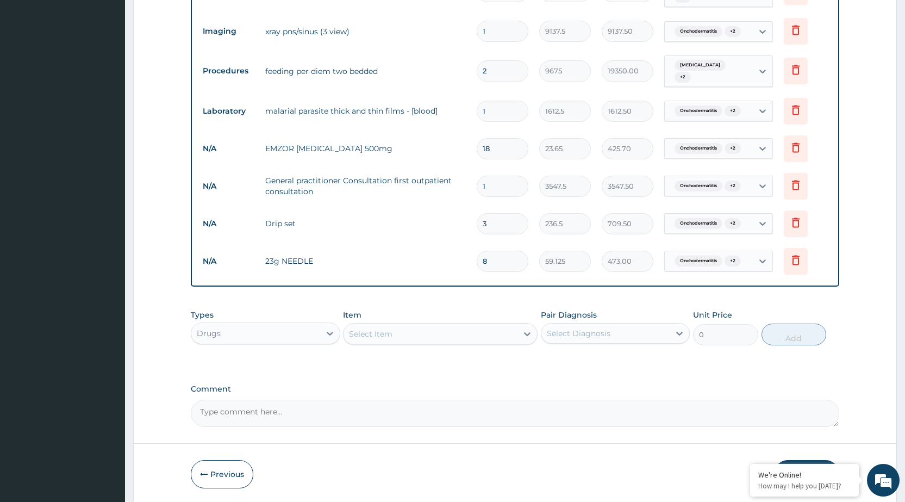
scroll to position [755, 0]
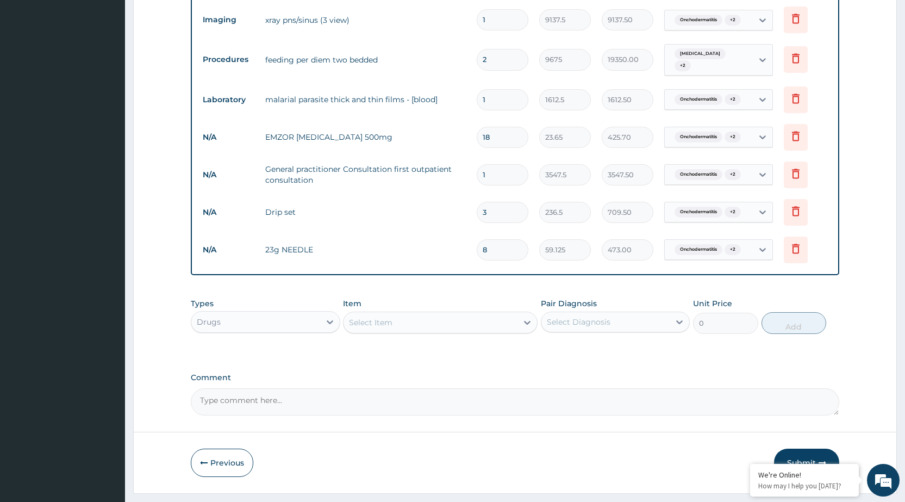
type input "8"
click at [474, 314] on div "Select Item" at bounding box center [430, 322] width 174 height 17
click at [671, 312] on div at bounding box center [679, 322] width 20 height 20
click at [660, 339] on div "Onchodermatitis" at bounding box center [615, 350] width 149 height 22
checkbox input "true"
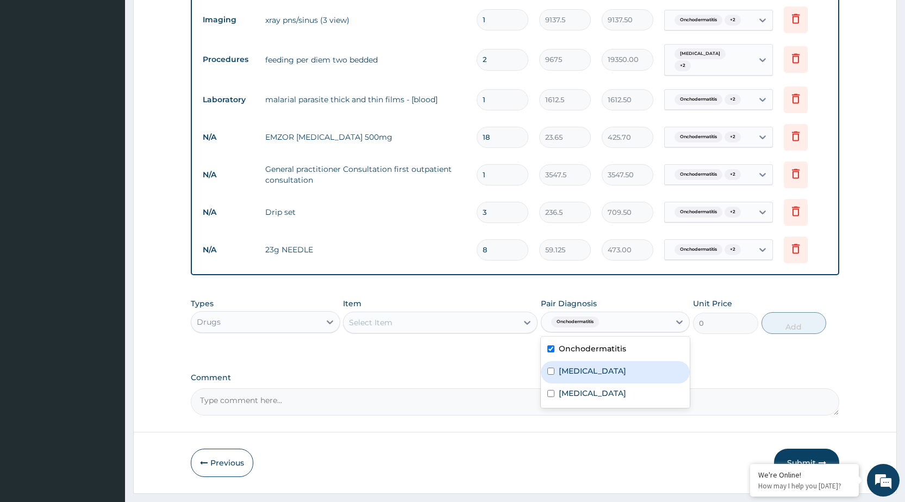
click at [643, 361] on div "Sinusitis" at bounding box center [615, 372] width 149 height 22
checkbox input "true"
click at [626, 383] on div "Malaria" at bounding box center [615, 394] width 149 height 22
checkbox input "true"
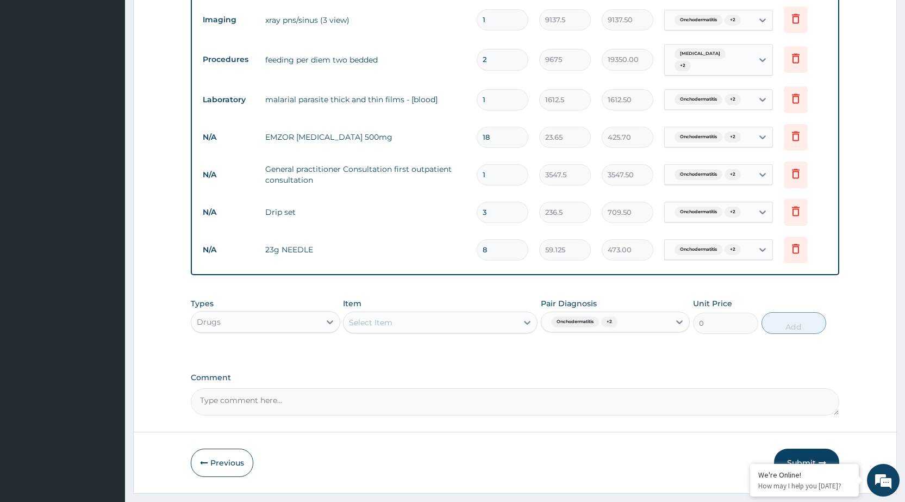
click at [790, 448] on button "Submit" at bounding box center [806, 462] width 65 height 28
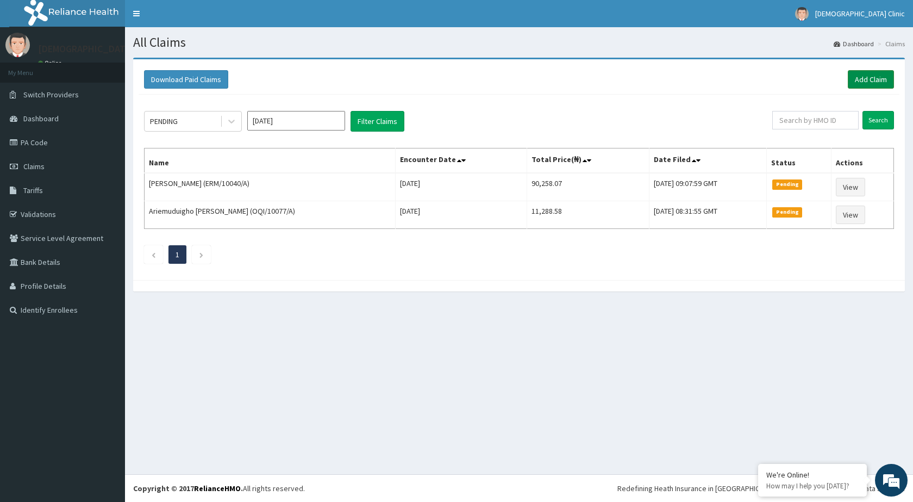
click at [887, 77] on link "Add Claim" at bounding box center [871, 79] width 46 height 18
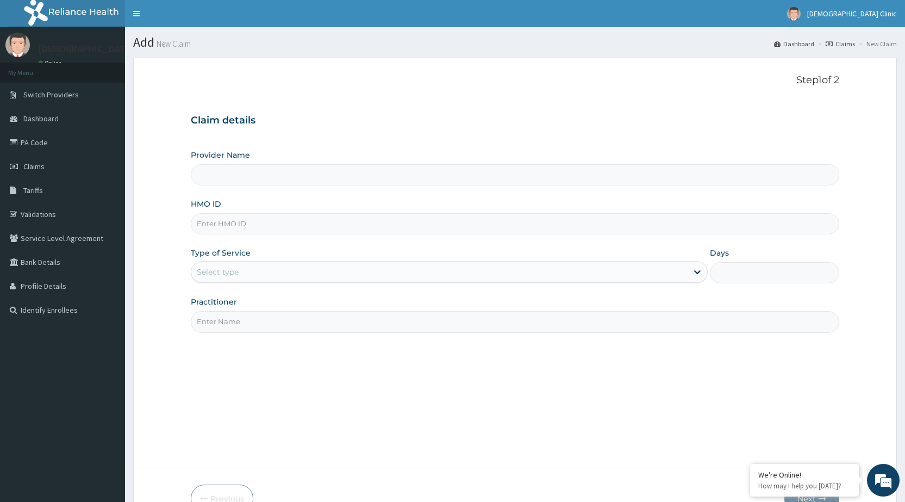
click at [490, 222] on input "HMO ID" at bounding box center [515, 223] width 648 height 21
type input "[DEMOGRAPHIC_DATA] Clinic"
type input "ERM/10040/A"
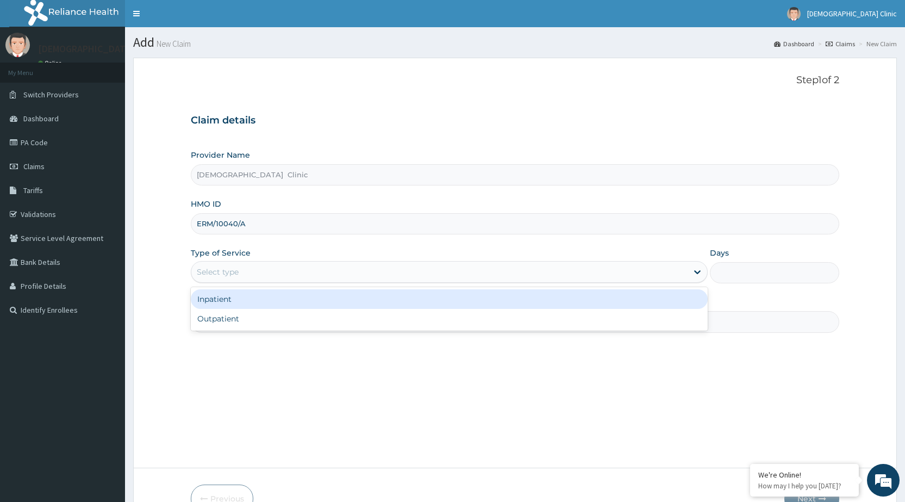
click at [679, 270] on div "Select type" at bounding box center [439, 271] width 496 height 17
click at [665, 299] on div "Inpatient" at bounding box center [449, 299] width 517 height 20
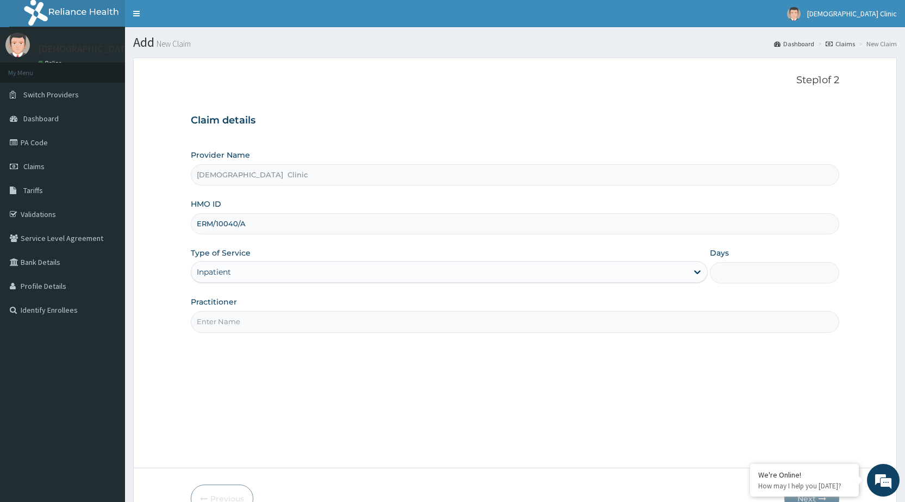
click at [542, 323] on input "Practitioner" at bounding box center [515, 321] width 648 height 21
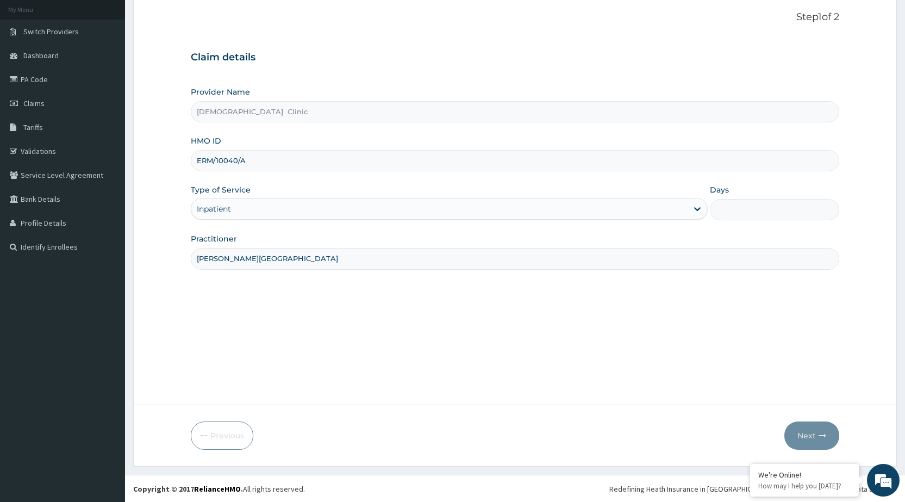
scroll to position [64, 0]
type input "DR. BASSEY"
click at [757, 211] on input "Days" at bounding box center [774, 208] width 129 height 21
type input "2"
click at [815, 435] on button "Next" at bounding box center [811, 435] width 55 height 28
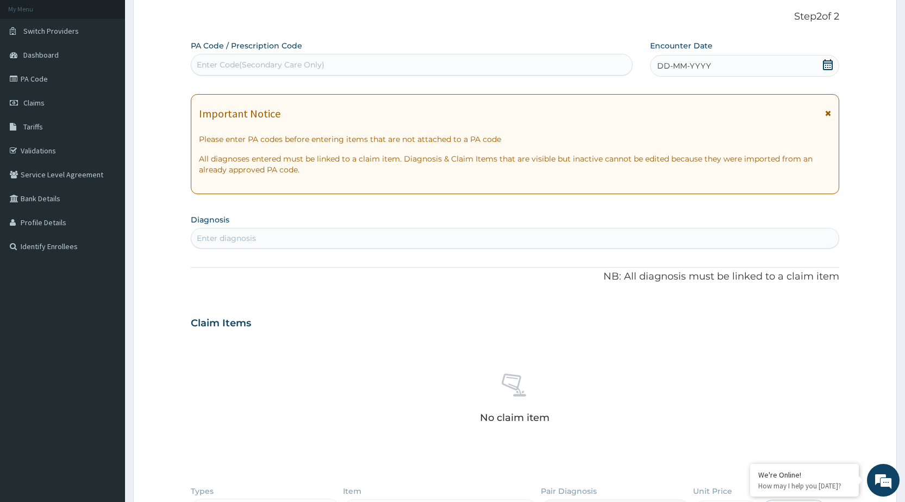
click at [220, 64] on div "Enter Code(Secondary Care Only)" at bounding box center [261, 64] width 128 height 11
type input "PA/9835E5"
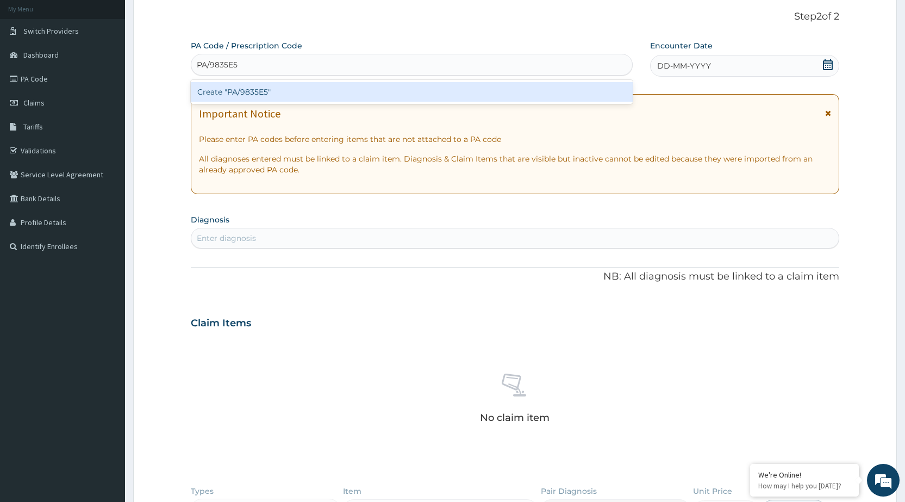
click at [395, 98] on div "Create "PA/9835E5"" at bounding box center [411, 92] width 441 height 20
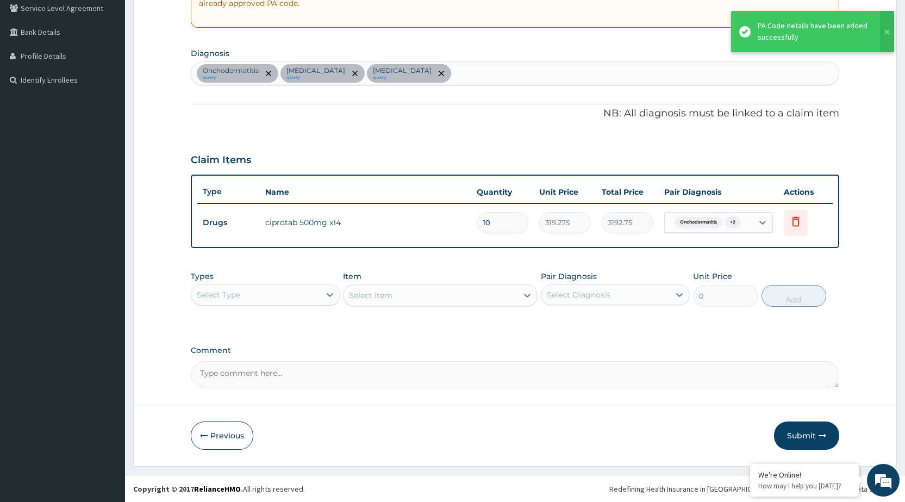
scroll to position [230, 0]
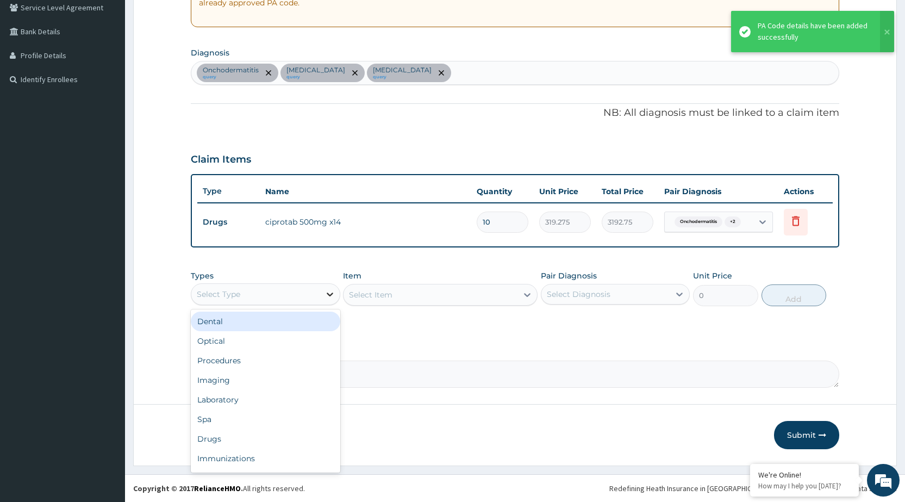
click at [328, 290] on icon at bounding box center [329, 294] width 11 height 11
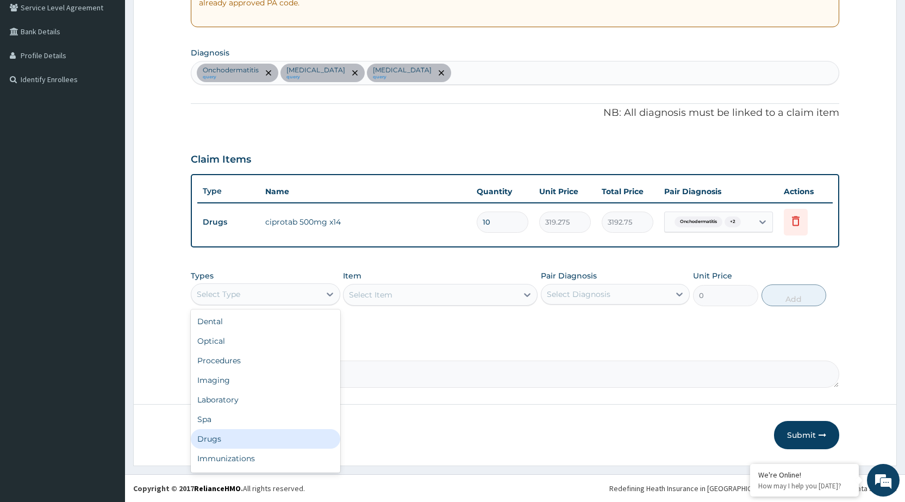
click at [256, 433] on div "Drugs" at bounding box center [265, 439] width 149 height 20
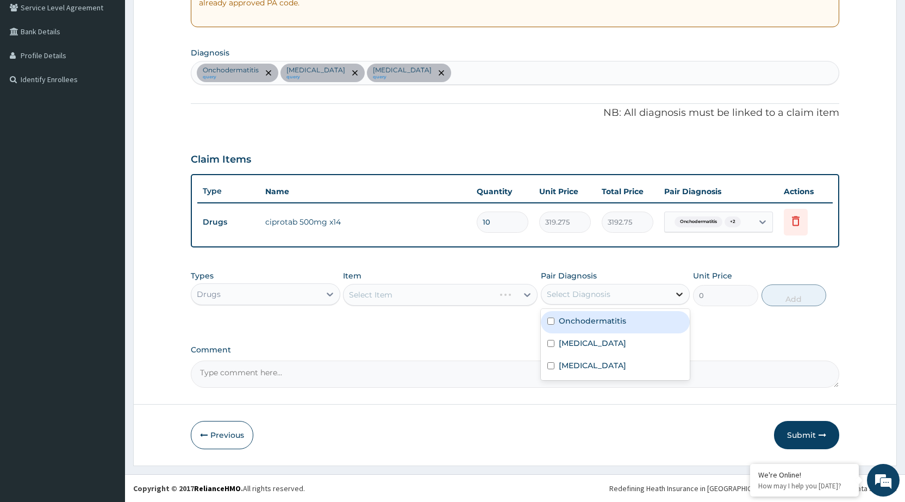
click at [673, 301] on div at bounding box center [679, 294] width 20 height 20
click at [664, 310] on div "Onchodermatitis Sinusitis Malaria" at bounding box center [615, 344] width 149 height 71
click at [659, 315] on div "Onchodermatitis" at bounding box center [615, 322] width 149 height 22
checkbox input "true"
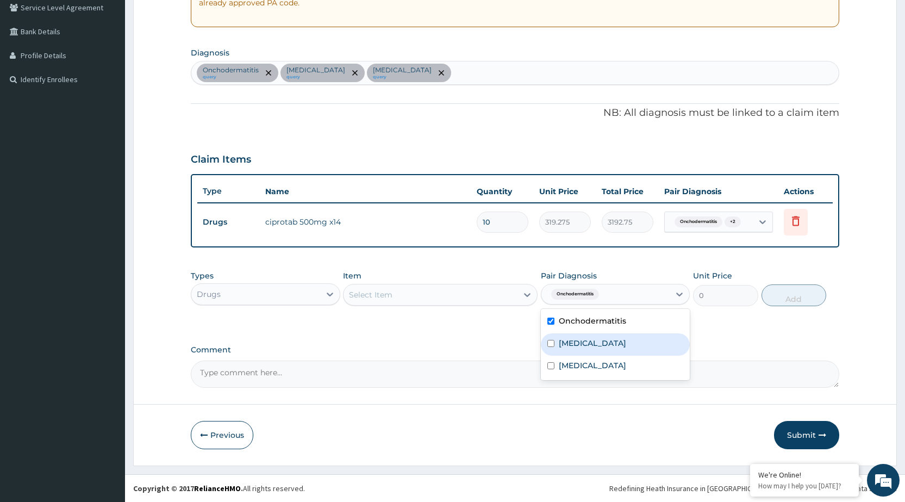
click at [635, 345] on div "Sinusitis" at bounding box center [615, 344] width 149 height 22
checkbox input "true"
click at [625, 364] on div "Malaria" at bounding box center [615, 366] width 149 height 22
checkbox input "true"
click at [524, 349] on label "Comment" at bounding box center [515, 349] width 648 height 9
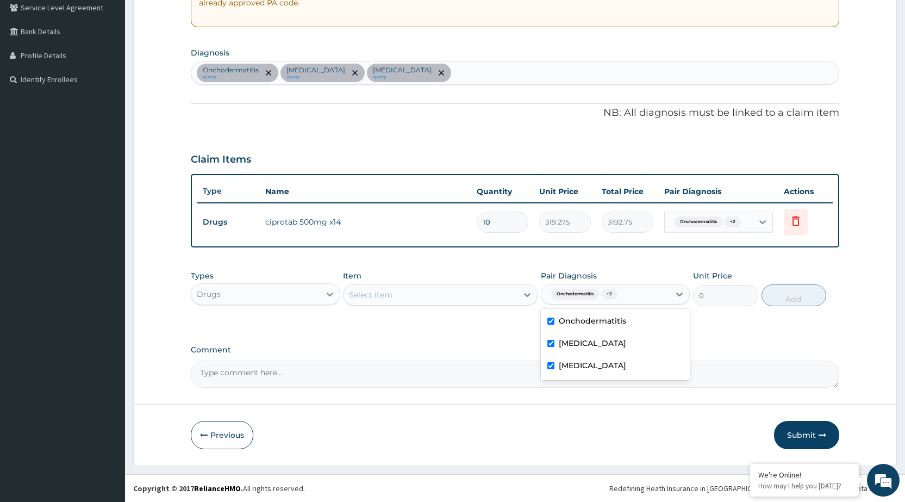
click at [524, 360] on textarea "Comment" at bounding box center [515, 373] width 648 height 27
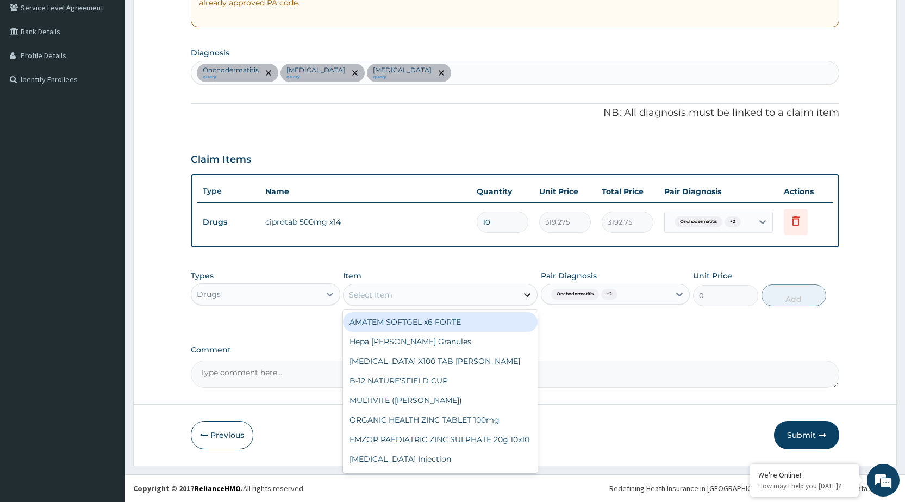
click at [527, 294] on icon at bounding box center [527, 294] width 11 height 11
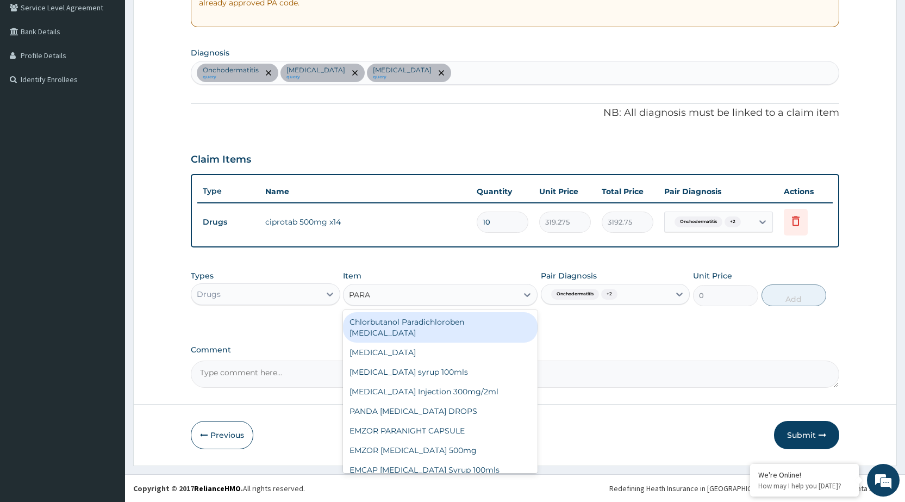
type input "PARAC"
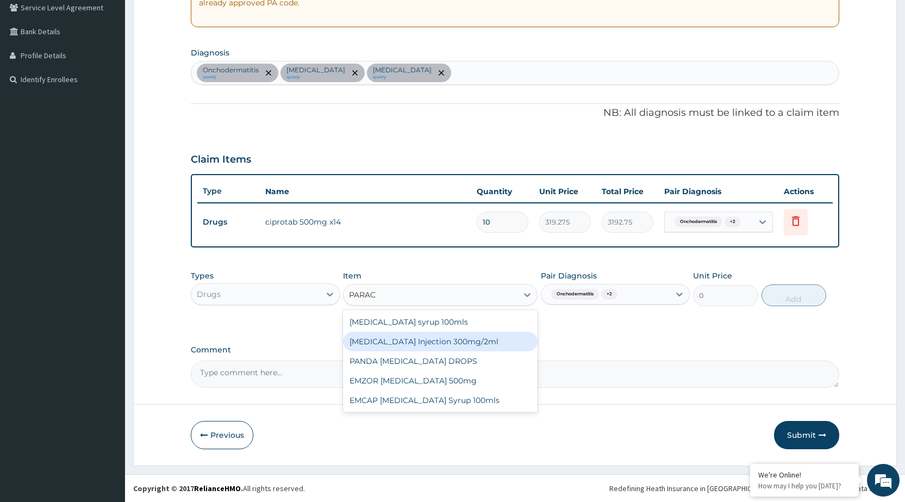
click at [500, 338] on div "PARACETAMOL Injection 300mg/2ml" at bounding box center [440, 341] width 195 height 20
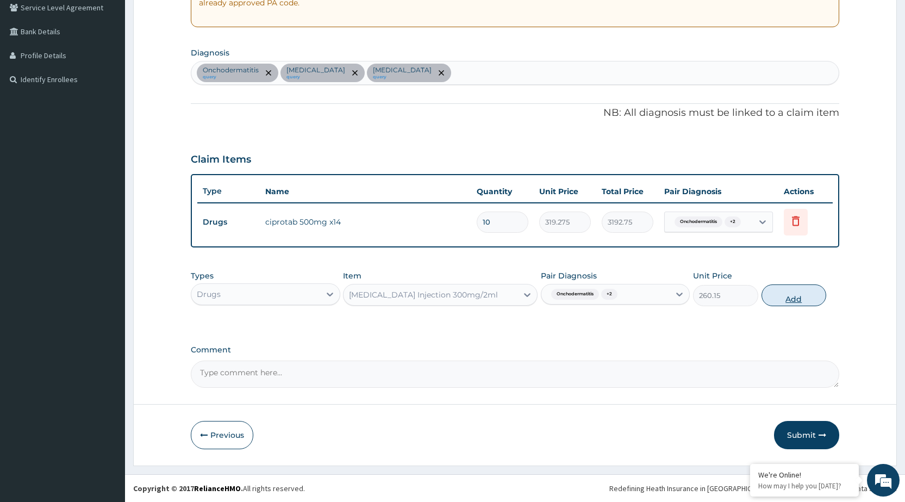
click at [786, 300] on button "Add" at bounding box center [793, 295] width 65 height 22
type input "0"
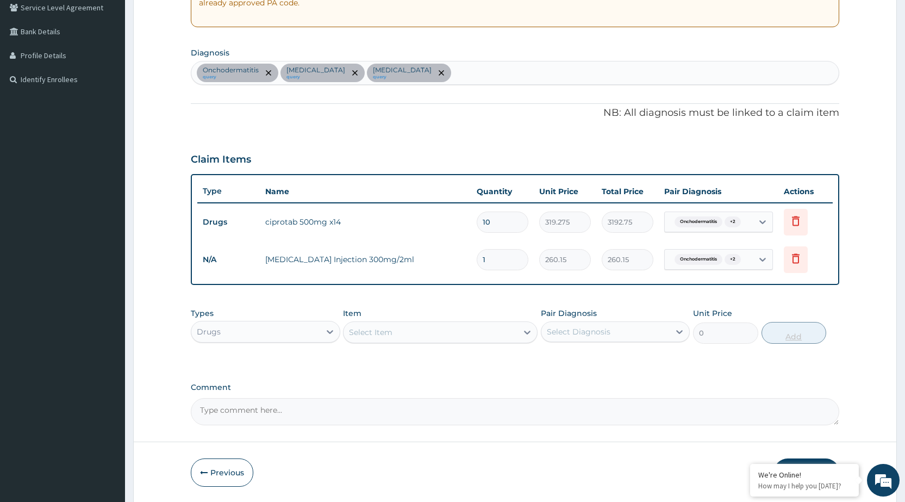
type input "0.00"
type input "2"
type input "520.30"
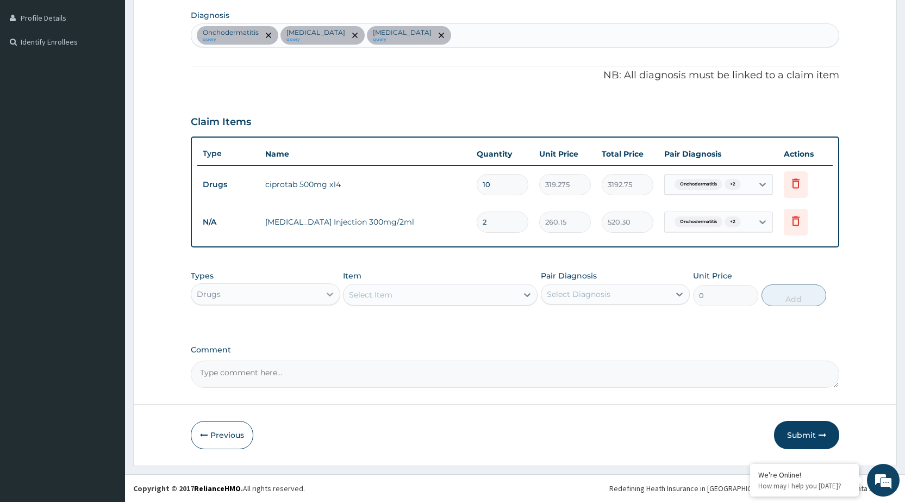
type input "2"
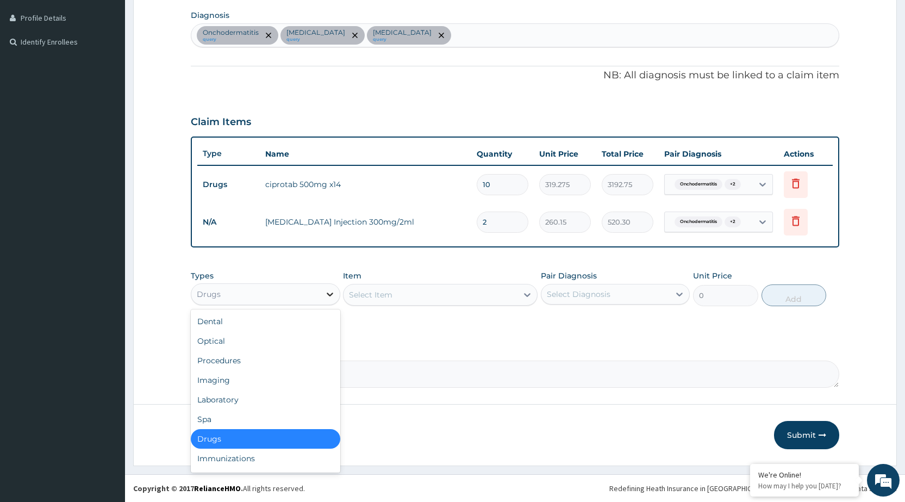
click at [329, 287] on div at bounding box center [330, 294] width 20 height 20
drag, startPoint x: 276, startPoint y: 362, endPoint x: 502, endPoint y: 321, distance: 230.4
click at [279, 362] on div "Procedures" at bounding box center [265, 360] width 149 height 20
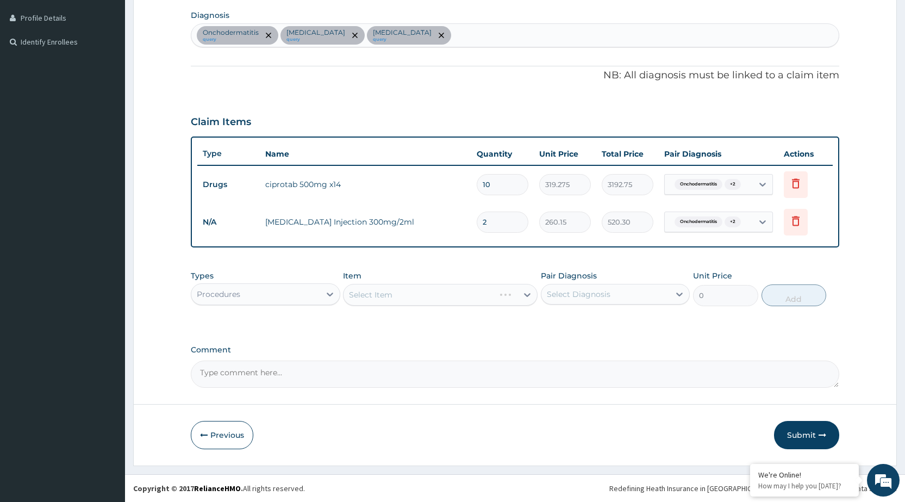
click at [532, 296] on div "Select Item" at bounding box center [440, 295] width 195 height 22
click at [663, 299] on div "Select Diagnosis" at bounding box center [605, 293] width 128 height 17
drag, startPoint x: 648, startPoint y: 314, endPoint x: 647, endPoint y: 320, distance: 6.2
click at [647, 316] on div "Onchodermatitis" at bounding box center [615, 322] width 149 height 22
checkbox input "true"
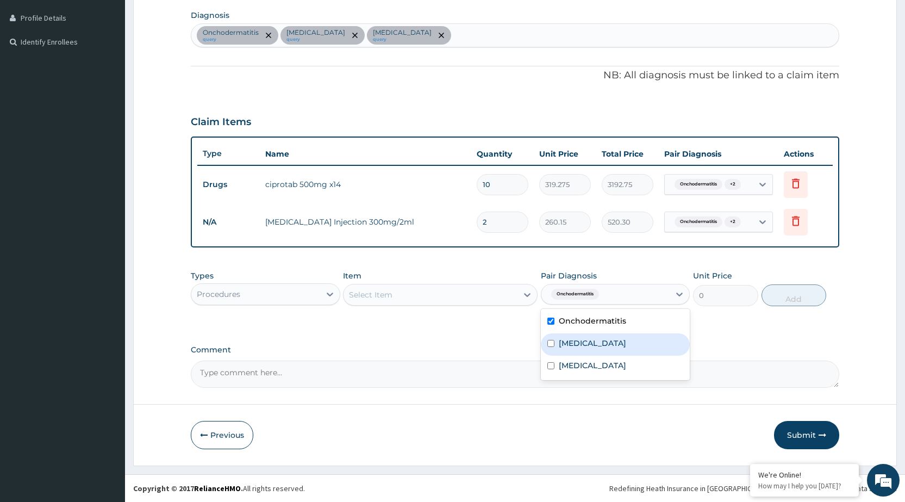
drag, startPoint x: 643, startPoint y: 335, endPoint x: 634, endPoint y: 350, distance: 17.5
click at [643, 336] on div "Sinusitis" at bounding box center [615, 344] width 149 height 22
checkbox input "true"
click at [625, 367] on div "Malaria" at bounding box center [615, 366] width 149 height 22
checkbox input "true"
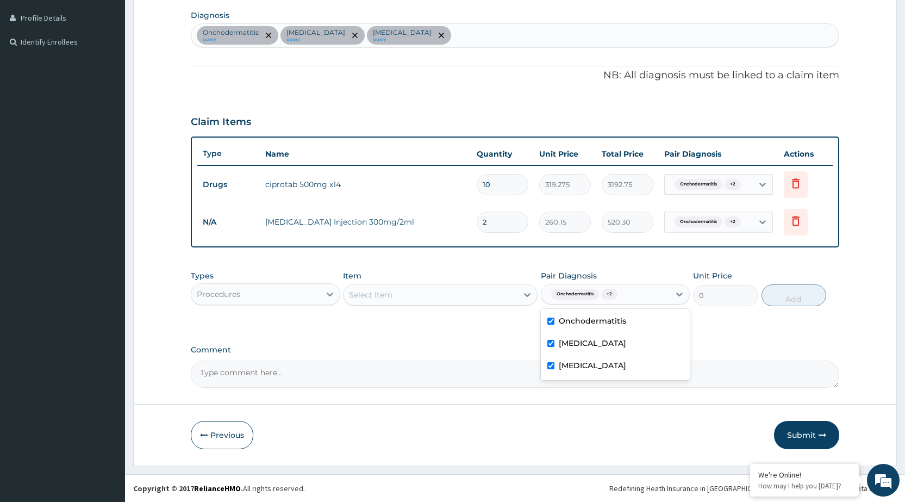
click at [517, 337] on div "PA Code / Prescription Code PA/9835E5 Encounter Date 10-09-2025 Important Notic…" at bounding box center [515, 112] width 648 height 552
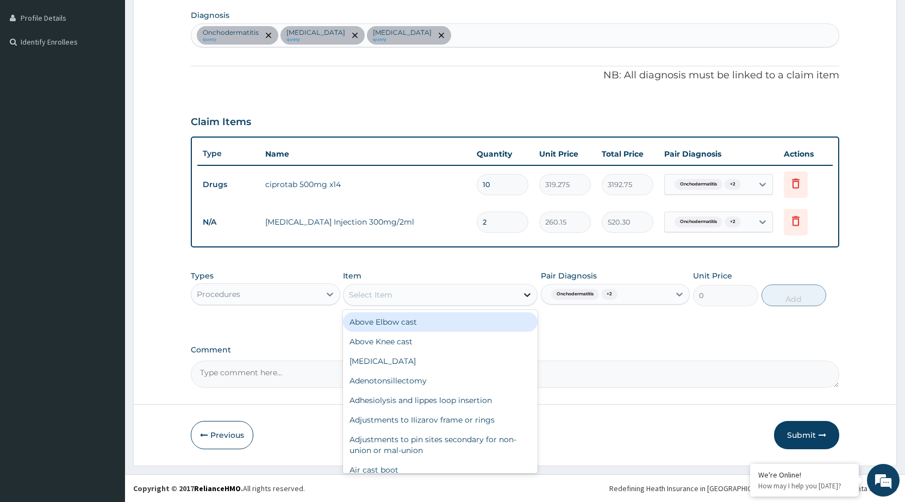
click at [528, 297] on icon at bounding box center [527, 294] width 11 height 11
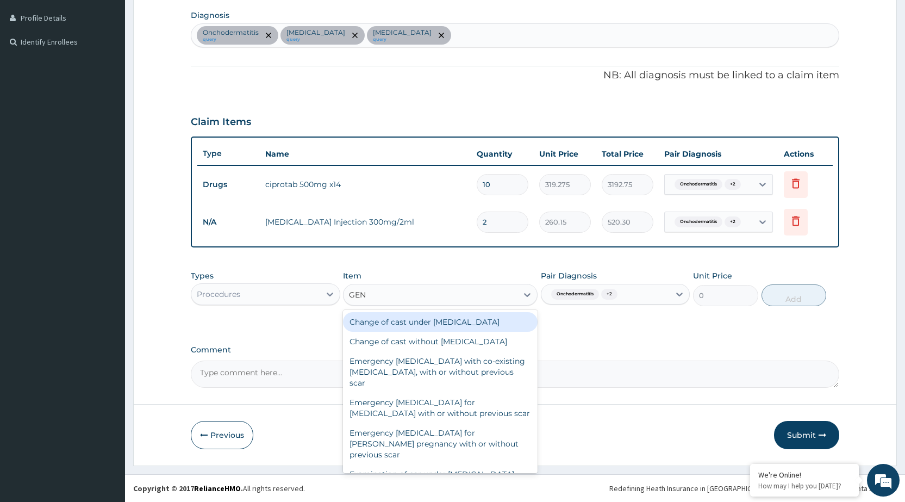
type input "GENE"
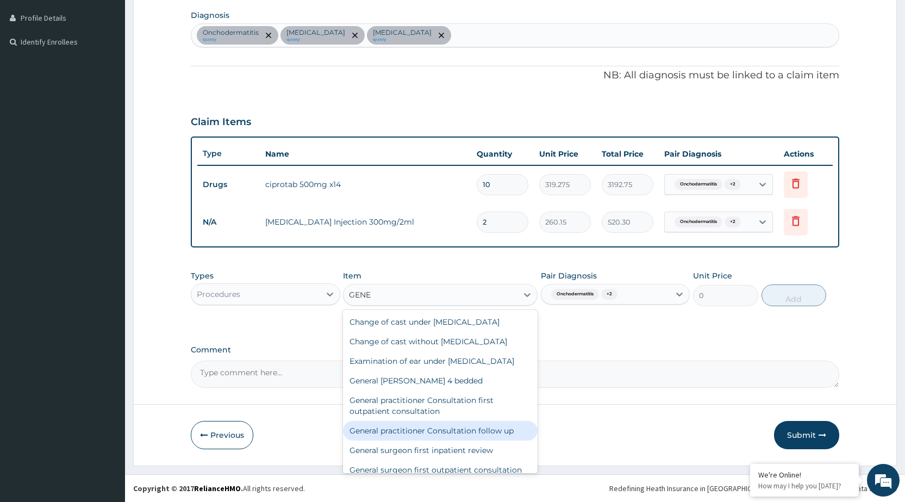
click at [485, 440] on div "General practitioner Consultation follow up" at bounding box center [440, 431] width 195 height 20
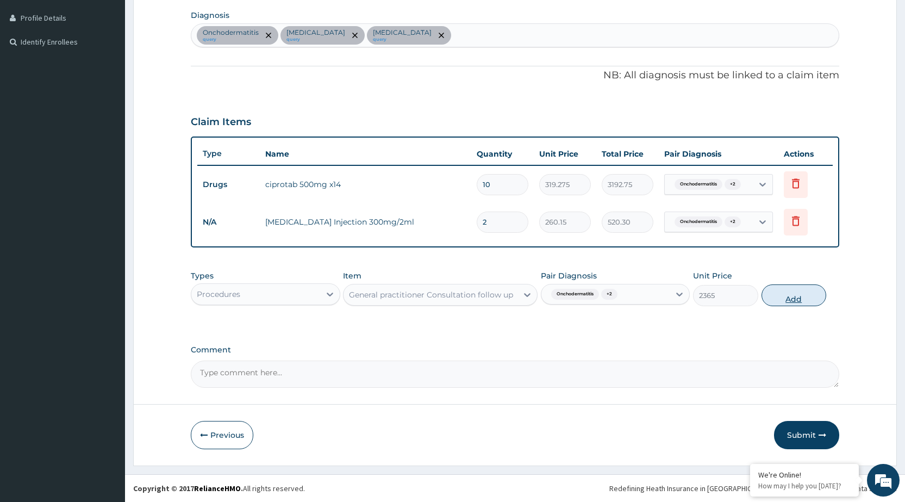
click at [800, 290] on button "Add" at bounding box center [793, 295] width 65 height 22
type input "0"
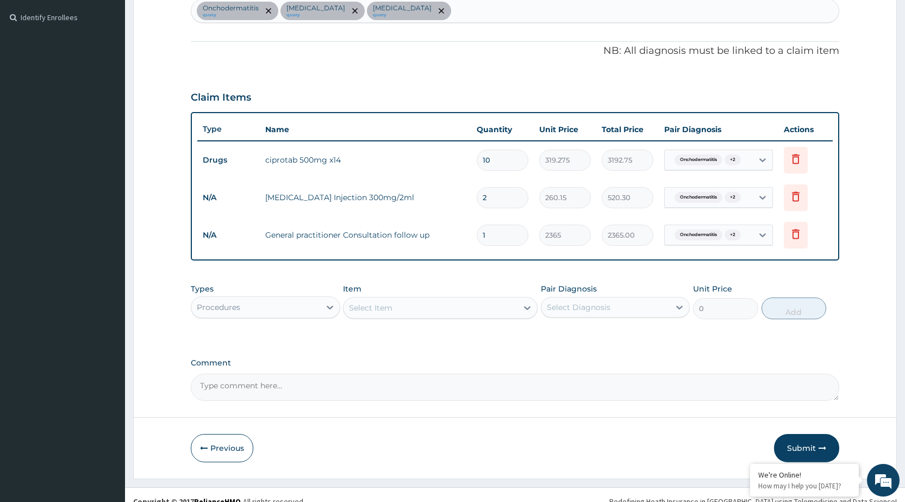
scroll to position [305, 0]
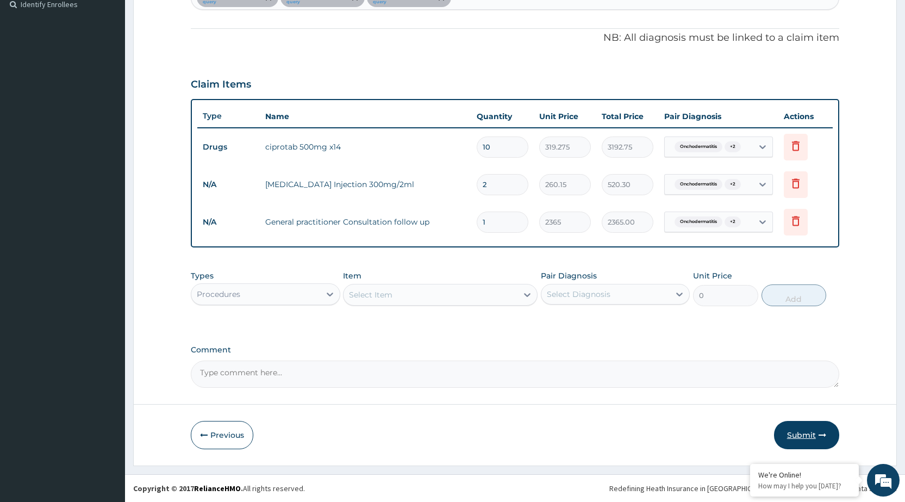
click at [809, 432] on button "Submit" at bounding box center [806, 435] width 65 height 28
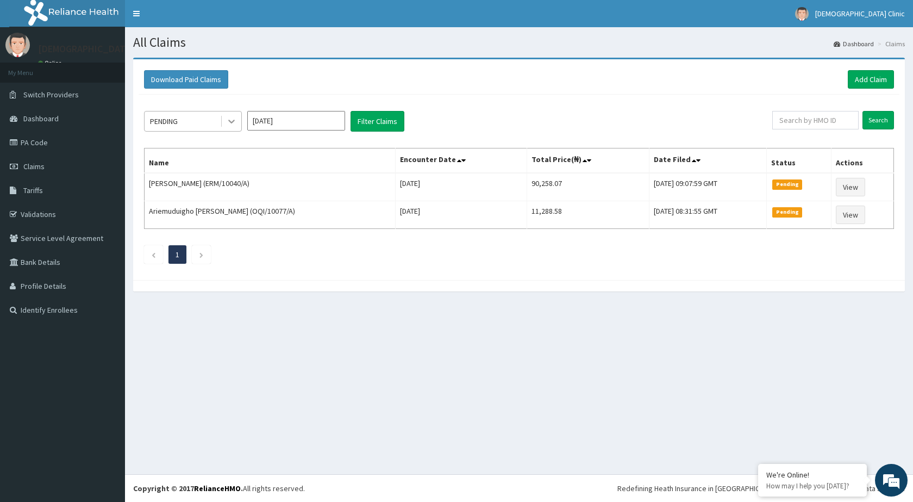
click at [234, 124] on icon at bounding box center [231, 121] width 11 height 11
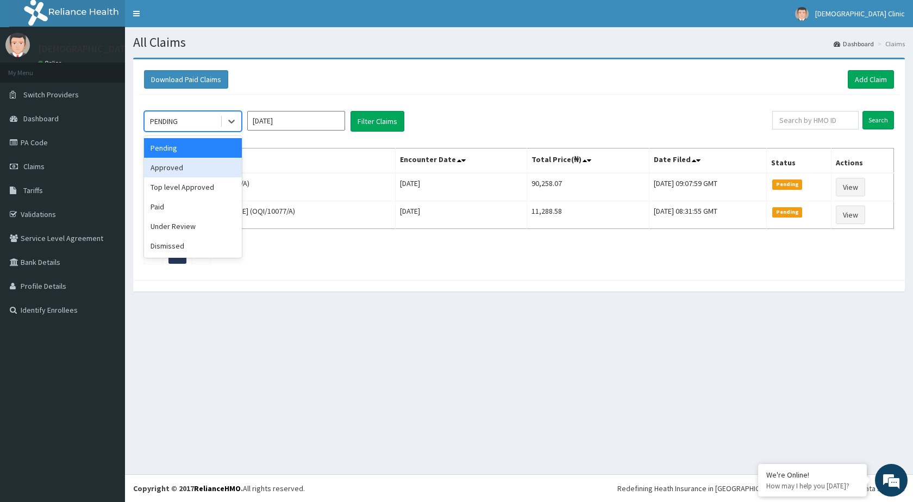
click at [211, 166] on div "Approved" at bounding box center [193, 168] width 98 height 20
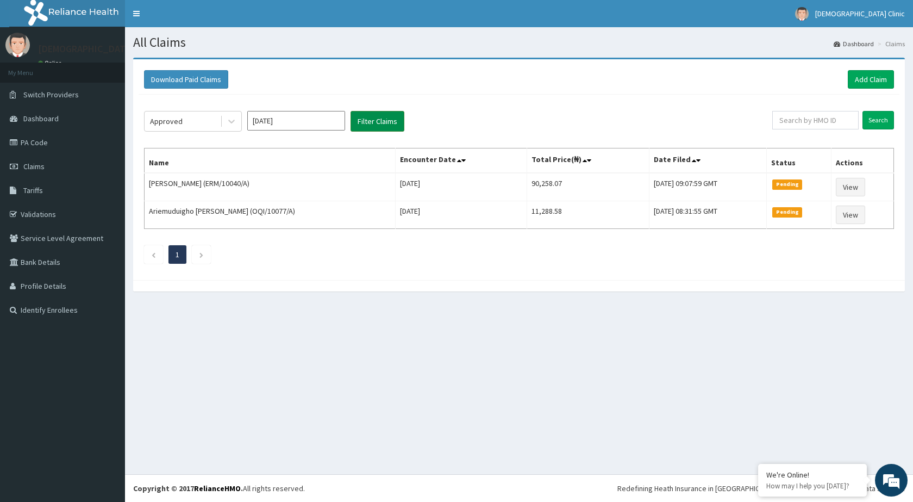
click at [374, 115] on button "Filter Claims" at bounding box center [377, 121] width 54 height 21
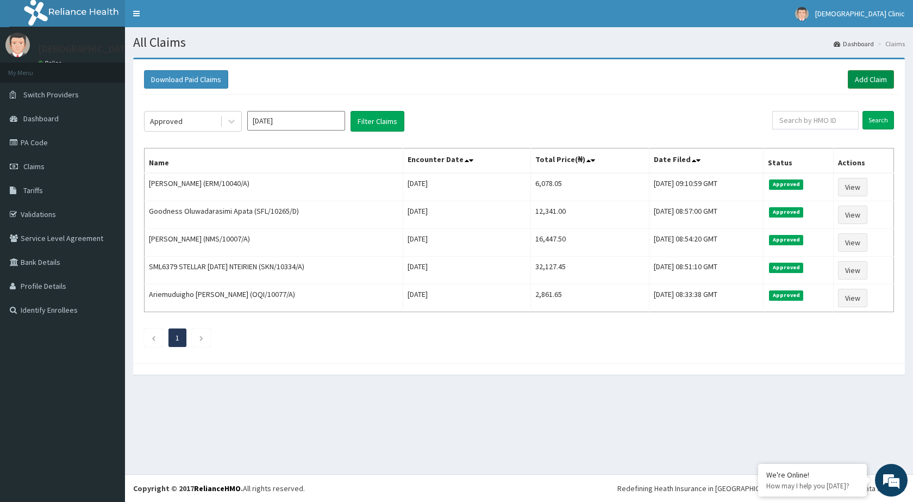
click at [859, 76] on link "Add Claim" at bounding box center [871, 79] width 46 height 18
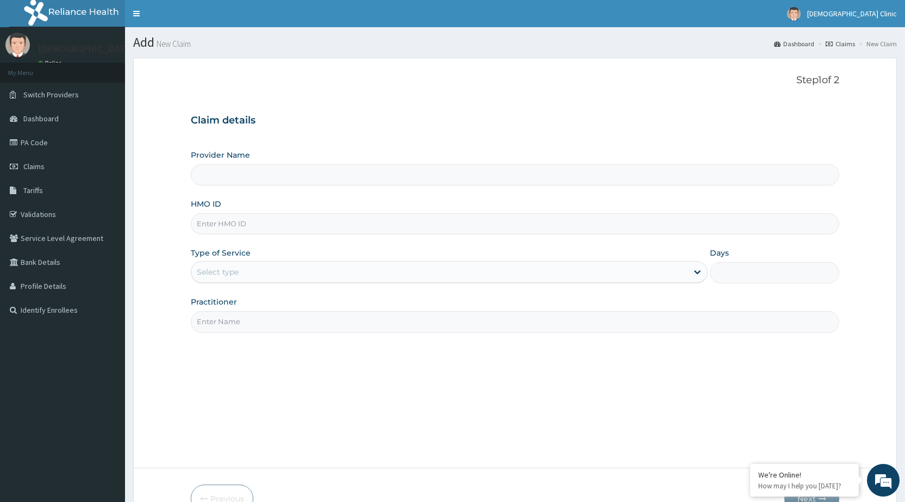
type input "[DEMOGRAPHIC_DATA] Clinic"
click at [237, 222] on input "HMO ID" at bounding box center [515, 223] width 648 height 21
type input "SFL/10265/B"
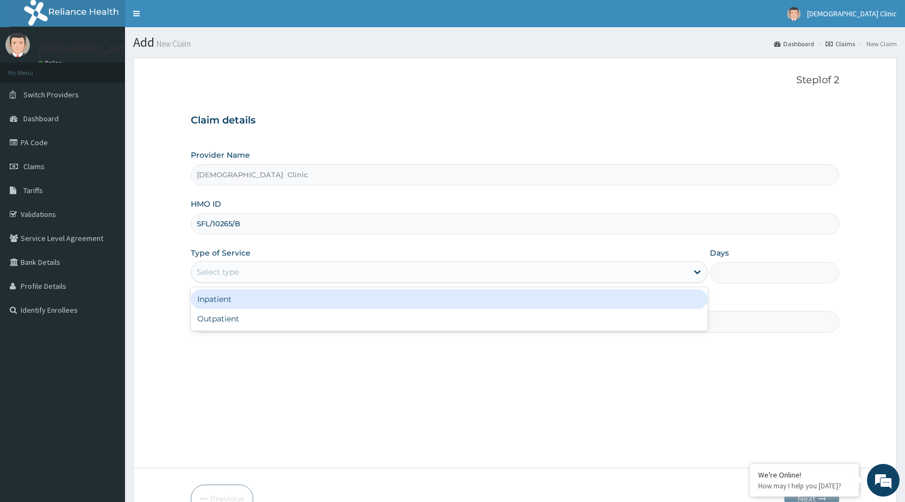
click at [295, 268] on div "Select type" at bounding box center [439, 271] width 496 height 17
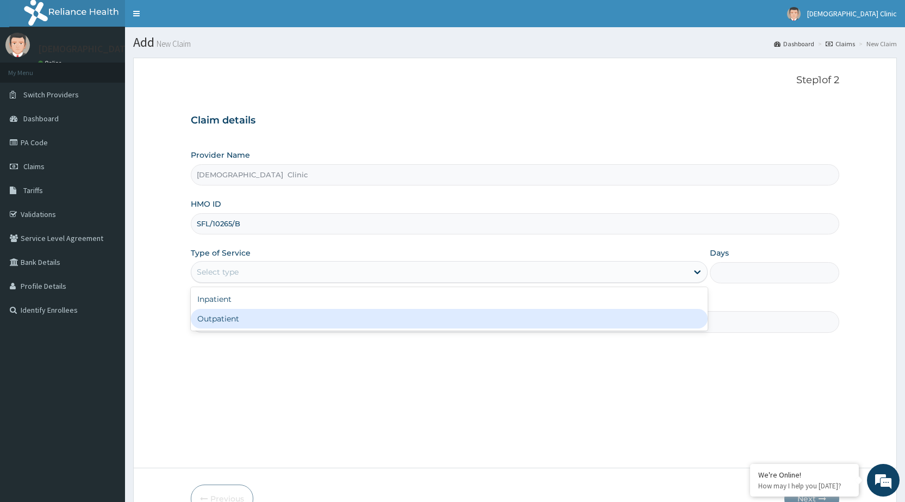
click at [277, 317] on div "Outpatient" at bounding box center [449, 319] width 517 height 20
type input "1"
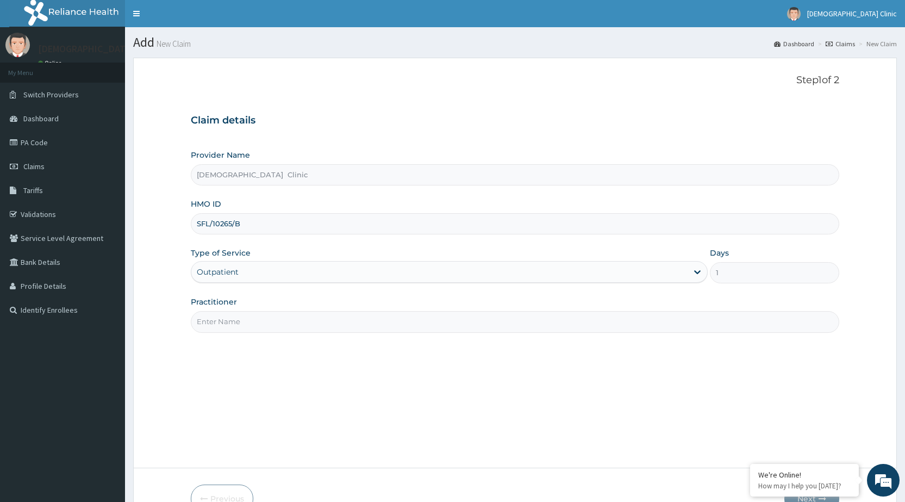
click at [277, 317] on input "Practitioner" at bounding box center [515, 321] width 648 height 21
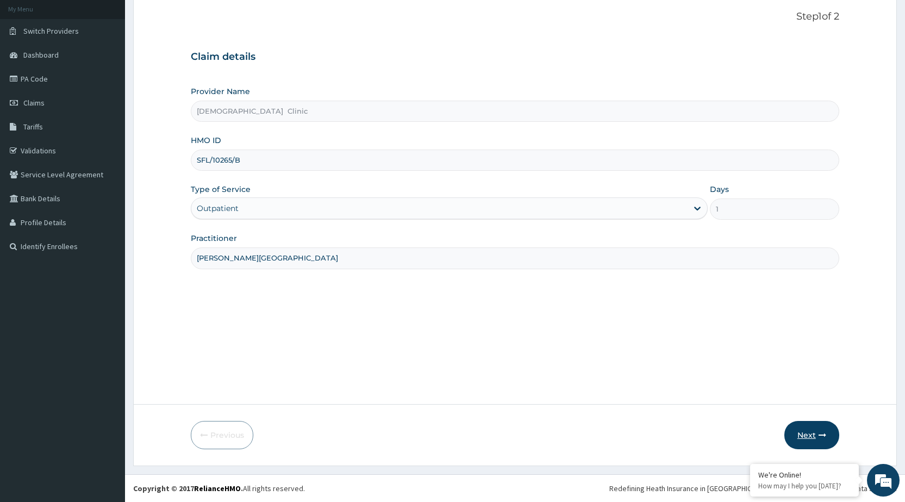
type input "[PERSON_NAME][GEOGRAPHIC_DATA]"
click at [824, 439] on button "Next" at bounding box center [811, 435] width 55 height 28
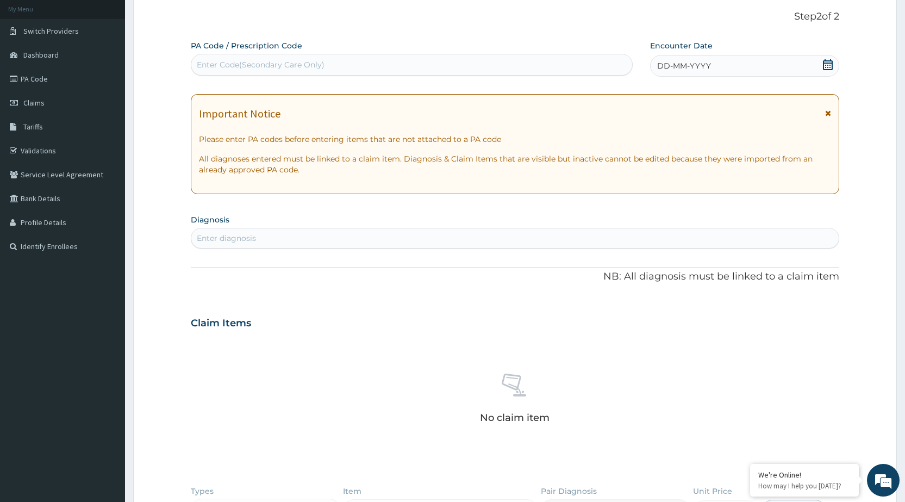
click at [274, 60] on div "Enter Code(Secondary Care Only)" at bounding box center [261, 64] width 128 height 11
type input "PA/2EID9B"
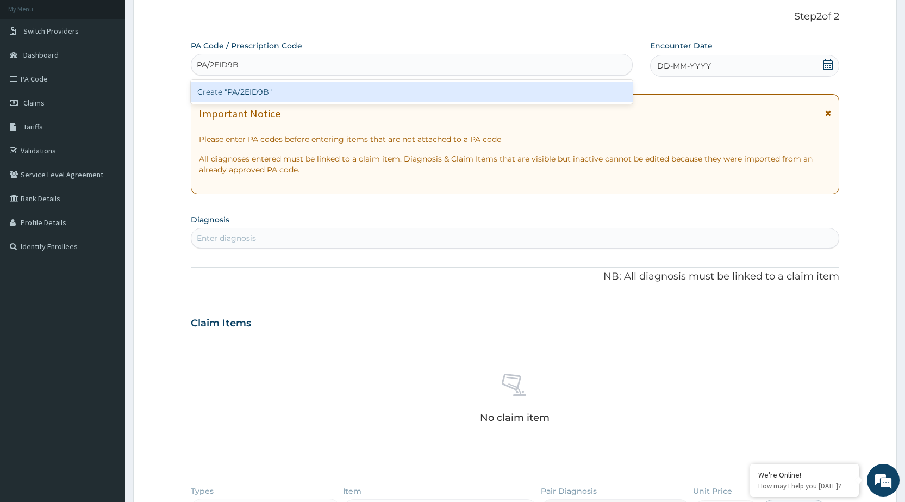
click at [271, 93] on div "Create "PA/2EID9B"" at bounding box center [411, 92] width 441 height 20
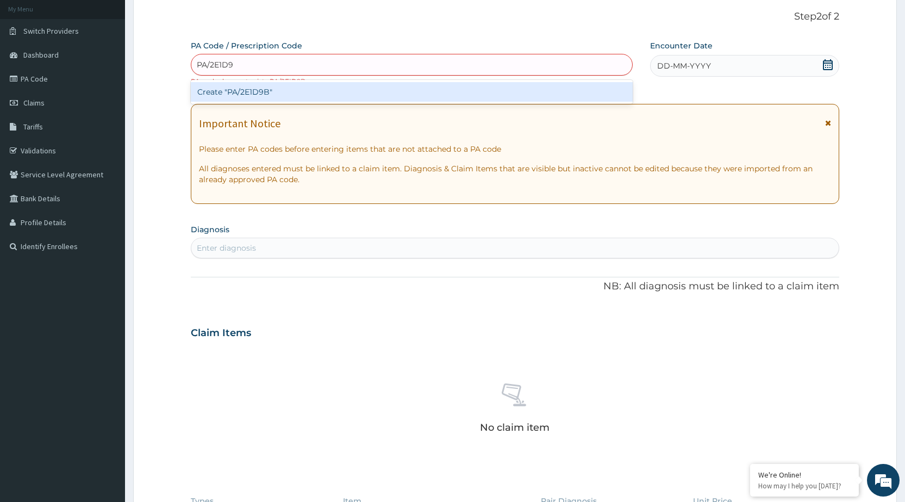
type input "PA/2E1D9B"
click at [270, 95] on div "Create "PA/2E1D9B"" at bounding box center [411, 92] width 441 height 20
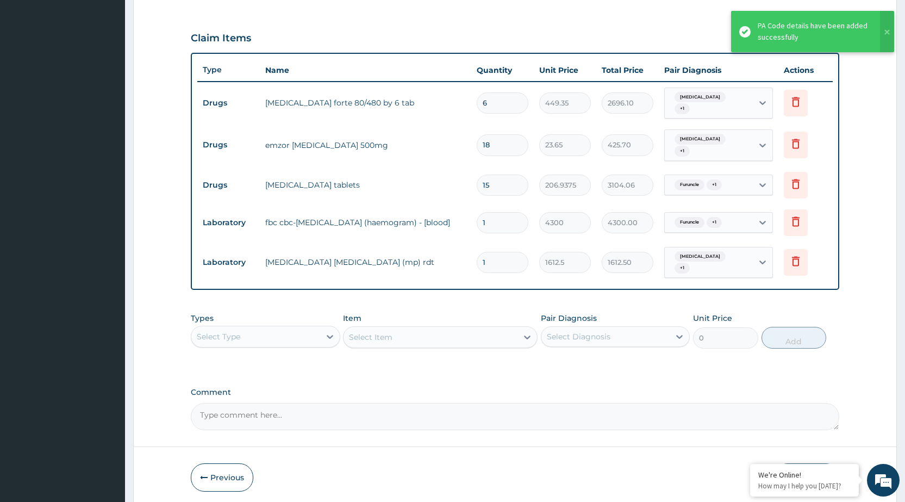
scroll to position [380, 0]
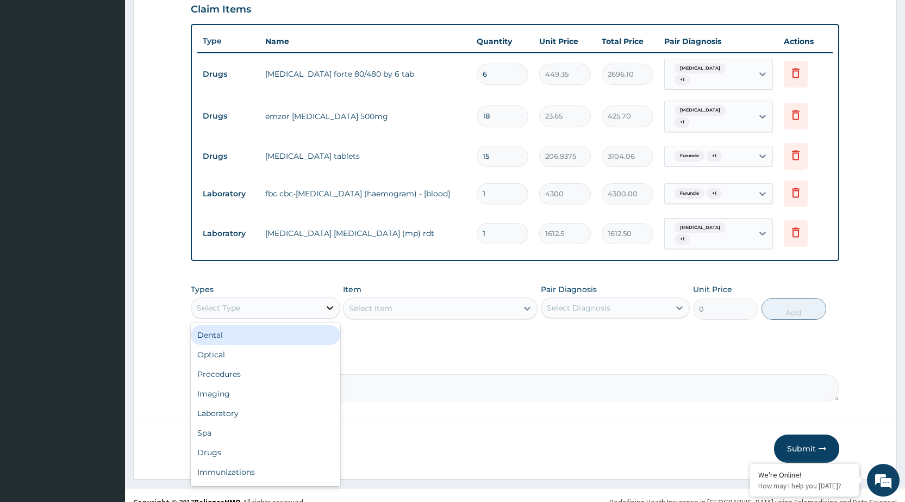
click at [329, 306] on icon at bounding box center [330, 308] width 7 height 4
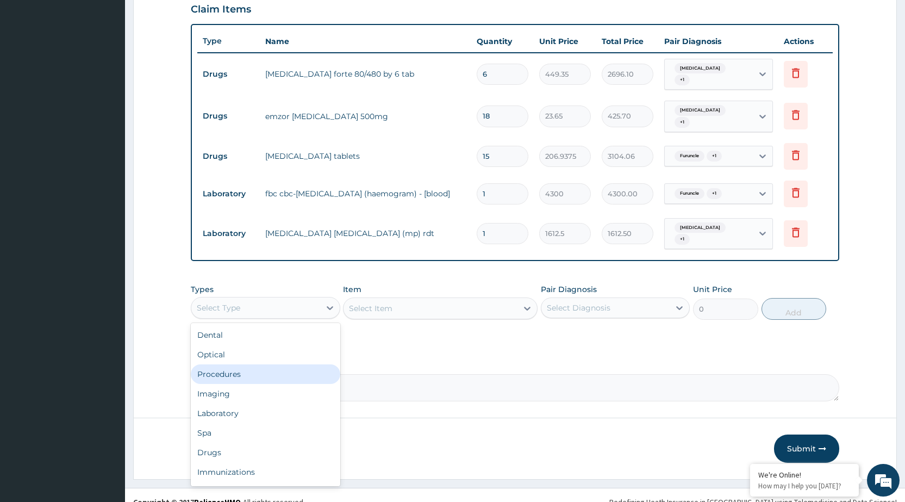
click at [314, 364] on div "Procedures" at bounding box center [265, 374] width 149 height 20
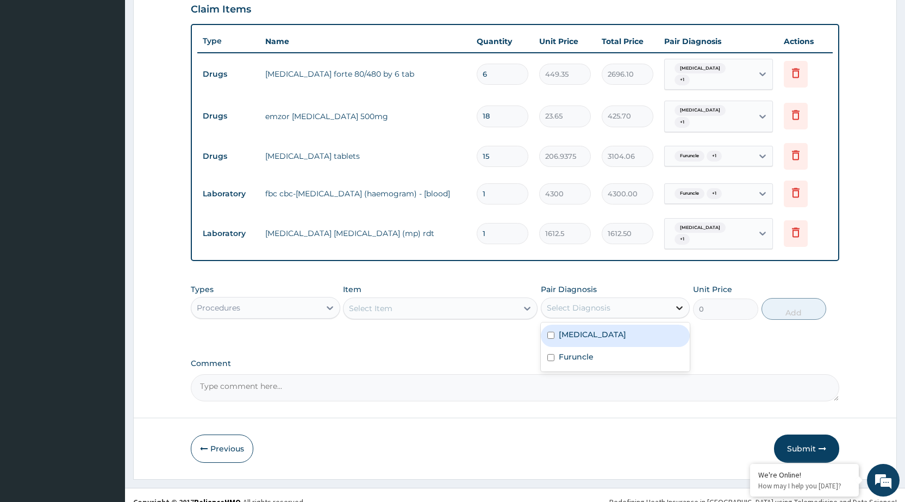
click at [672, 298] on div at bounding box center [679, 308] width 20 height 20
click at [643, 324] on div "[MEDICAL_DATA]" at bounding box center [615, 335] width 149 height 22
checkbox input "true"
click at [642, 347] on div "Furuncle" at bounding box center [615, 358] width 149 height 22
checkbox input "true"
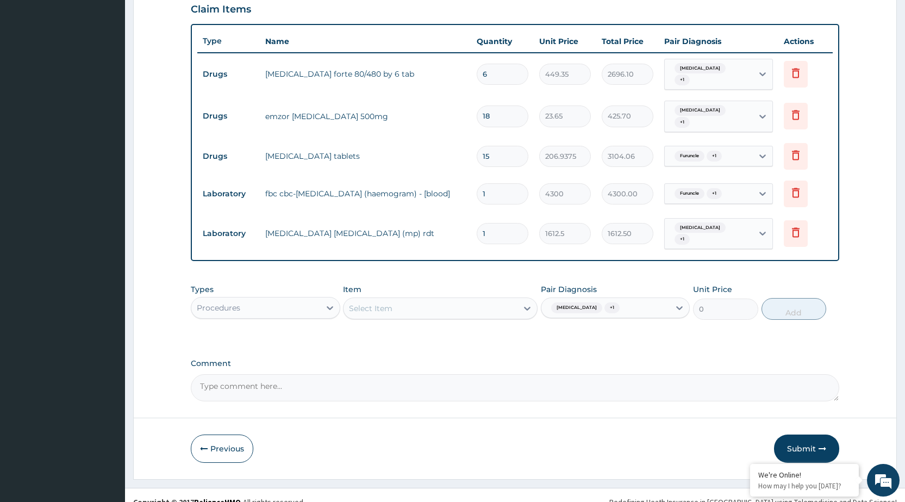
click at [735, 330] on div "PA Code / Prescription Code PA/2E1D9B Encounter Date [DATE] Important Notice Pl…" at bounding box center [515, 62] width 648 height 678
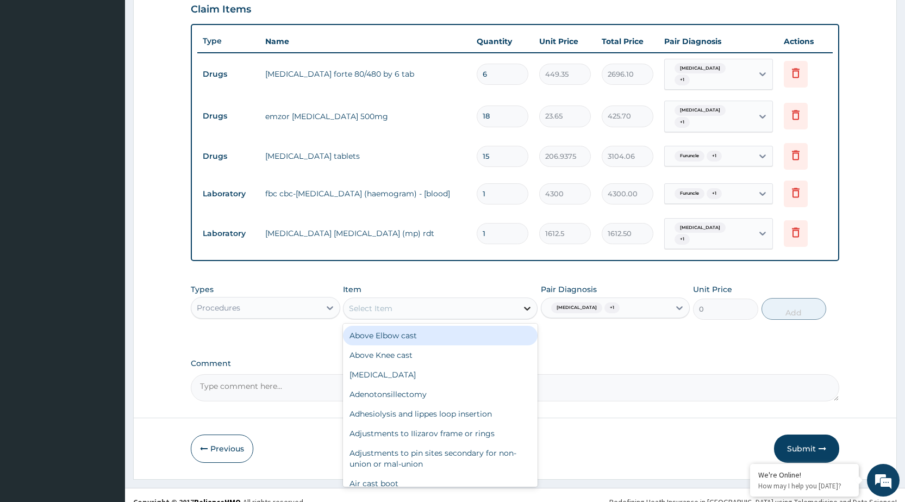
click at [524, 306] on icon at bounding box center [527, 308] width 7 height 4
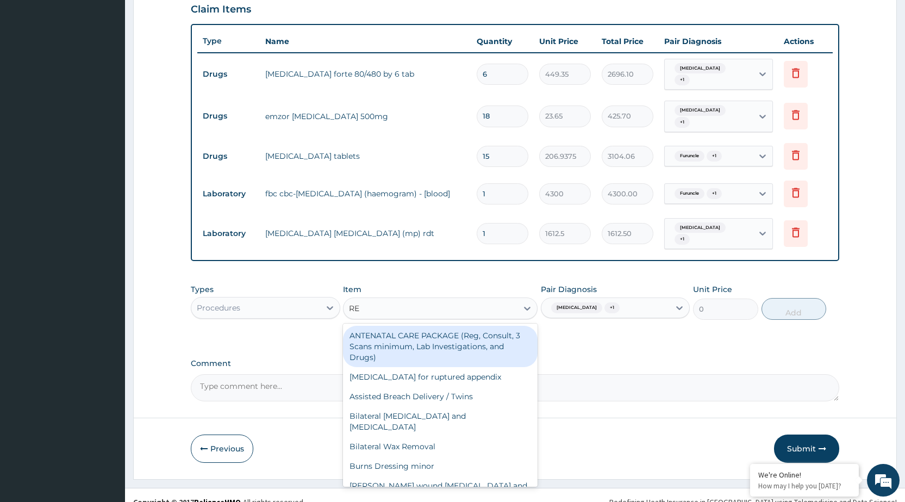
type input "REG"
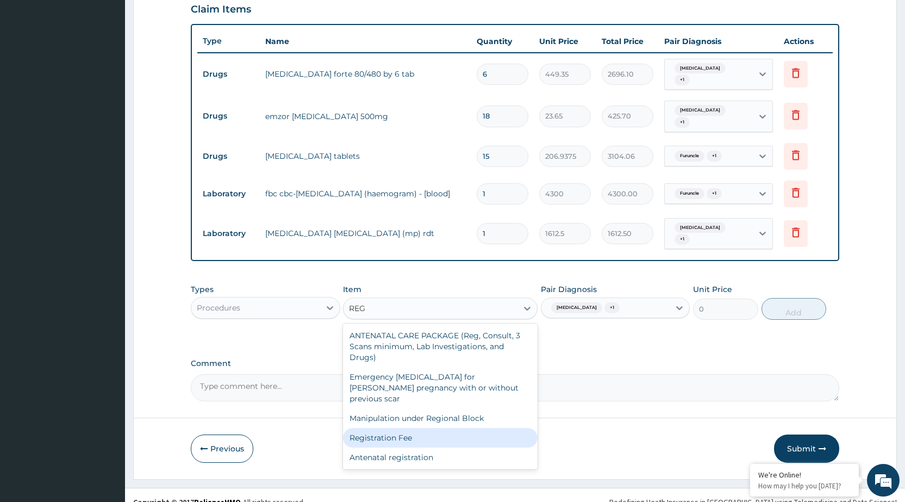
click at [363, 428] on div "Registration Fee" at bounding box center [440, 438] width 195 height 20
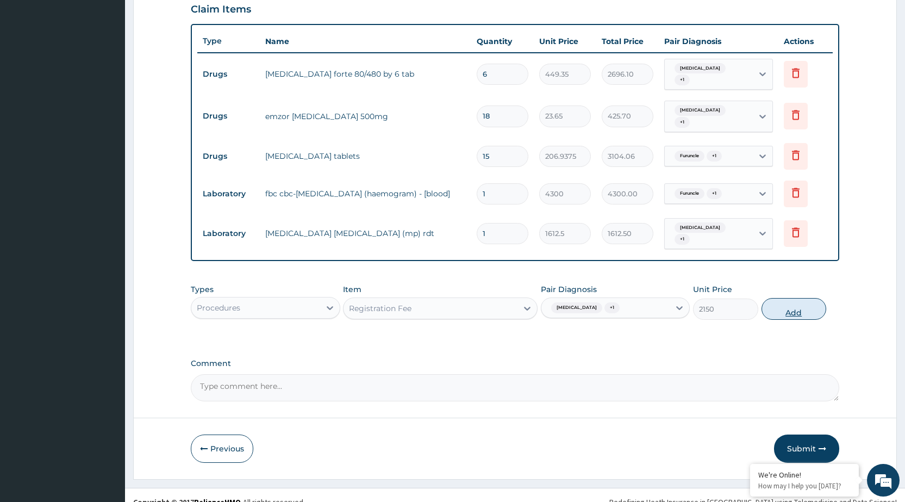
click at [779, 300] on button "Add" at bounding box center [793, 309] width 65 height 22
type input "0"
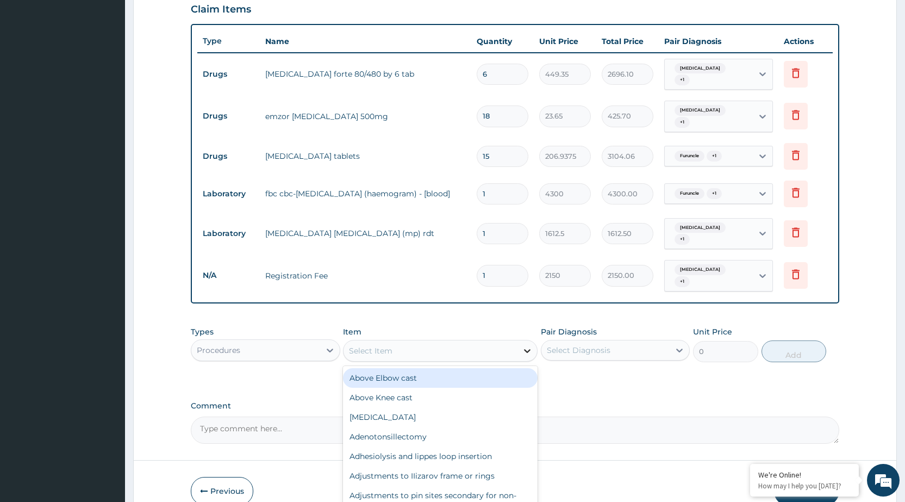
click at [518, 341] on div at bounding box center [527, 351] width 20 height 20
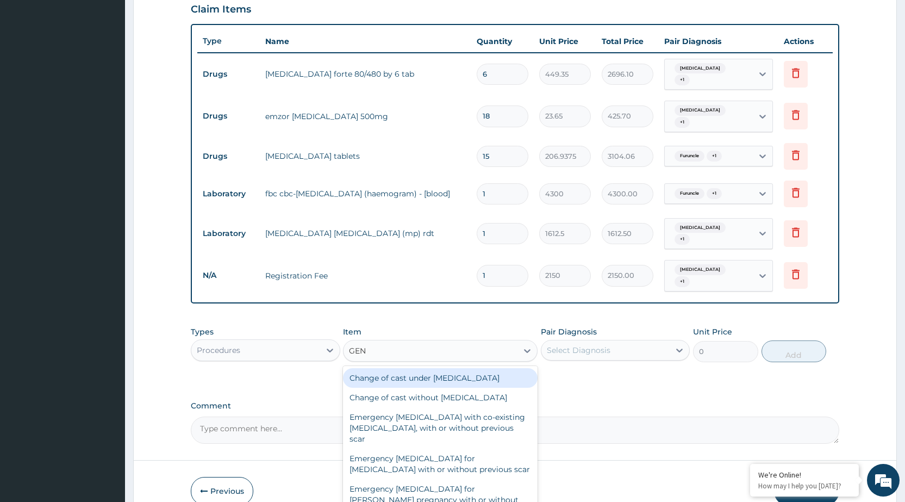
type input "GENE"
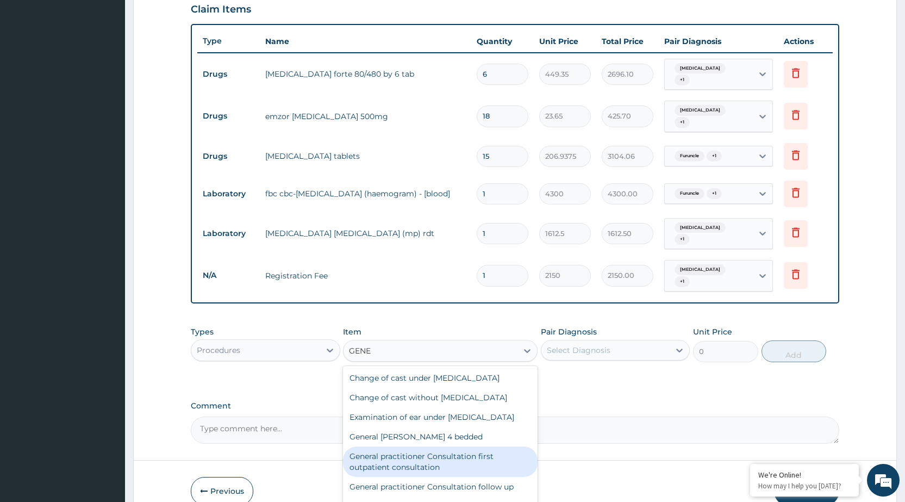
click at [483, 451] on div "General practitioner Consultation first outpatient consultation" at bounding box center [440, 461] width 195 height 30
type input "3547.5"
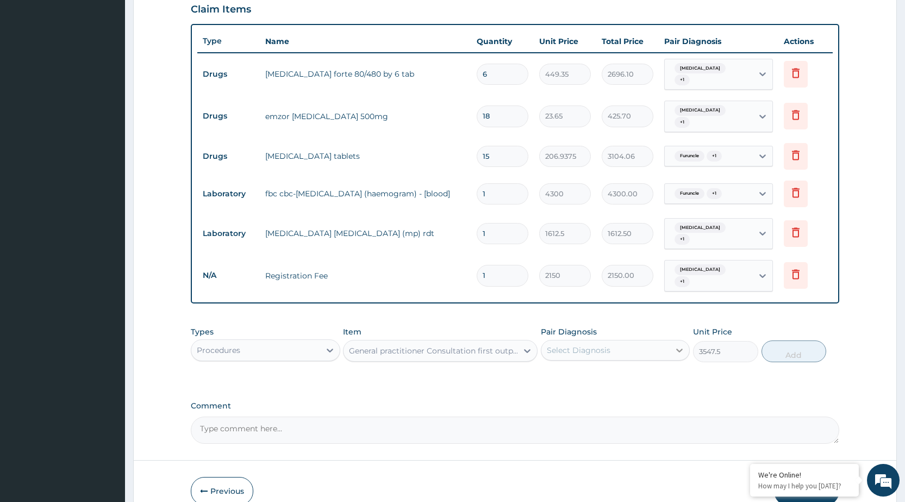
click at [680, 345] on icon at bounding box center [679, 350] width 11 height 11
click at [661, 367] on div "[MEDICAL_DATA]" at bounding box center [615, 378] width 149 height 22
checkbox input "true"
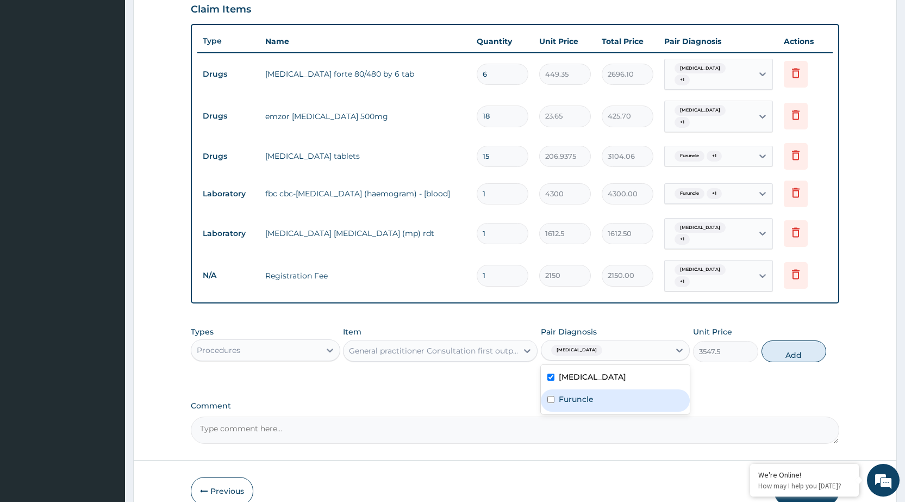
click at [651, 389] on div "Furuncle" at bounding box center [615, 400] width 149 height 22
checkbox input "true"
click at [788, 340] on button "Add" at bounding box center [793, 351] width 65 height 22
type input "0"
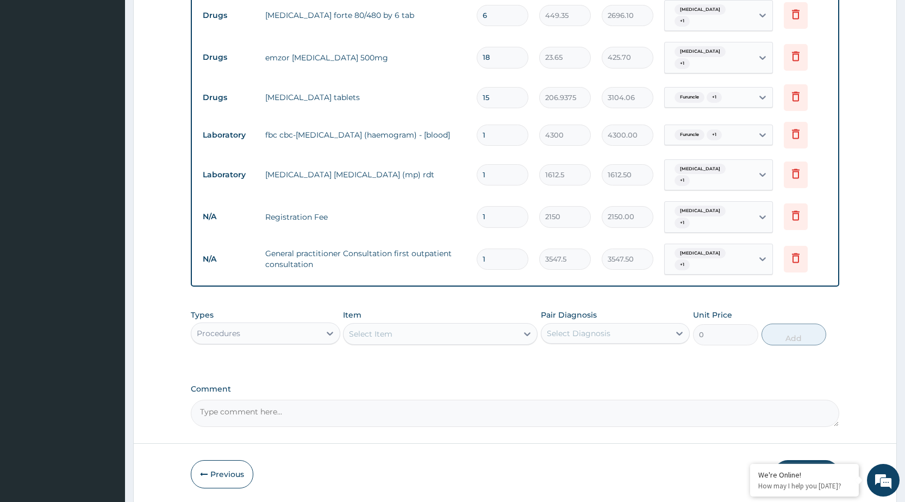
scroll to position [455, 0]
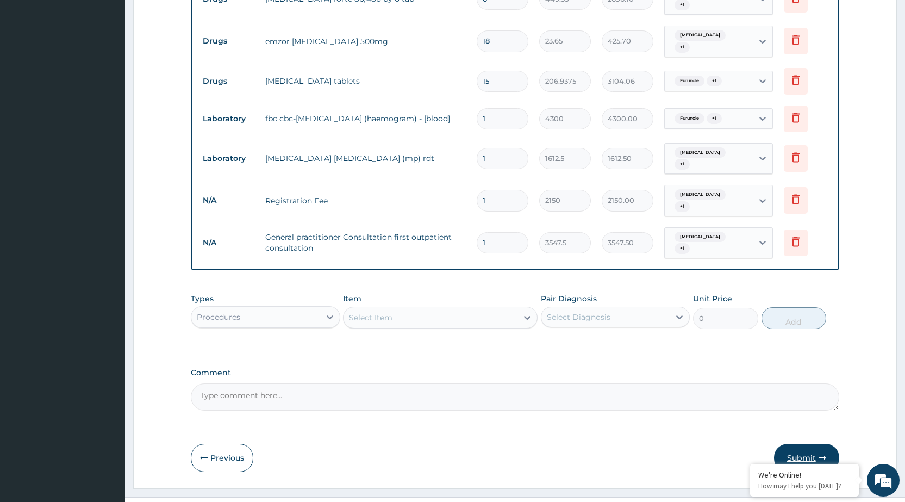
click at [809, 443] on button "Submit" at bounding box center [806, 457] width 65 height 28
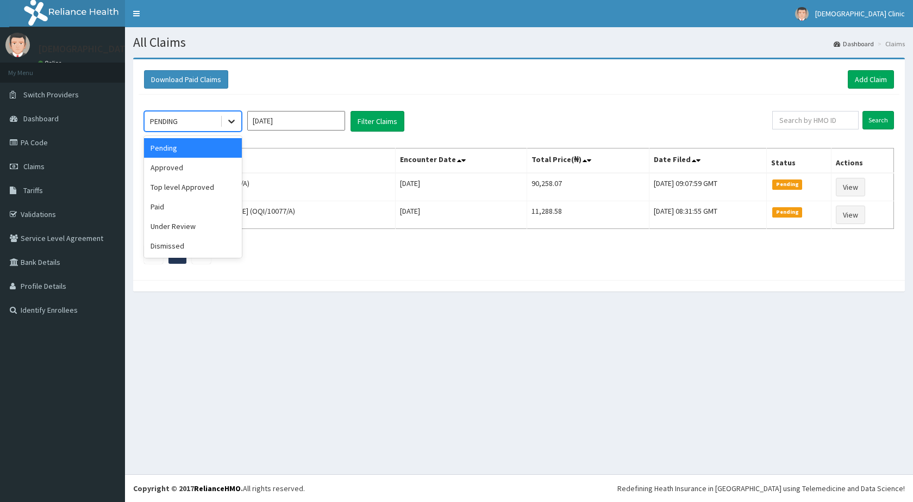
click at [234, 123] on icon at bounding box center [231, 121] width 11 height 11
click at [206, 170] on div "Approved" at bounding box center [193, 168] width 98 height 20
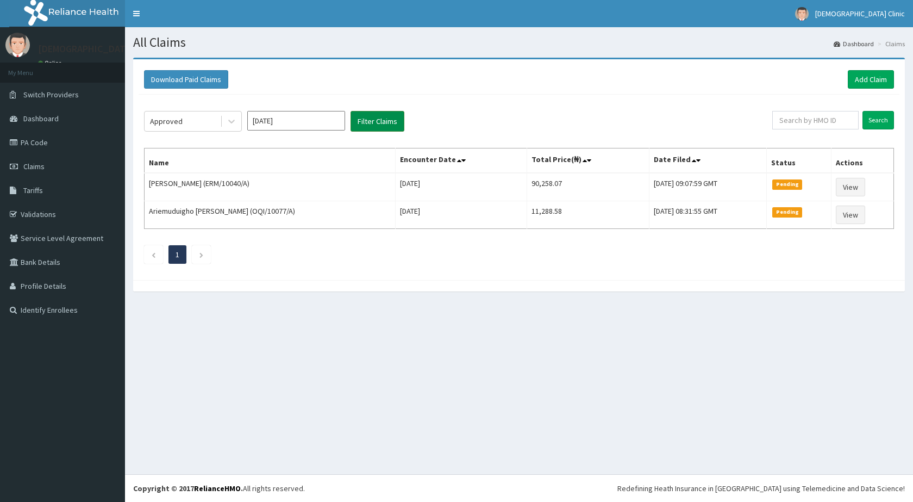
click at [376, 122] on button "Filter Claims" at bounding box center [377, 121] width 54 height 21
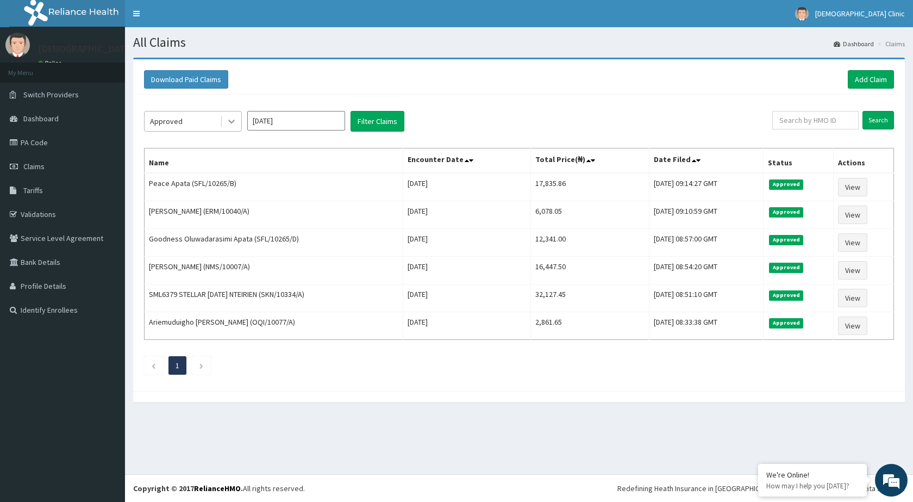
click at [229, 124] on icon at bounding box center [231, 121] width 11 height 11
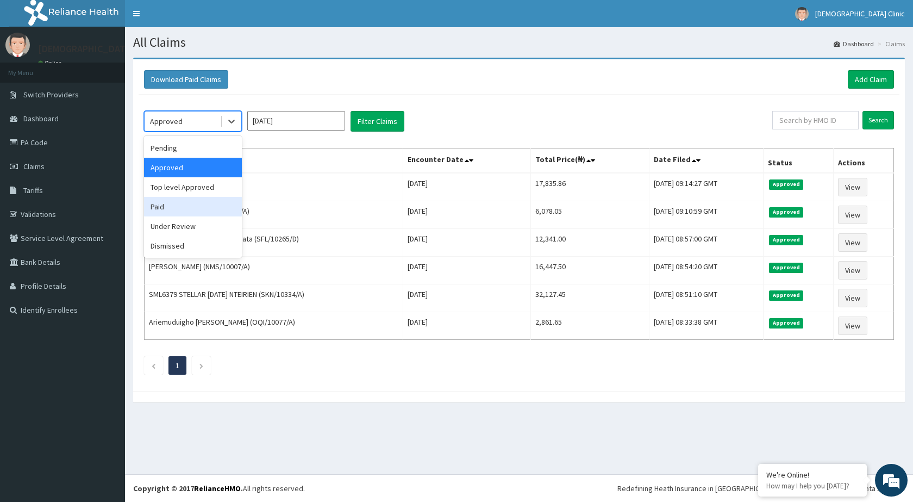
click at [168, 205] on div "Paid" at bounding box center [193, 207] width 98 height 20
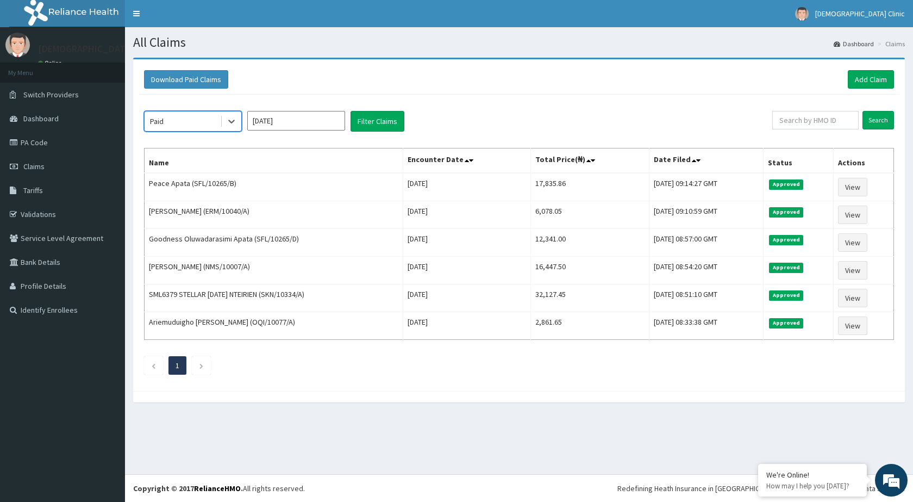
click at [334, 119] on input "[DATE]" at bounding box center [296, 121] width 98 height 20
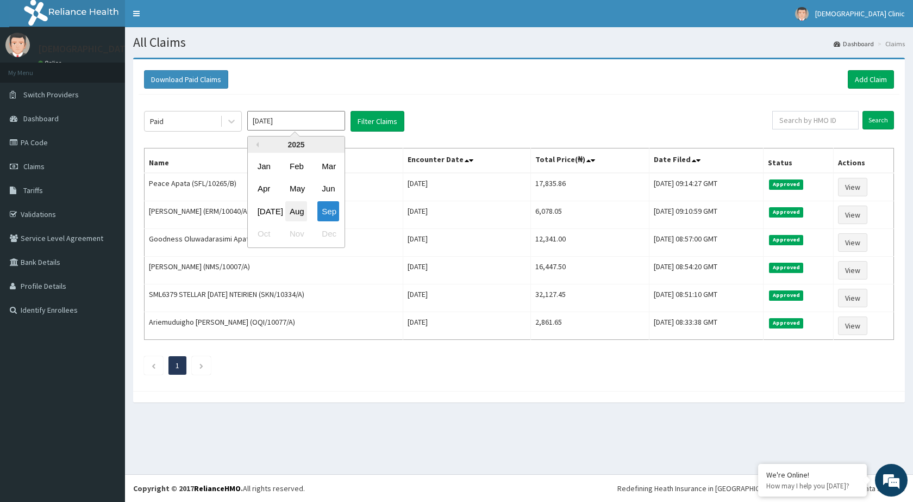
click at [299, 211] on div "Aug" at bounding box center [296, 211] width 22 height 20
type input "[DATE]"
click at [373, 117] on button "Filter Claims" at bounding box center [377, 121] width 54 height 21
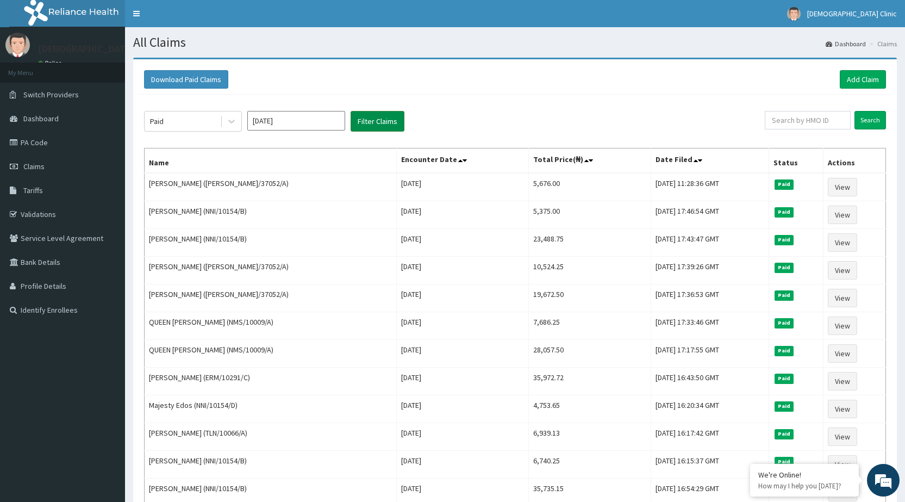
click at [372, 117] on button "Filter Claims" at bounding box center [377, 121] width 54 height 21
click at [34, 117] on span "Dashboard" at bounding box center [40, 119] width 35 height 10
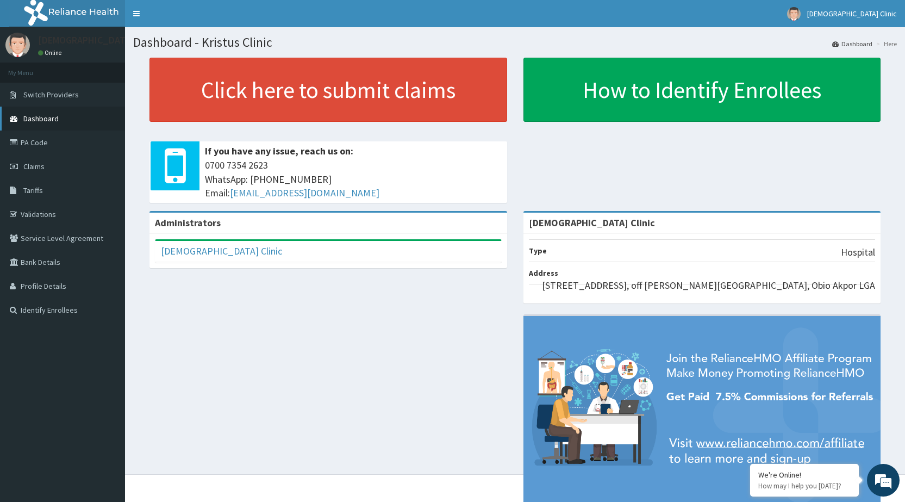
click at [34, 118] on span "Dashboard" at bounding box center [40, 119] width 35 height 10
